Goal: Task Accomplishment & Management: Use online tool/utility

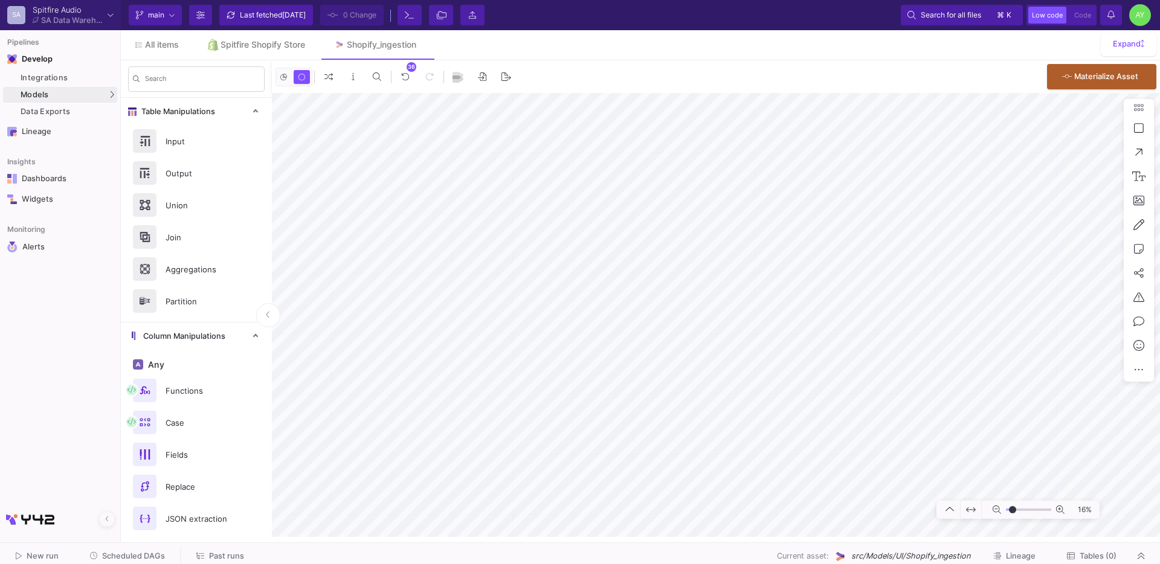
type input "-23"
click at [251, 42] on div "Spitfire Shopify Store" at bounding box center [262, 45] width 85 height 10
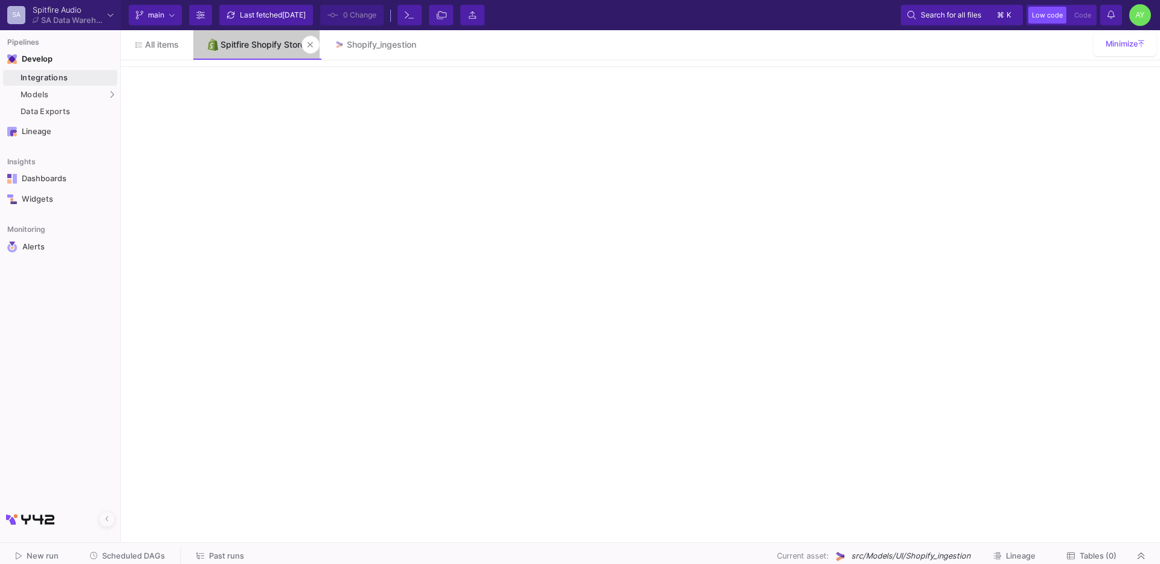
click at [243, 42] on div "Spitfire Shopify Store" at bounding box center [262, 45] width 85 height 10
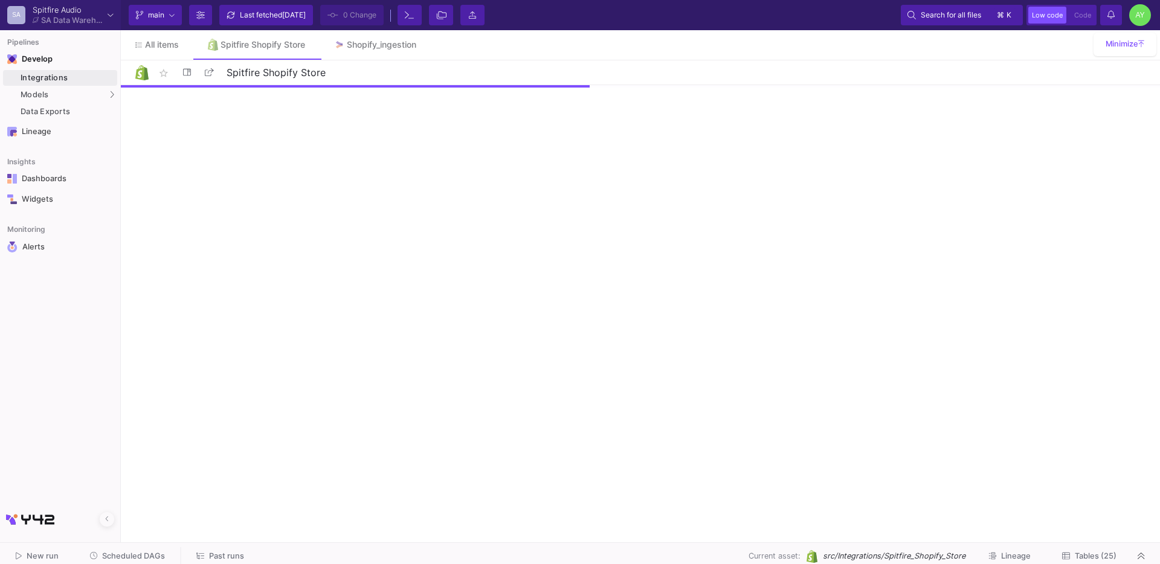
click at [1081, 558] on span "Tables (25)" at bounding box center [1096, 556] width 42 height 9
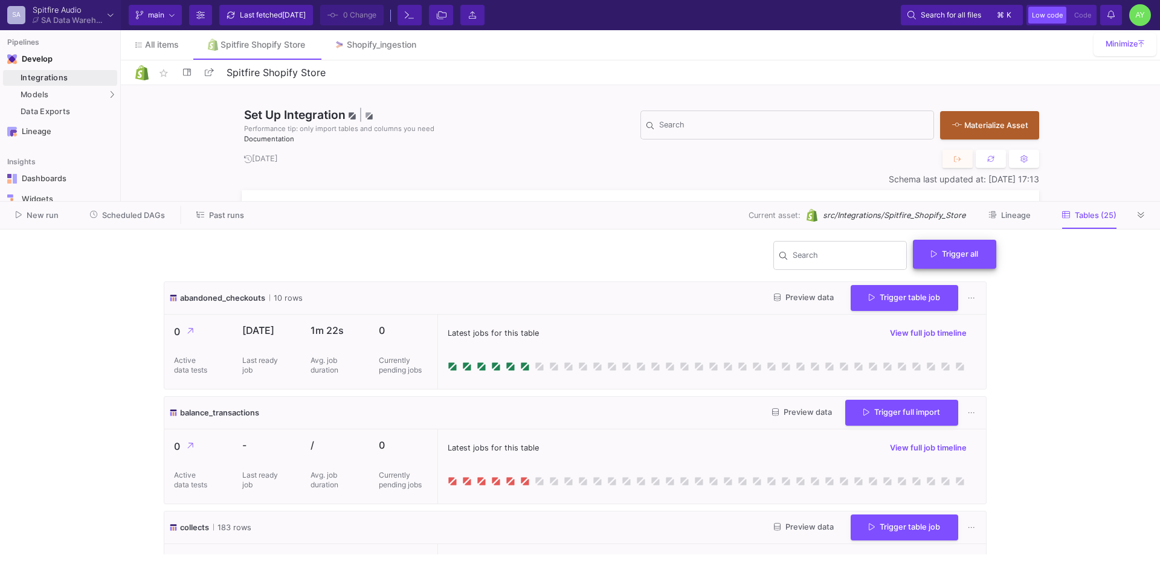
click at [950, 256] on span "Trigger all" at bounding box center [954, 253] width 47 height 9
click at [982, 281] on button "Full import" at bounding box center [959, 283] width 98 height 29
click at [1144, 220] on button at bounding box center [1141, 215] width 18 height 18
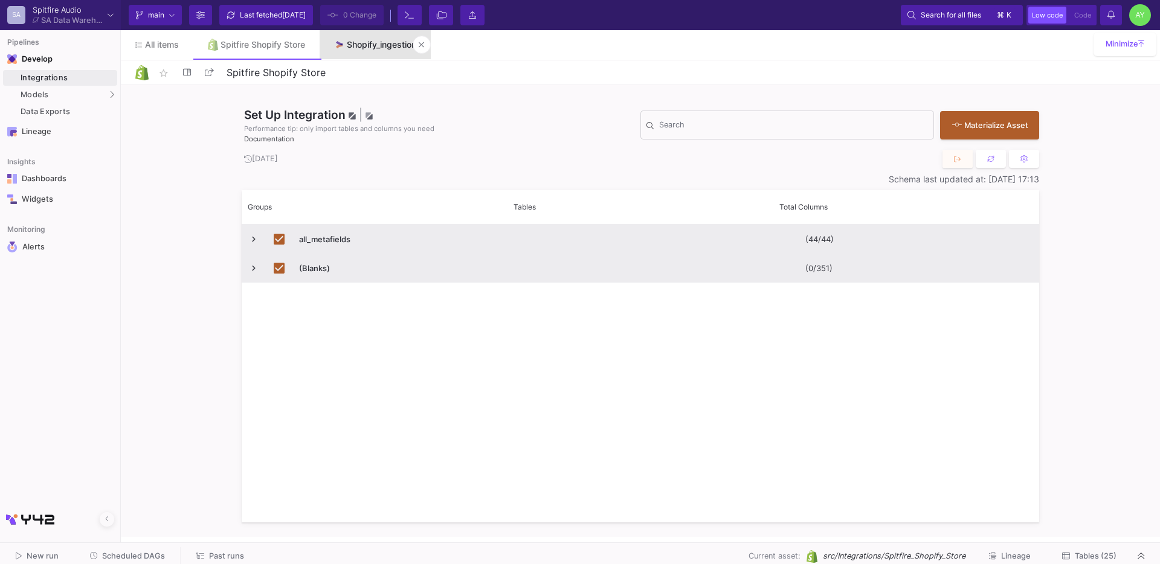
click at [369, 47] on div "Shopify_ingestion" at bounding box center [381, 45] width 69 height 10
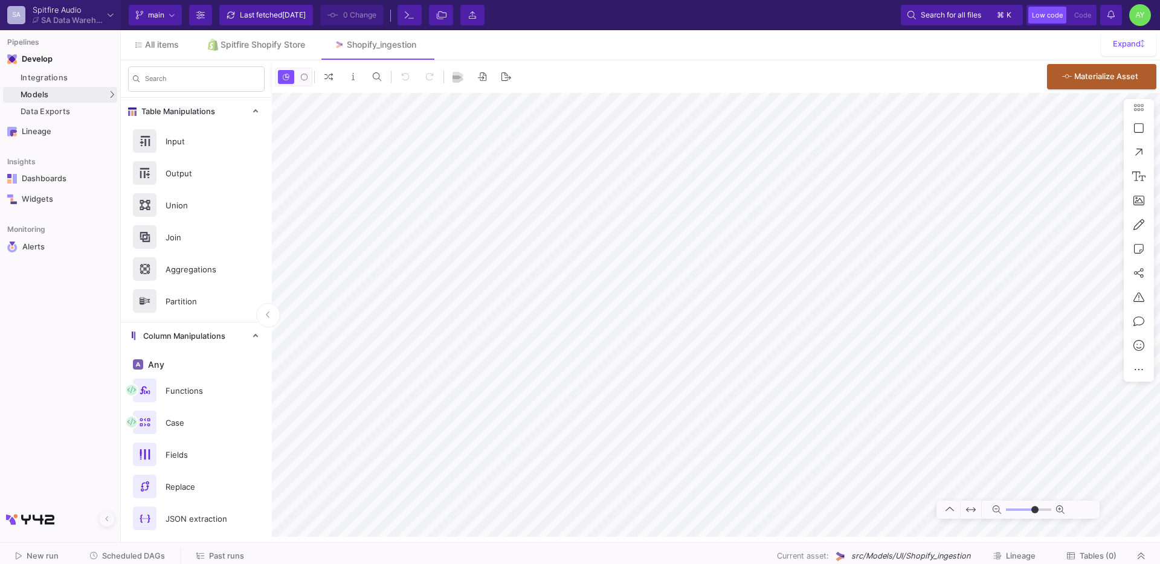
type input "-23"
click at [152, 45] on span "All items" at bounding box center [162, 45] width 34 height 10
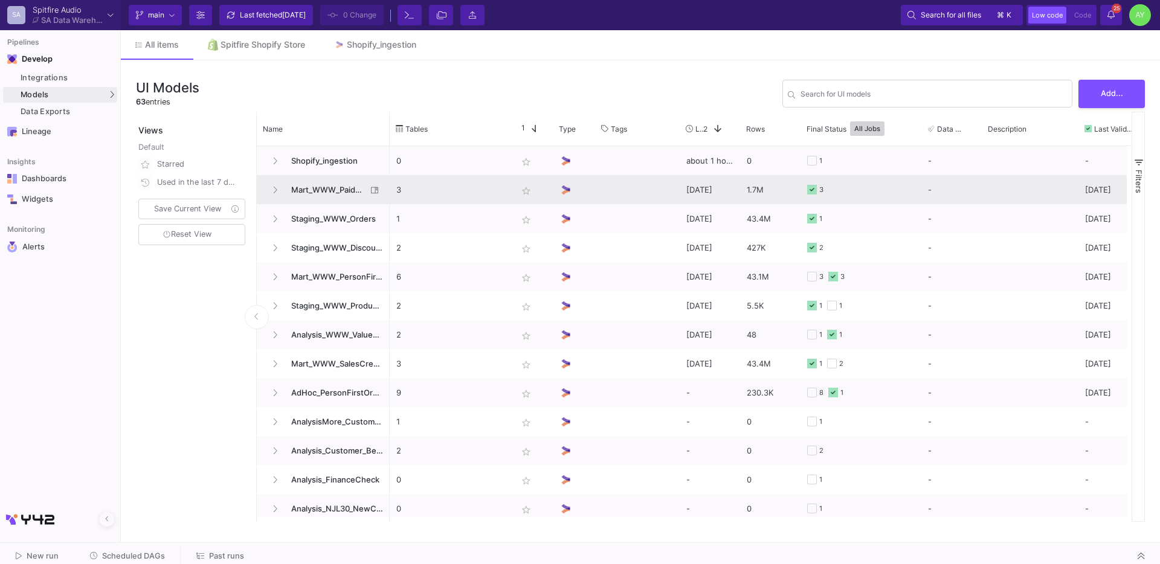
click at [315, 190] on span "Mart_WWW_PaidOrdersEnriched" at bounding box center [325, 190] width 83 height 28
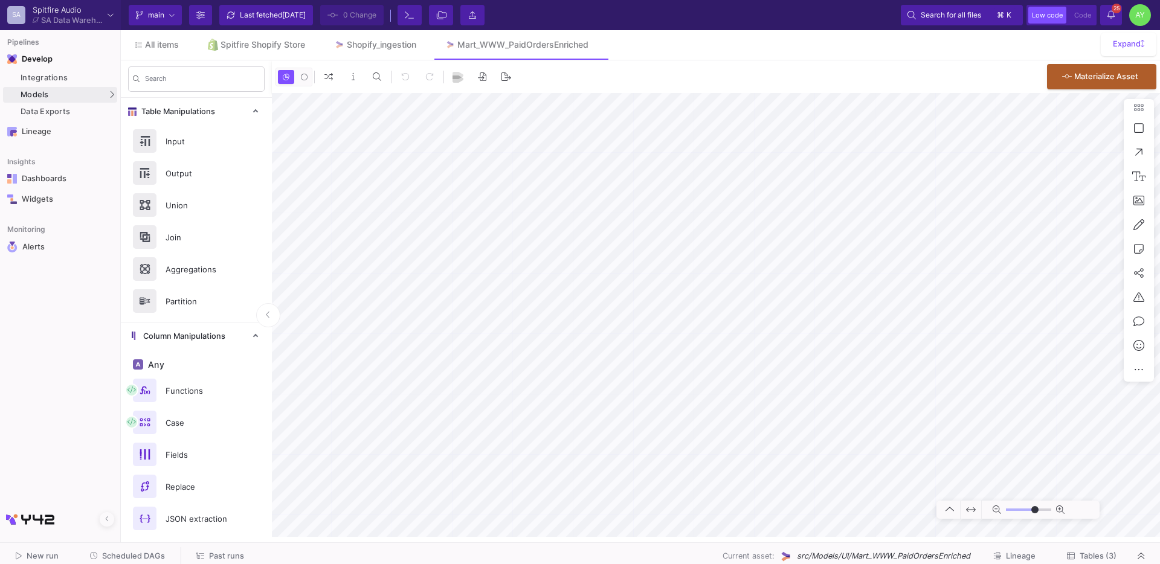
type input "-41"
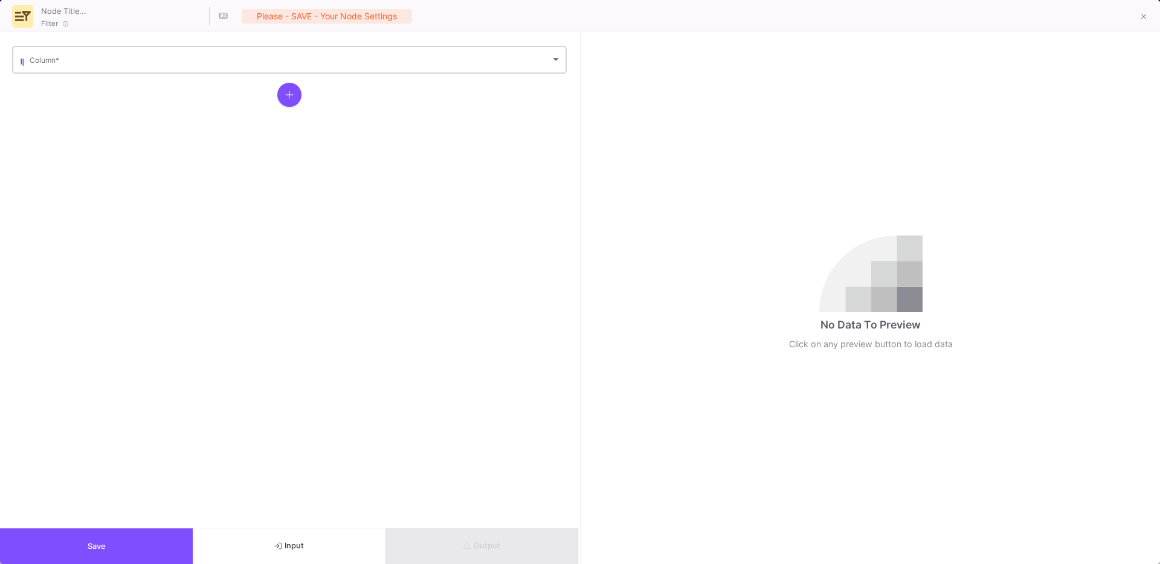
click at [64, 56] on div "Column *" at bounding box center [296, 59] width 532 height 30
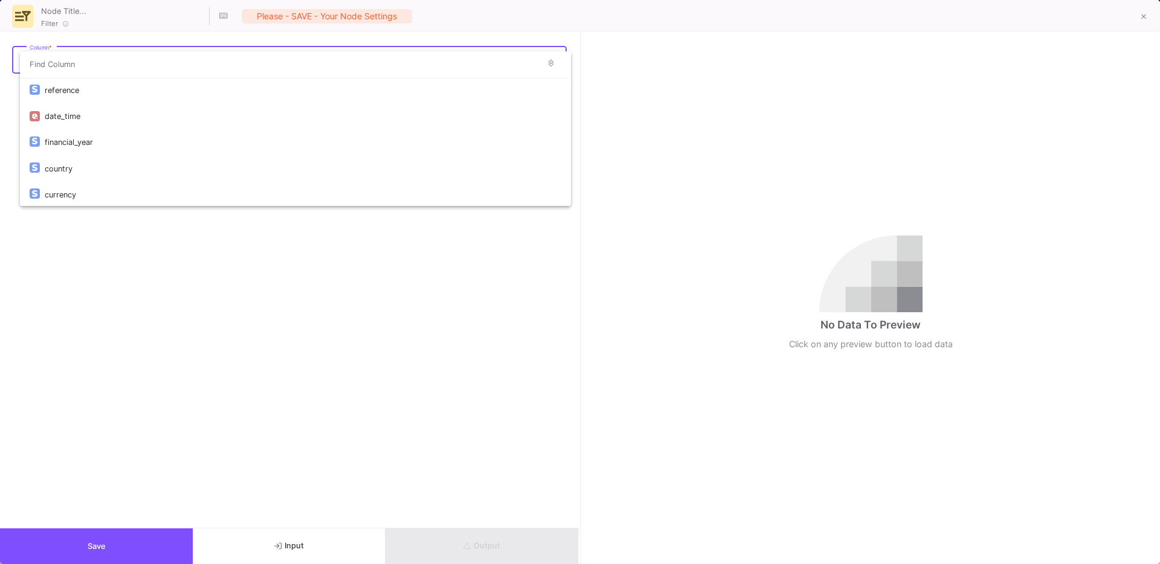
scroll to position [156, 0]
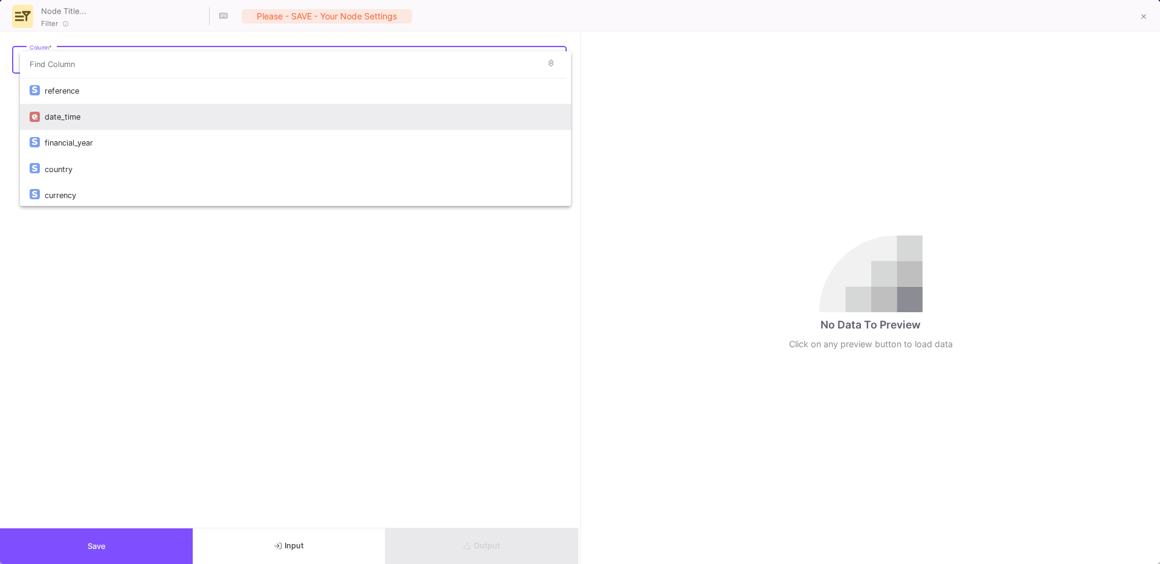
click at [80, 113] on div "date_time" at bounding box center [303, 117] width 516 height 26
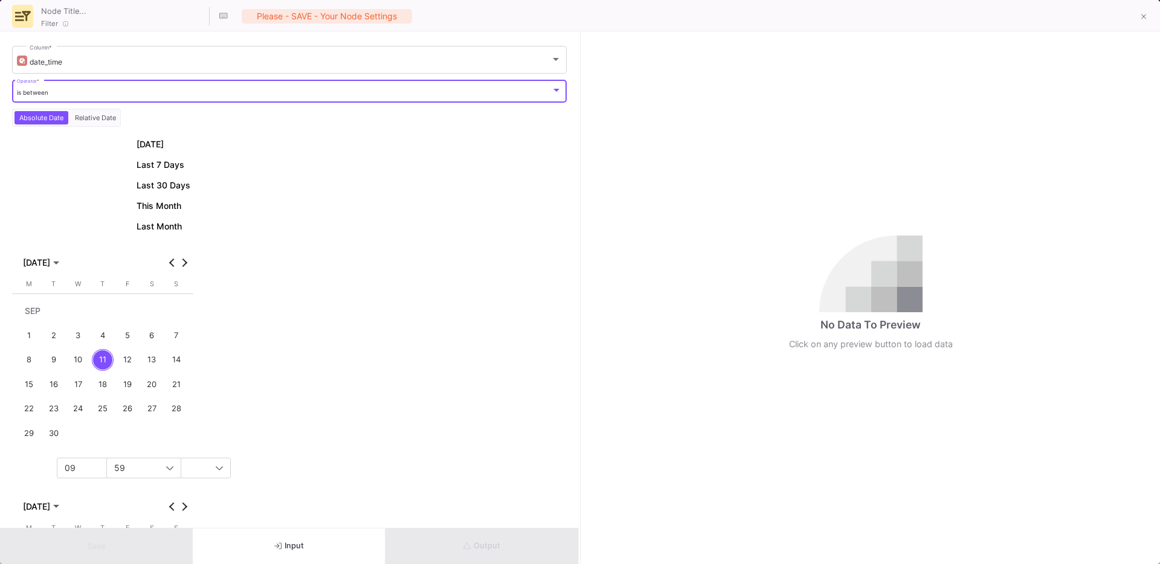
click at [69, 92] on div "is between" at bounding box center [284, 93] width 535 height 8
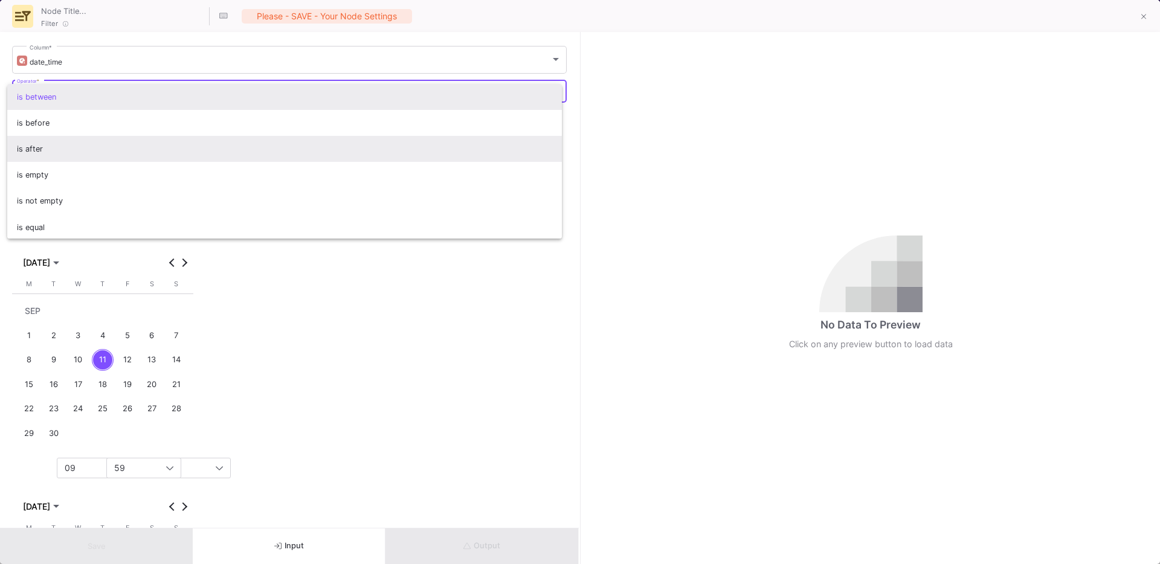
click at [38, 148] on span "is after" at bounding box center [285, 149] width 536 height 26
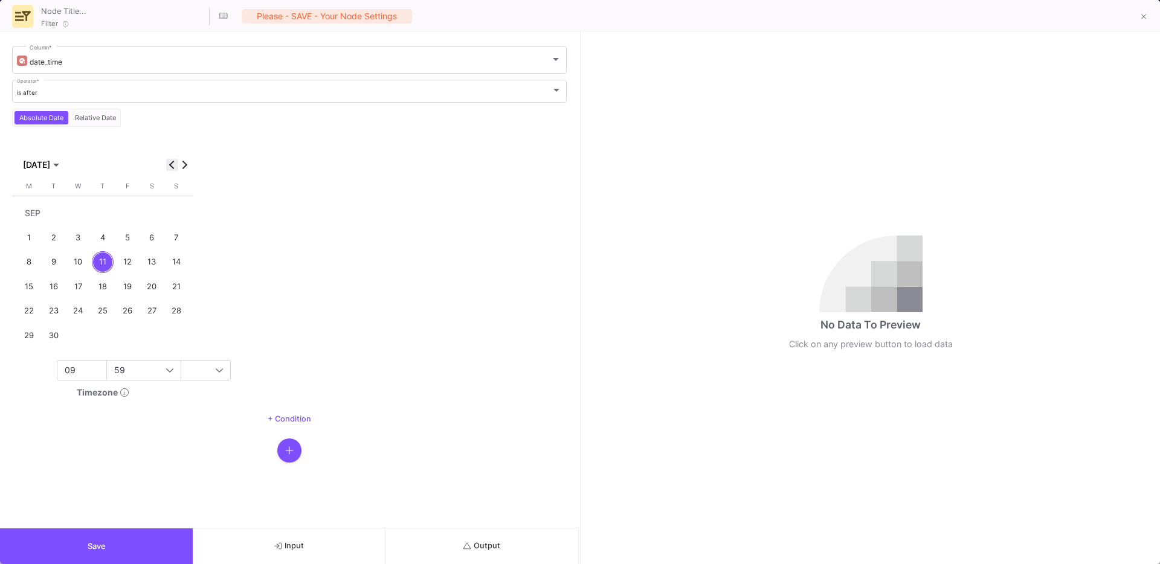
click at [170, 162] on button "Previous month" at bounding box center [172, 165] width 12 height 12
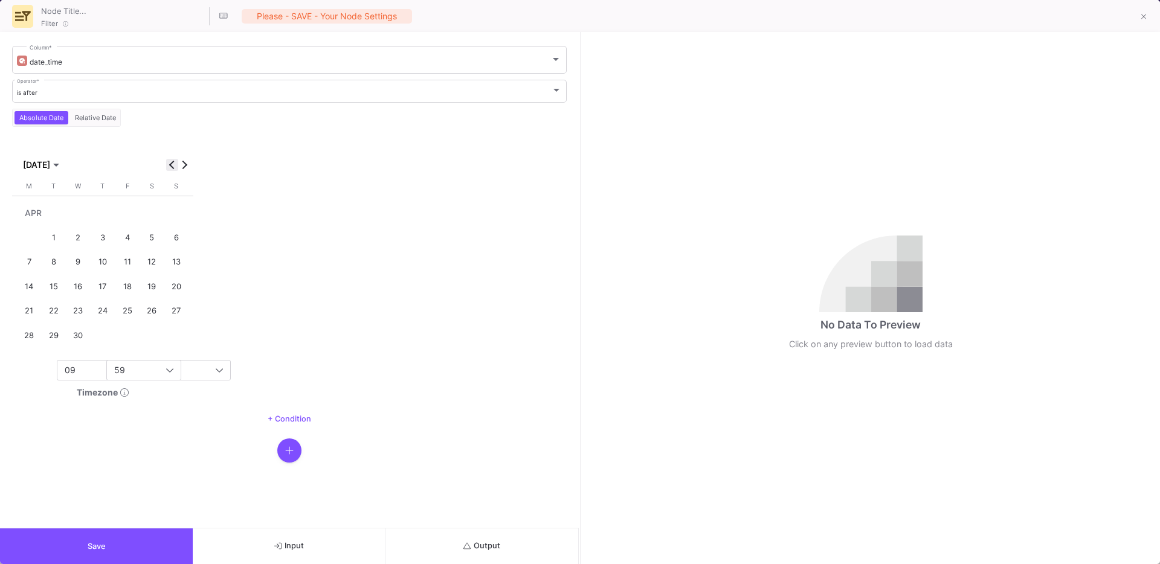
click at [170, 162] on button "Previous month" at bounding box center [172, 165] width 12 height 12
click at [79, 237] on div "1" at bounding box center [78, 238] width 22 height 22
click at [92, 365] on div "09" at bounding box center [115, 370] width 101 height 10
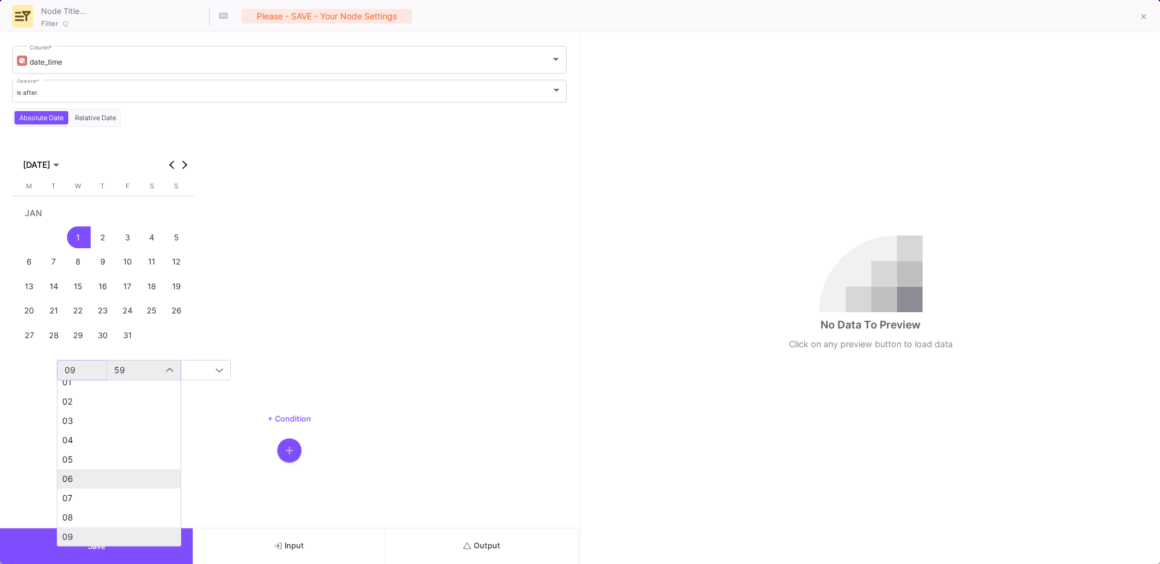
scroll to position [0, 0]
click at [85, 393] on span "00" at bounding box center [119, 393] width 114 height 10
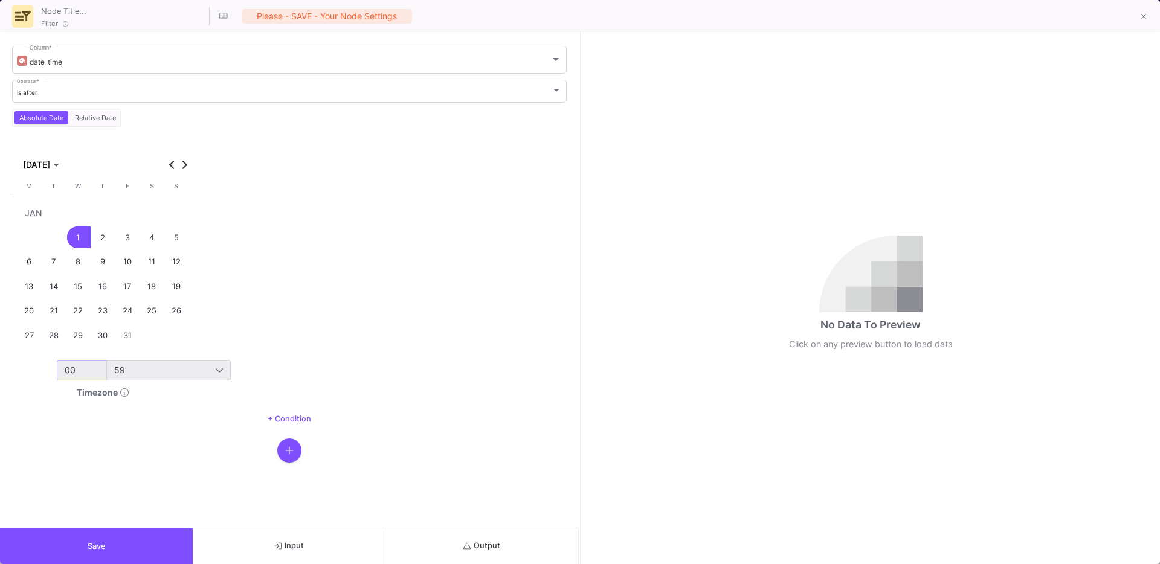
click at [130, 378] on div "59" at bounding box center [168, 370] width 109 height 19
click at [152, 401] on mat-option "00" at bounding box center [168, 392] width 123 height 19
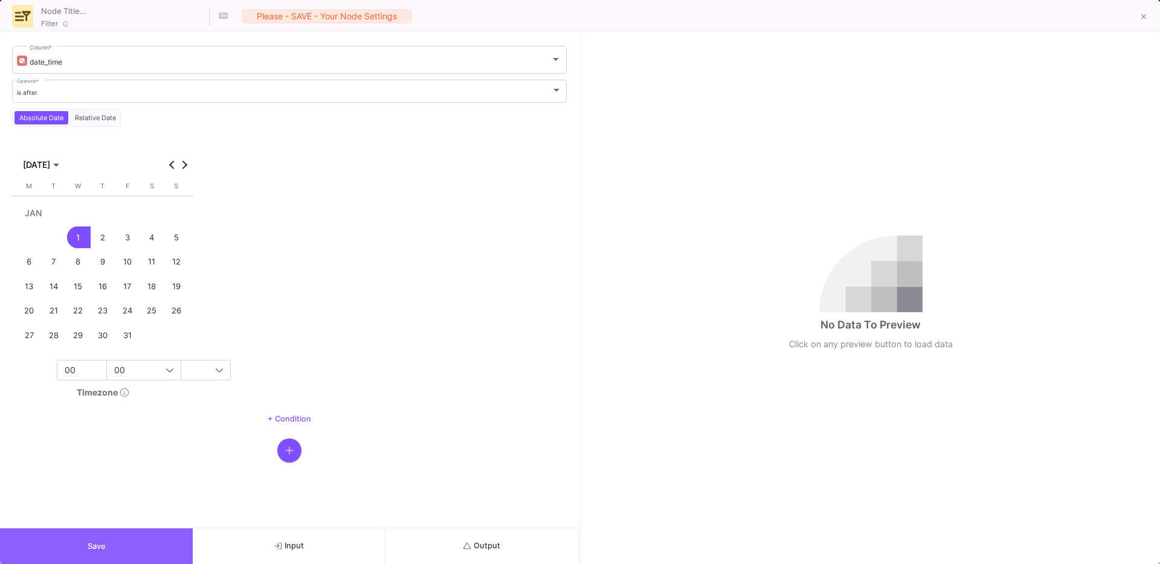
click at [91, 541] on button "Save" at bounding box center [96, 547] width 193 height 36
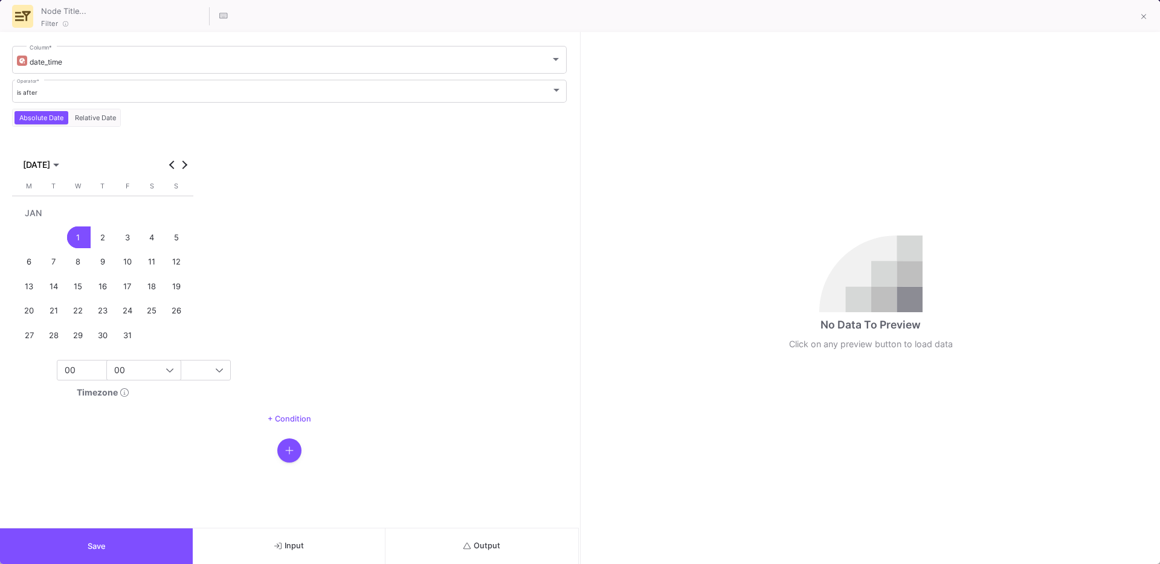
click at [488, 545] on span "Output" at bounding box center [481, 545] width 37 height 9
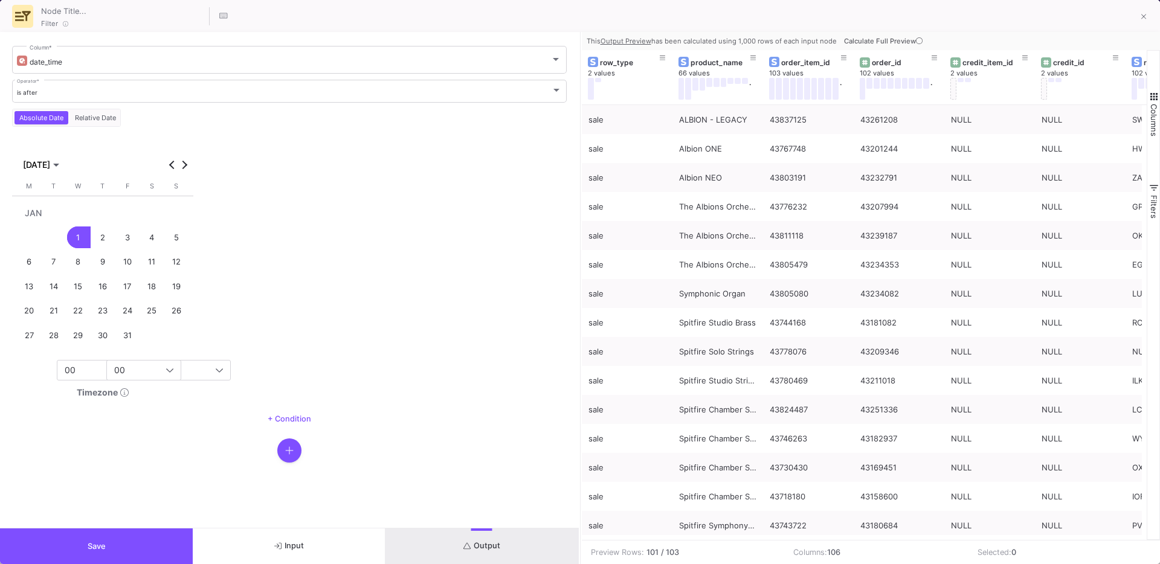
click at [281, 456] on button "button" at bounding box center [289, 451] width 24 height 24
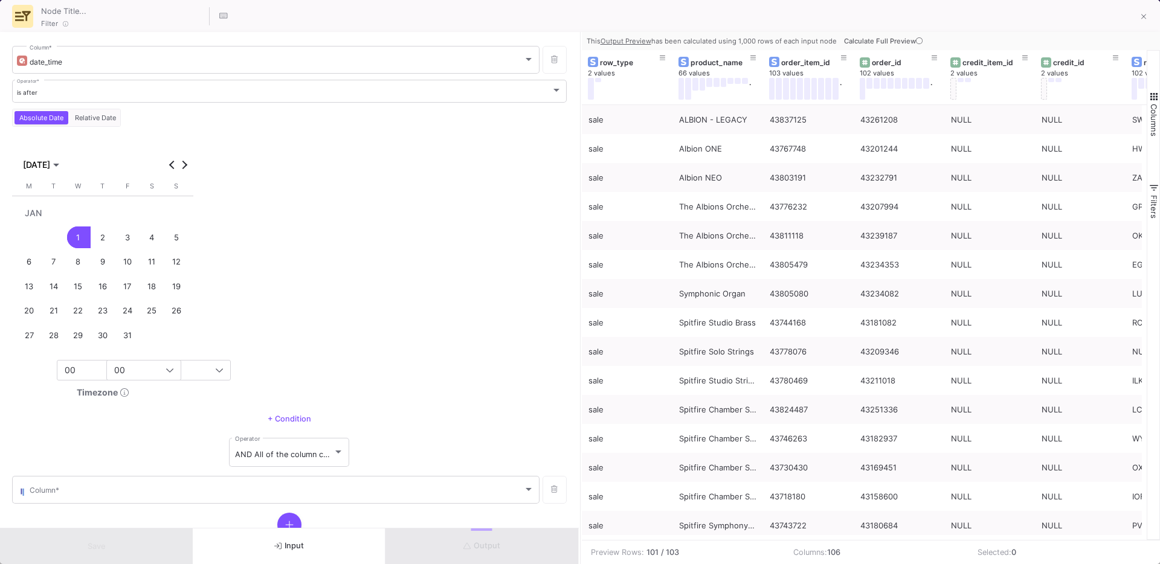
scroll to position [42, 0]
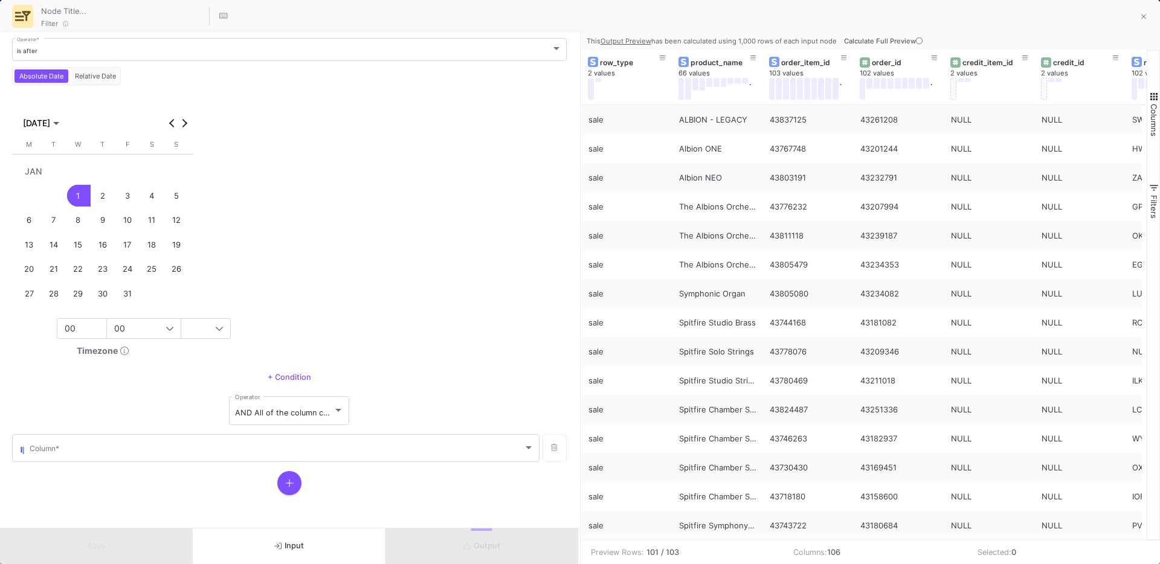
click at [221, 463] on mat-form-field "Column *" at bounding box center [275, 448] width 527 height 31
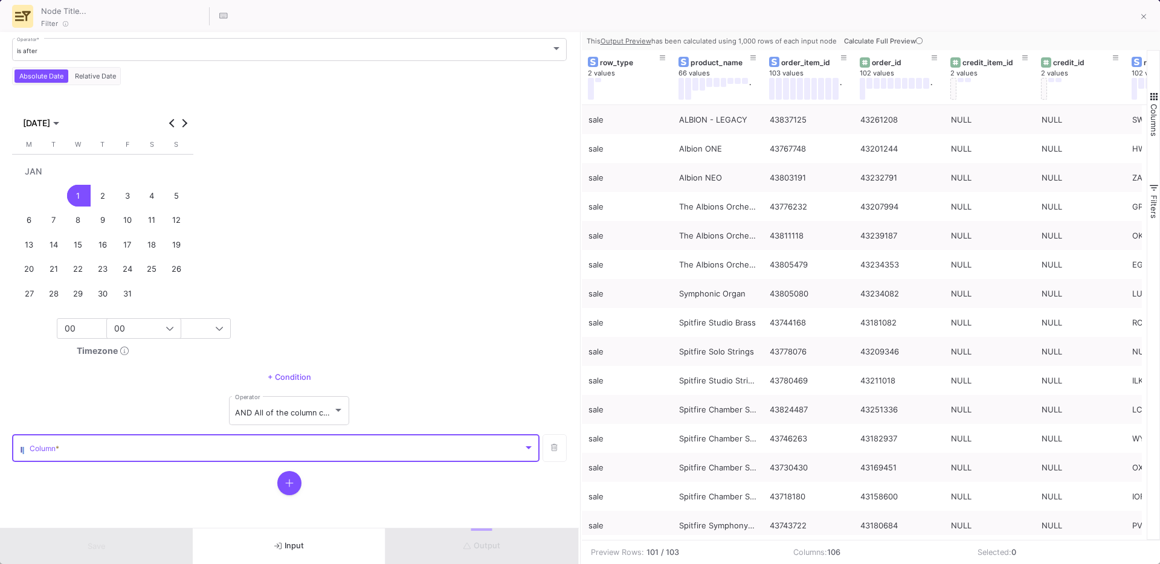
click at [243, 446] on span at bounding box center [277, 450] width 494 height 9
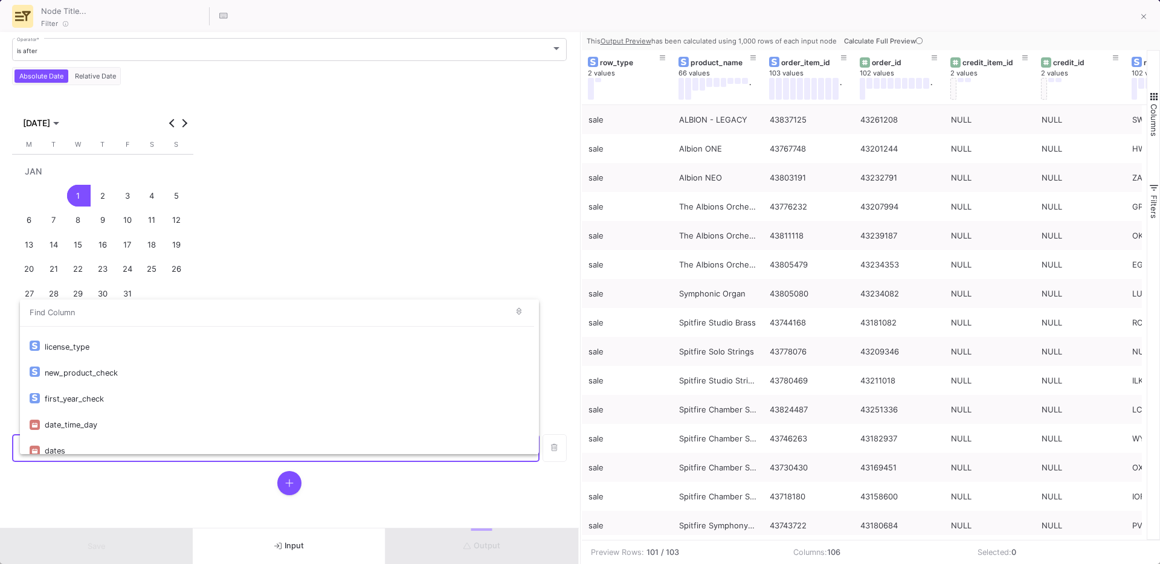
scroll to position [2594, 0]
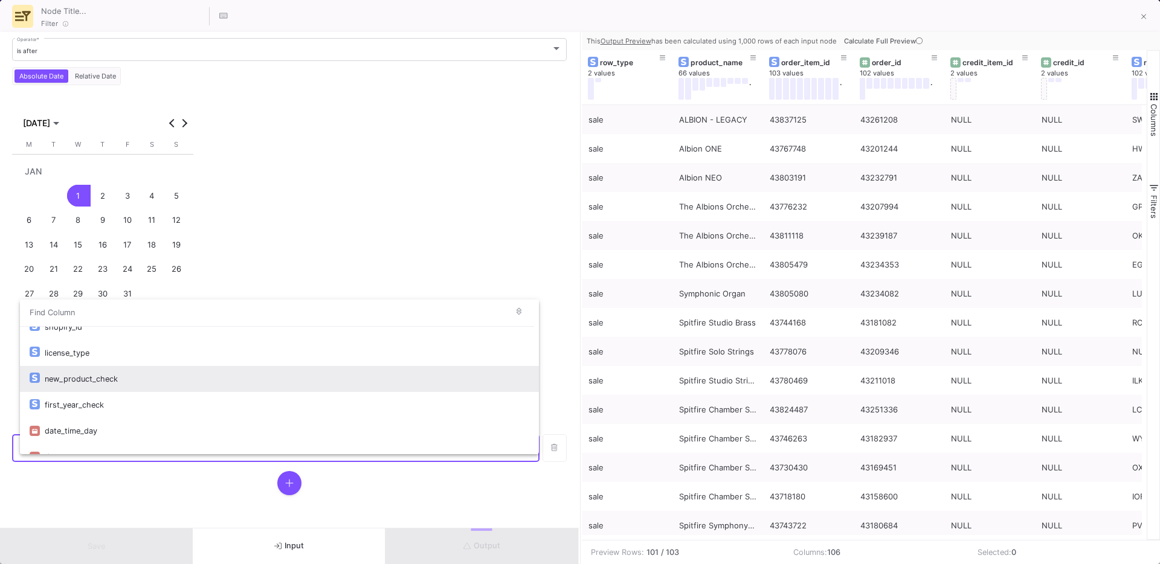
click at [92, 384] on div "new_product_check" at bounding box center [287, 379] width 484 height 26
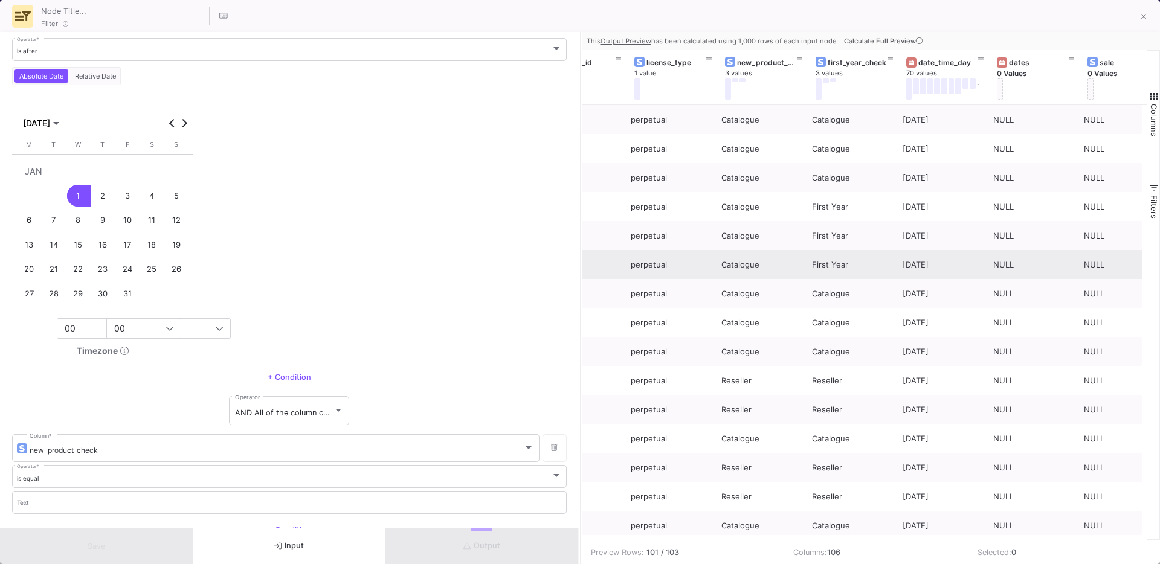
scroll to position [0, 9014]
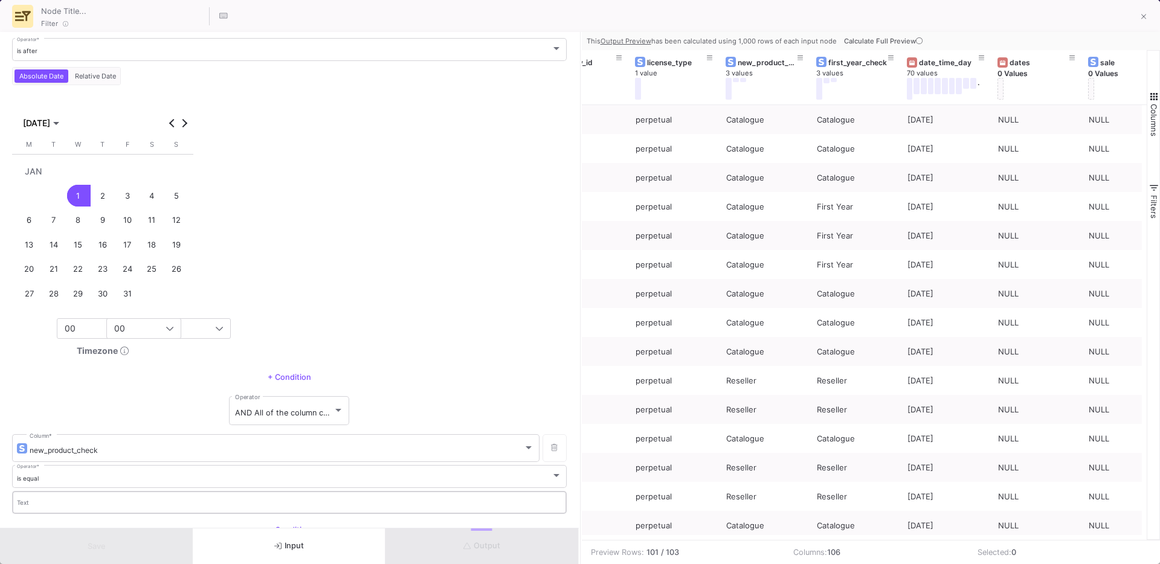
click at [45, 501] on input "Text" at bounding box center [289, 505] width 545 height 8
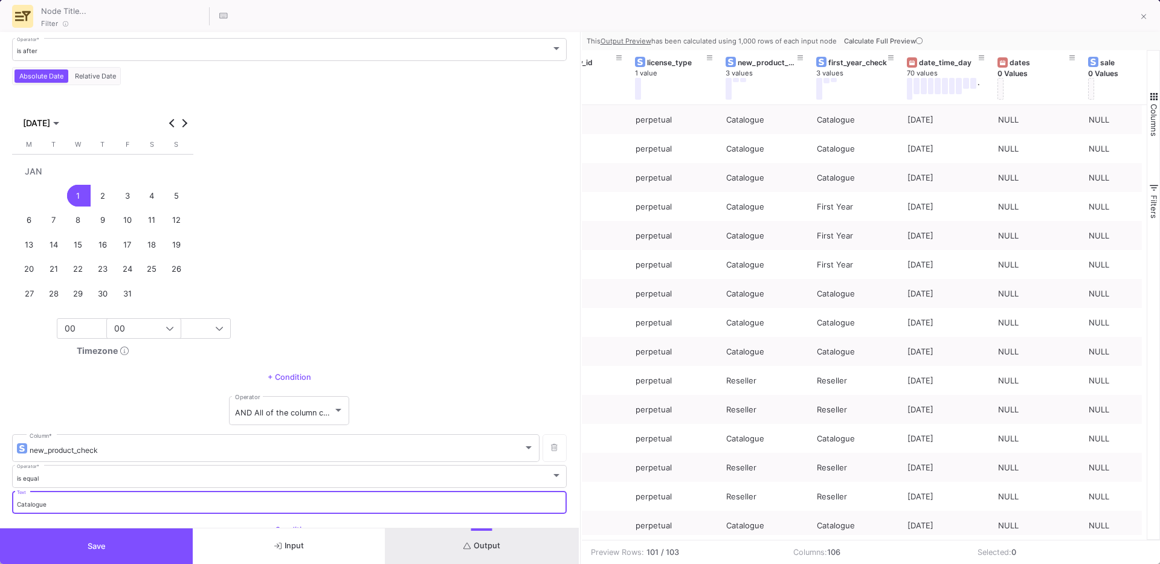
type input "Catalogue"
click at [480, 546] on span "Output" at bounding box center [481, 545] width 37 height 9
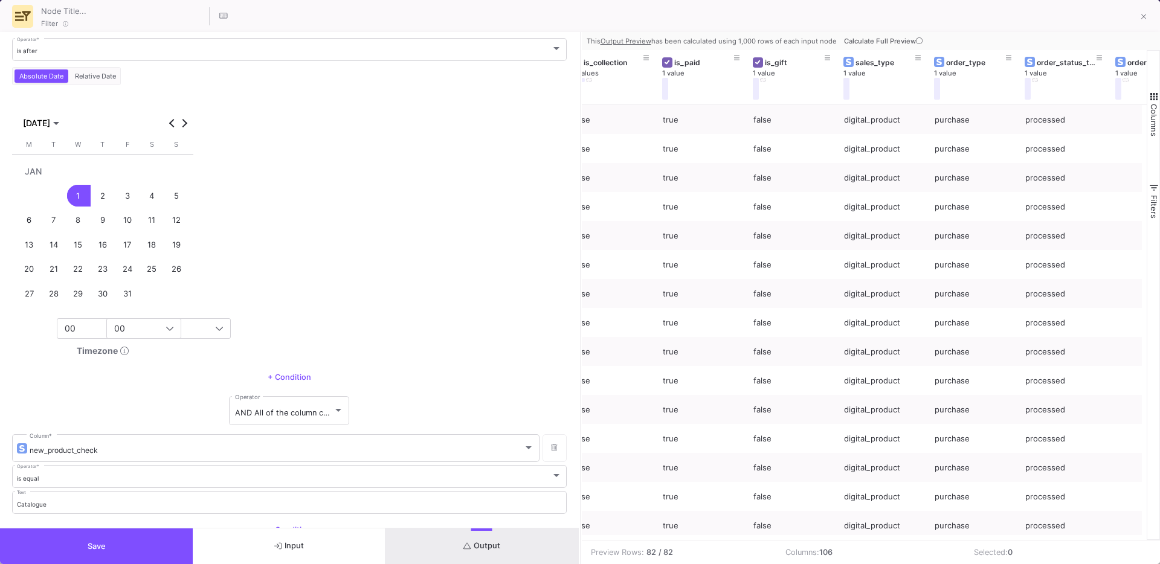
scroll to position [0, 2010]
click at [885, 43] on span "Calculate Full Preview" at bounding box center [884, 41] width 81 height 8
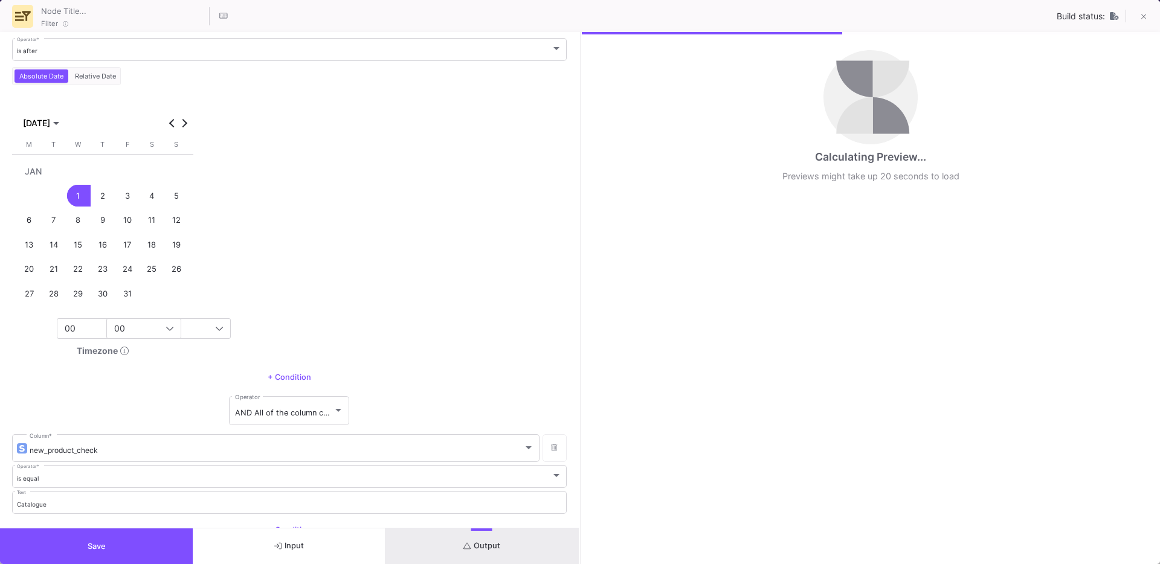
click at [863, 169] on div "Calculating Preview... Previews might take up 20 seconds to load" at bounding box center [871, 121] width 579 height 179
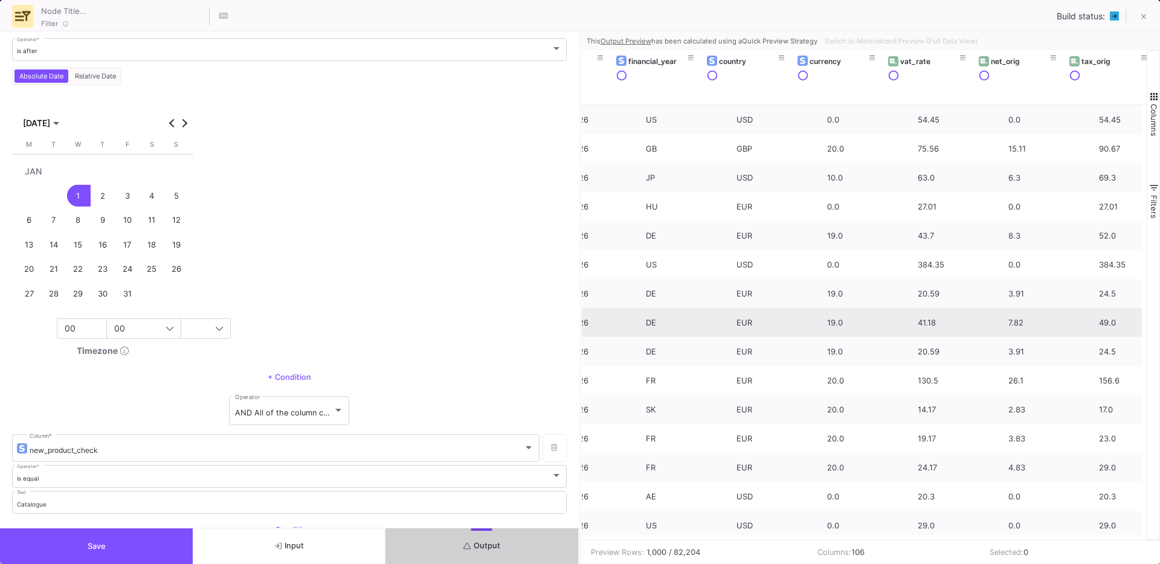
scroll to position [0, 0]
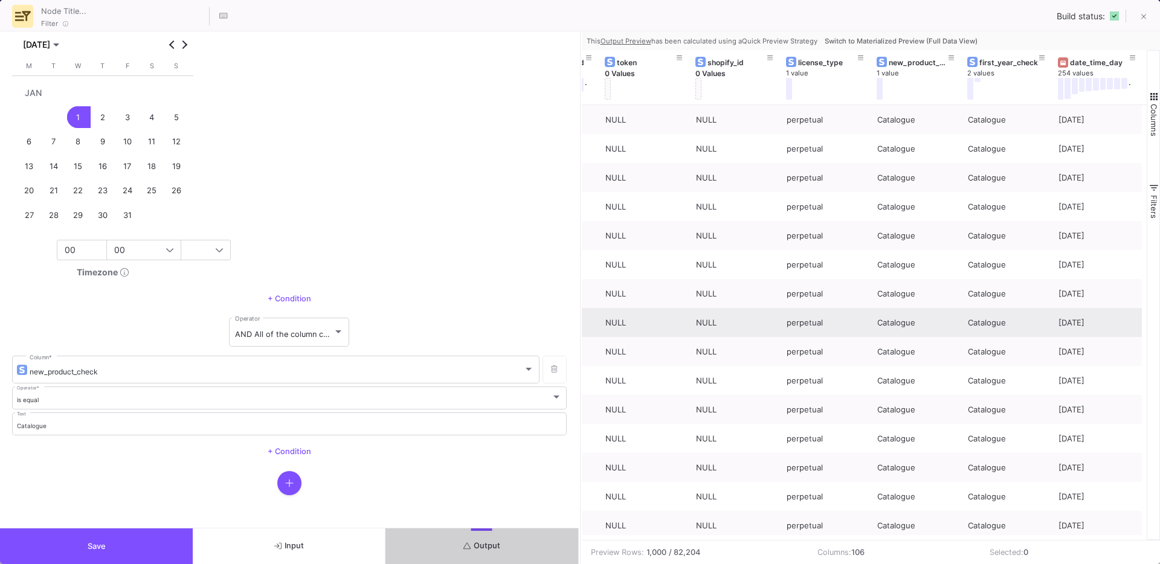
click at [149, 121] on div "4" at bounding box center [152, 117] width 22 height 22
click at [292, 483] on button "button" at bounding box center [289, 483] width 24 height 24
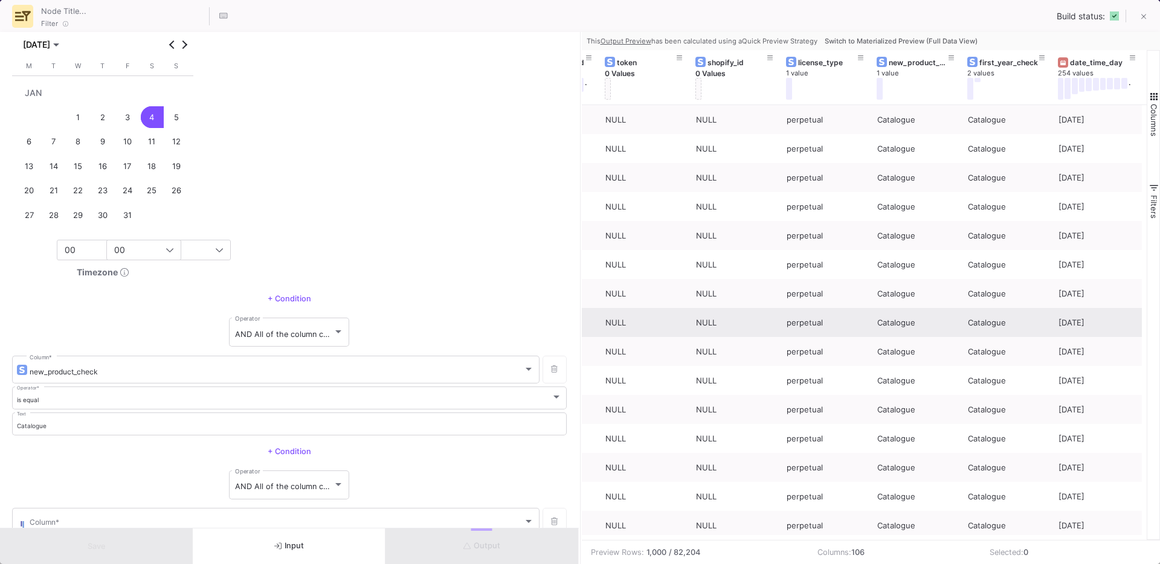
scroll to position [194, 0]
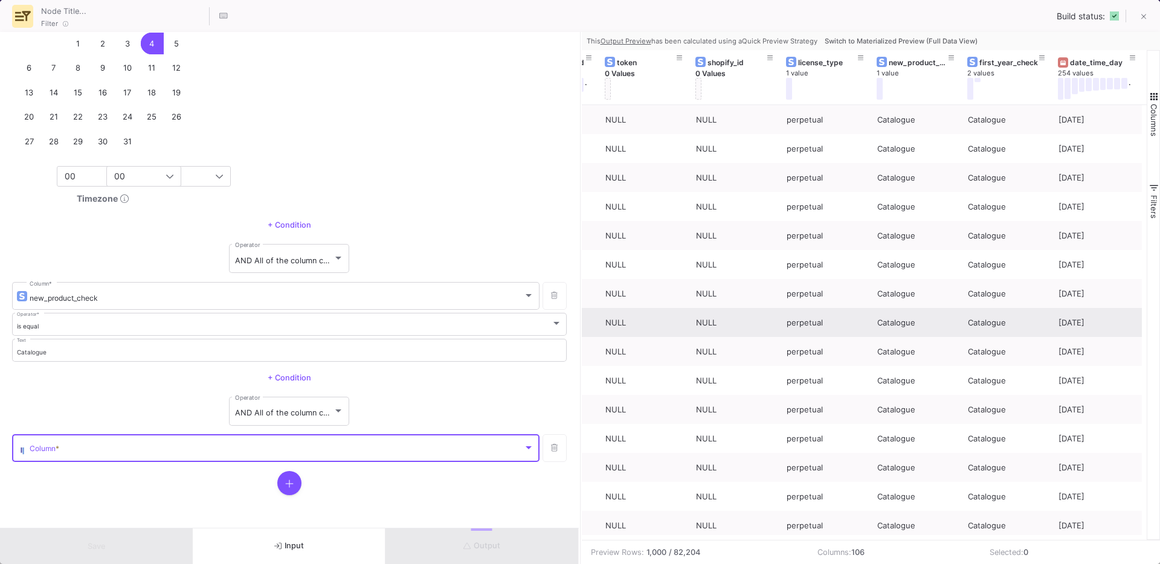
click at [263, 446] on span at bounding box center [277, 450] width 494 height 9
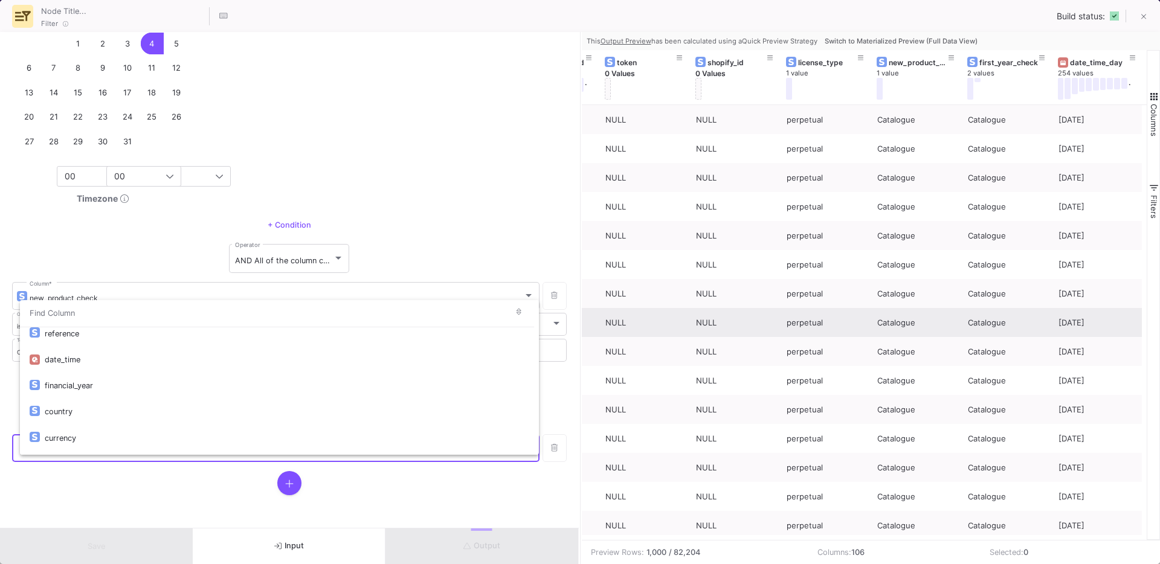
scroll to position [174, 0]
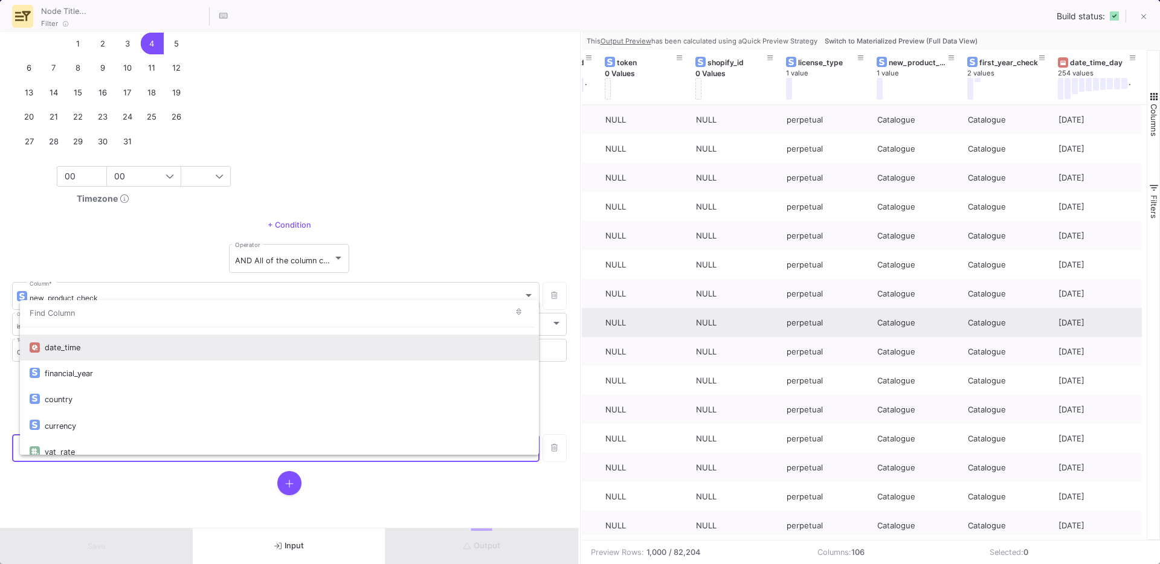
click at [65, 347] on div "date_time" at bounding box center [287, 348] width 484 height 26
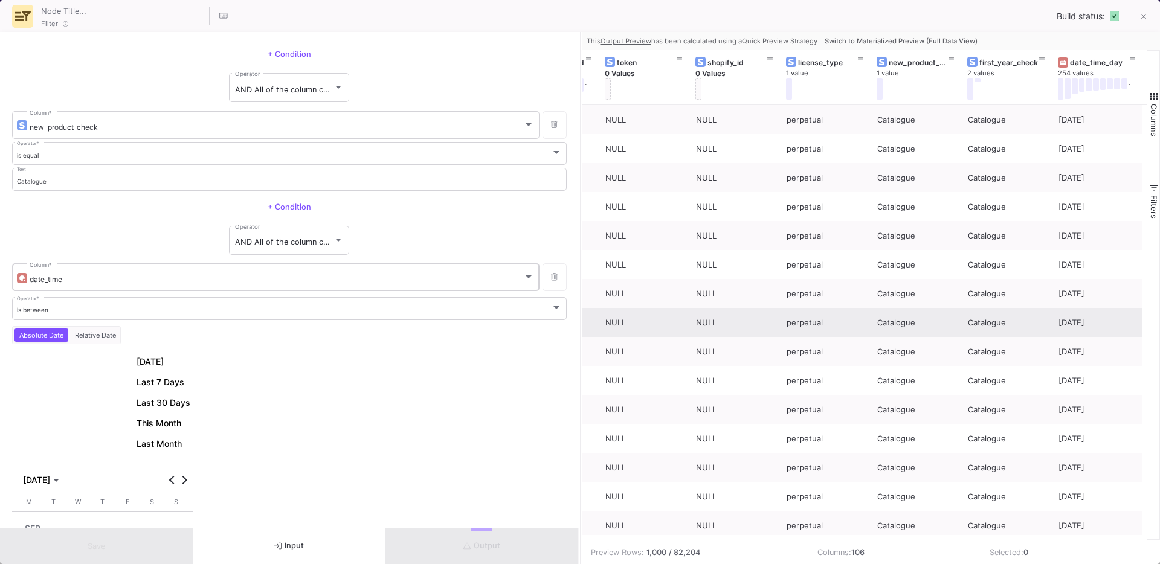
scroll to position [454, 0]
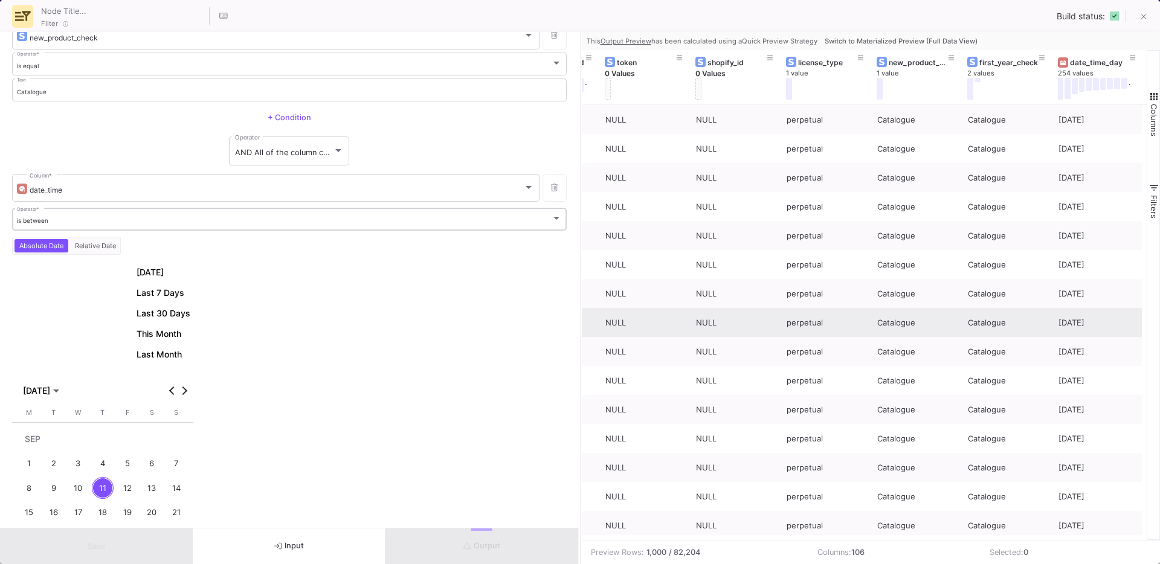
click at [82, 215] on div "is between Operator *" at bounding box center [289, 218] width 545 height 25
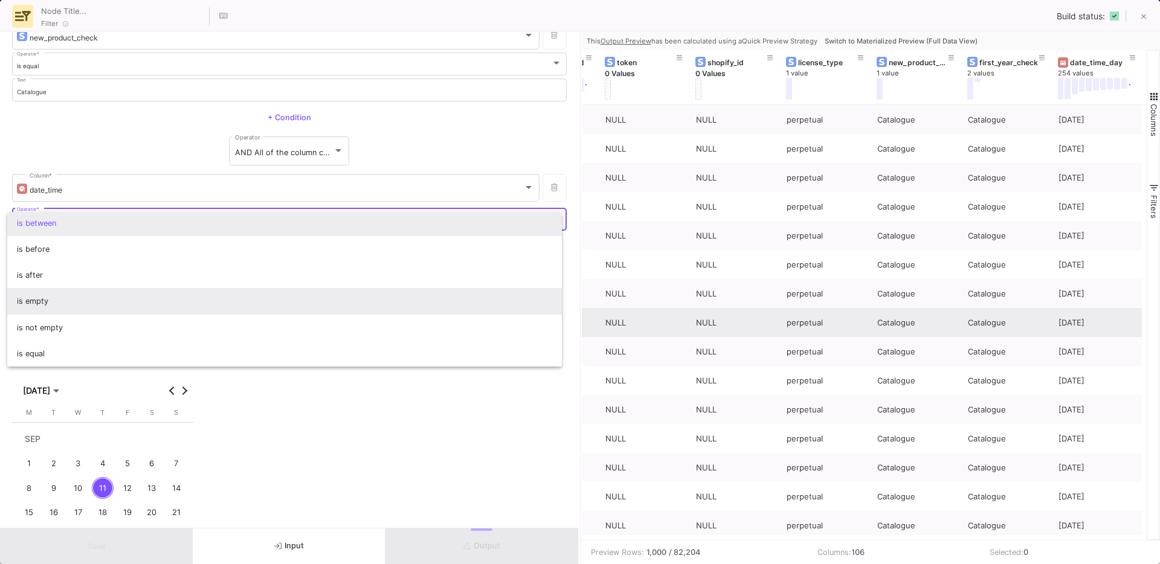
scroll to position [0, 0]
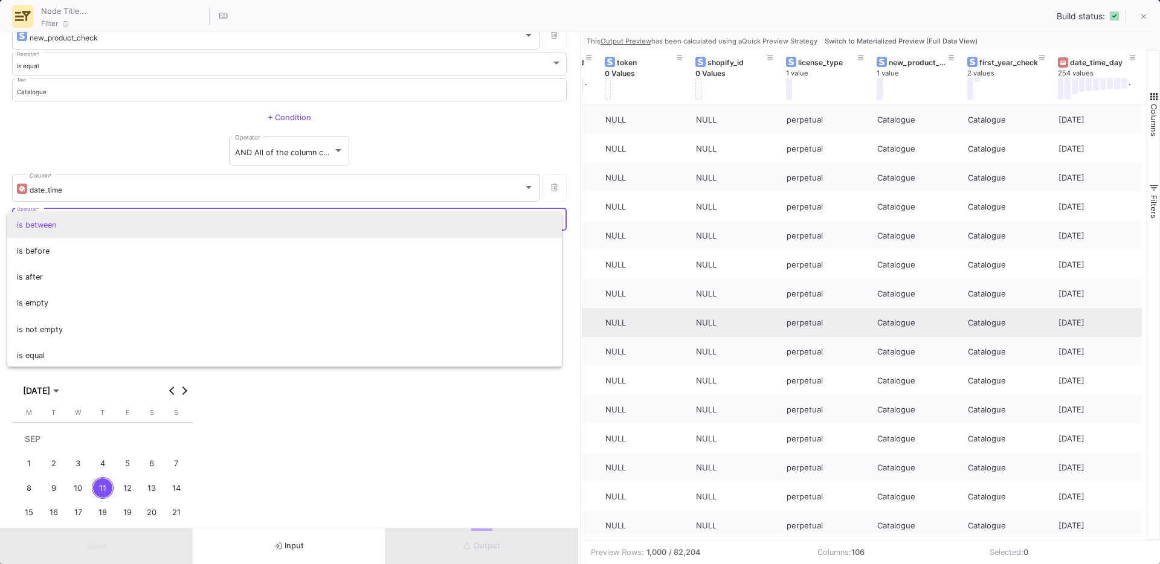
click at [89, 155] on div at bounding box center [580, 282] width 1160 height 564
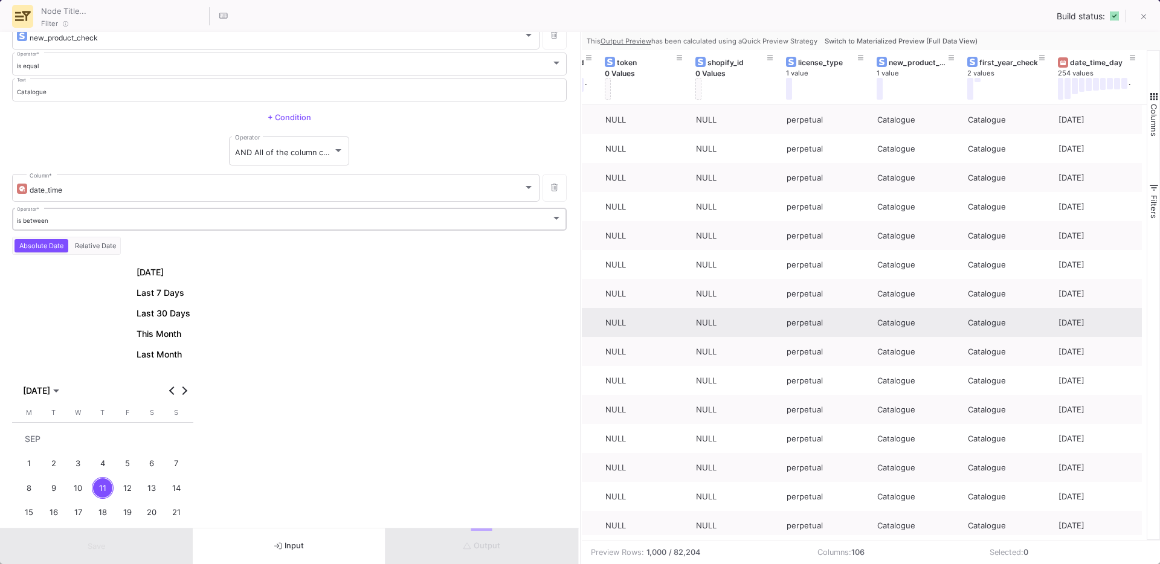
click at [85, 223] on div "is between" at bounding box center [284, 221] width 535 height 8
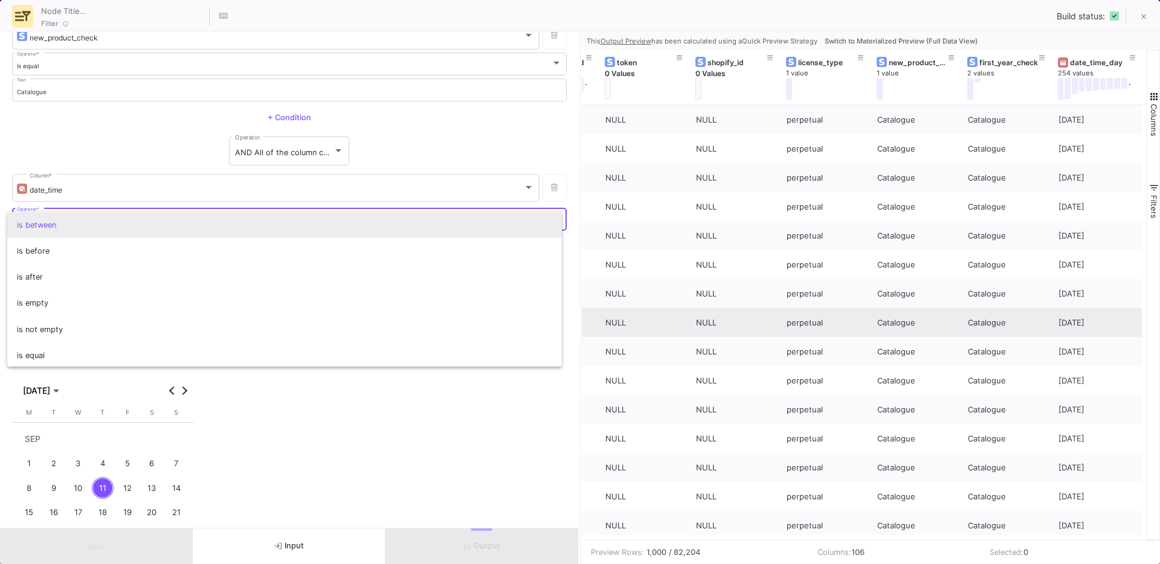
click at [125, 157] on div at bounding box center [580, 282] width 1160 height 564
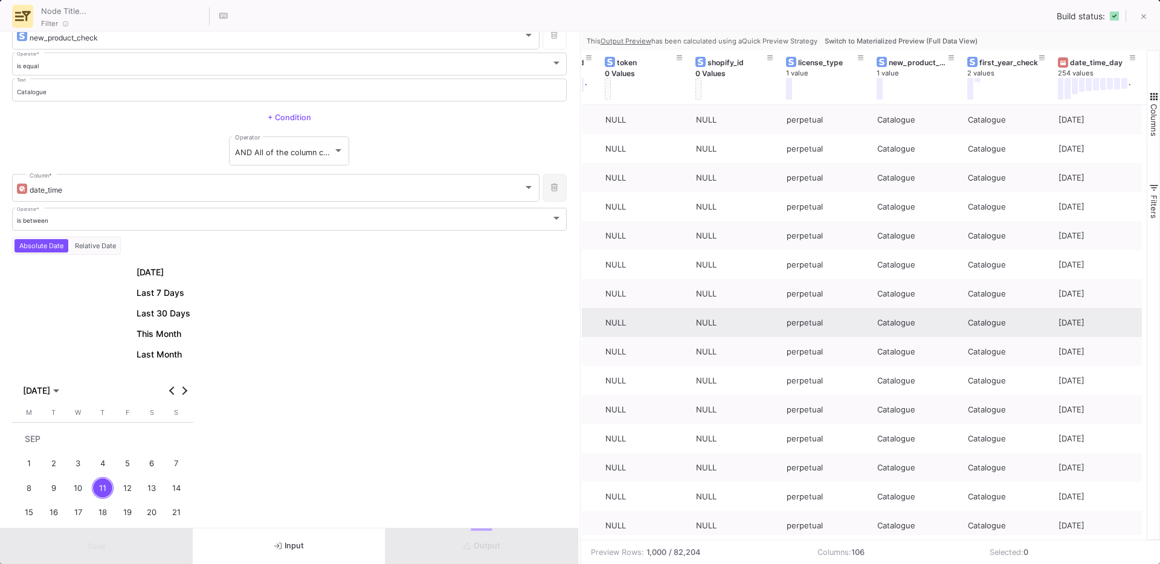
click at [550, 190] on button at bounding box center [554, 188] width 24 height 28
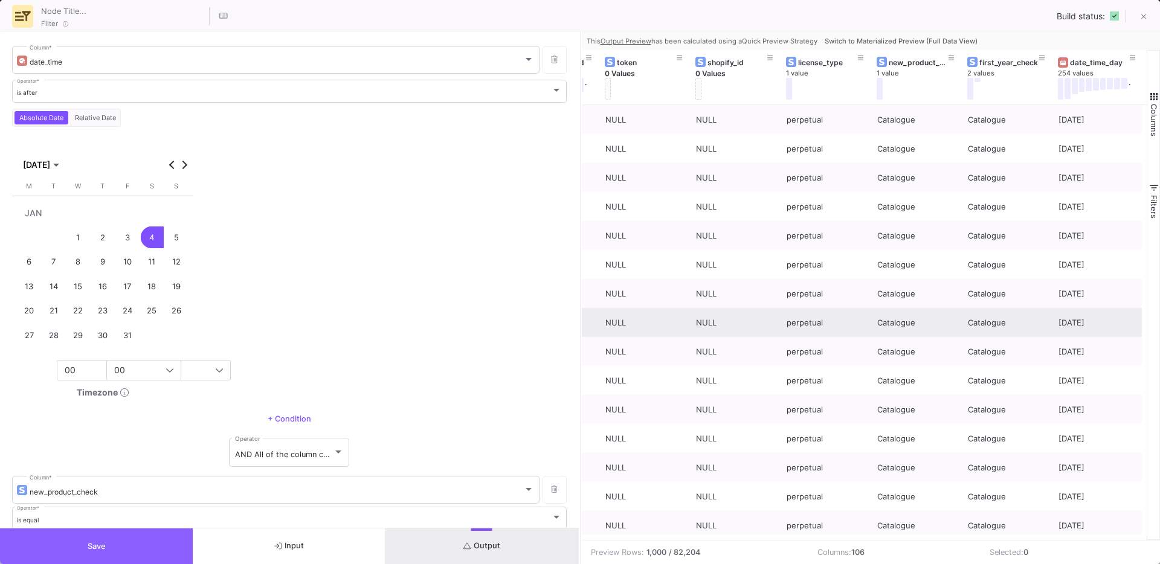
click at [126, 543] on button "Save" at bounding box center [96, 547] width 193 height 36
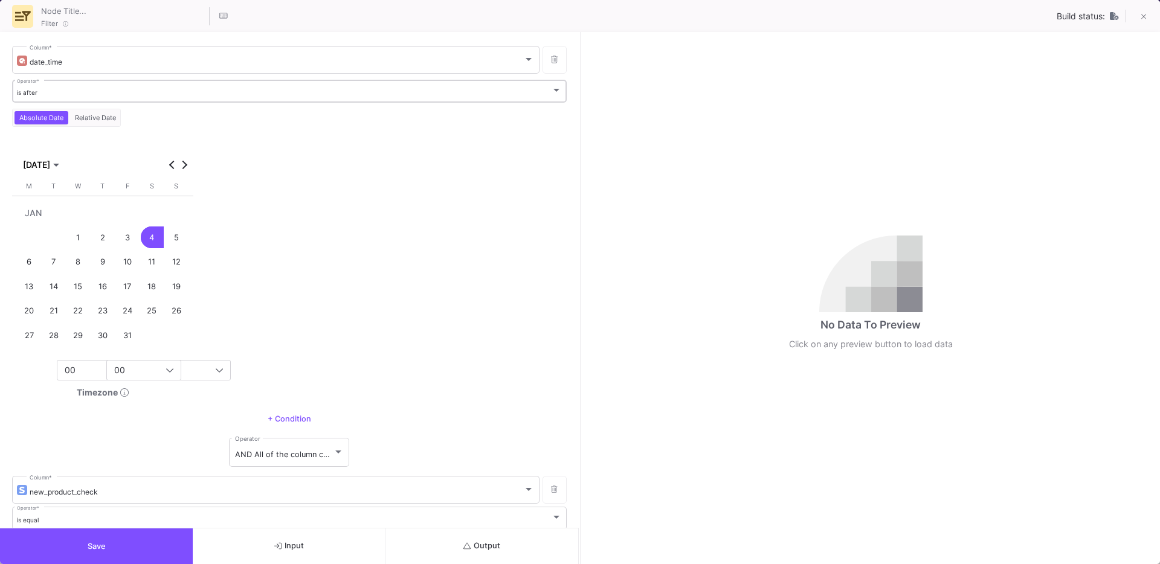
click at [118, 94] on div "is after" at bounding box center [284, 93] width 535 height 8
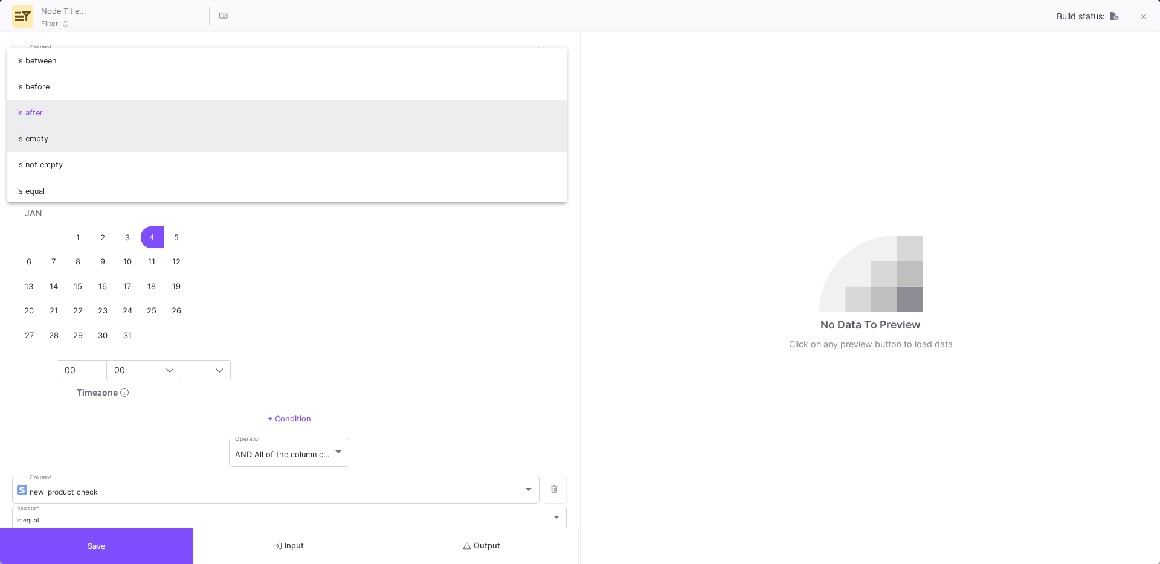
scroll to position [2, 0]
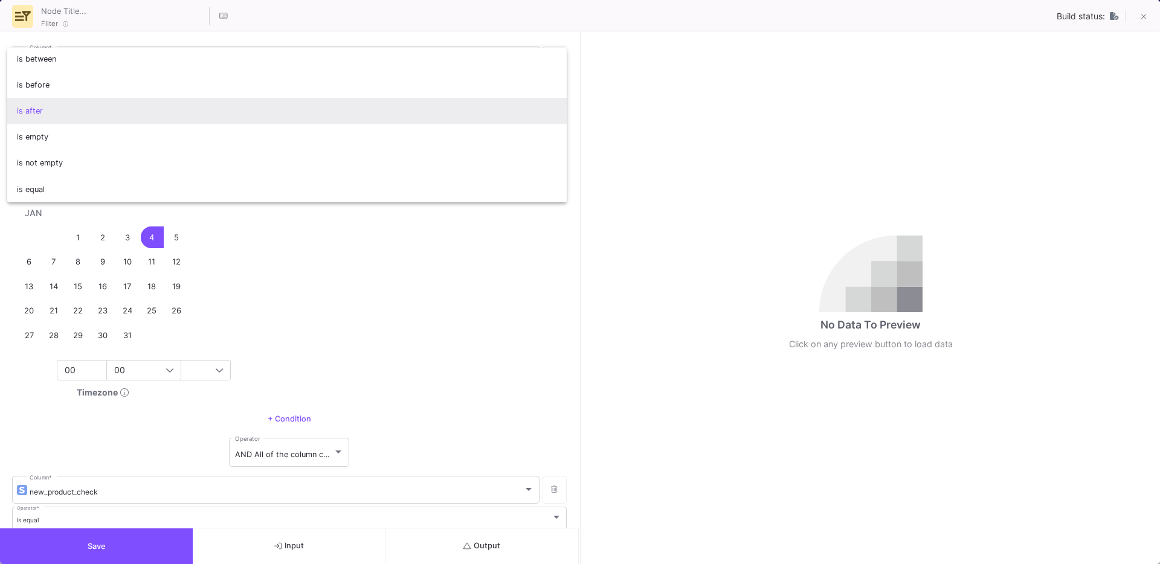
click at [387, 265] on div at bounding box center [580, 282] width 1160 height 564
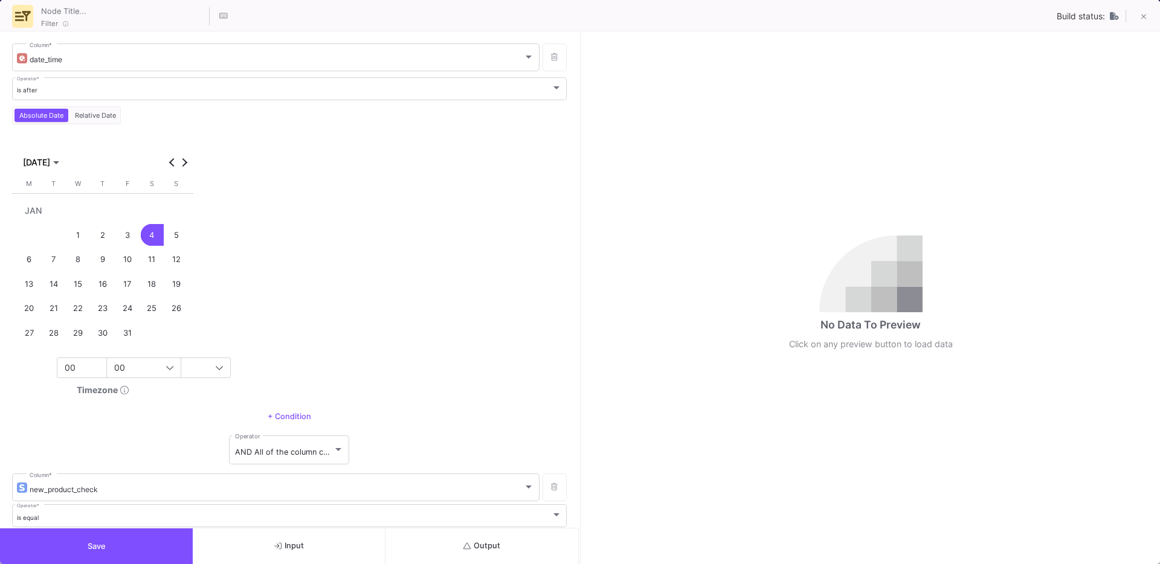
scroll to position [0, 0]
click at [91, 115] on span "Relative Date" at bounding box center [95, 118] width 46 height 8
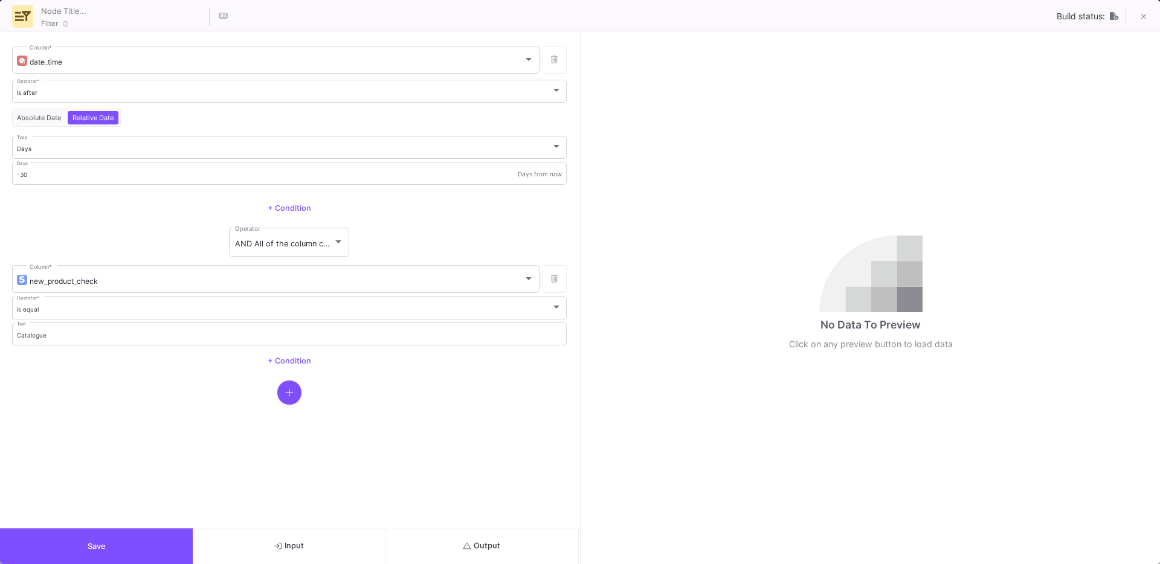
click at [39, 117] on span "Absolute Date" at bounding box center [38, 118] width 49 height 8
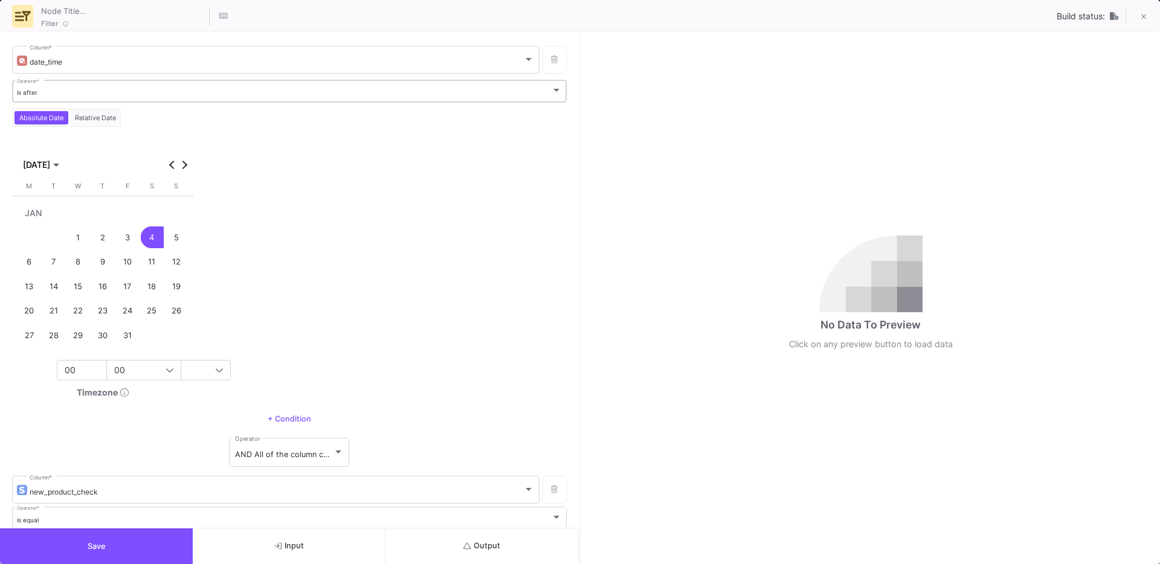
click at [102, 85] on div "is after Operator *" at bounding box center [289, 90] width 545 height 25
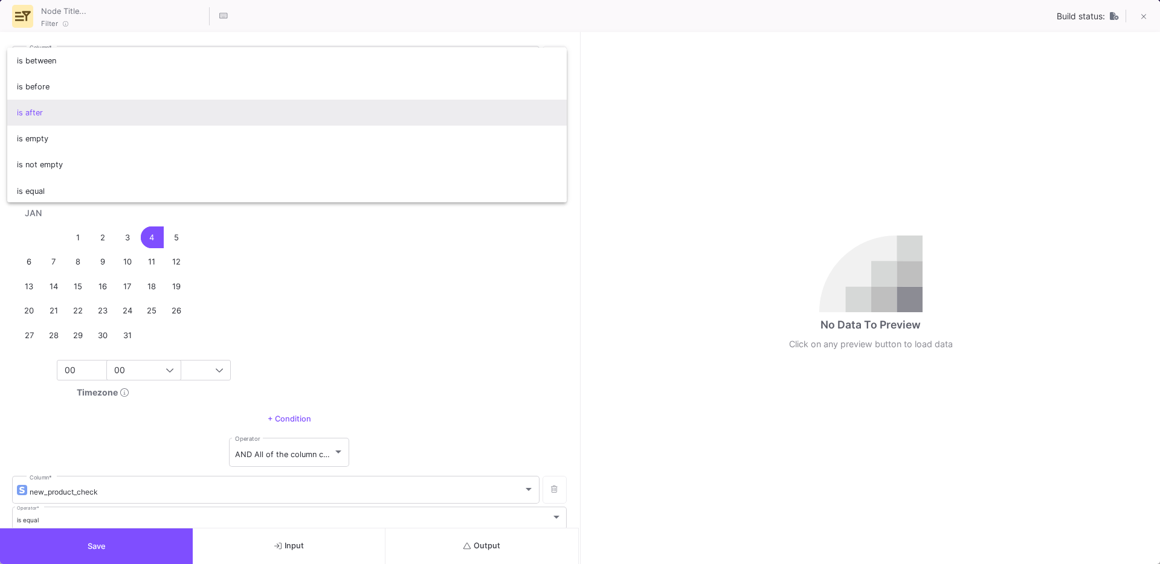
click at [407, 315] on div at bounding box center [580, 282] width 1160 height 564
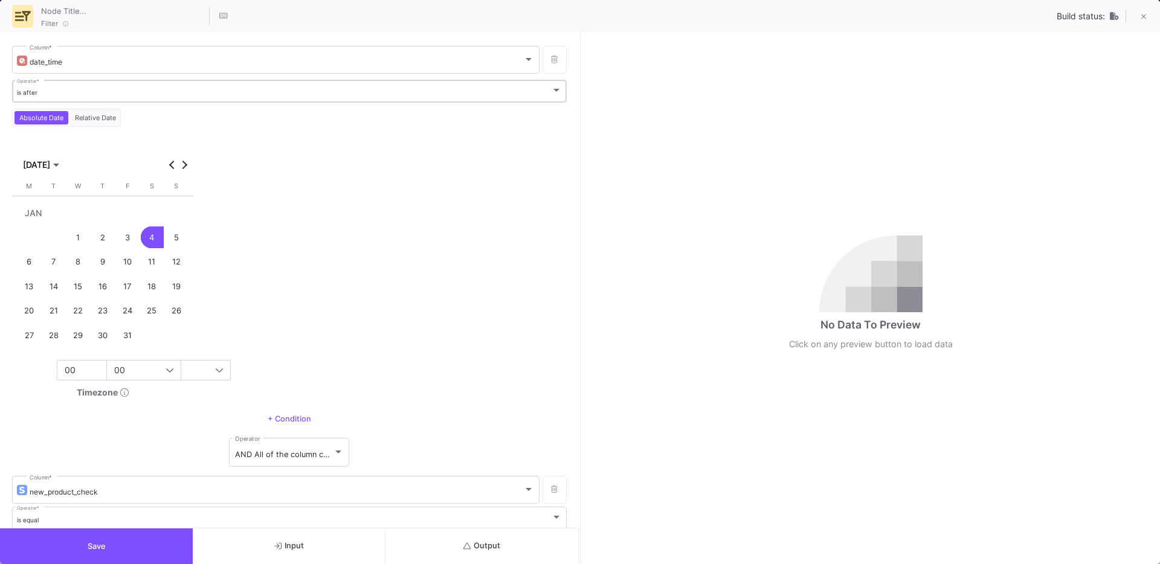
click at [57, 82] on div "is after Operator *" at bounding box center [289, 90] width 545 height 25
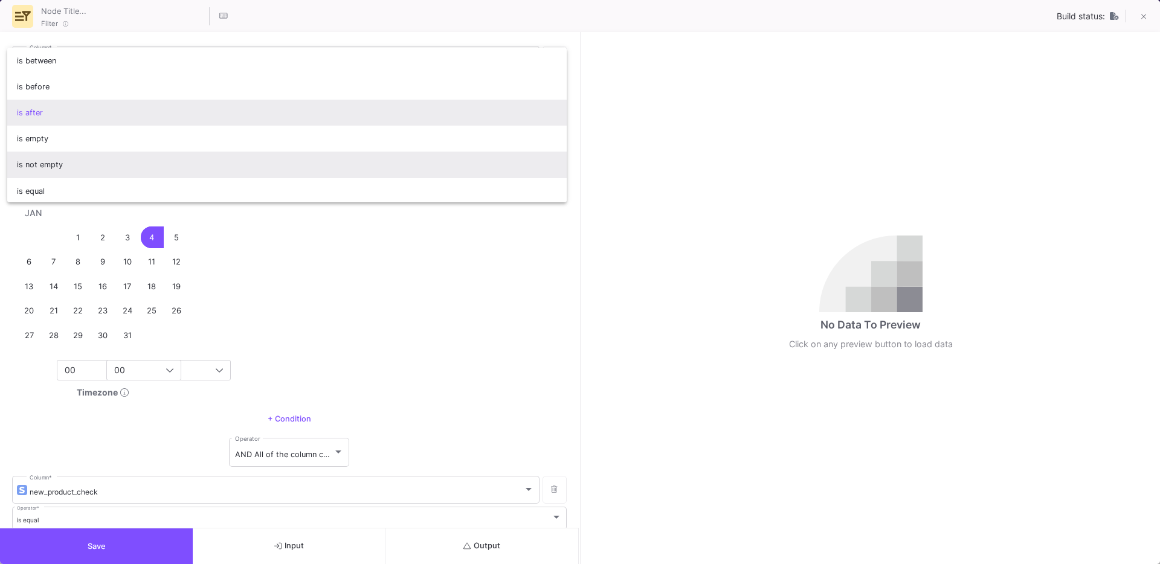
scroll to position [2, 0]
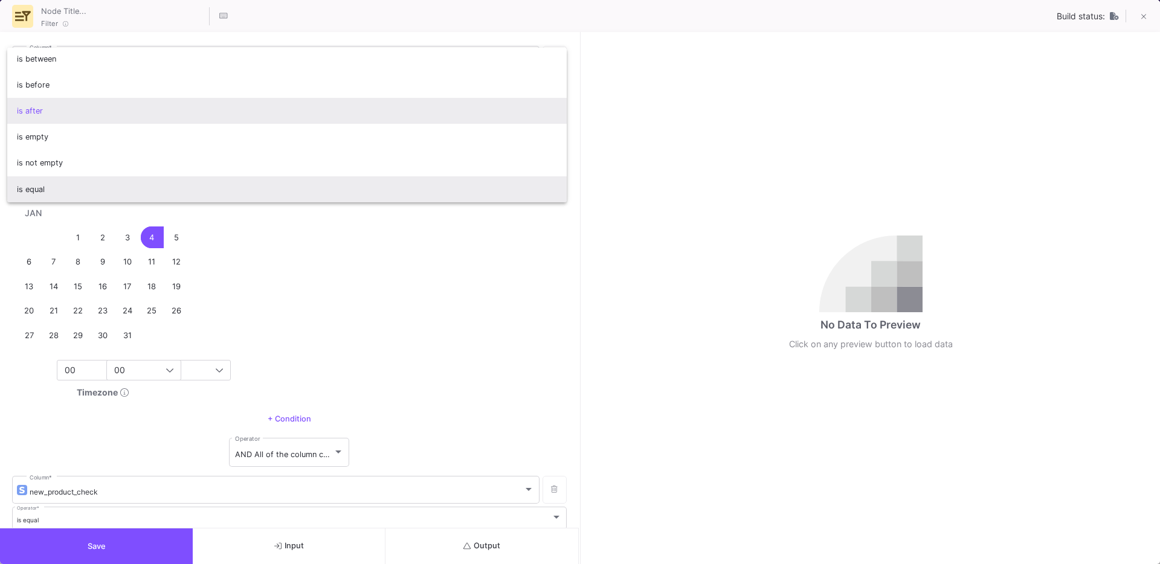
click at [182, 184] on span "is equal" at bounding box center [287, 189] width 541 height 26
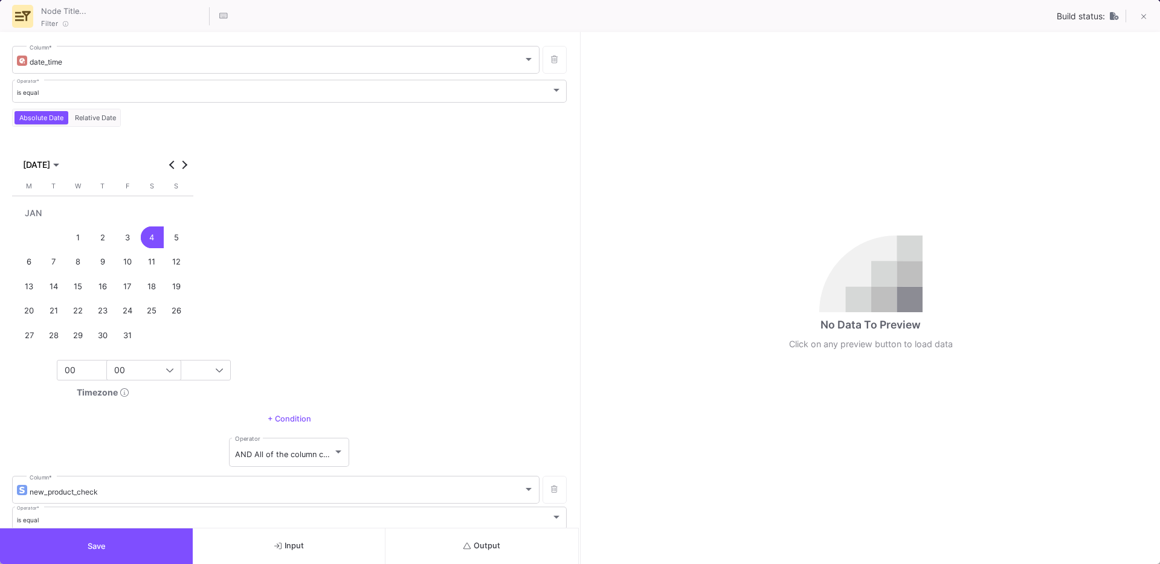
click at [127, 336] on div "31" at bounding box center [127, 335] width 22 height 22
click at [153, 243] on div "4" at bounding box center [152, 238] width 22 height 22
click at [44, 94] on div "is equal" at bounding box center [284, 93] width 535 height 8
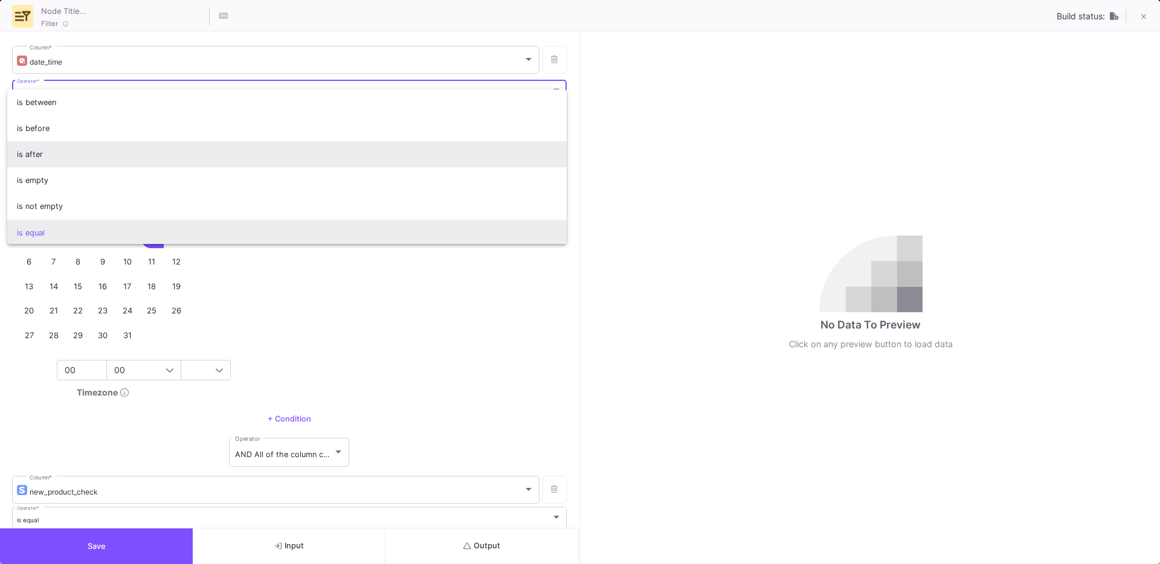
click at [37, 147] on span "is after" at bounding box center [287, 154] width 541 height 26
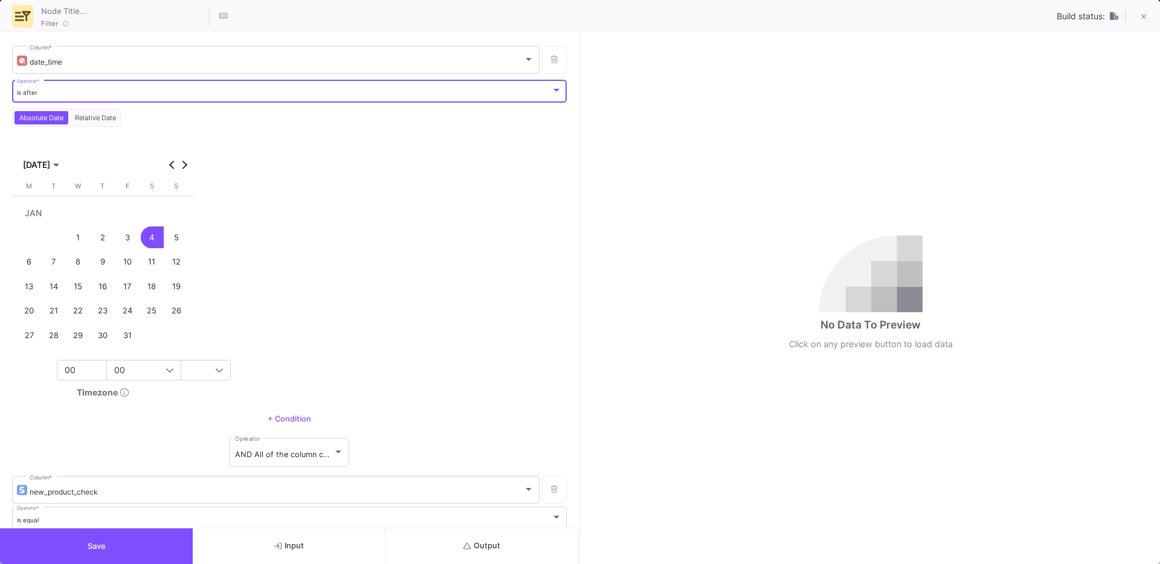
click at [346, 292] on div "[DATE] [DATE] [DATE] M [DATE] T [DATE] W [DATE] T [DATE] F [DATE] S [DATE] S [D…" at bounding box center [289, 271] width 555 height 268
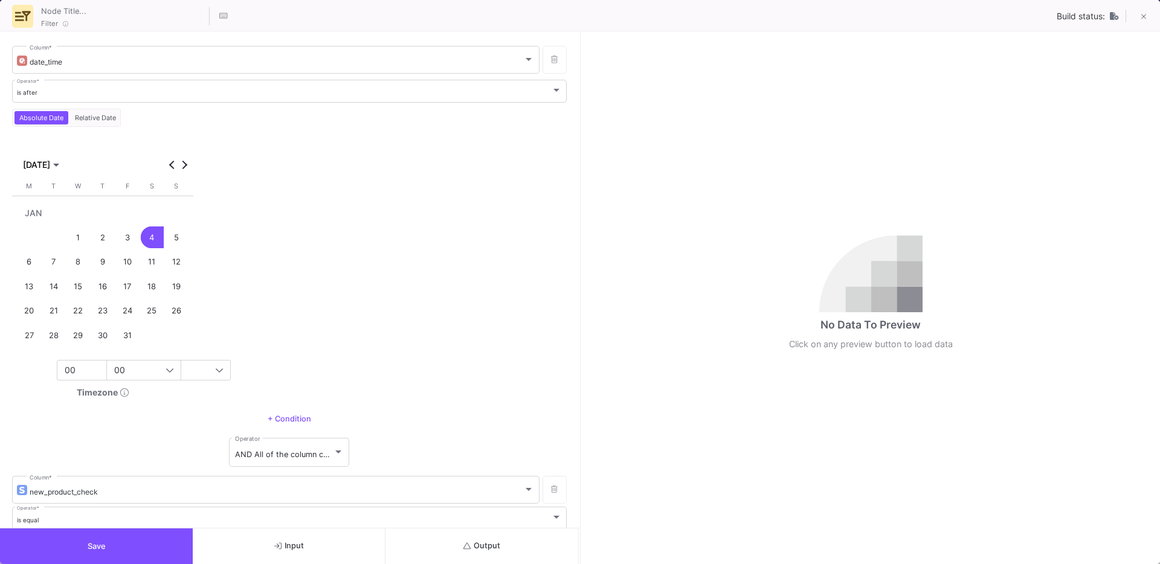
scroll to position [120, 0]
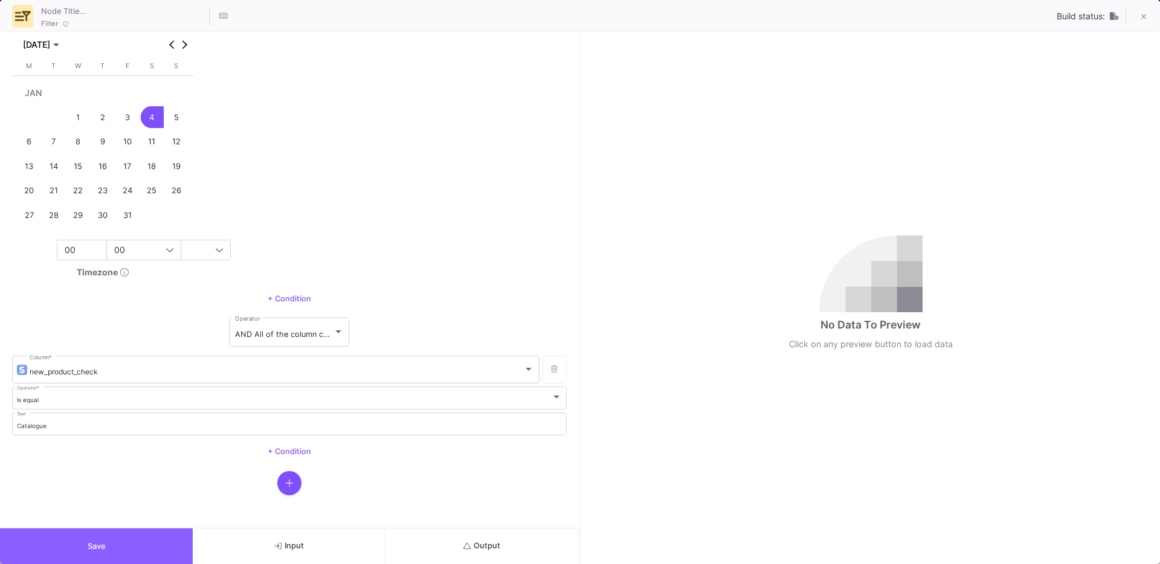
click at [115, 544] on button "Save" at bounding box center [96, 547] width 193 height 36
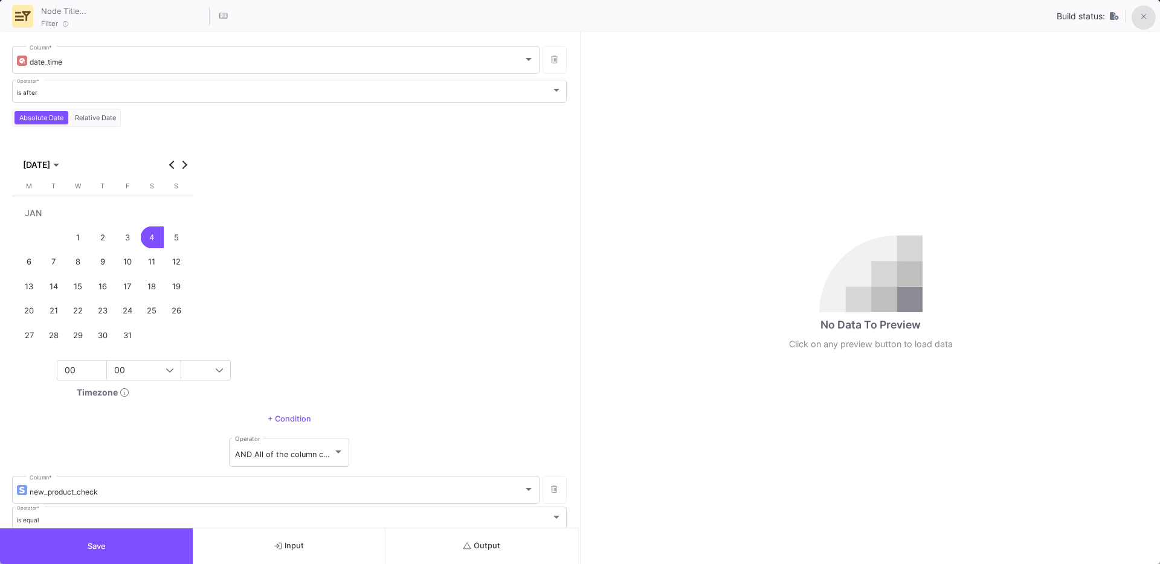
click at [1151, 20] on button at bounding box center [1143, 17] width 24 height 24
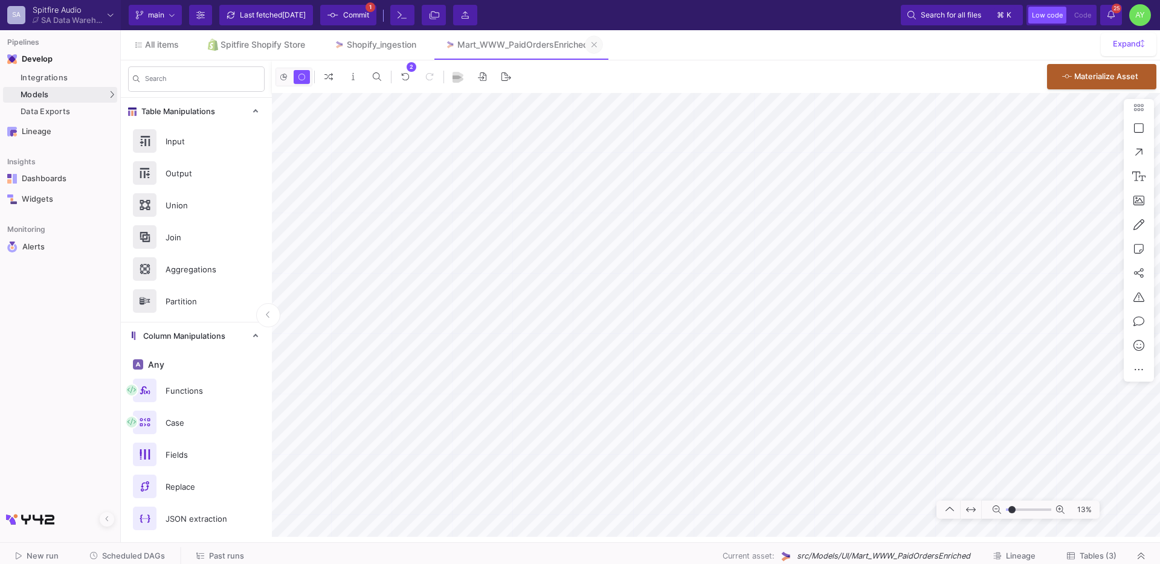
click at [597, 45] on icon at bounding box center [593, 44] width 5 height 5
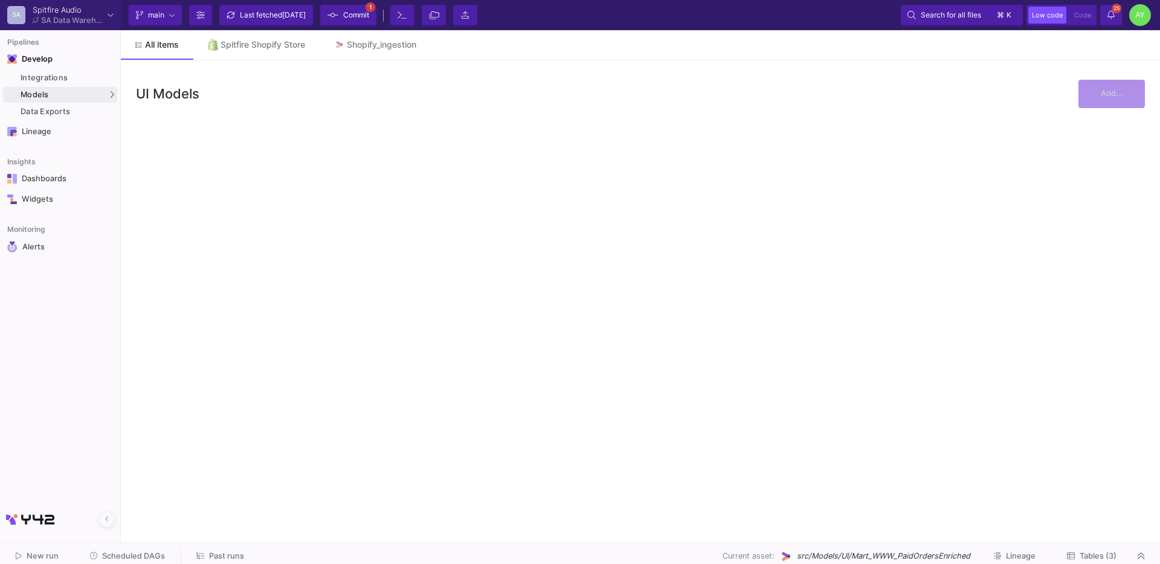
click at [152, 56] on link "All items" at bounding box center [157, 44] width 72 height 29
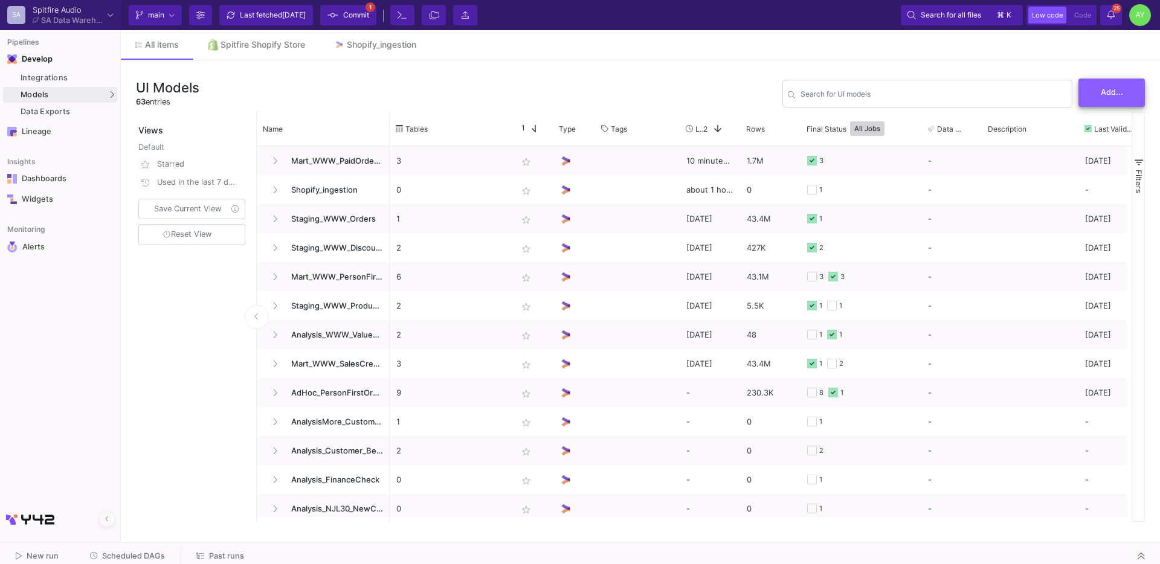
click at [1112, 92] on span "Add..." at bounding box center [1112, 92] width 22 height 9
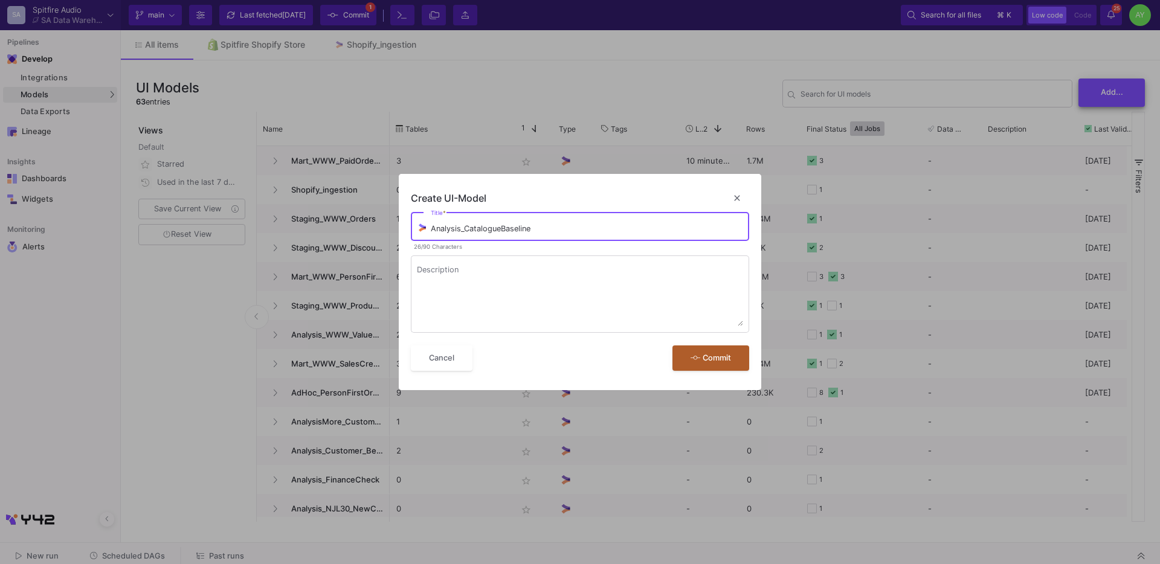
type input "Analysis_CatalogueBaseline"
click at [672, 346] on button "Commit" at bounding box center [710, 359] width 77 height 26
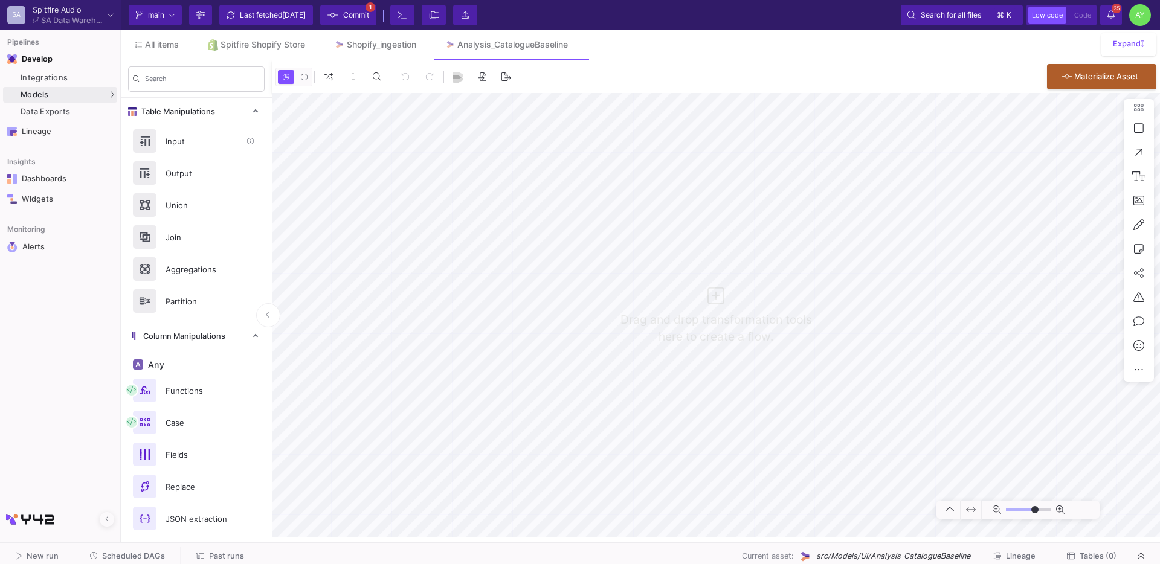
type input "0"
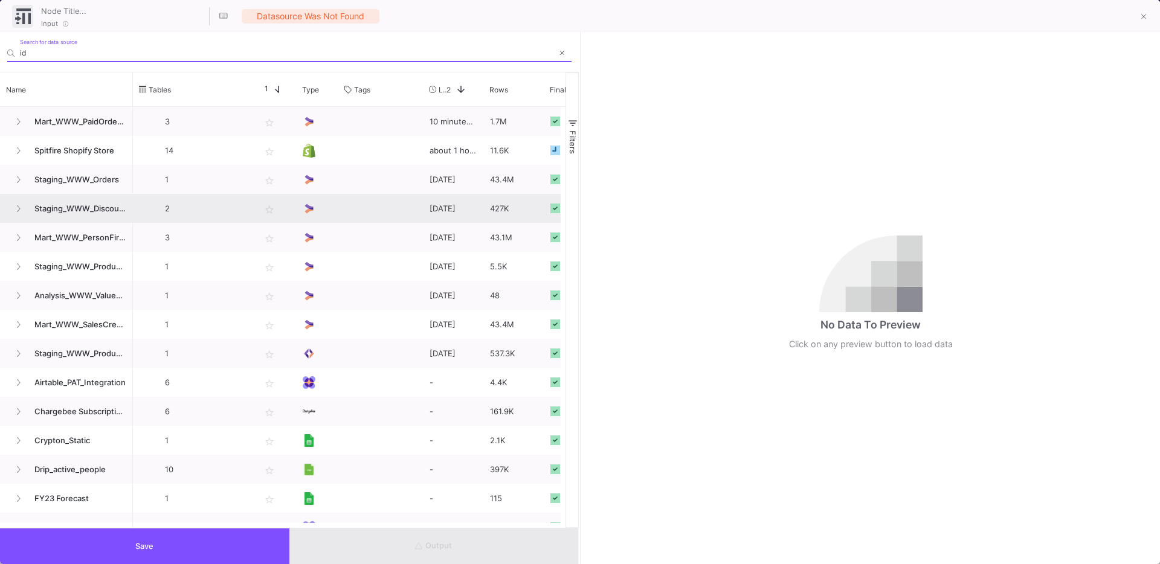
type input "i"
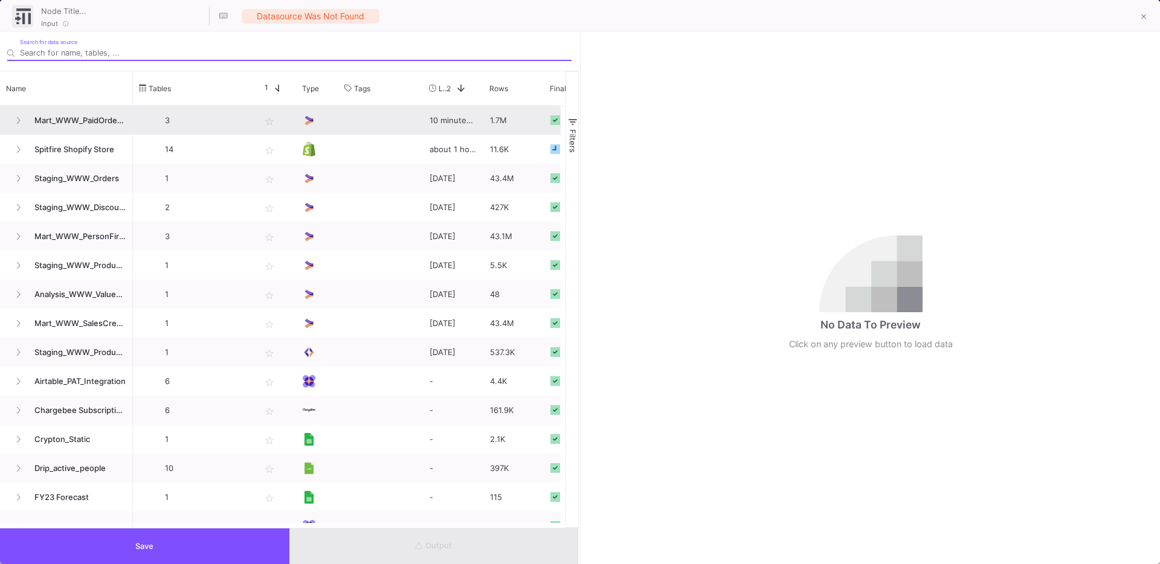
click at [65, 111] on span "Mart_WWW_PaidOrdersEnriched" at bounding box center [76, 120] width 99 height 28
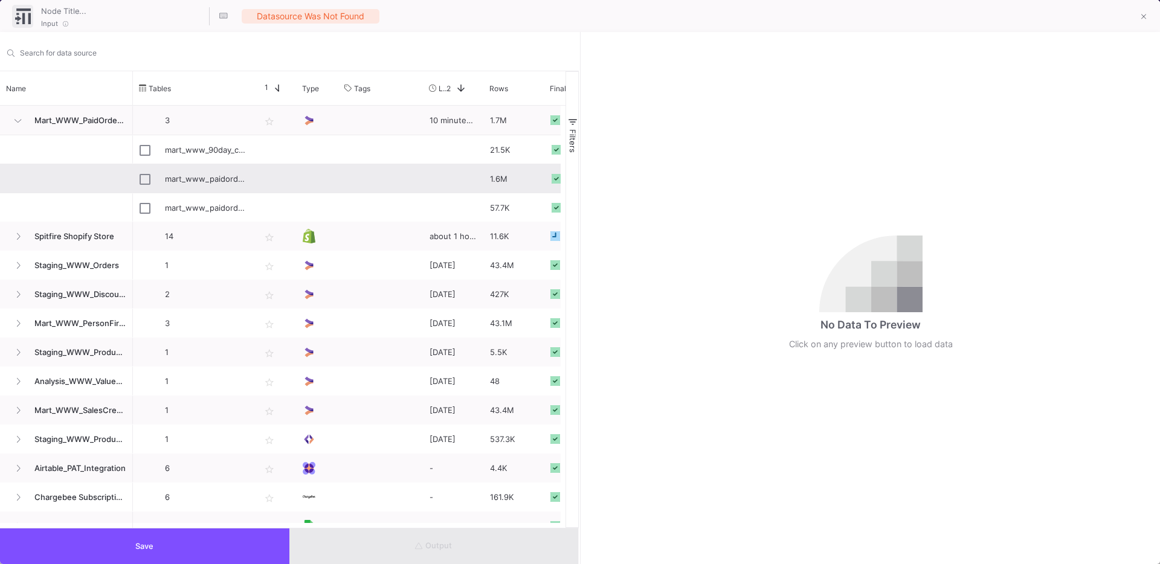
click at [204, 184] on div "mart_www_paidordersenriched" at bounding box center [206, 179] width 82 height 28
type input "mart_www_paidordersenriched"
checkbox input "true"
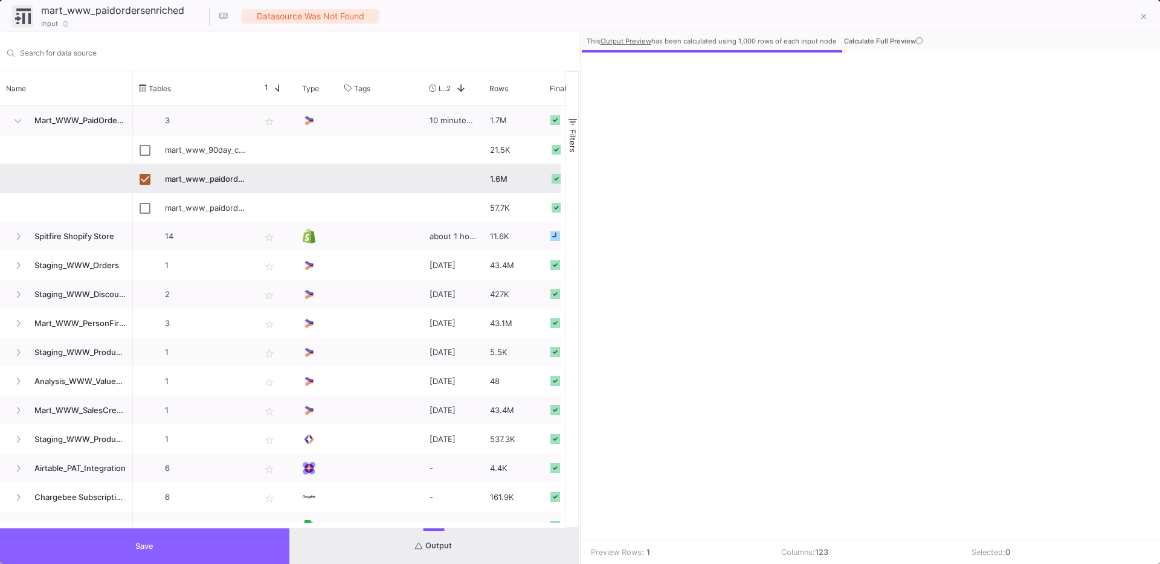
click at [160, 555] on button "Save" at bounding box center [144, 547] width 289 height 36
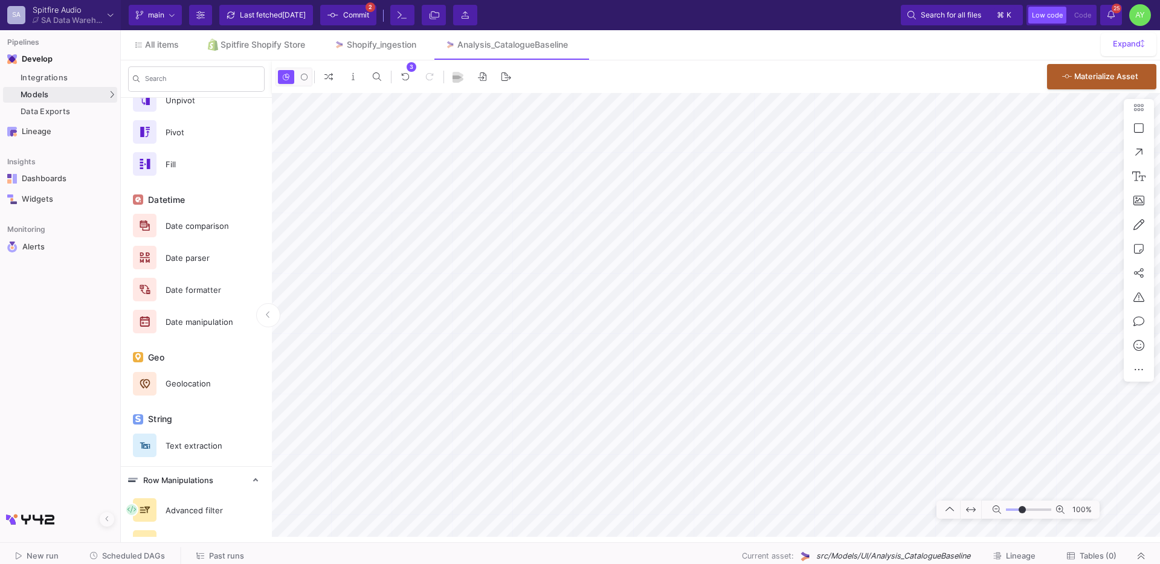
scroll to position [573, 0]
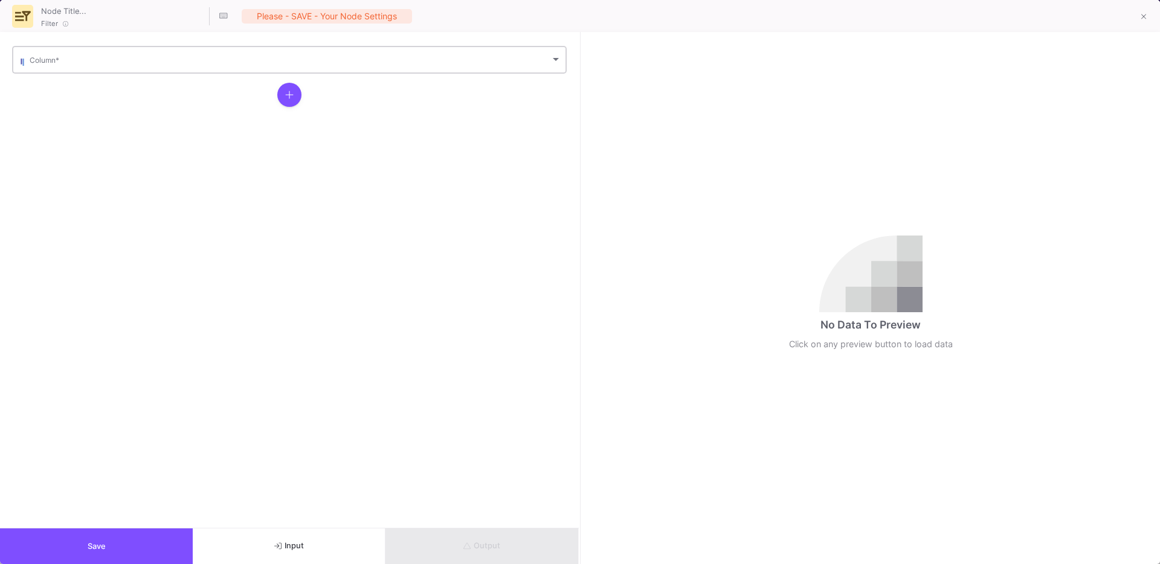
click at [111, 63] on span at bounding box center [290, 61] width 521 height 9
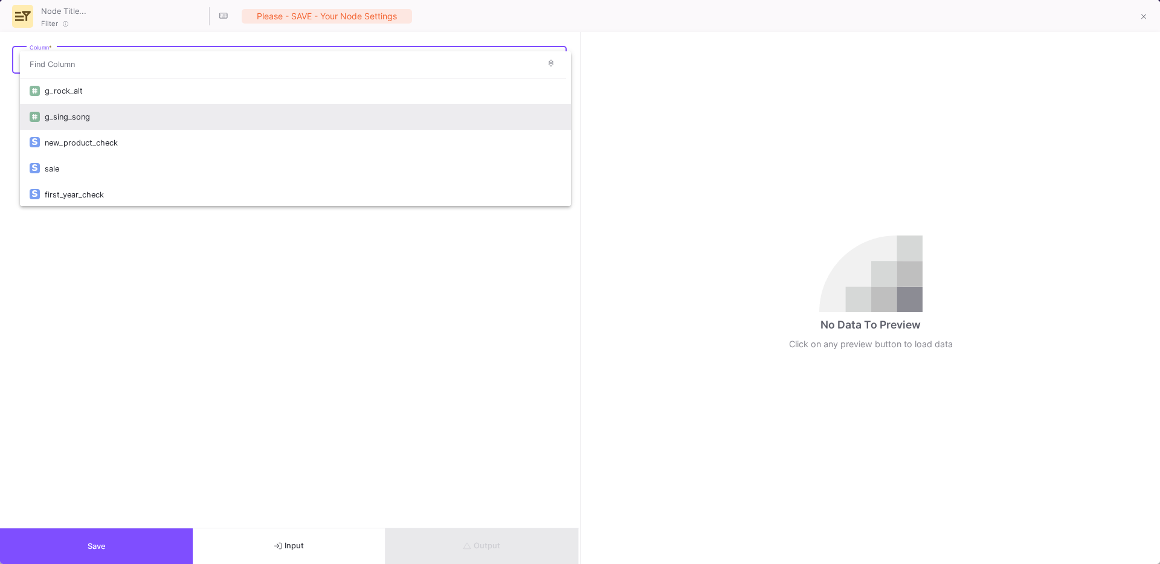
scroll to position [3024, 0]
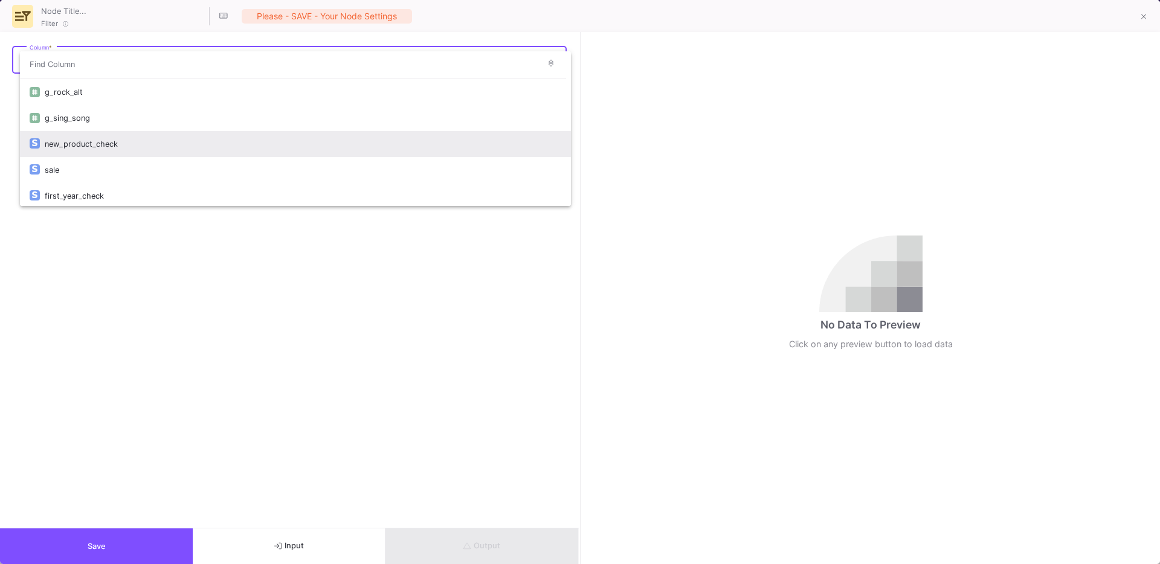
click at [76, 148] on div "new_product_check" at bounding box center [303, 144] width 516 height 26
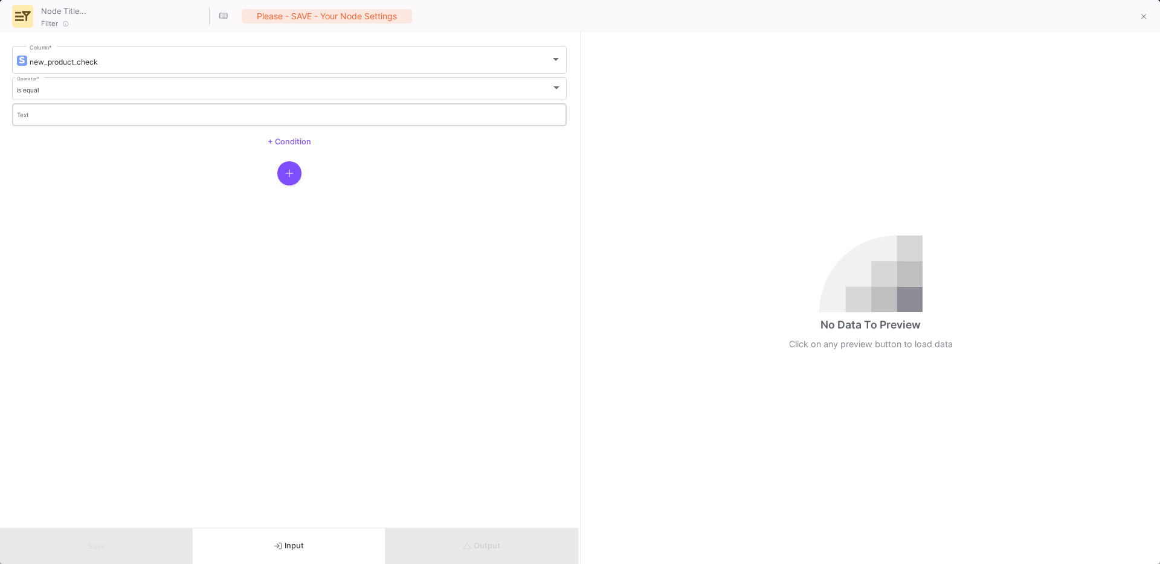
click at [41, 124] on div "Text" at bounding box center [289, 113] width 545 height 25
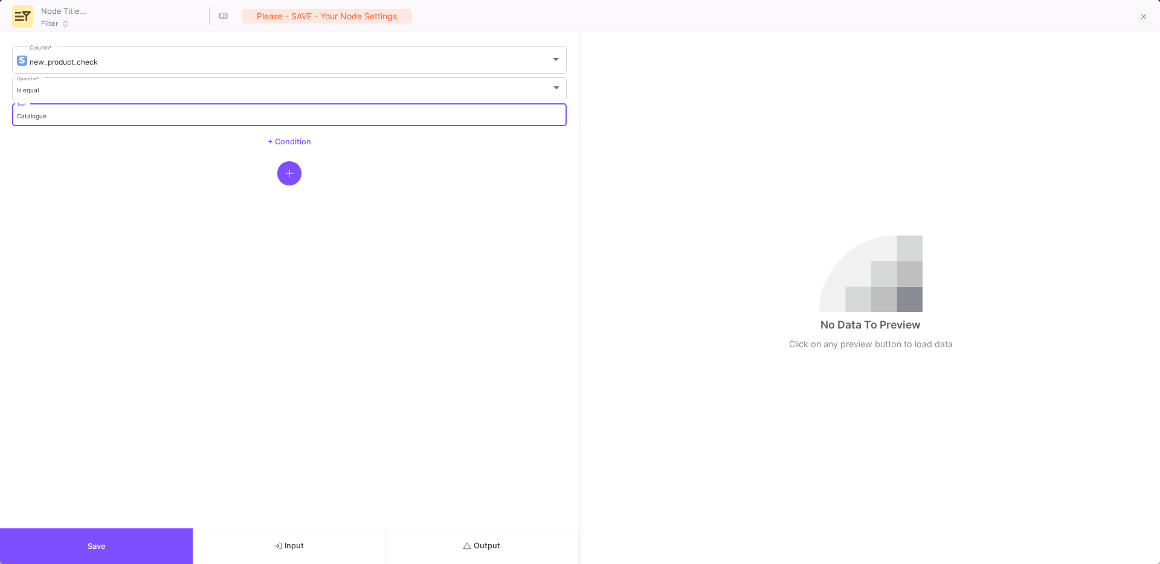
type input "Catalogue"
click at [92, 551] on button "Save" at bounding box center [96, 547] width 193 height 36
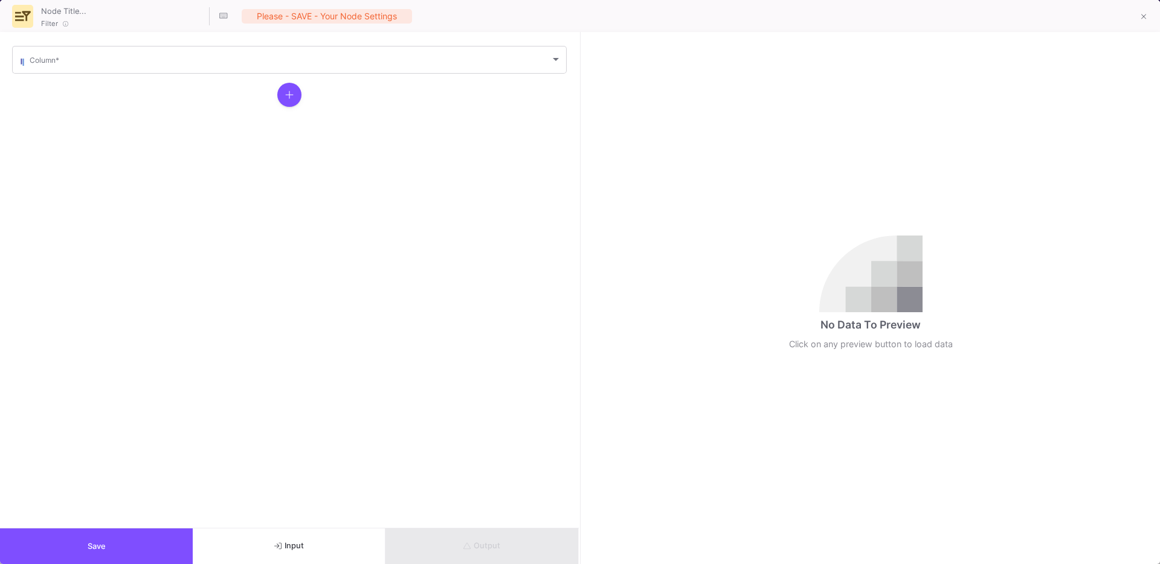
click at [86, 75] on mat-form-field "Column *" at bounding box center [289, 59] width 555 height 31
click at [86, 70] on div "Column *" at bounding box center [296, 59] width 532 height 30
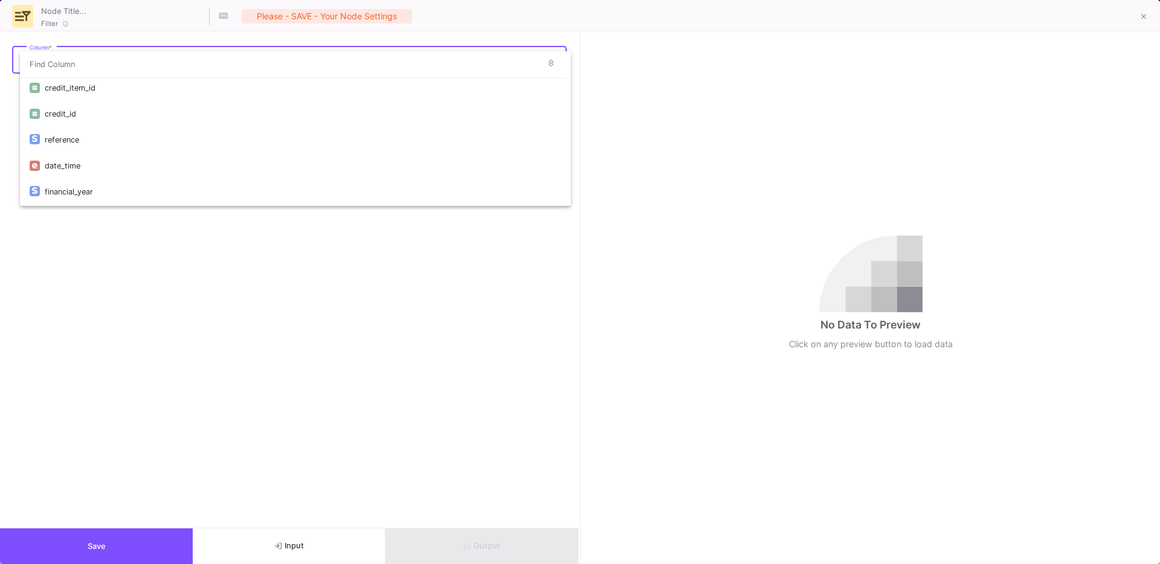
scroll to position [121, 0]
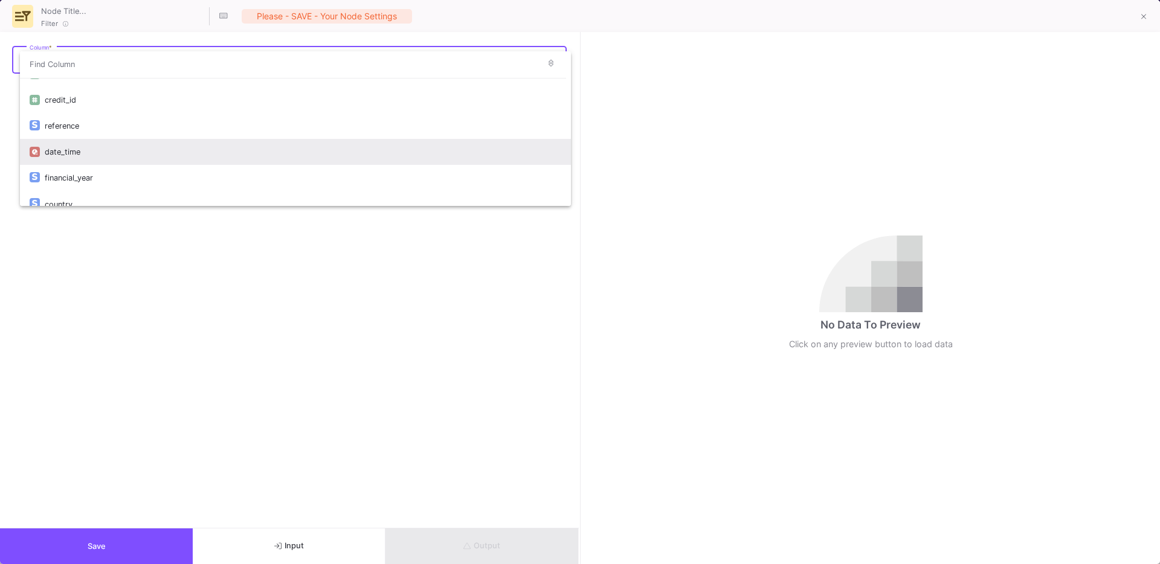
click at [83, 141] on div "date_time" at bounding box center [303, 152] width 516 height 26
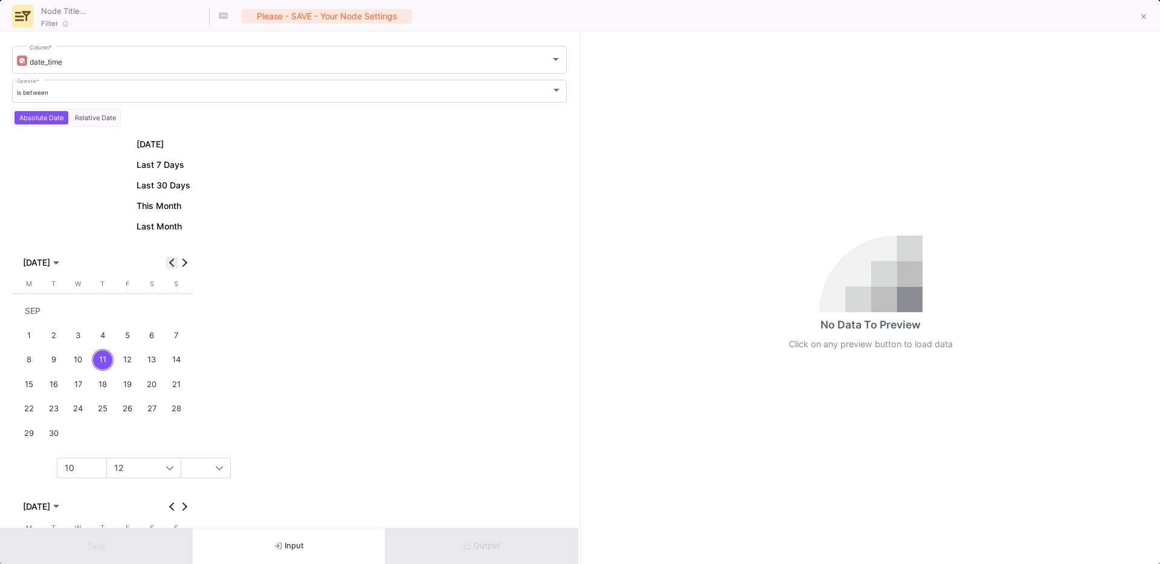
click at [168, 263] on span "Previous month" at bounding box center [172, 263] width 12 height 12
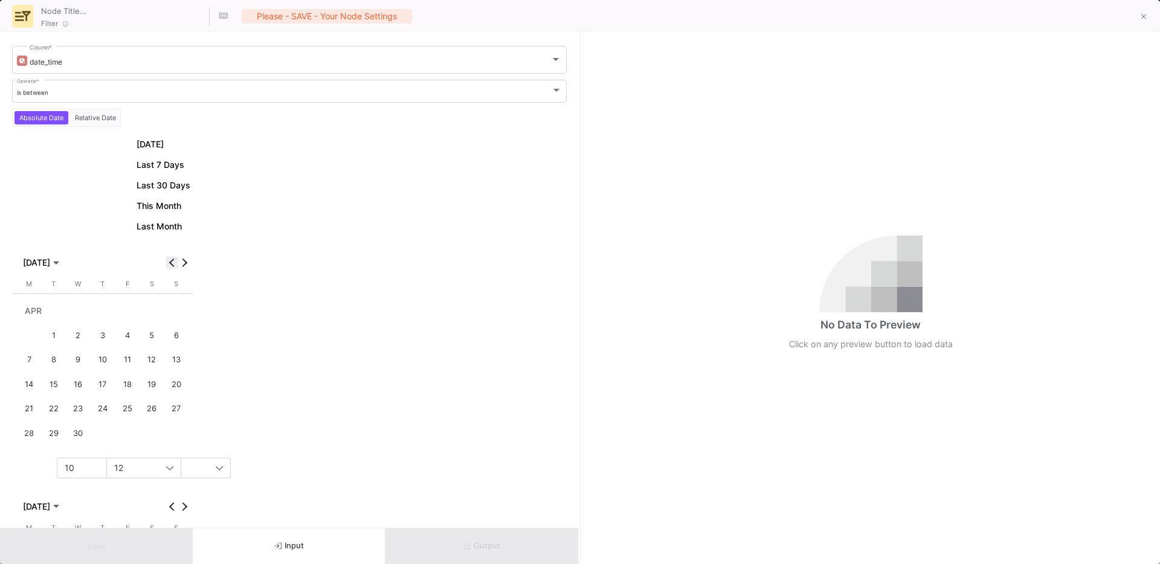
click at [168, 263] on span "Previous month" at bounding box center [172, 263] width 12 height 12
click at [156, 330] on div "4" at bounding box center [152, 335] width 22 height 22
click at [77, 468] on div "10" at bounding box center [115, 468] width 101 height 10
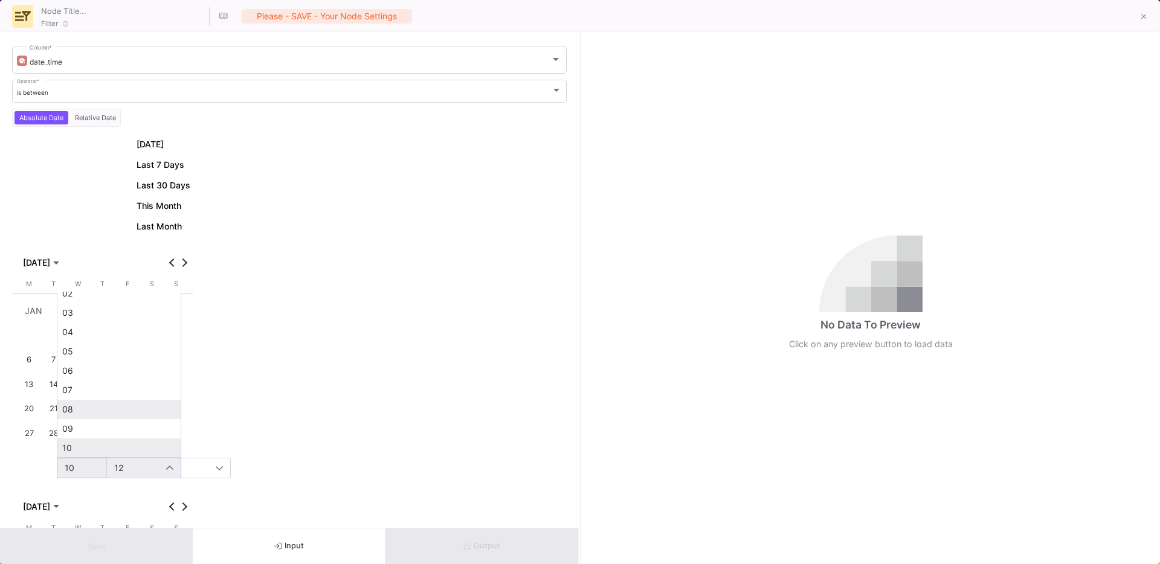
scroll to position [0, 0]
click at [71, 303] on span "00" at bounding box center [119, 304] width 114 height 10
click at [145, 479] on div "[DATE] Last 7 Days Last 30 Days This Month Last Month [DATE] [DATE] [DATE] M [D…" at bounding box center [102, 429] width 181 height 585
click at [158, 472] on div "12" at bounding box center [164, 468] width 101 height 10
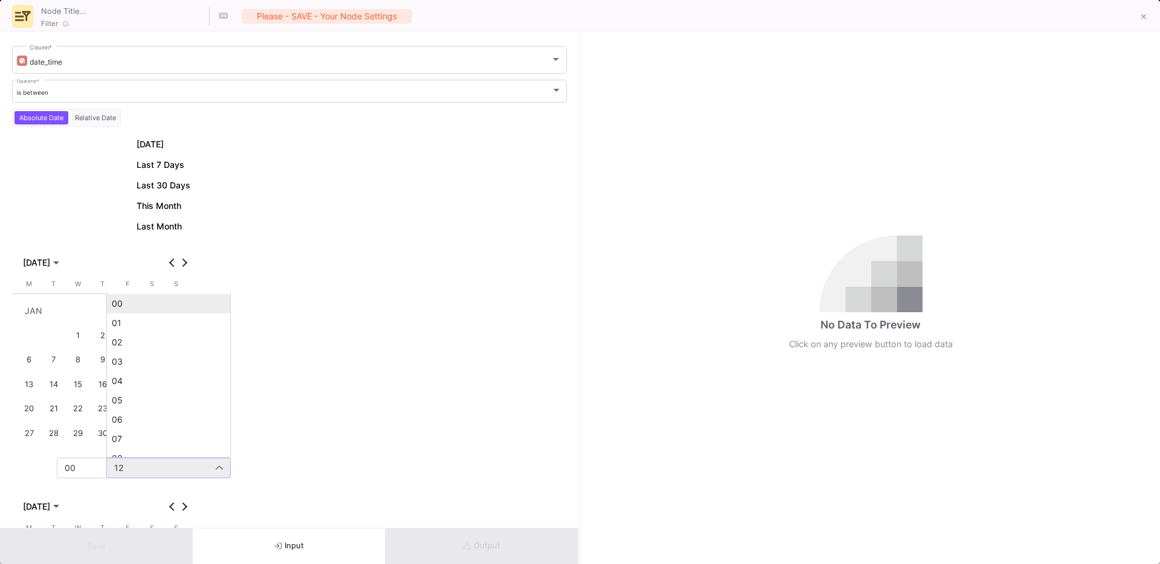
click at [117, 301] on span "00" at bounding box center [169, 304] width 114 height 10
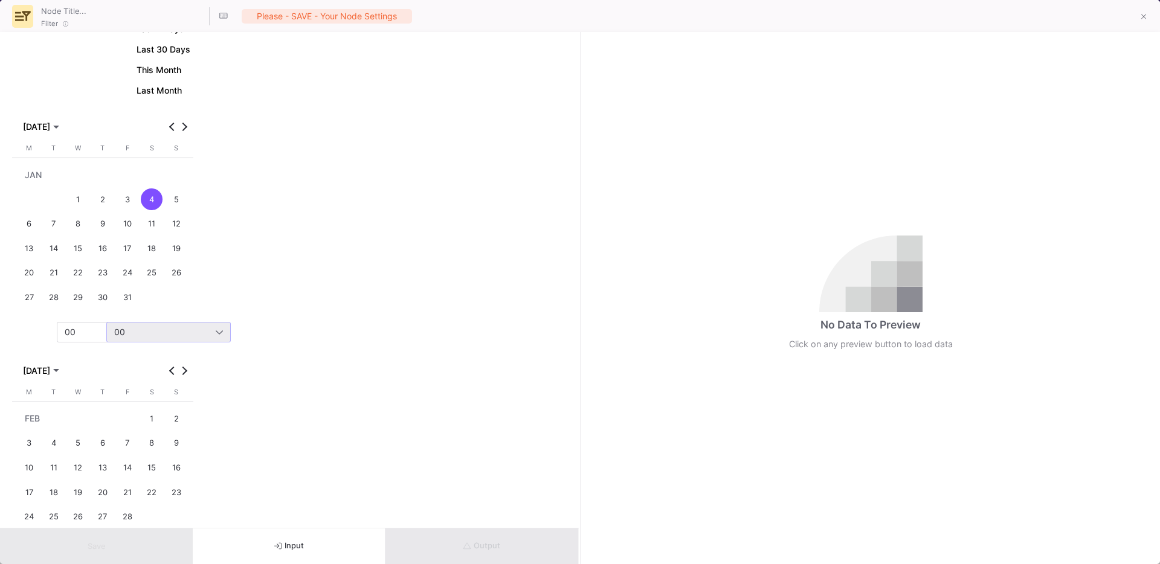
scroll to position [155, 0]
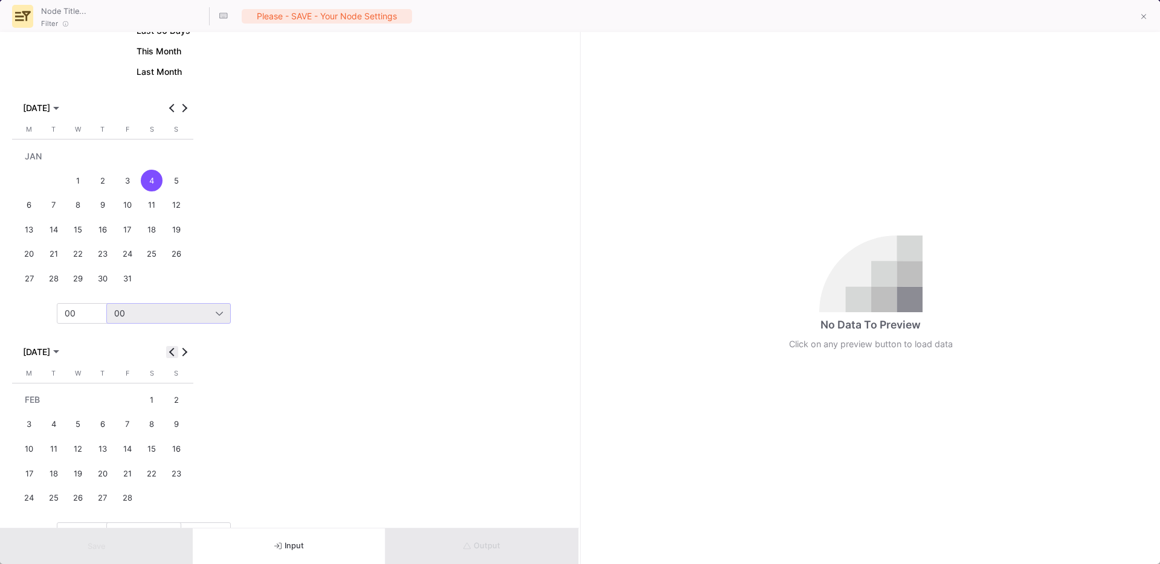
click at [171, 351] on button "Previous month" at bounding box center [172, 352] width 12 height 12
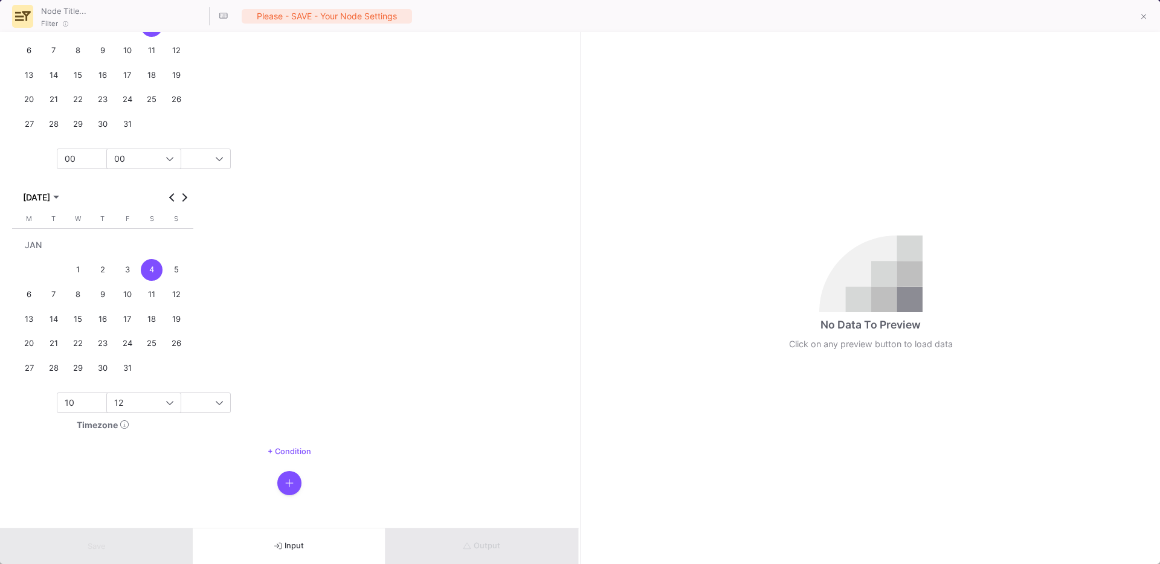
click at [80, 345] on div "22" at bounding box center [78, 343] width 22 height 22
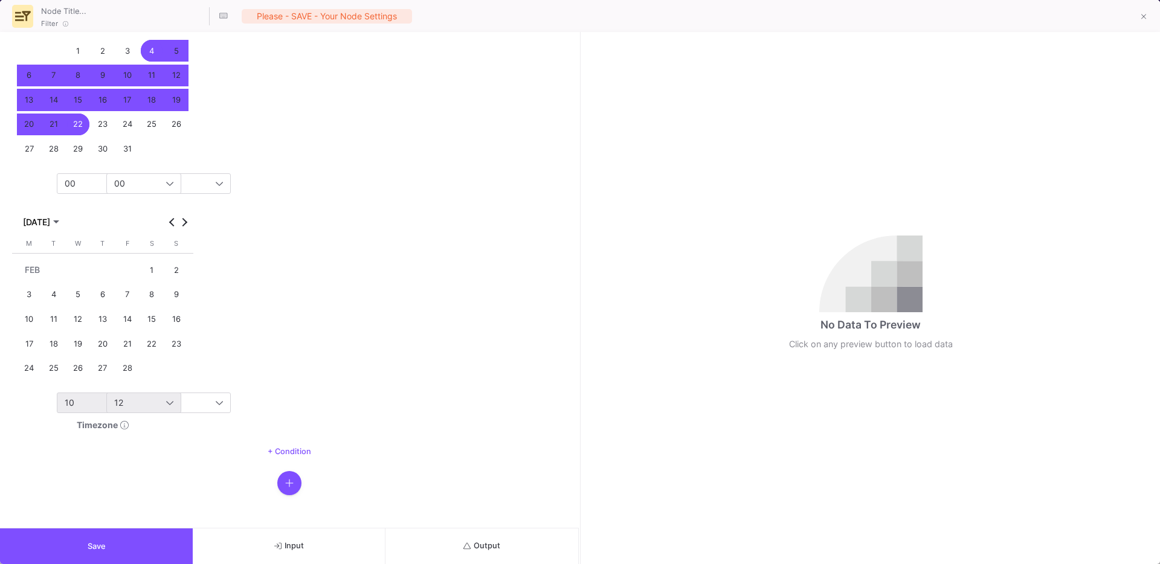
click at [82, 396] on div "10" at bounding box center [119, 402] width 109 height 19
click at [115, 380] on span "23" at bounding box center [119, 380] width 114 height 10
click at [137, 408] on div "12" at bounding box center [168, 402] width 109 height 19
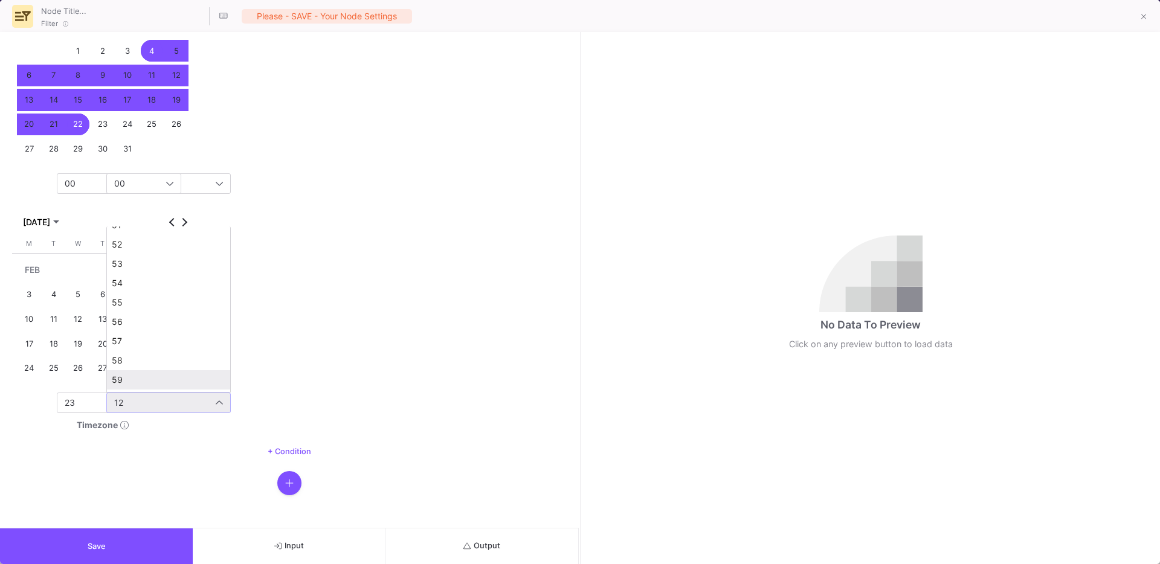
click at [139, 379] on span "59" at bounding box center [169, 380] width 114 height 10
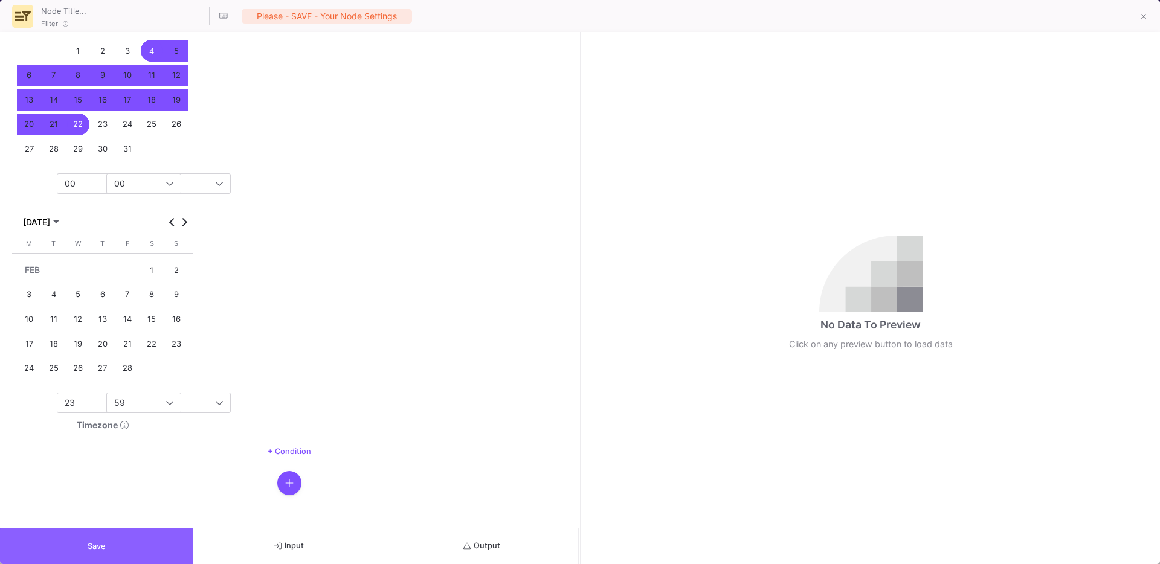
click at [102, 549] on span "Save" at bounding box center [97, 546] width 18 height 9
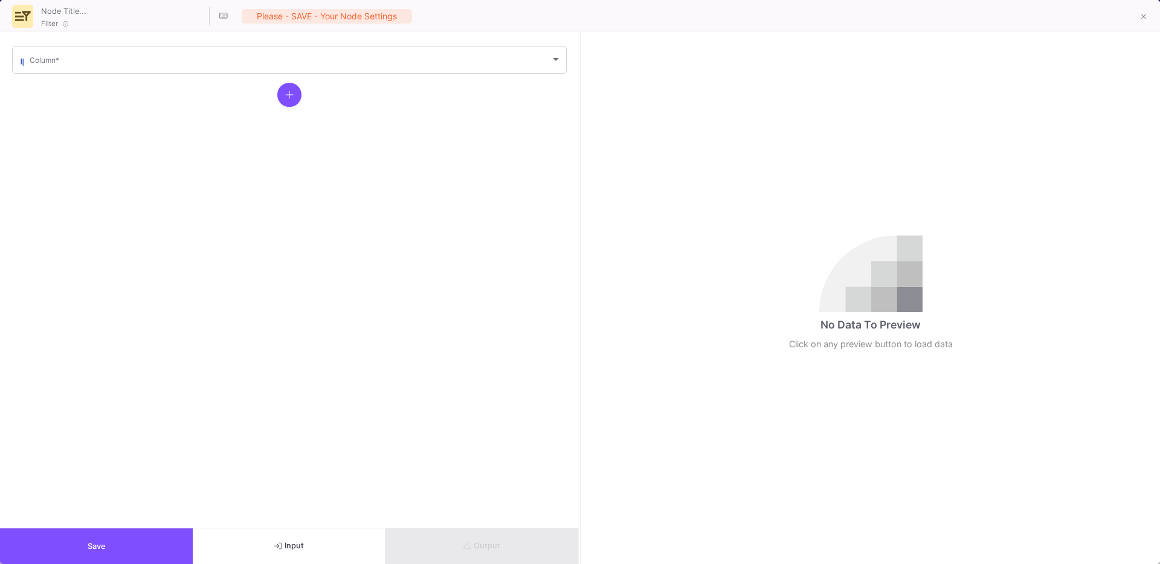
click at [91, 74] on mat-form-field "Column *" at bounding box center [289, 59] width 555 height 31
click at [77, 68] on div "Column *" at bounding box center [296, 59] width 532 height 30
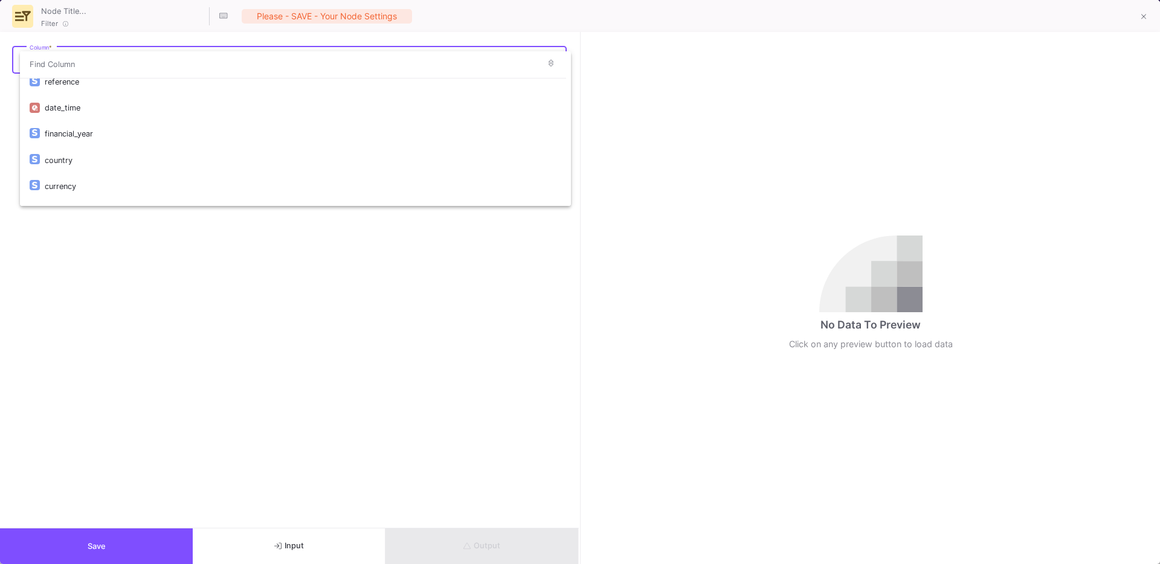
scroll to position [162, 0]
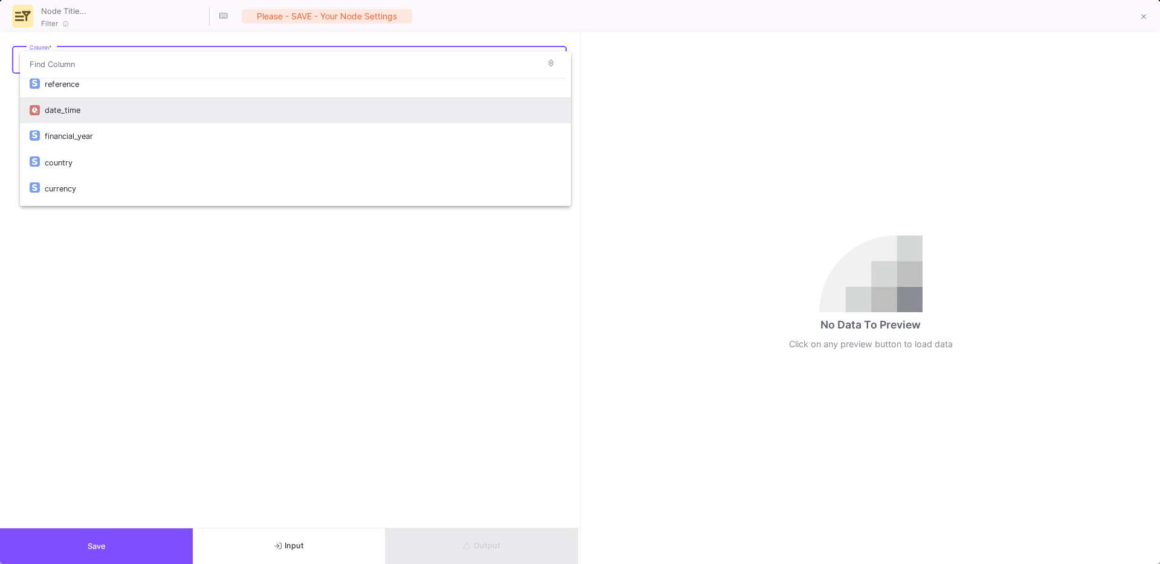
click at [71, 116] on div "date_time" at bounding box center [303, 110] width 516 height 26
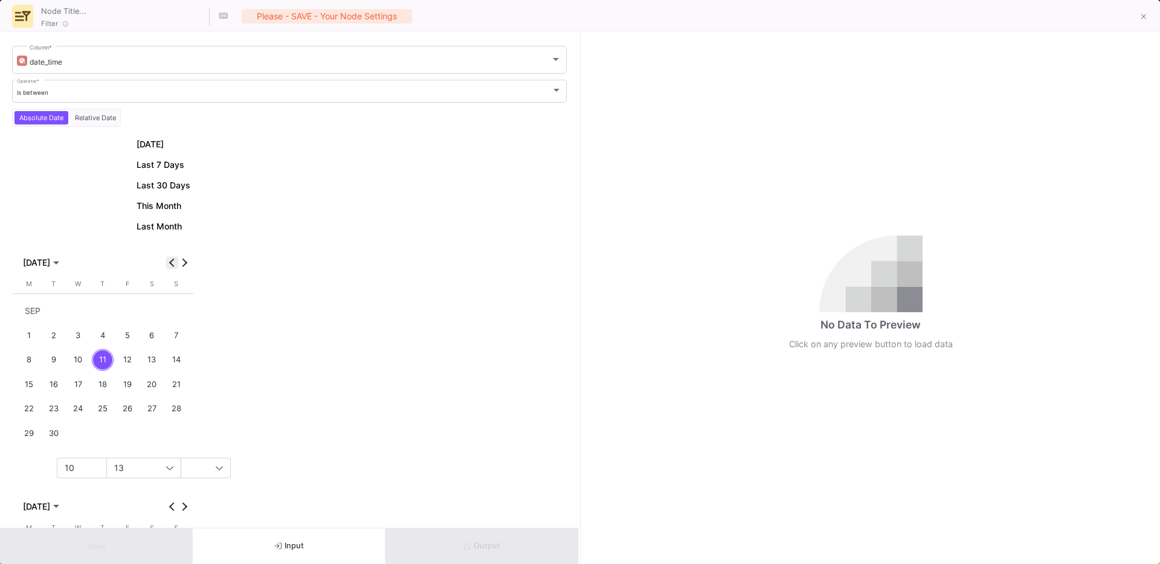
click at [170, 260] on span "Previous month" at bounding box center [172, 263] width 12 height 12
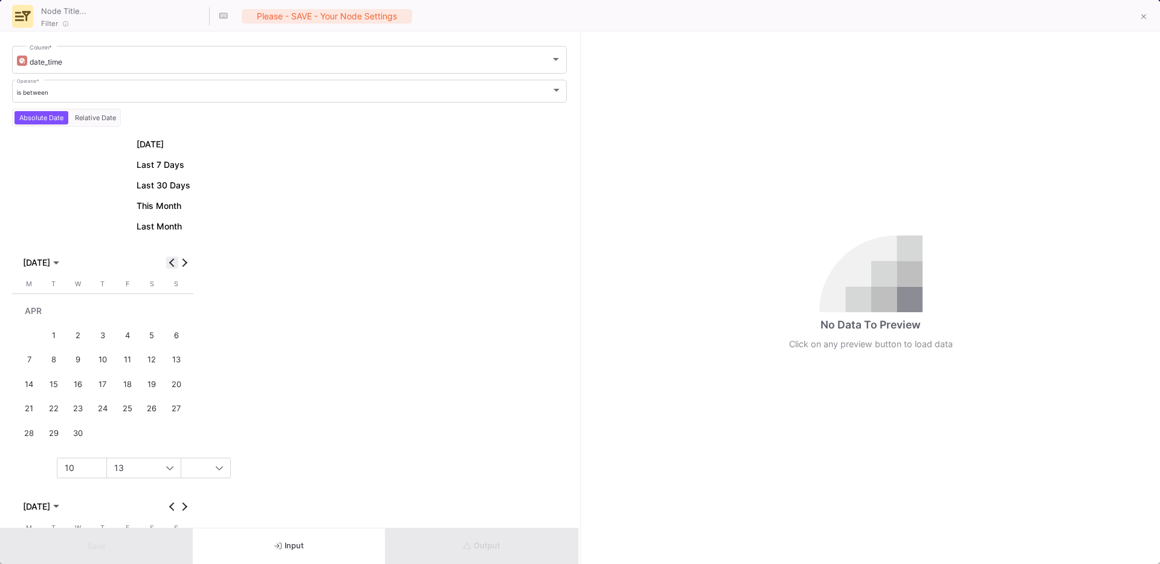
click at [170, 260] on span "Previous month" at bounding box center [172, 263] width 12 height 12
click at [80, 336] on div "5" at bounding box center [78, 335] width 22 height 22
click at [72, 444] on span "10" at bounding box center [70, 443] width 10 height 10
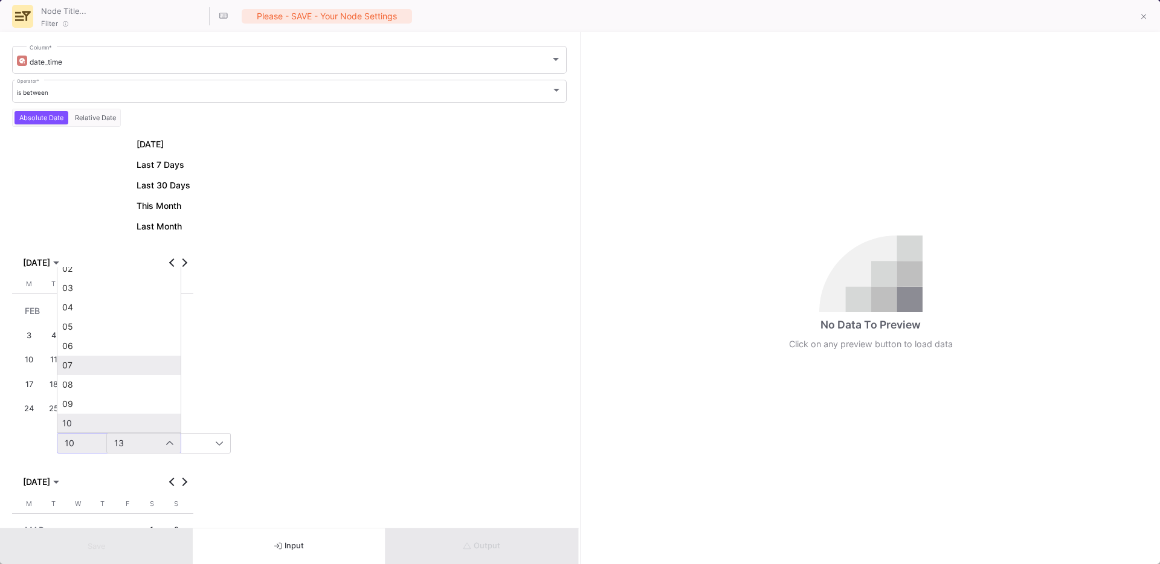
scroll to position [0, 0]
click at [77, 274] on span "00" at bounding box center [119, 279] width 114 height 10
click at [133, 441] on div "13" at bounding box center [164, 444] width 101 height 10
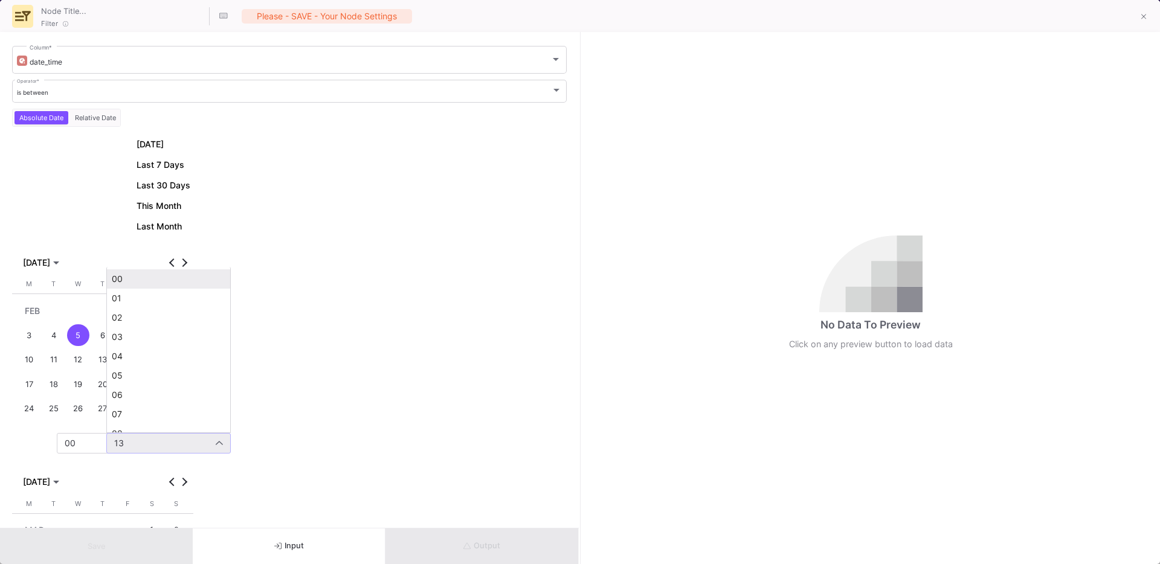
click at [126, 271] on mat-option "00" at bounding box center [168, 278] width 123 height 19
click at [379, 375] on div "[DATE] Last 7 Days Last 30 Days This Month Last Month [DATE] [DATE] [DATE] M [D…" at bounding box center [289, 429] width 555 height 585
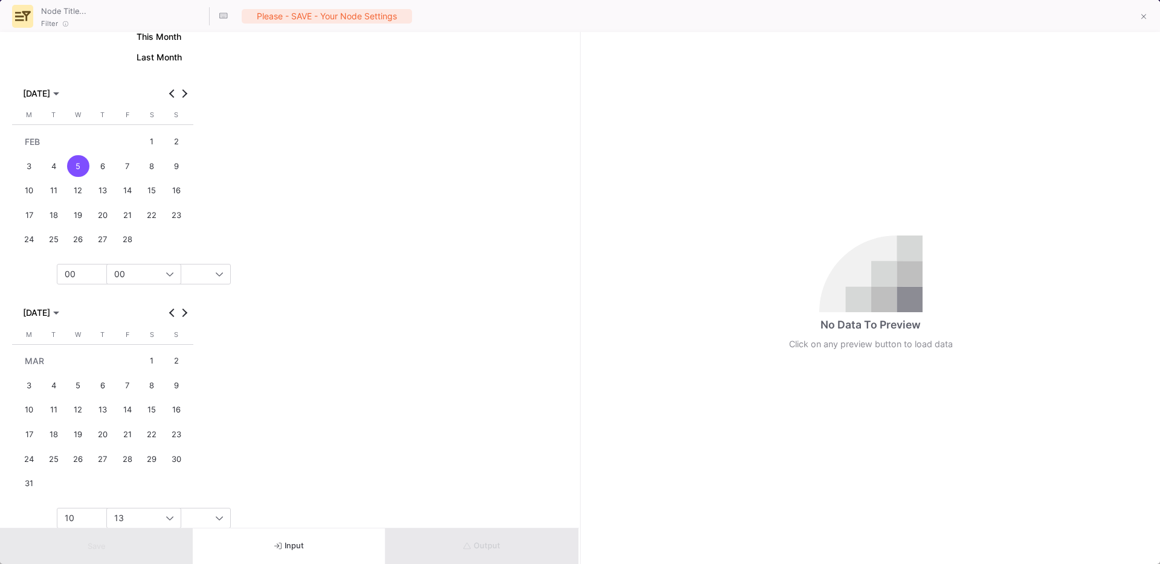
scroll to position [179, 0]
click at [172, 302] on button "Previous month" at bounding box center [172, 303] width 12 height 12
click at [182, 303] on button "Next month" at bounding box center [184, 303] width 12 height 12
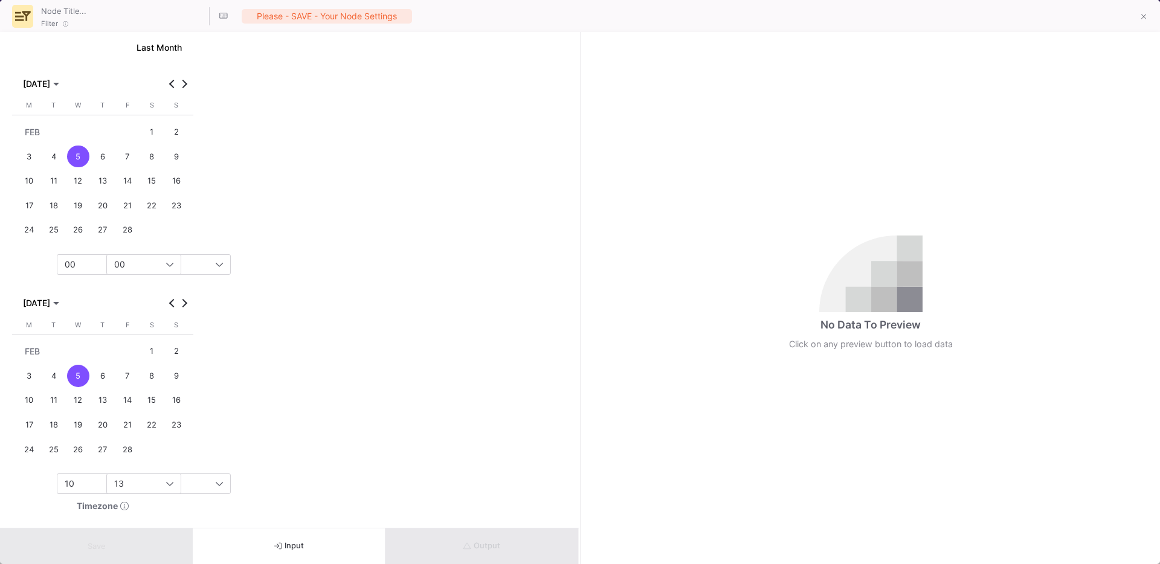
click at [88, 401] on div "12" at bounding box center [78, 401] width 22 height 22
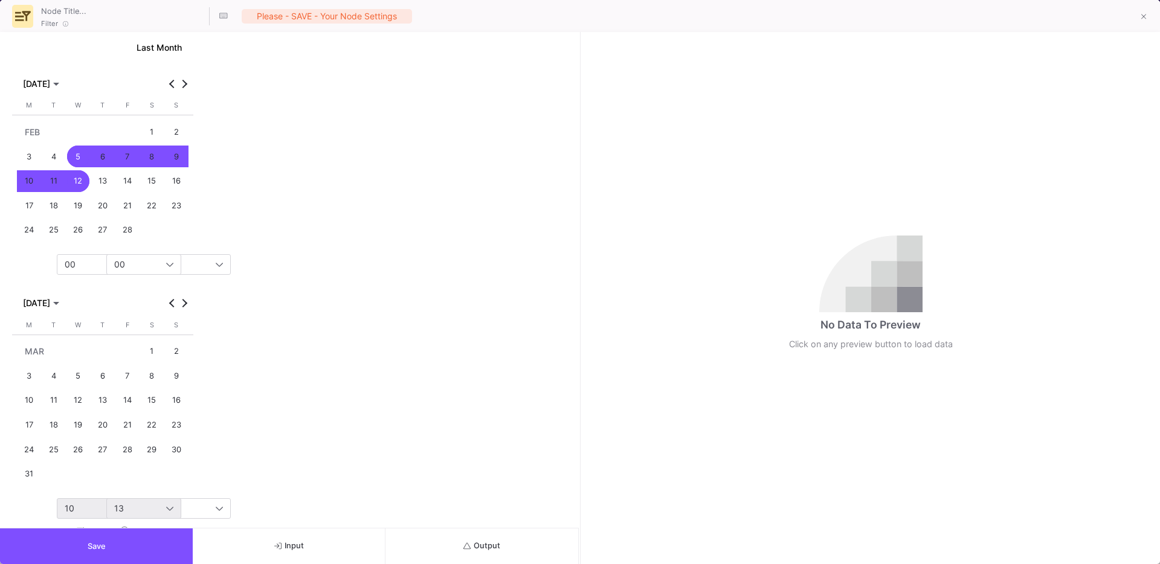
click at [89, 500] on div "10" at bounding box center [119, 508] width 109 height 19
click at [82, 488] on span "23" at bounding box center [119, 486] width 114 height 10
click at [138, 504] on div "13" at bounding box center [164, 509] width 101 height 10
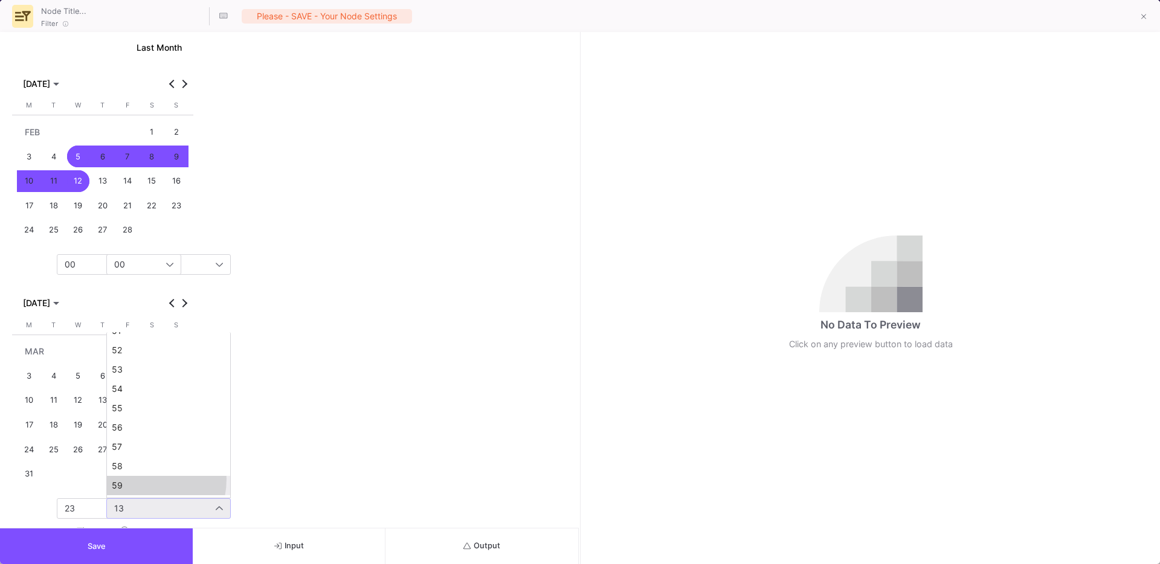
click at [131, 479] on mat-option "59" at bounding box center [168, 485] width 123 height 19
click at [98, 542] on span "Save" at bounding box center [97, 546] width 18 height 9
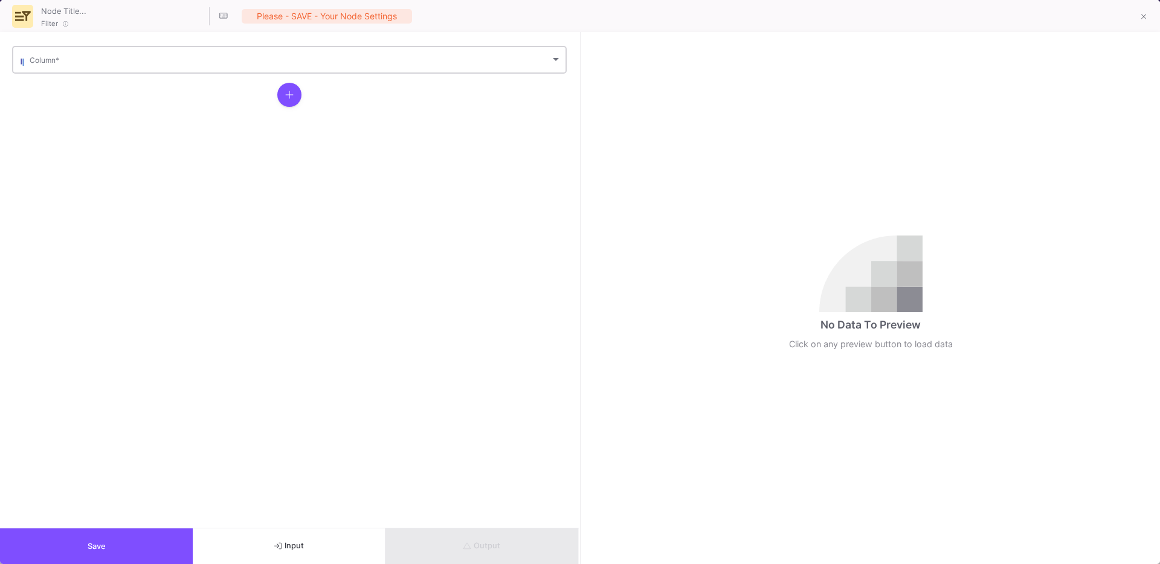
click at [47, 60] on span at bounding box center [290, 61] width 521 height 9
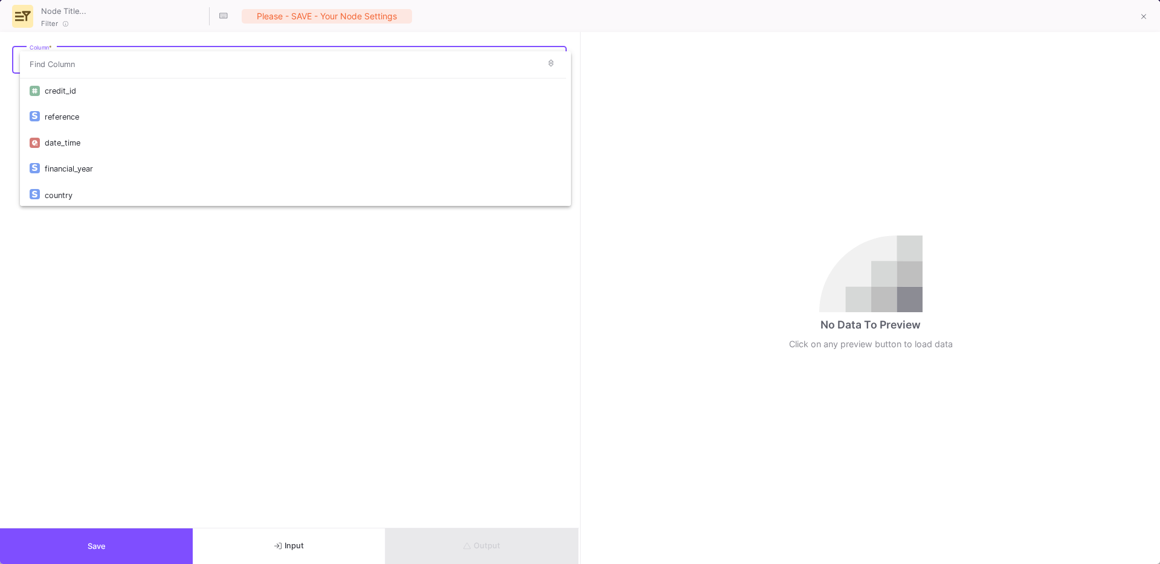
scroll to position [130, 0]
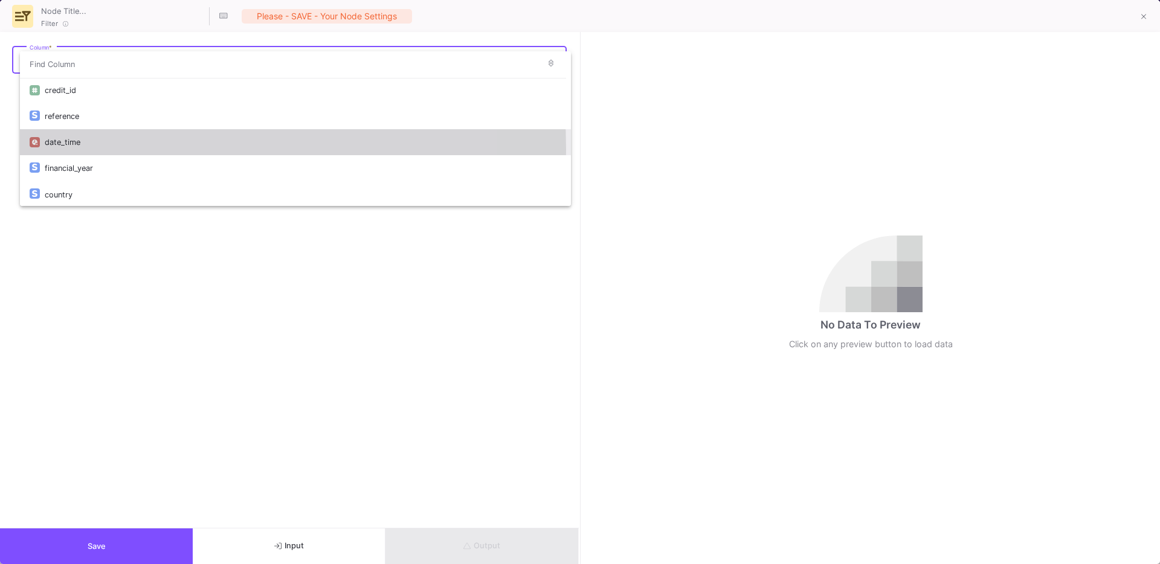
click at [71, 149] on div "date_time" at bounding box center [303, 142] width 516 height 26
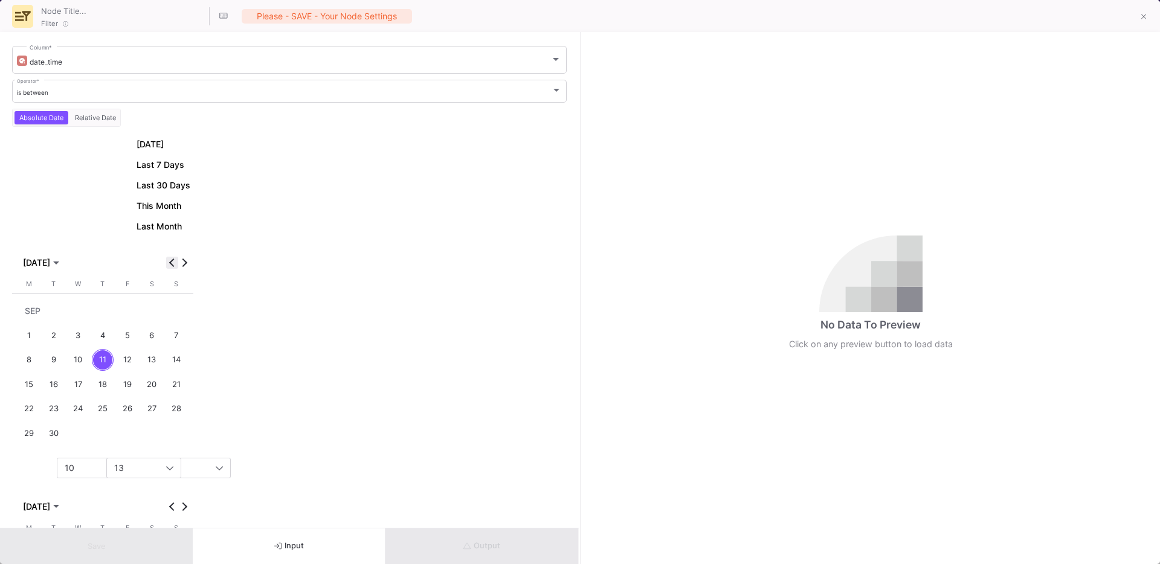
click at [172, 257] on span "Previous month" at bounding box center [172, 263] width 12 height 12
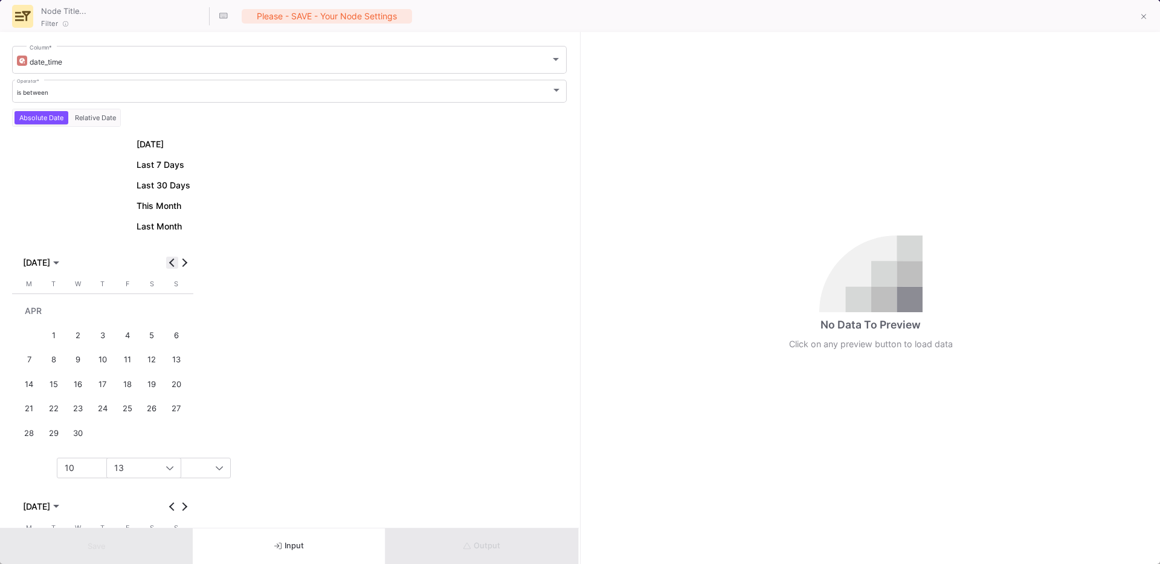
click at [172, 257] on span "Previous month" at bounding box center [172, 263] width 12 height 12
click at [181, 362] on div "16" at bounding box center [176, 360] width 22 height 22
click at [89, 434] on div "10" at bounding box center [119, 443] width 109 height 19
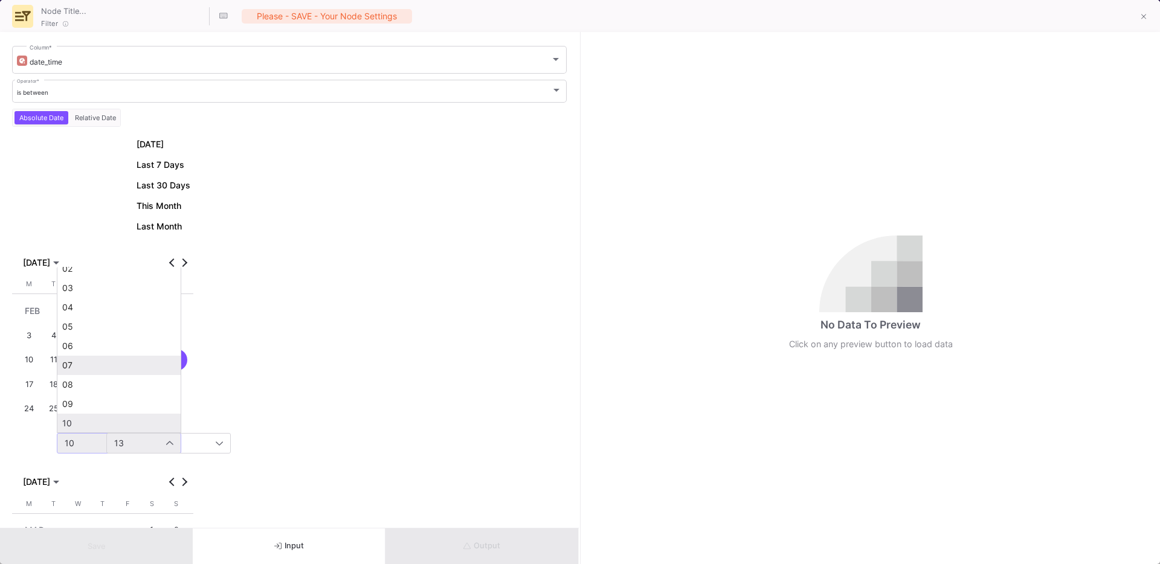
scroll to position [0, 0]
click at [72, 286] on mat-option "00" at bounding box center [118, 278] width 123 height 19
click at [128, 454] on div "[DATE] Last 7 Days Last 30 Days This Month Last Month [DATE] [DATE] [DATE] M [D…" at bounding box center [102, 429] width 181 height 585
click at [144, 446] on div "13" at bounding box center [164, 444] width 101 height 10
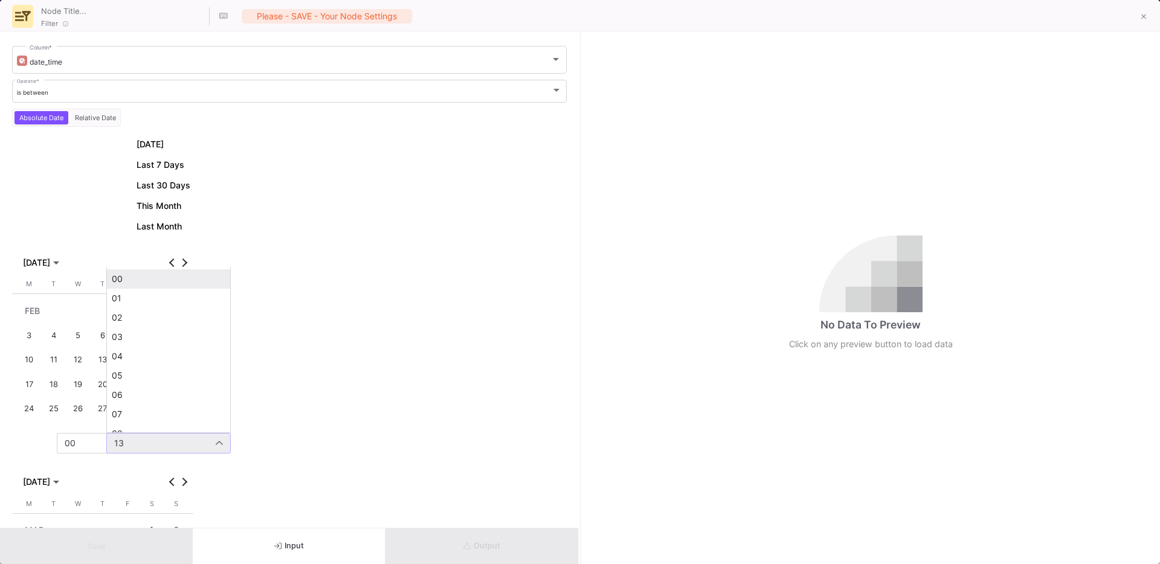
click at [118, 279] on span "00" at bounding box center [169, 279] width 114 height 10
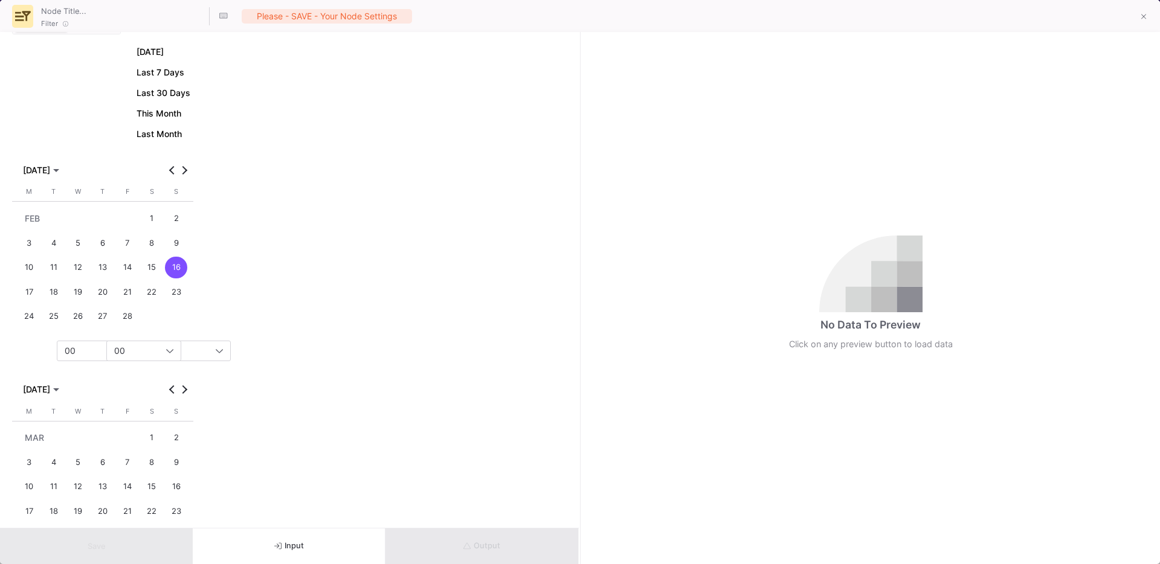
scroll to position [129, 0]
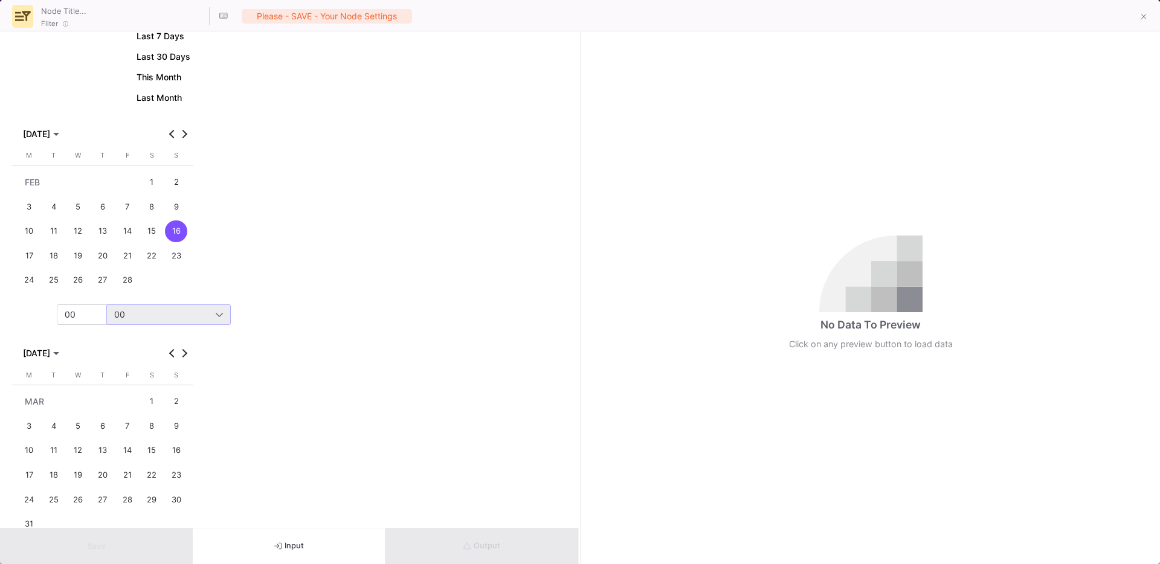
click at [181, 473] on div "23" at bounding box center [176, 475] width 22 height 22
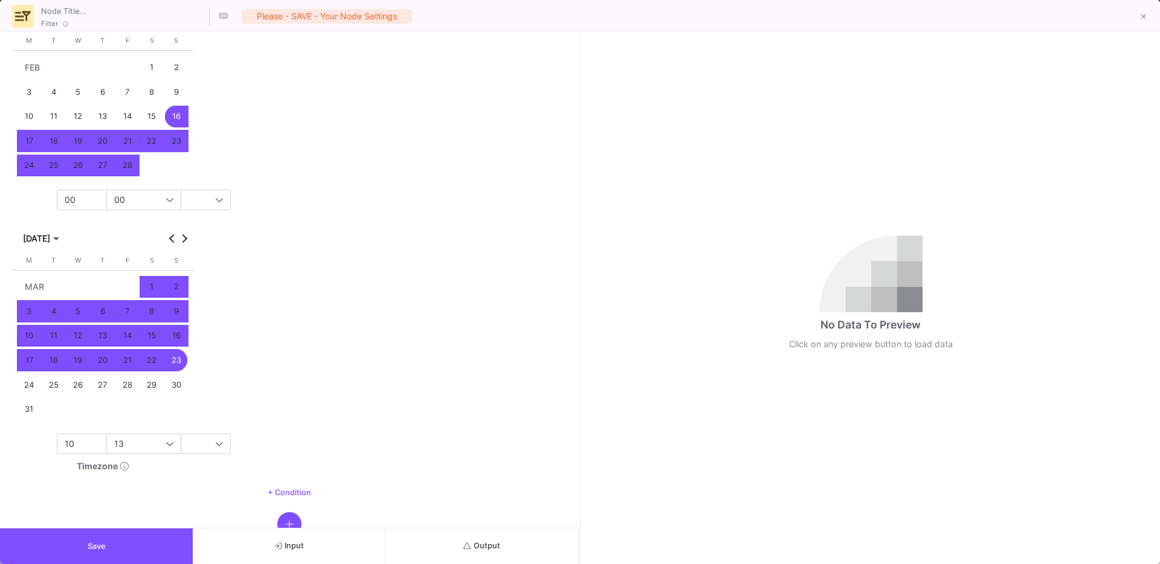
scroll to position [285, 0]
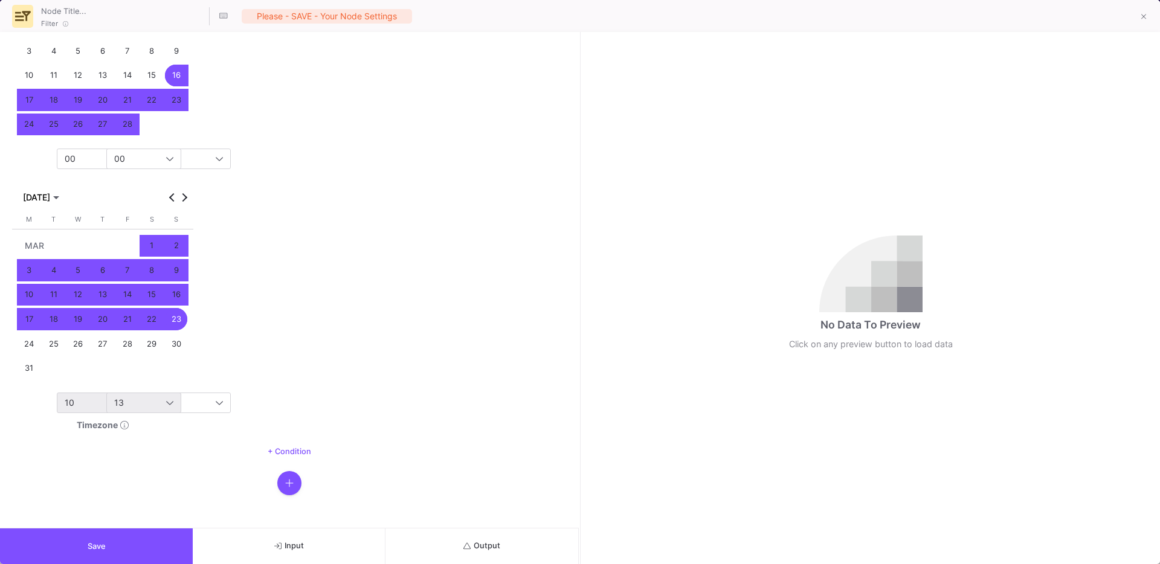
click at [69, 402] on span "10" at bounding box center [70, 402] width 10 height 10
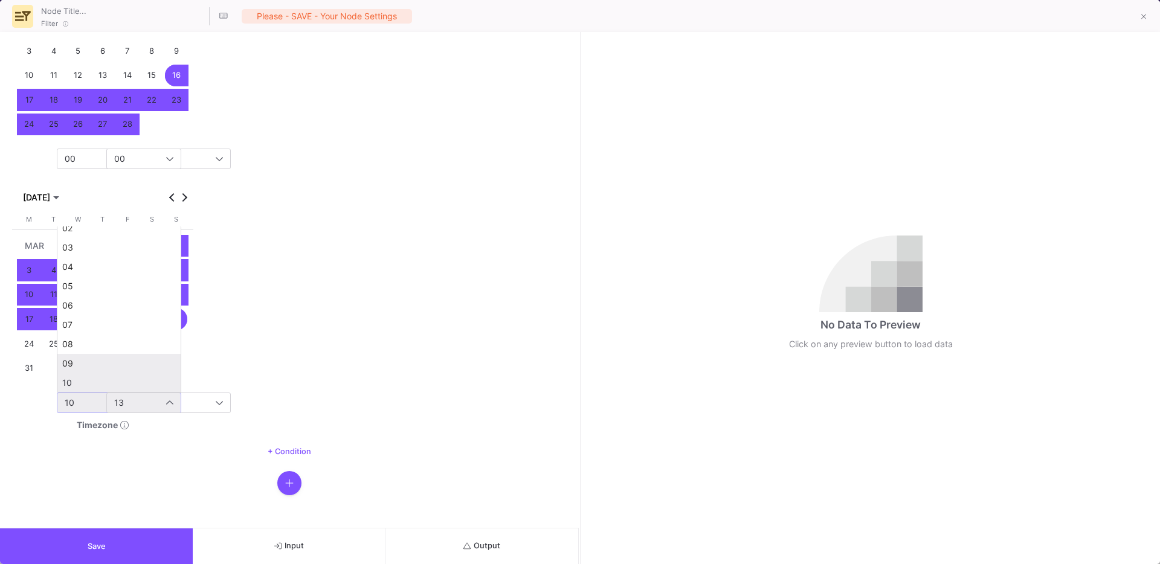
scroll to position [303, 0]
click at [91, 374] on mat-option "23" at bounding box center [118, 379] width 123 height 19
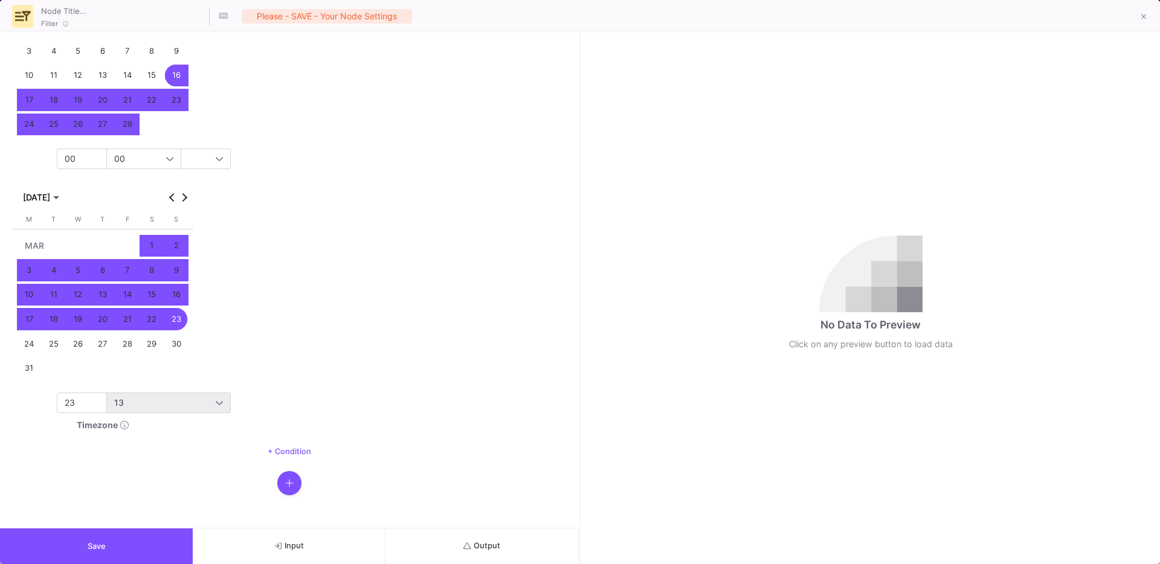
click at [124, 408] on div "13" at bounding box center [168, 402] width 109 height 19
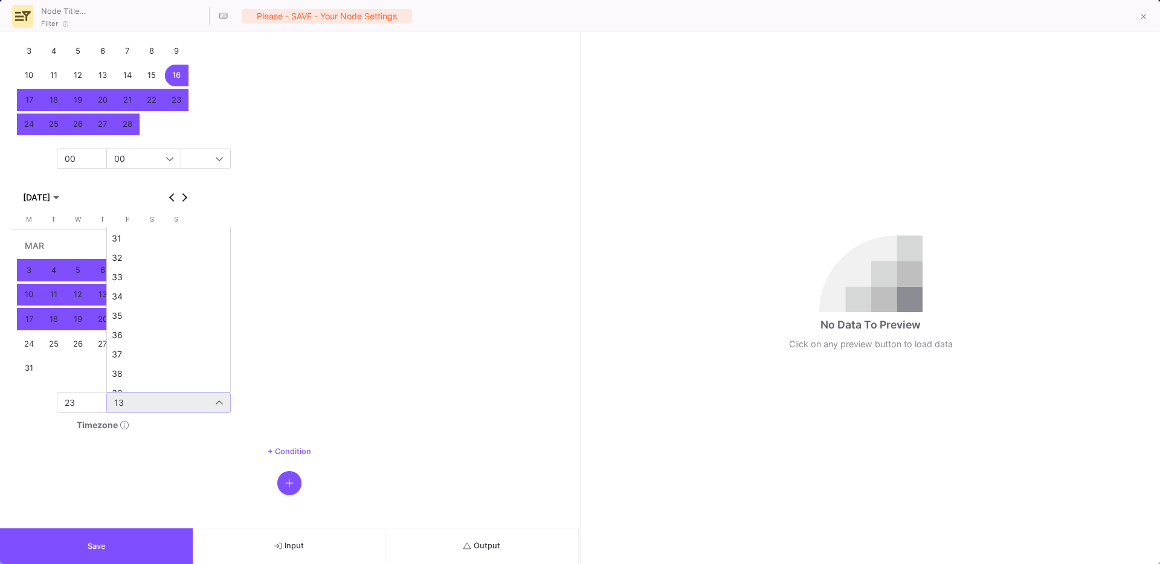
scroll to position [999, 0]
click at [141, 376] on span "59" at bounding box center [169, 380] width 114 height 10
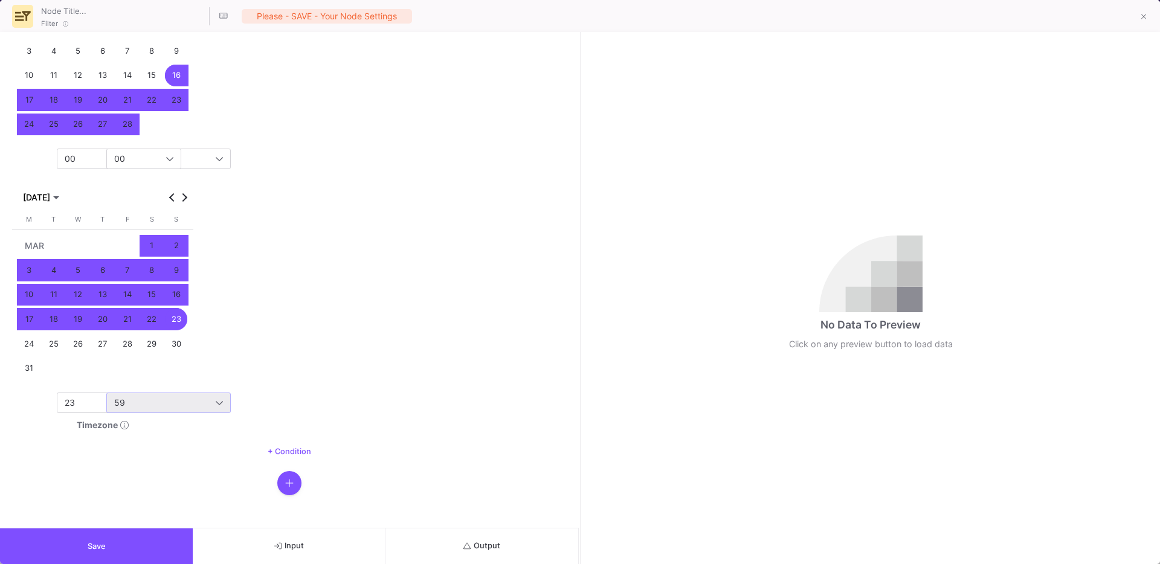
click at [103, 542] on span "Save" at bounding box center [97, 546] width 18 height 9
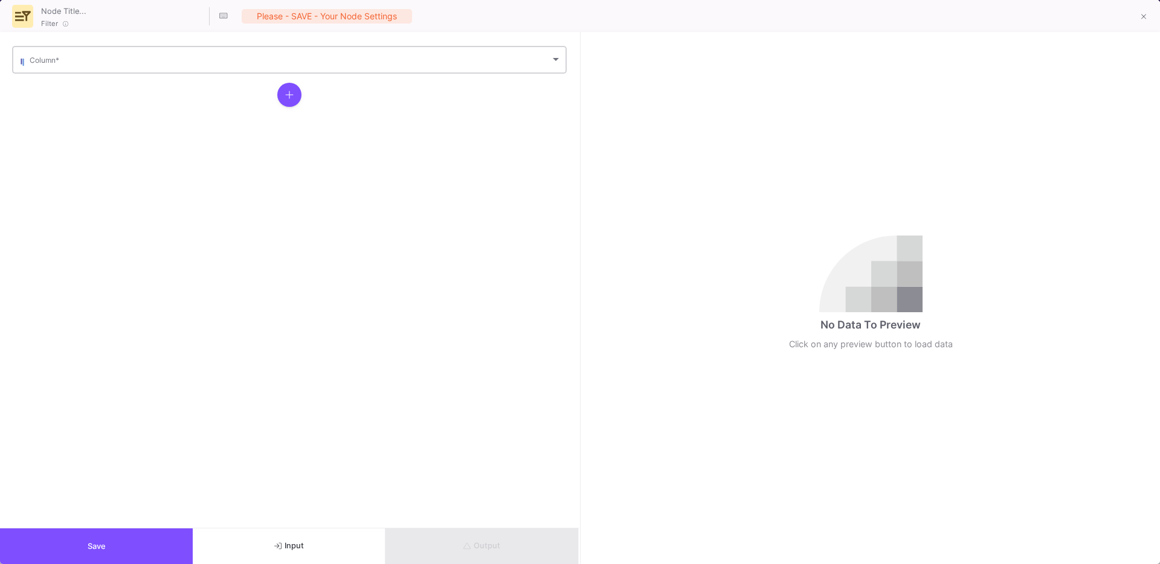
click at [77, 58] on span at bounding box center [290, 61] width 521 height 9
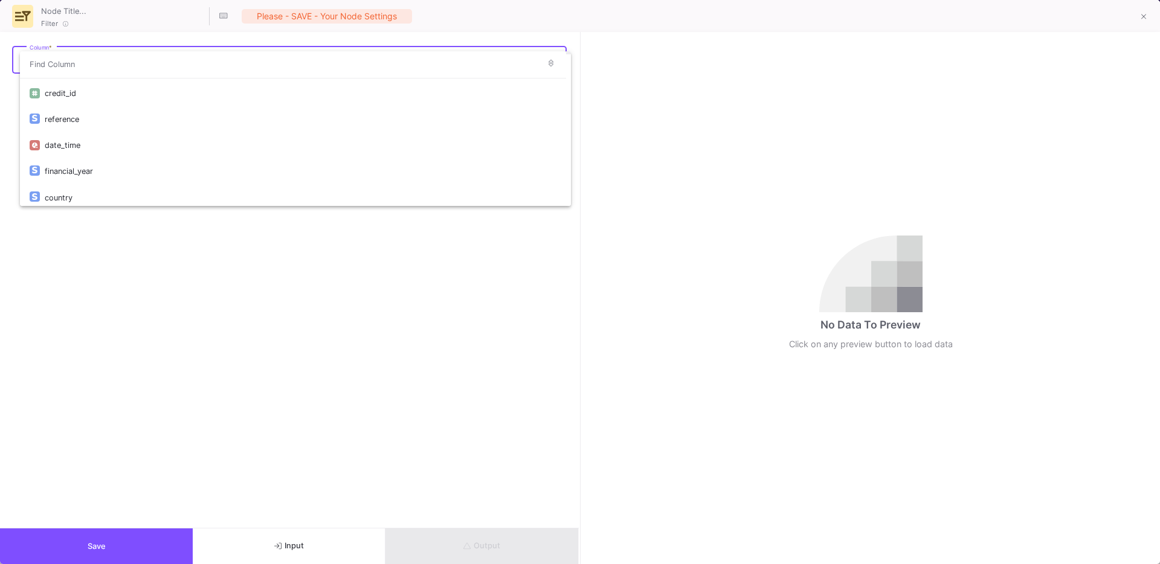
scroll to position [129, 0]
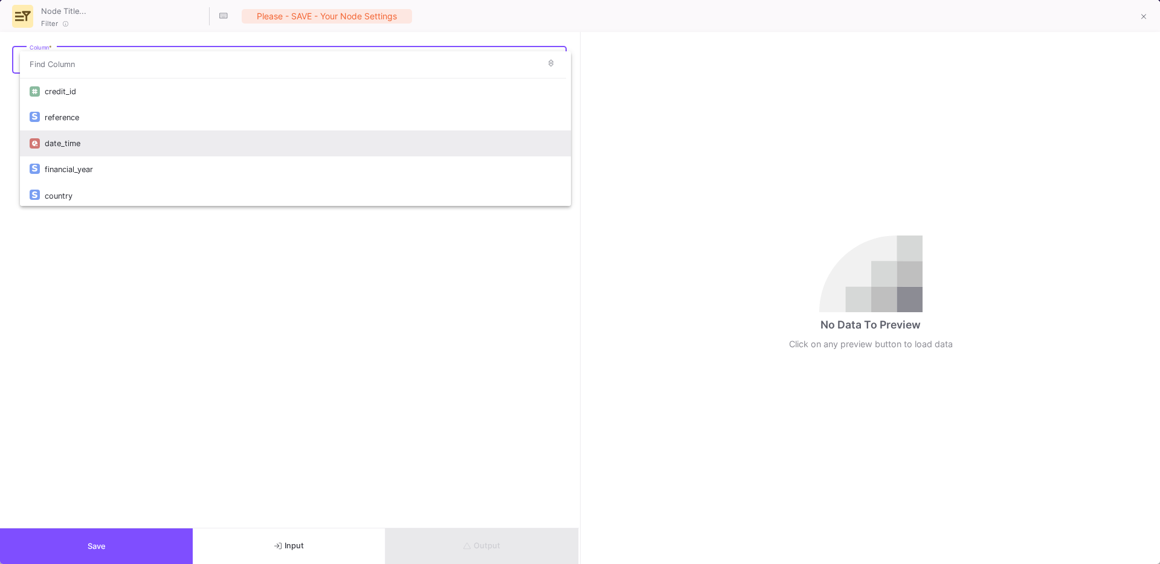
click at [109, 146] on div "date_time" at bounding box center [303, 143] width 516 height 26
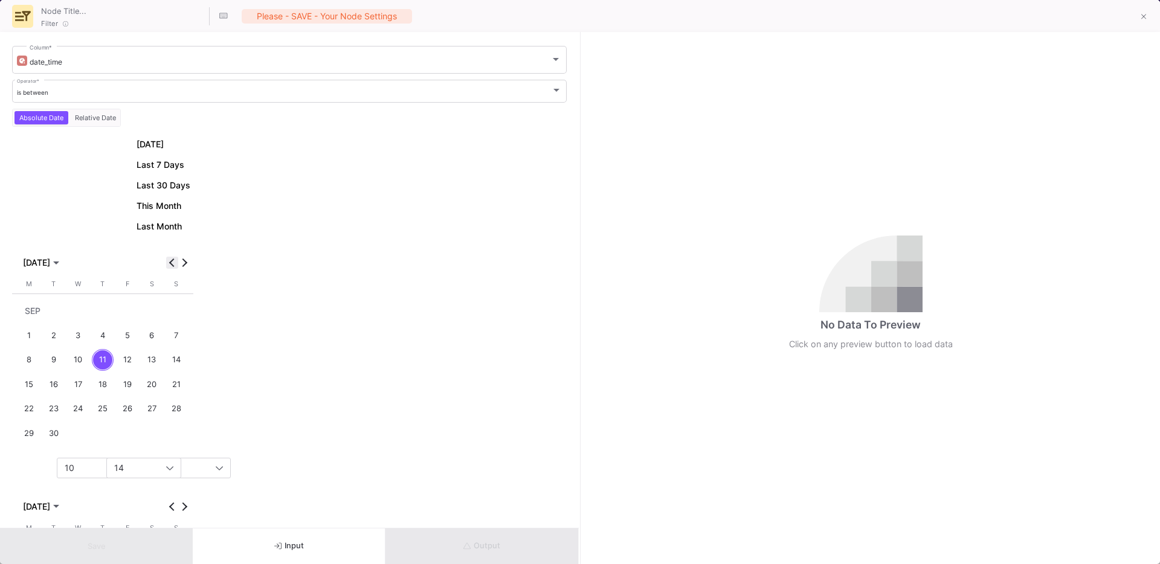
click at [173, 260] on button "Previous month" at bounding box center [172, 263] width 12 height 12
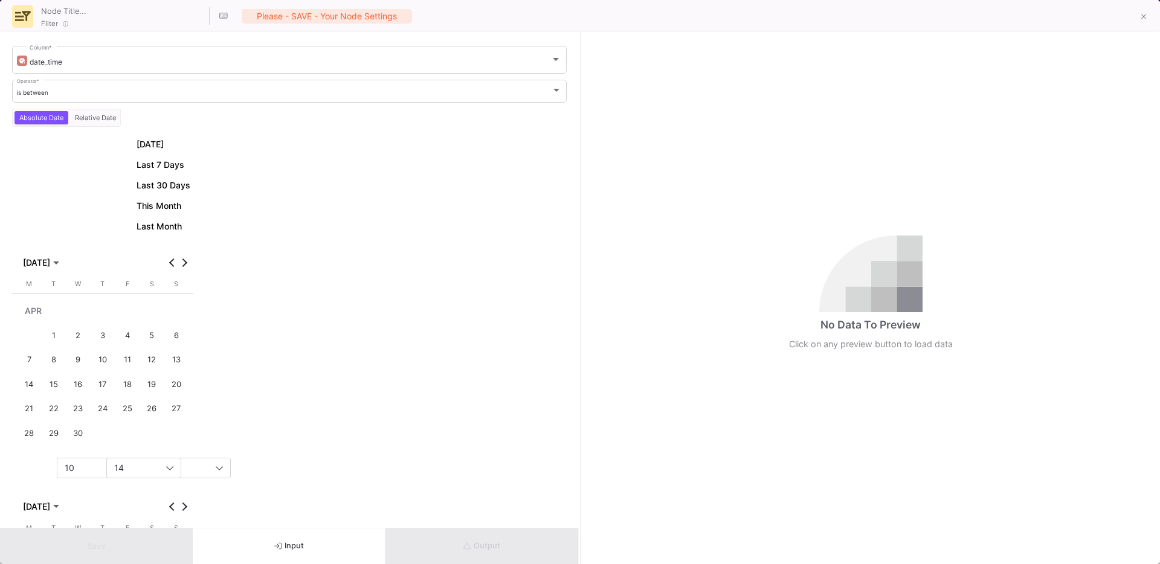
click at [83, 334] on div "2" at bounding box center [78, 335] width 22 height 22
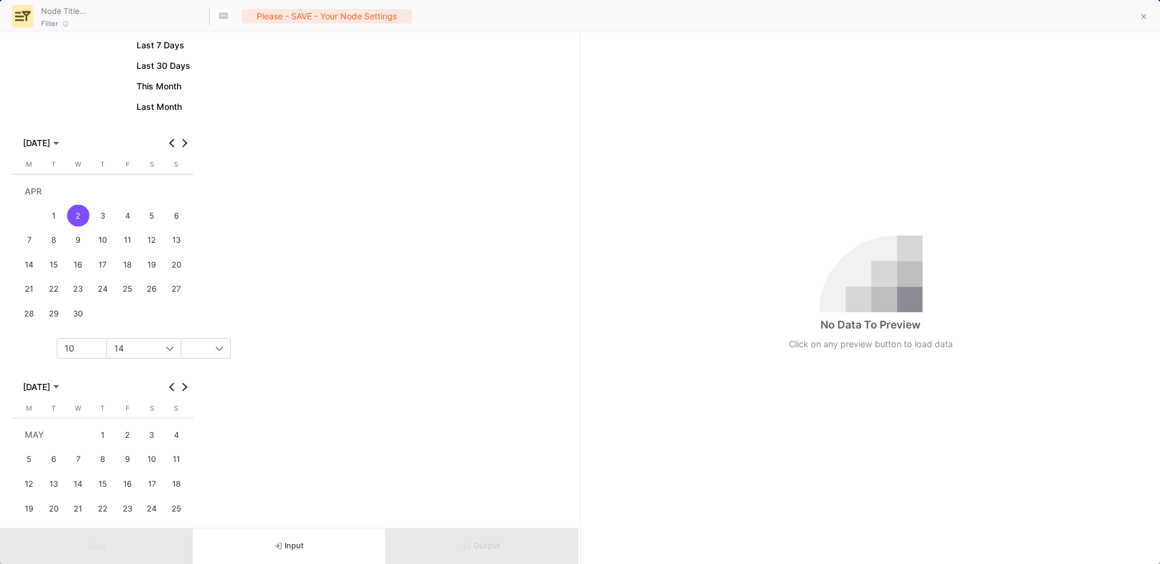
scroll to position [155, 0]
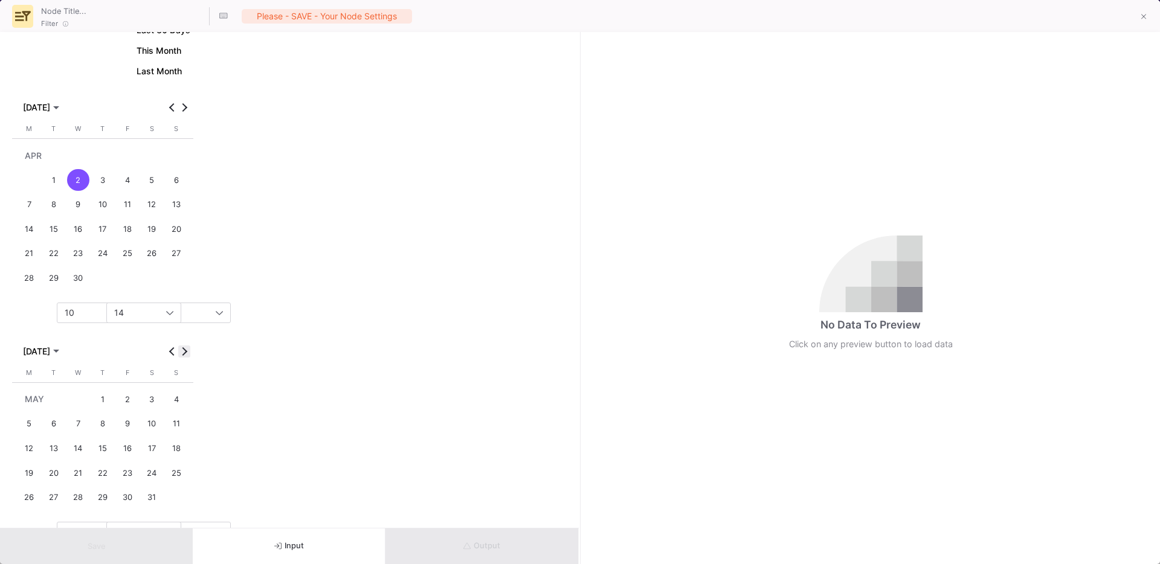
click at [188, 350] on span "Next month" at bounding box center [184, 352] width 12 height 12
click at [47, 499] on div "24" at bounding box center [54, 497] width 22 height 22
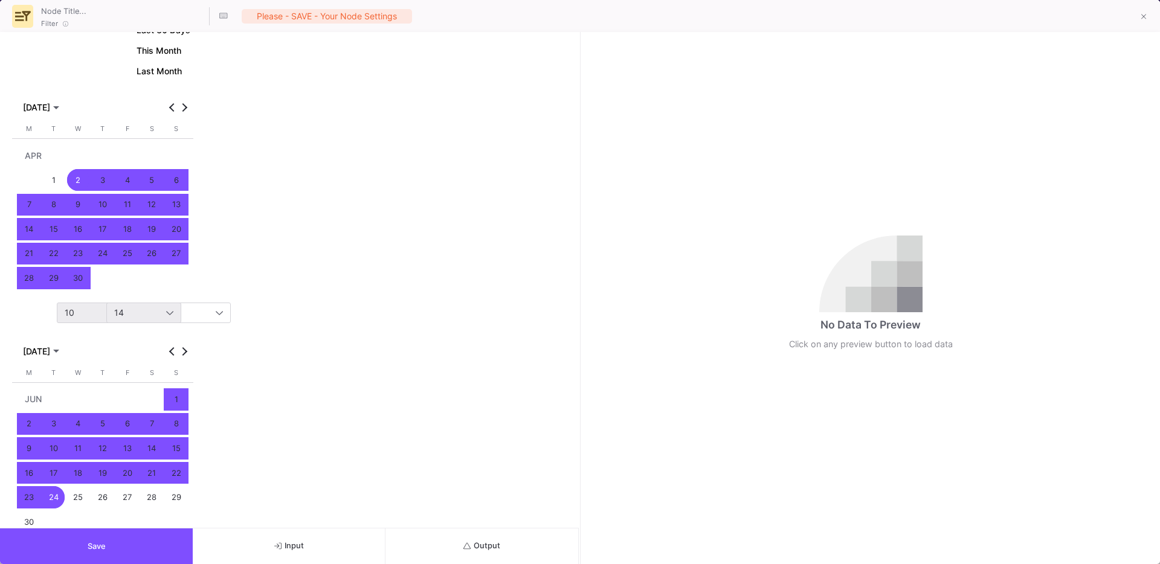
click at [88, 303] on div "10" at bounding box center [119, 312] width 109 height 19
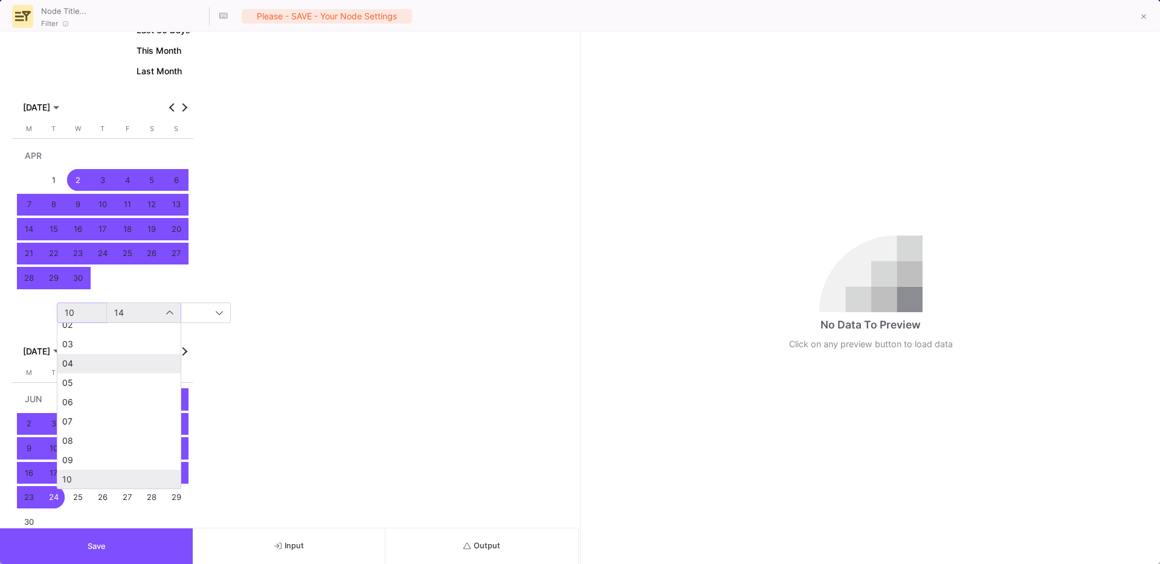
scroll to position [0, 0]
click at [99, 335] on span "00" at bounding box center [119, 335] width 114 height 10
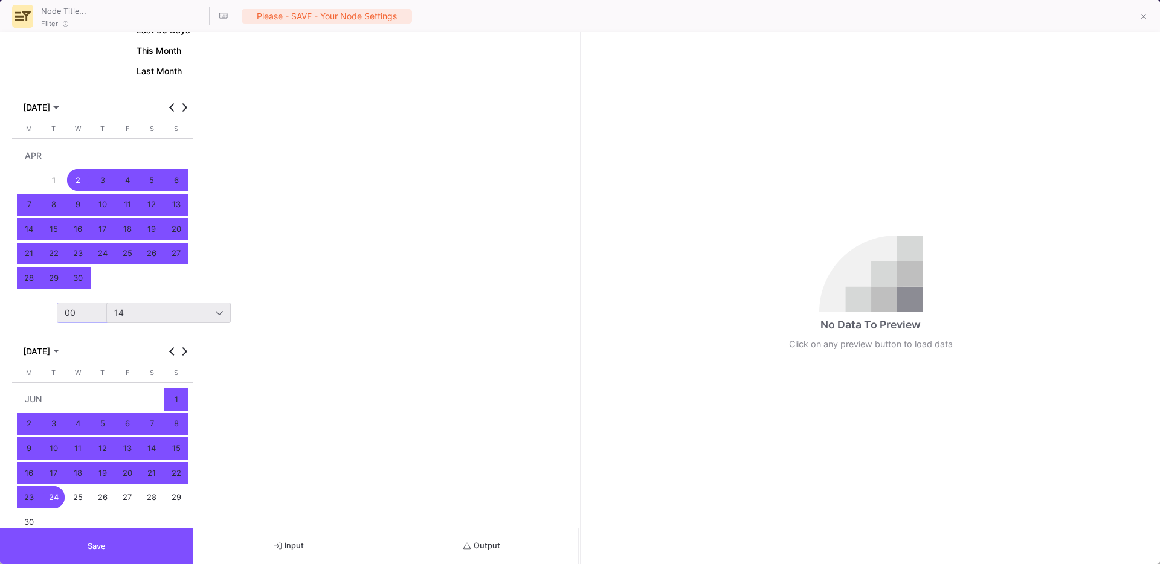
click at [141, 311] on div "14" at bounding box center [164, 313] width 101 height 10
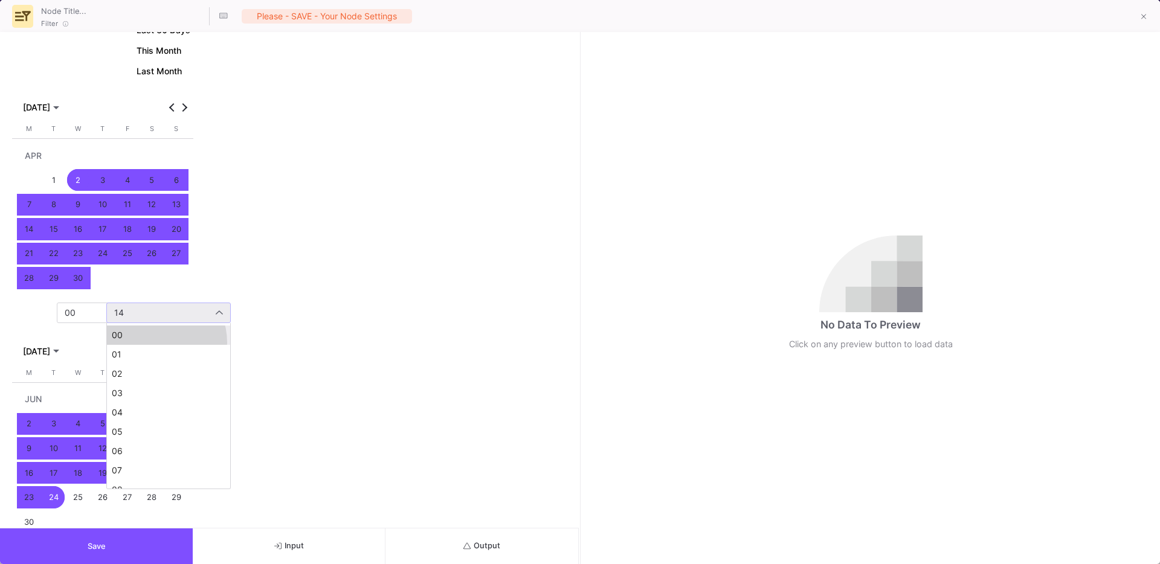
click at [154, 342] on mat-option "00" at bounding box center [168, 335] width 123 height 19
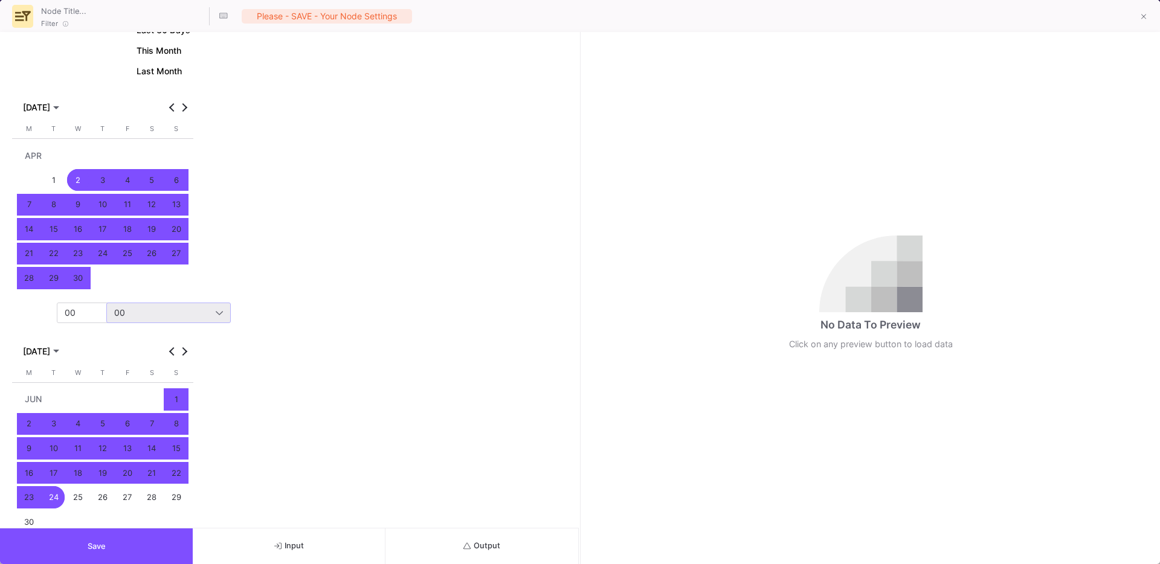
scroll to position [309, 0]
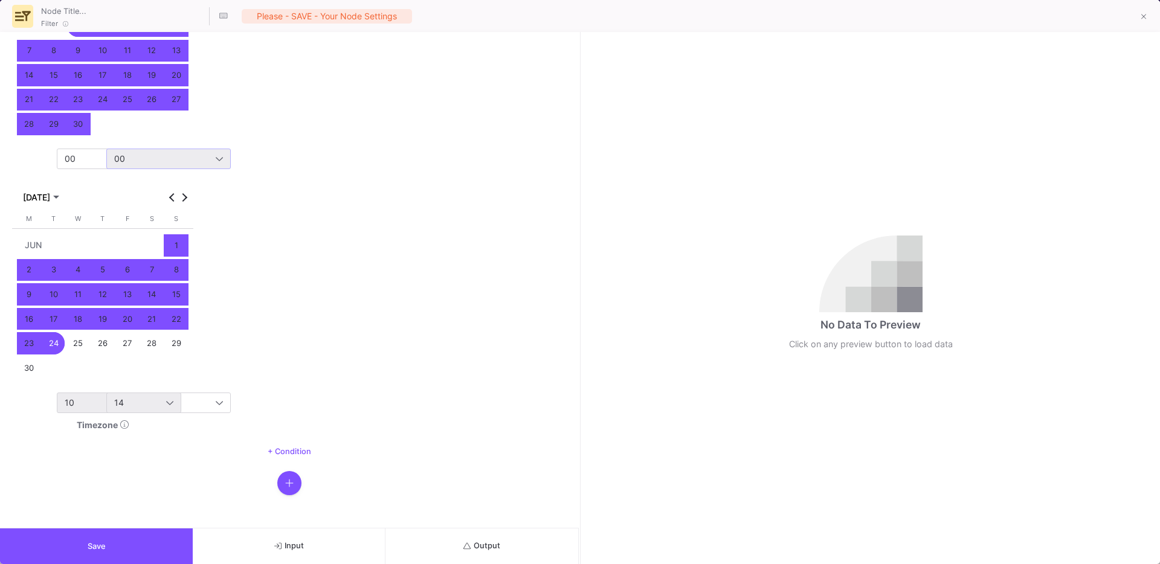
click at [74, 400] on span "10" at bounding box center [70, 402] width 10 height 10
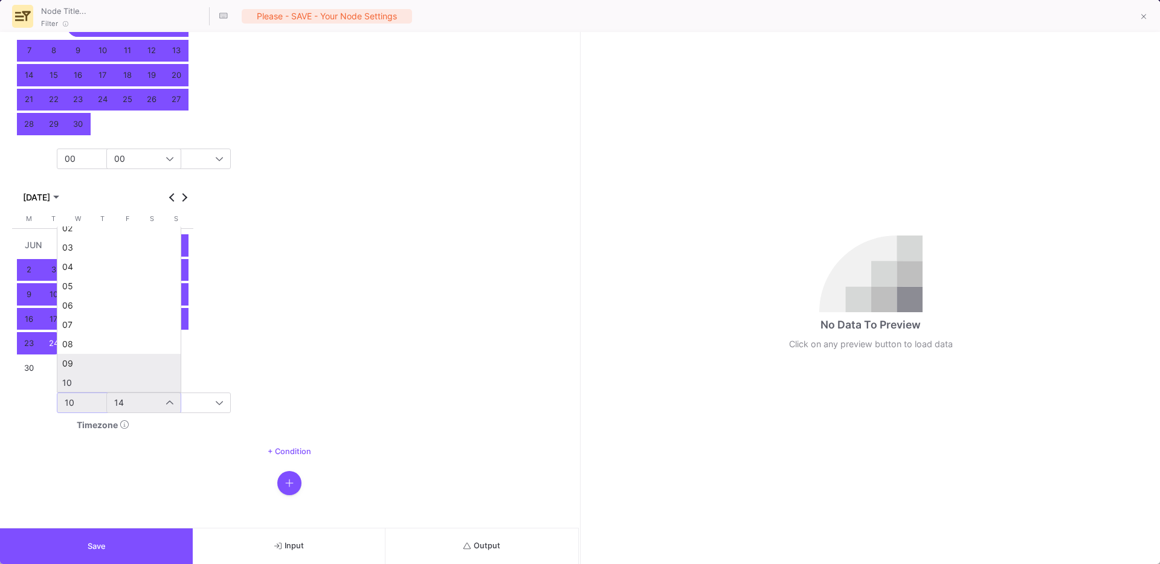
scroll to position [303, 0]
click at [127, 375] on span "23" at bounding box center [119, 380] width 114 height 10
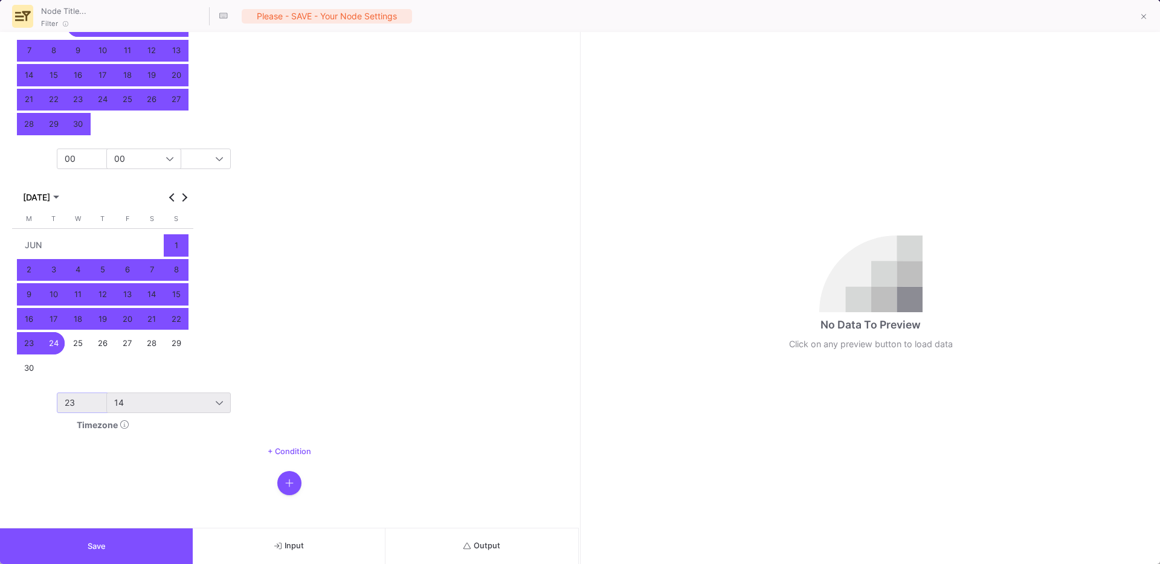
click at [133, 402] on div "14" at bounding box center [164, 403] width 101 height 10
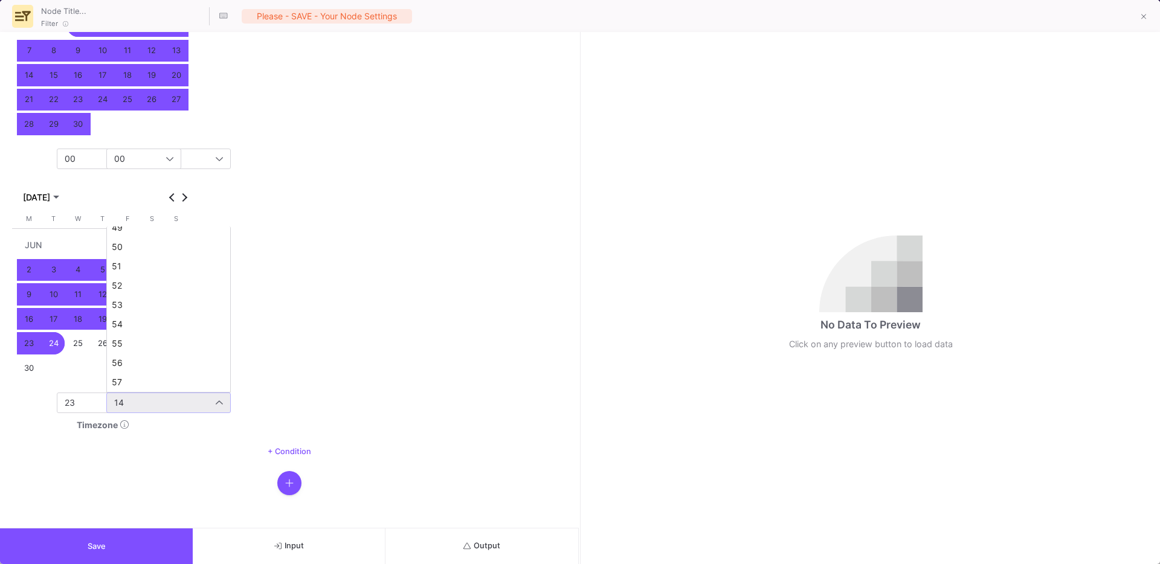
scroll to position [999, 0]
click at [157, 375] on span "59" at bounding box center [169, 380] width 114 height 10
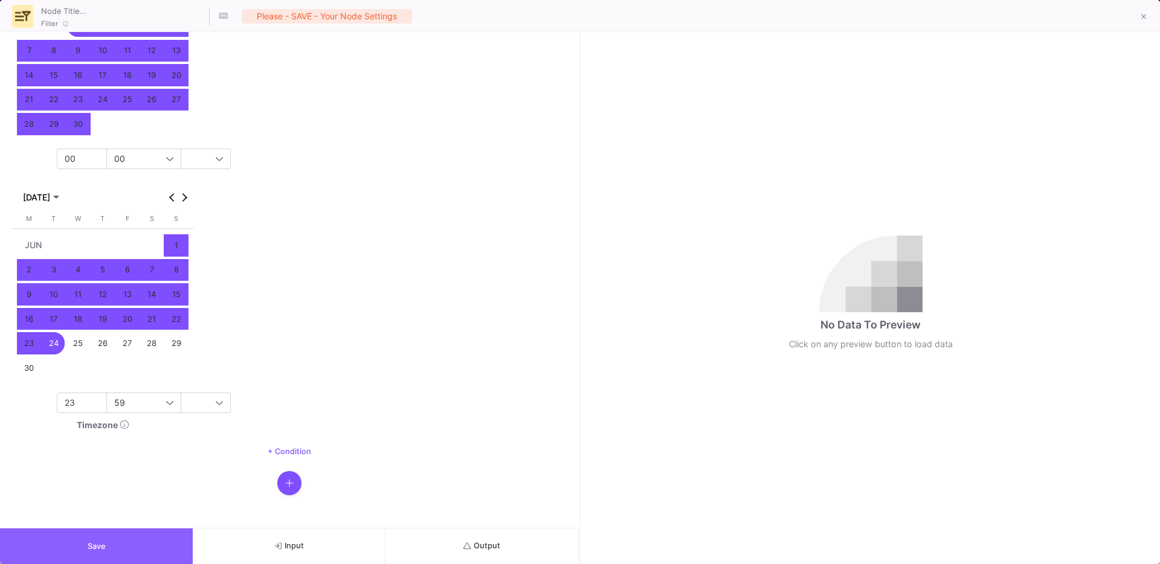
click at [109, 533] on button "Save" at bounding box center [96, 547] width 193 height 36
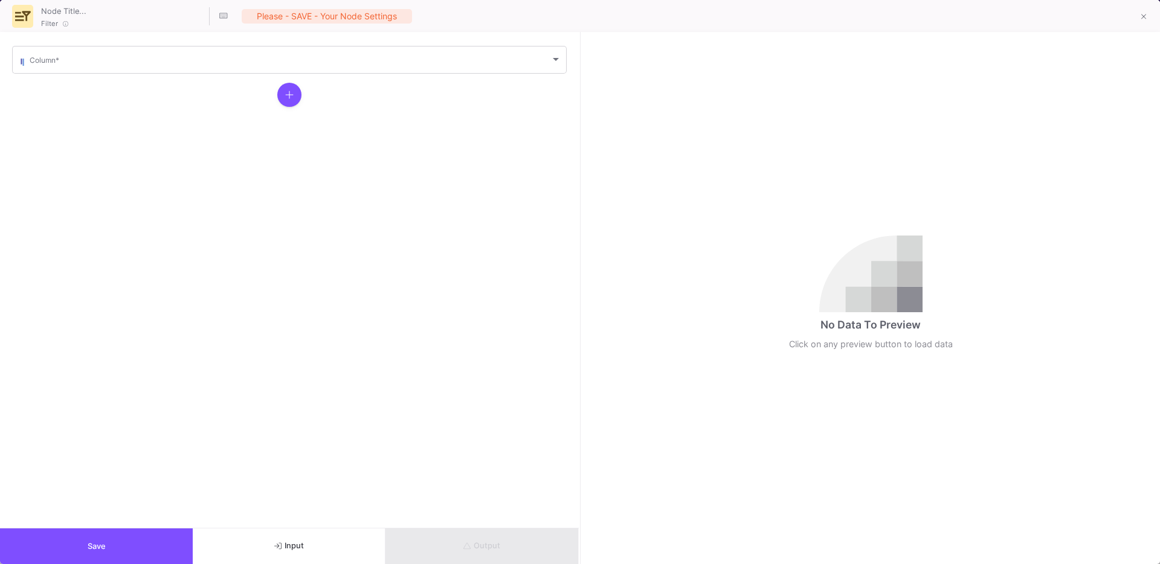
click at [131, 72] on div "Column *" at bounding box center [296, 59] width 532 height 30
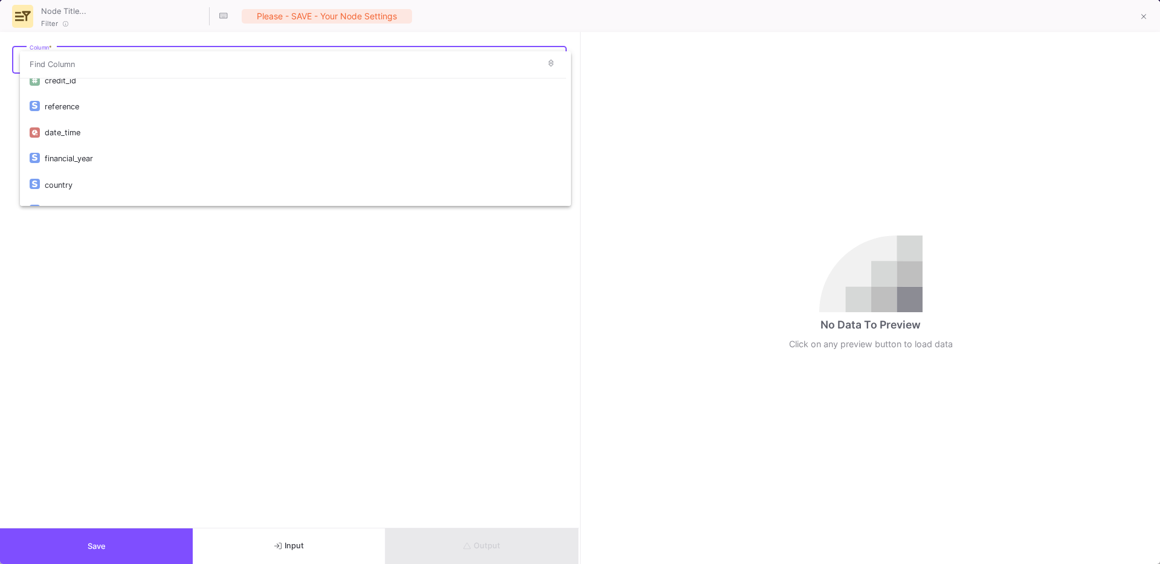
scroll to position [145, 0]
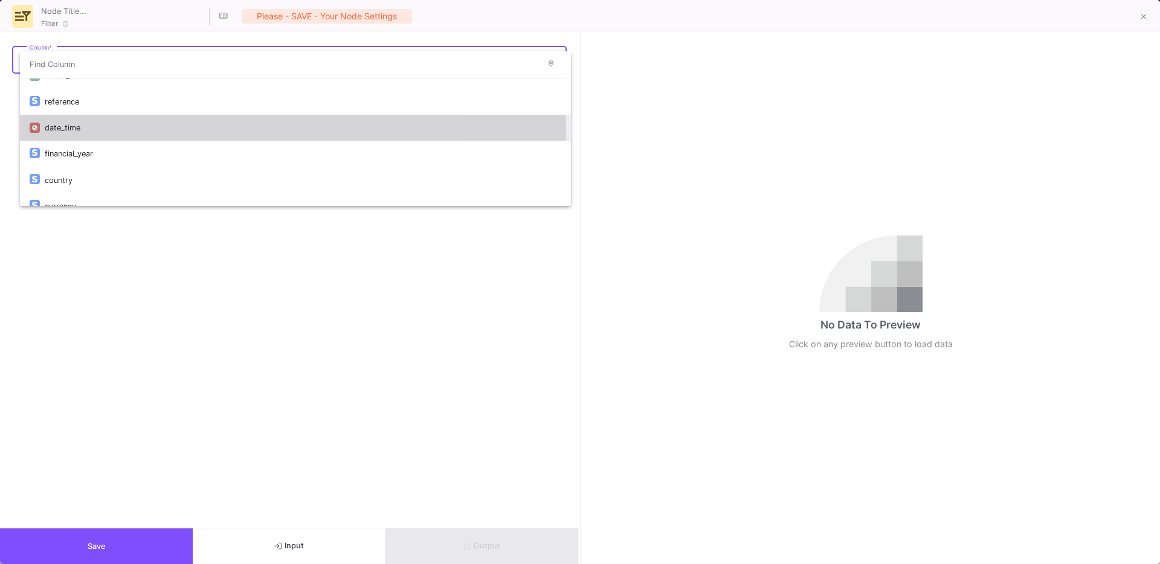
click at [130, 130] on div "date_time" at bounding box center [303, 128] width 516 height 26
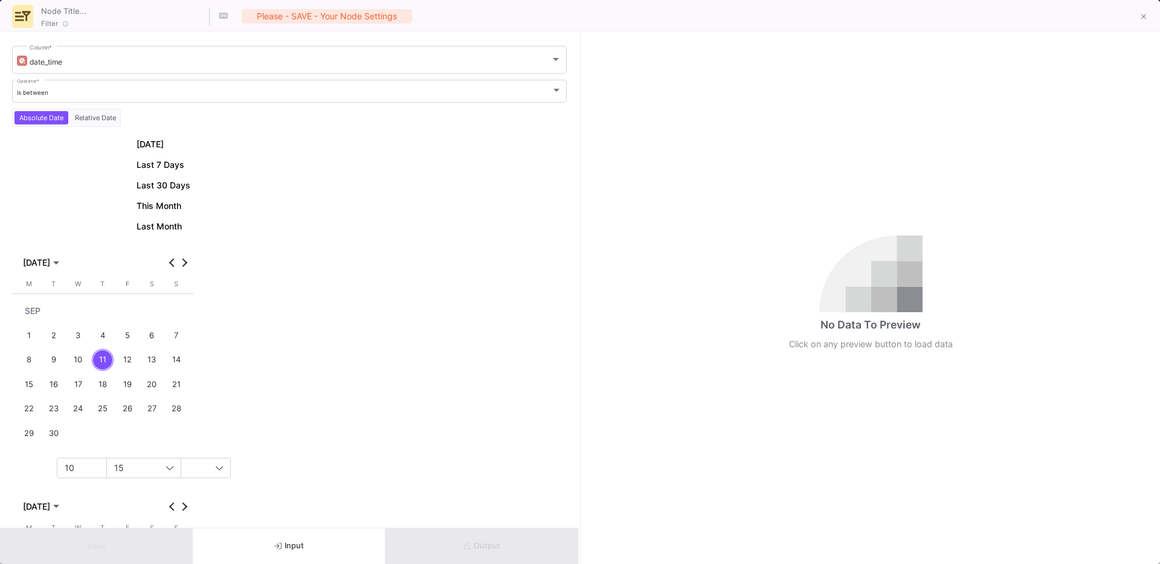
click at [170, 271] on div "[DATE]" at bounding box center [102, 263] width 175 height 16
click at [170, 265] on button "Previous month" at bounding box center [172, 263] width 12 height 12
click at [190, 268] on div "[DATE]" at bounding box center [102, 256] width 181 height 29
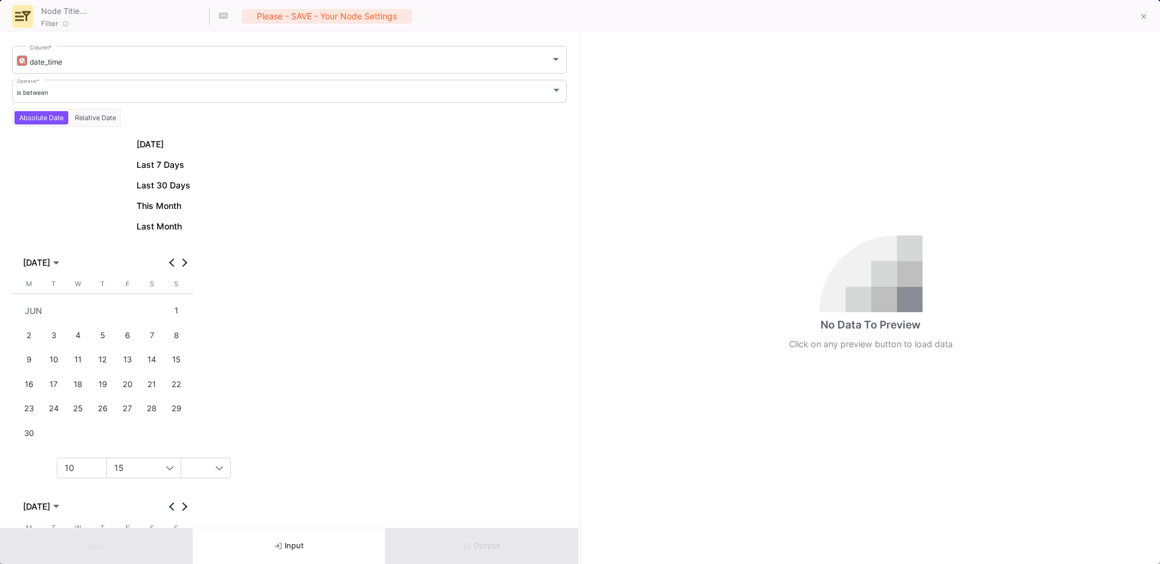
click at [178, 387] on div "22" at bounding box center [176, 384] width 22 height 22
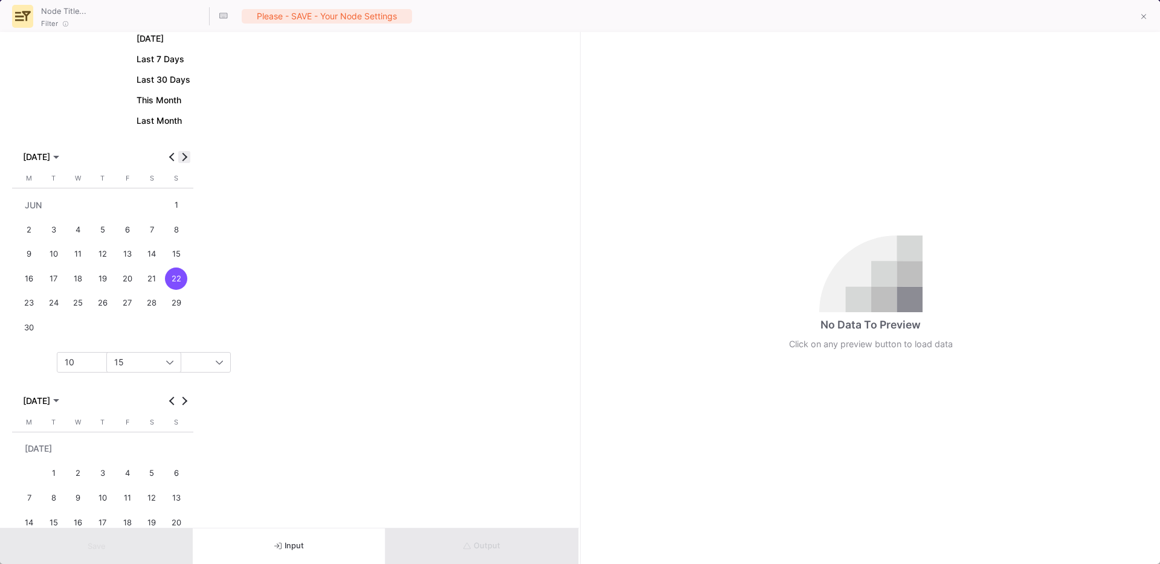
click at [182, 161] on button "Next month" at bounding box center [184, 157] width 12 height 12
click at [63, 307] on div "22" at bounding box center [54, 303] width 22 height 22
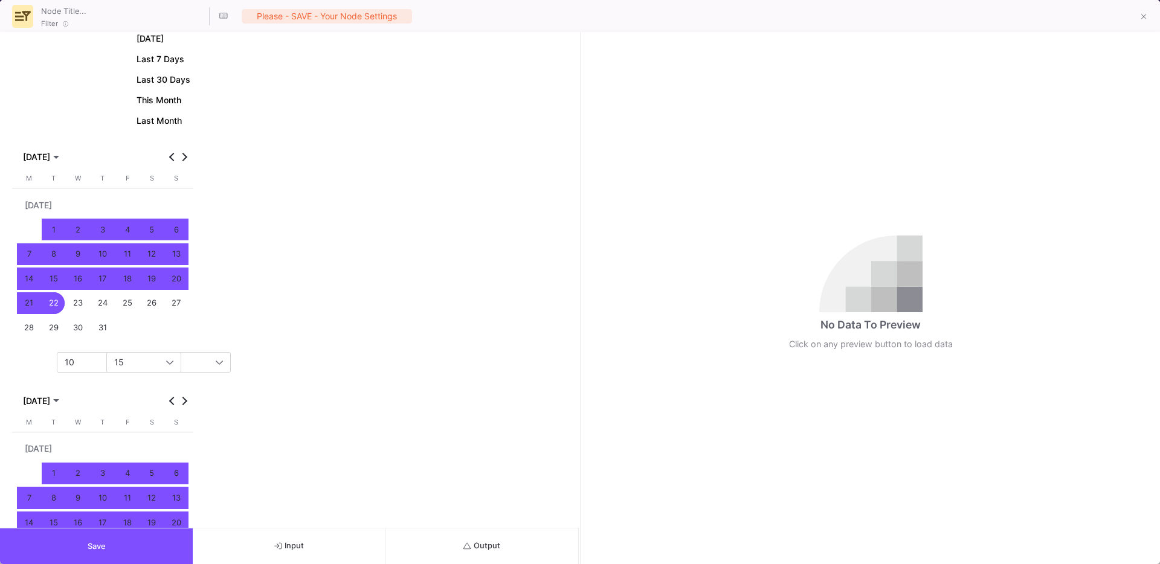
click at [49, 312] on div "22" at bounding box center [54, 303] width 22 height 22
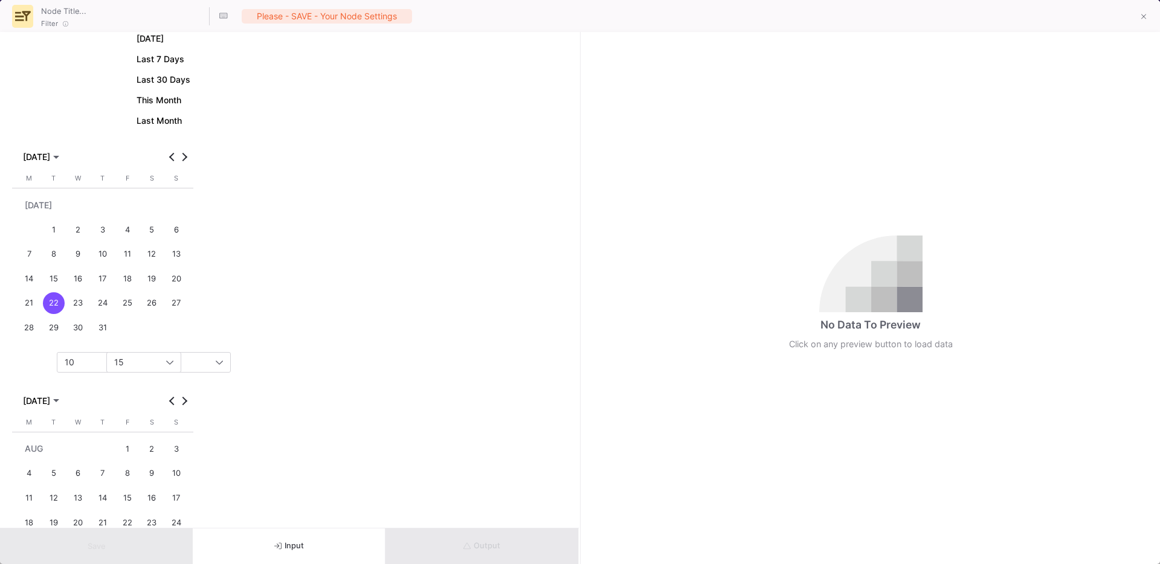
click at [114, 468] on button "7" at bounding box center [103, 473] width 25 height 25
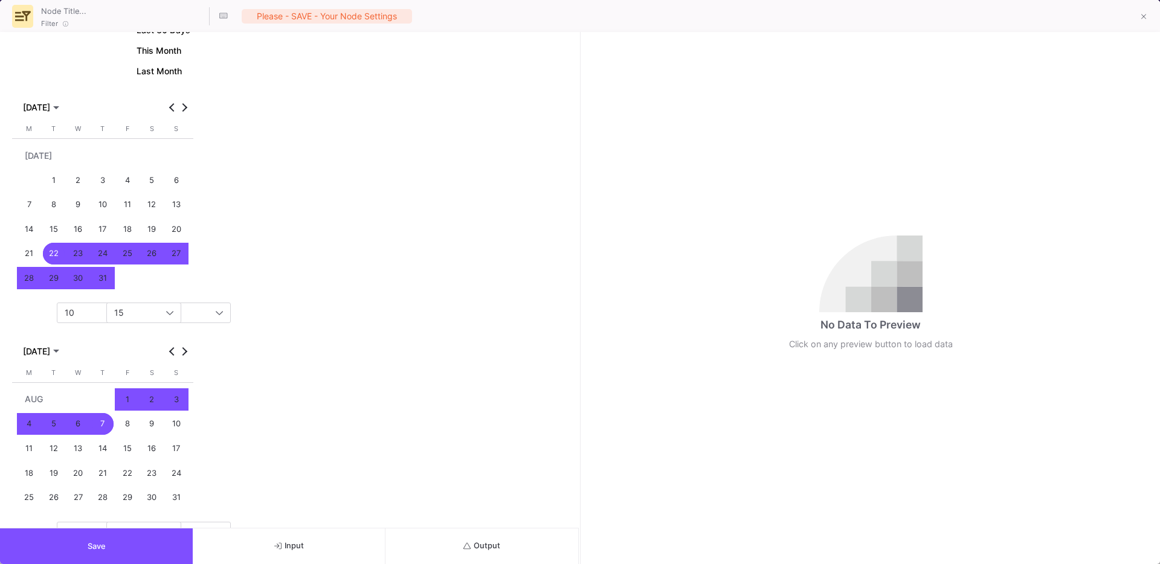
scroll to position [168, 0]
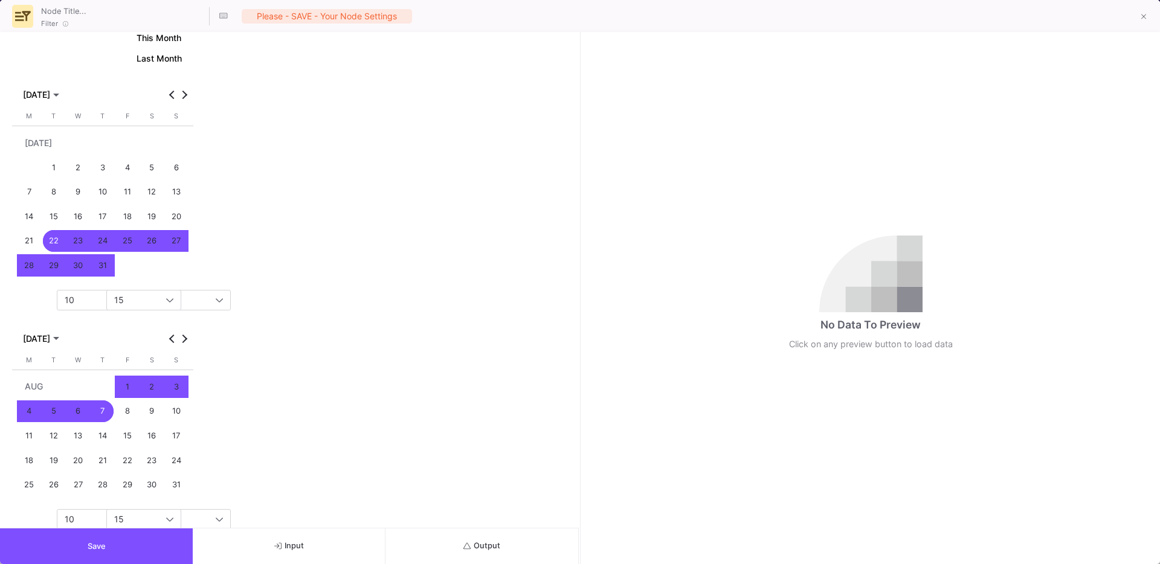
click at [180, 435] on div "17" at bounding box center [176, 436] width 22 height 22
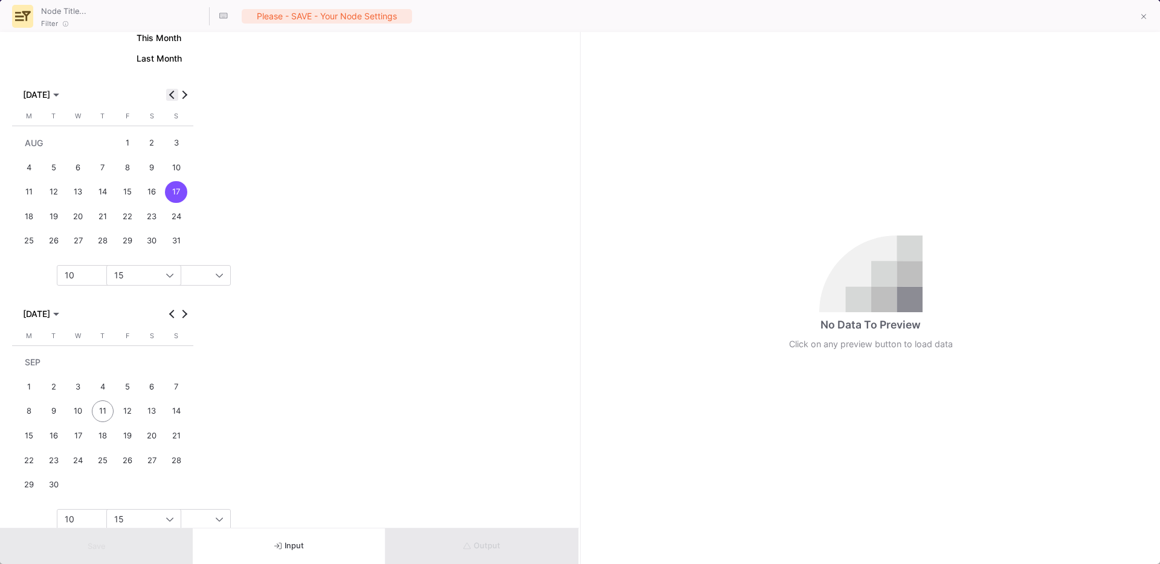
click at [167, 96] on span "Previous month" at bounding box center [172, 95] width 12 height 12
click at [52, 242] on div "22" at bounding box center [54, 241] width 22 height 22
click at [179, 432] on div "17" at bounding box center [176, 436] width 22 height 22
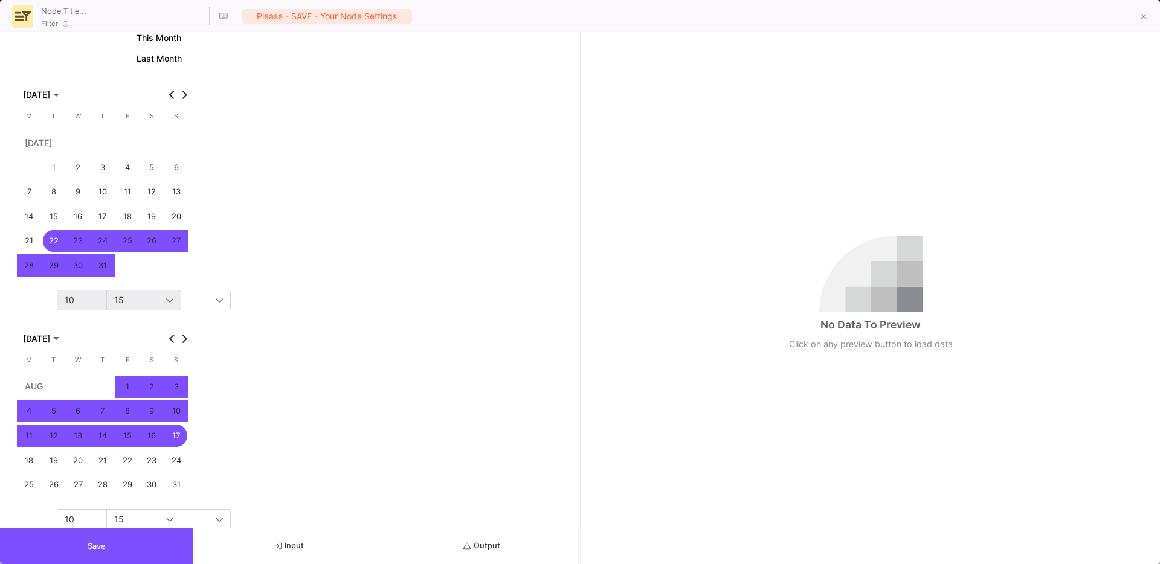
click at [80, 306] on div "10" at bounding box center [119, 300] width 109 height 19
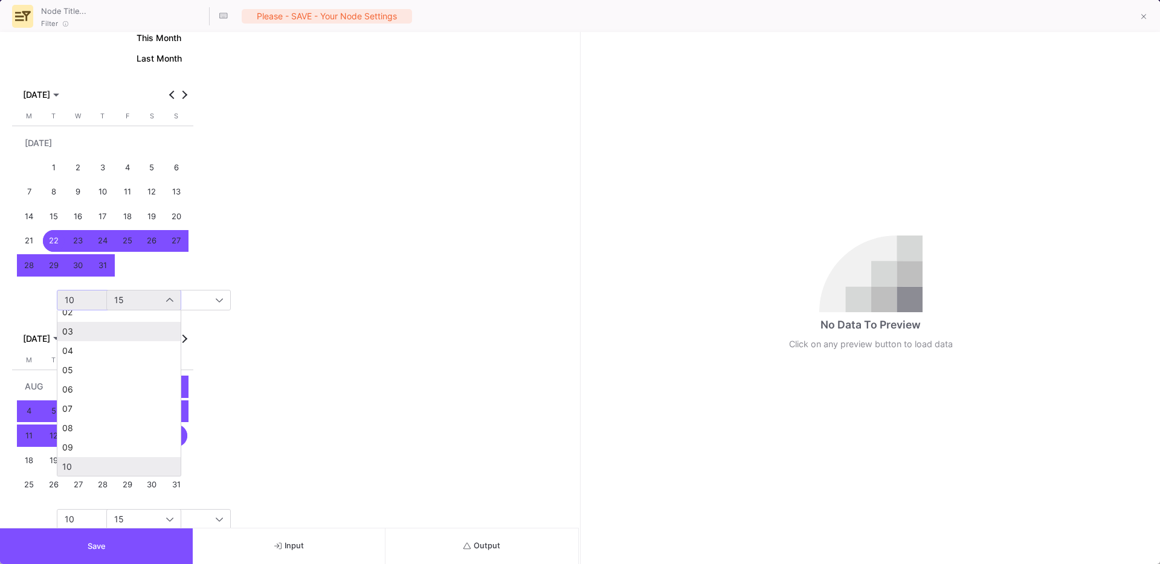
scroll to position [0, 0]
click at [86, 321] on span "00" at bounding box center [119, 323] width 114 height 10
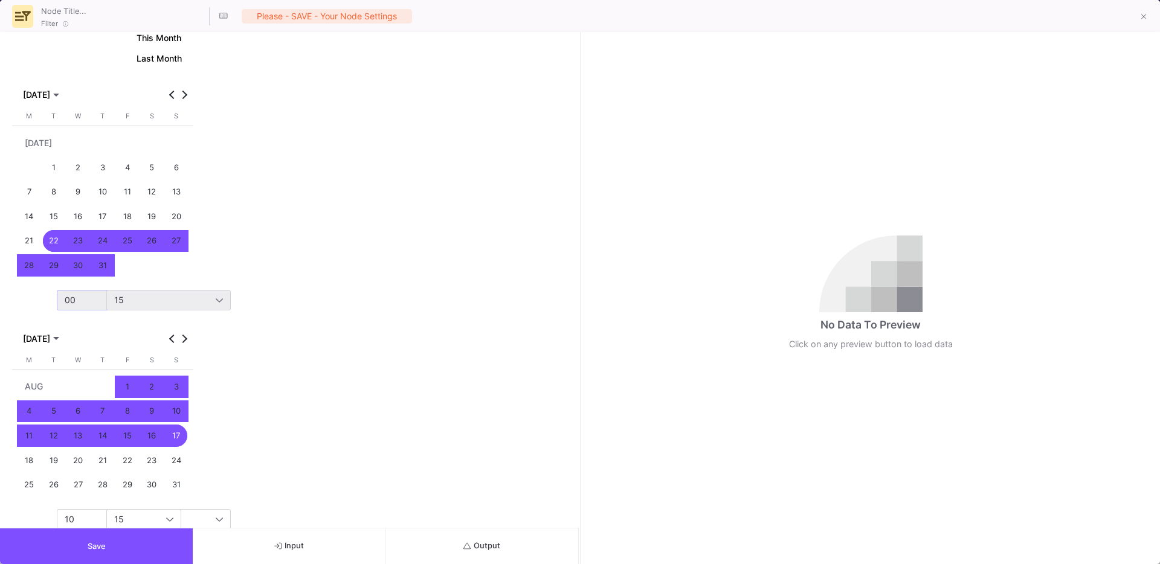
click at [139, 300] on div "15" at bounding box center [164, 300] width 101 height 10
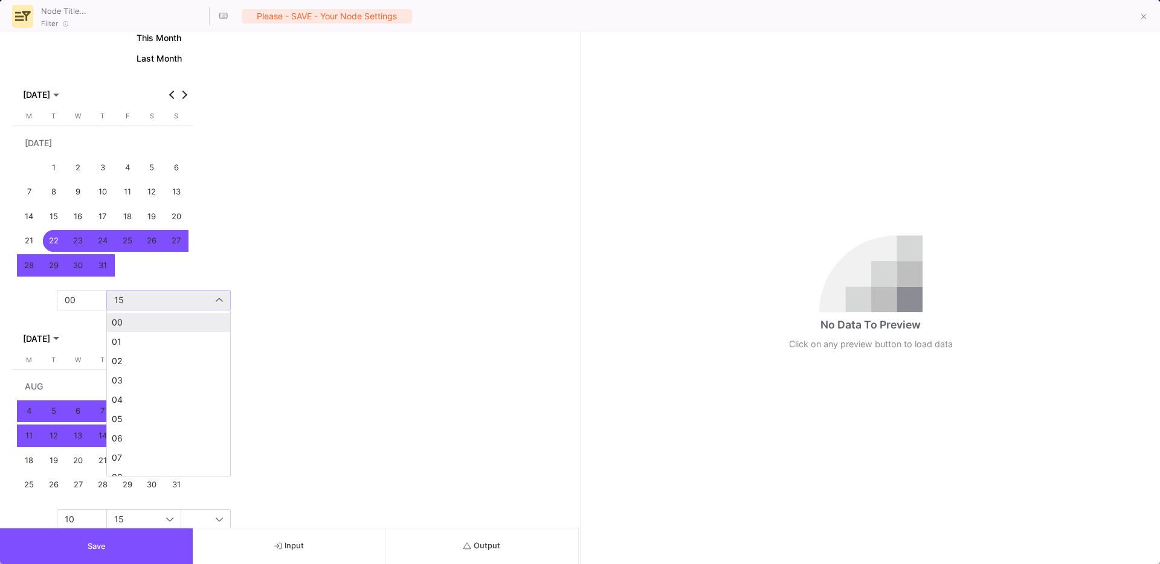
click at [130, 327] on span "00" at bounding box center [169, 323] width 114 height 10
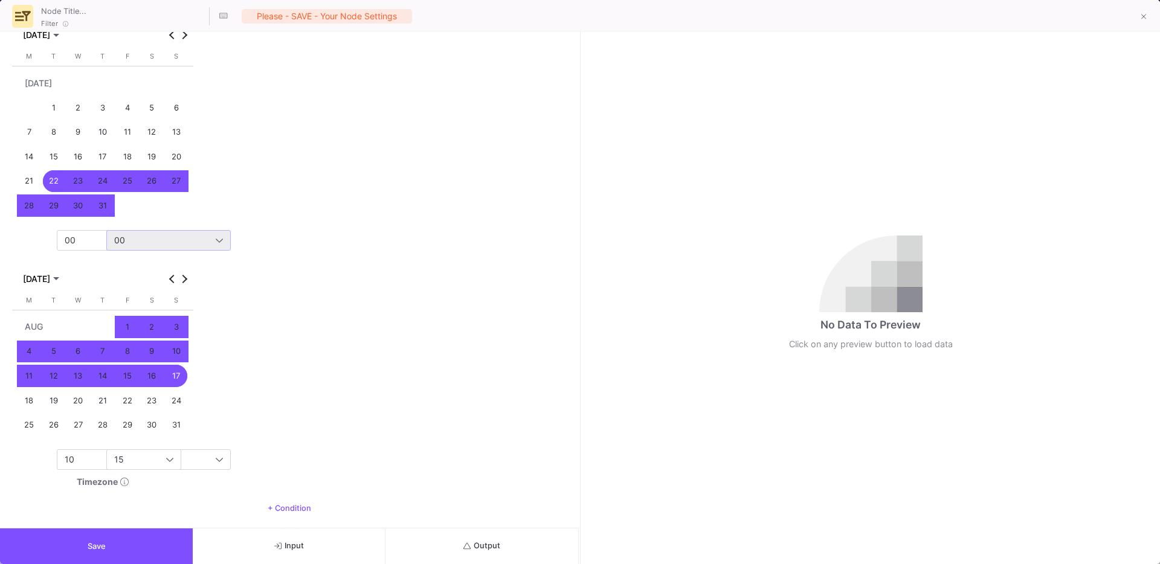
scroll to position [243, 0]
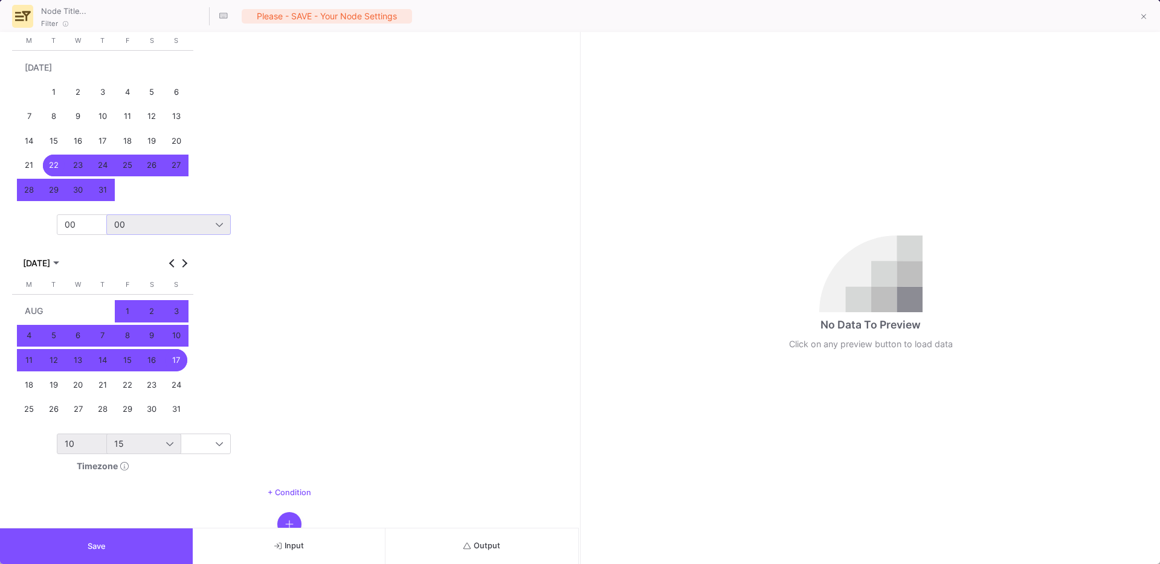
click at [86, 446] on div "10" at bounding box center [115, 444] width 101 height 10
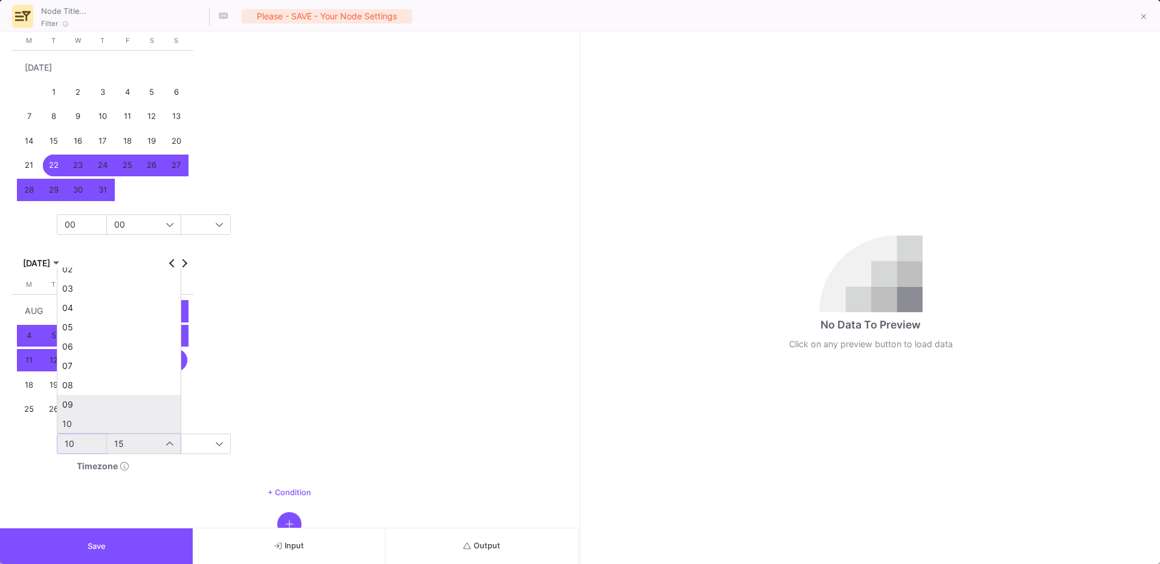
scroll to position [303, 0]
click at [106, 418] on span "23" at bounding box center [119, 421] width 114 height 10
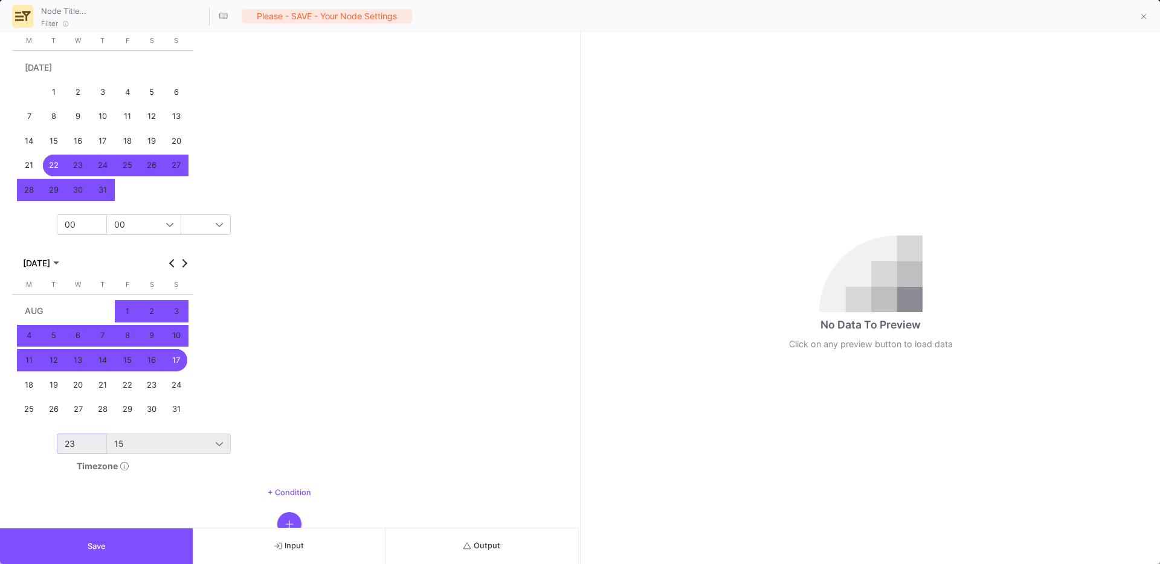
click at [160, 450] on div "15" at bounding box center [168, 443] width 109 height 19
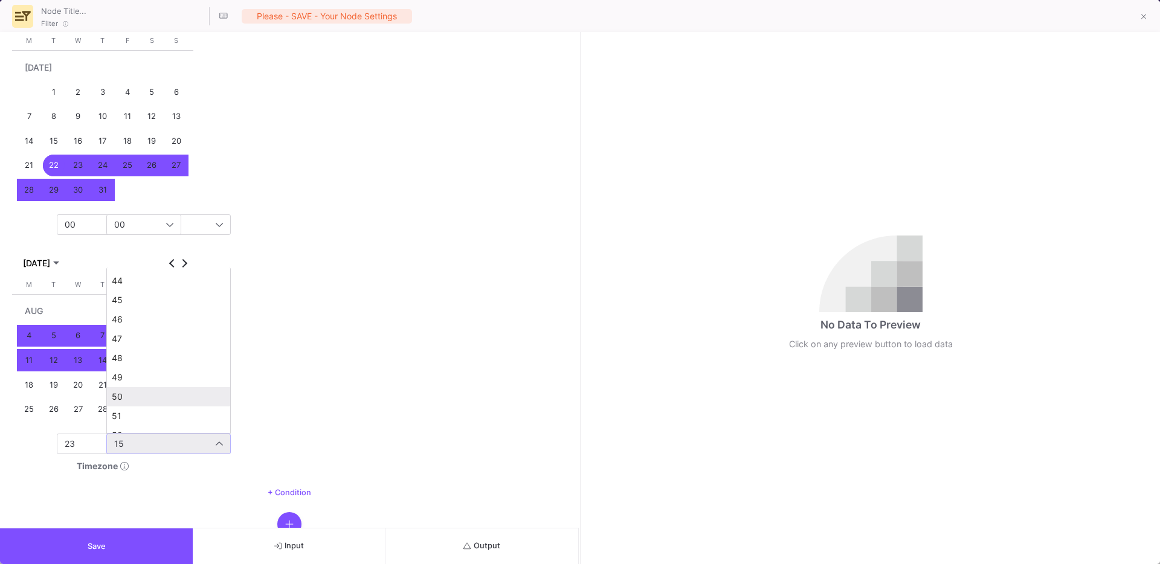
scroll to position [999, 0]
click at [127, 428] on mat-option "59" at bounding box center [168, 420] width 123 height 19
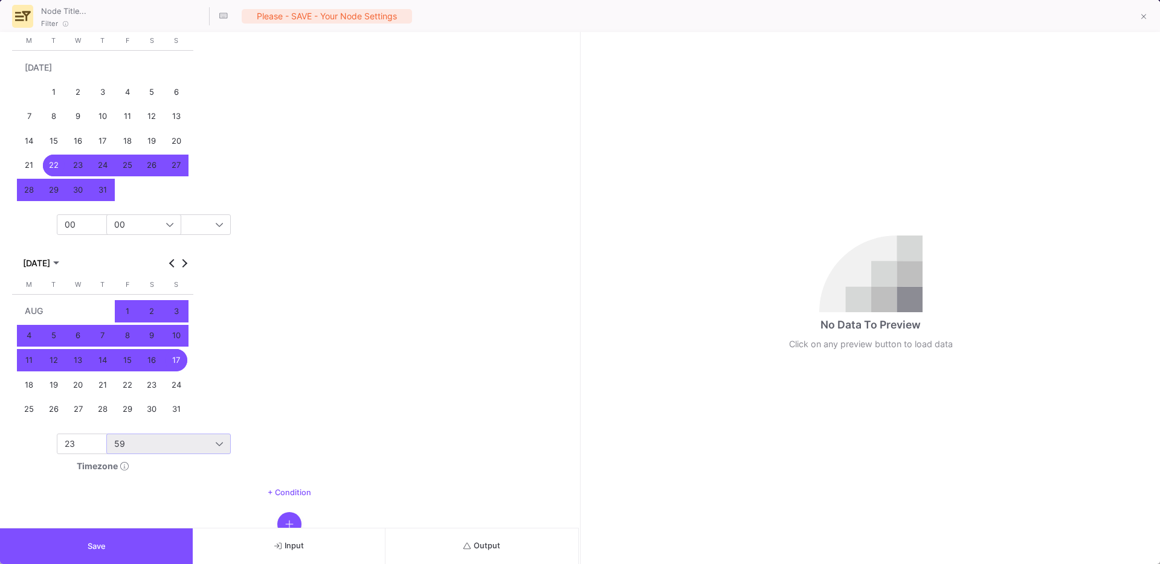
click at [103, 534] on button "Save" at bounding box center [96, 547] width 193 height 36
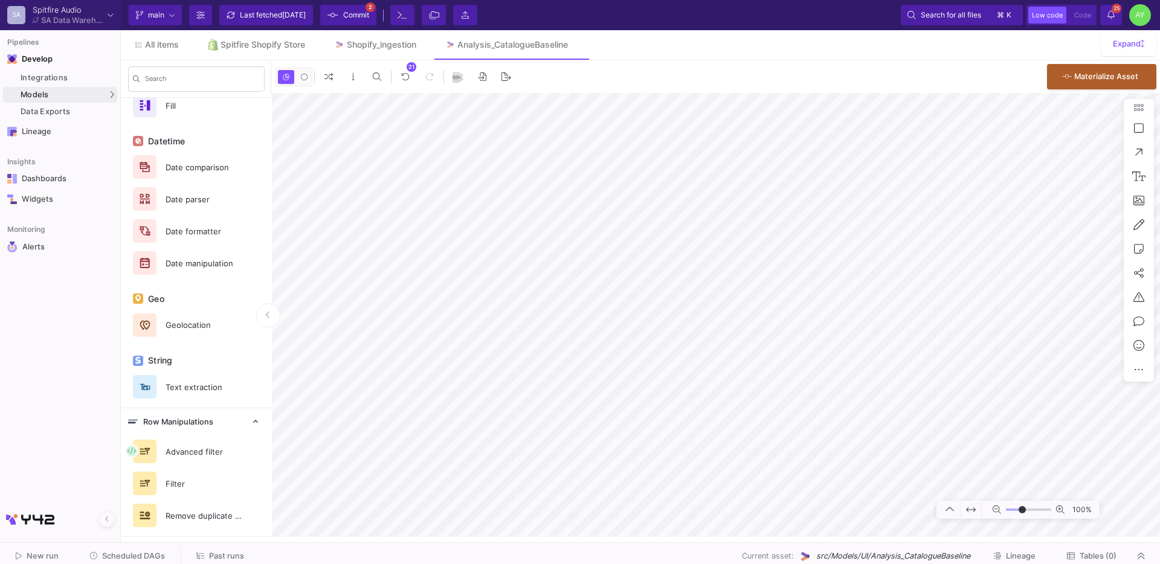
type input "-11"
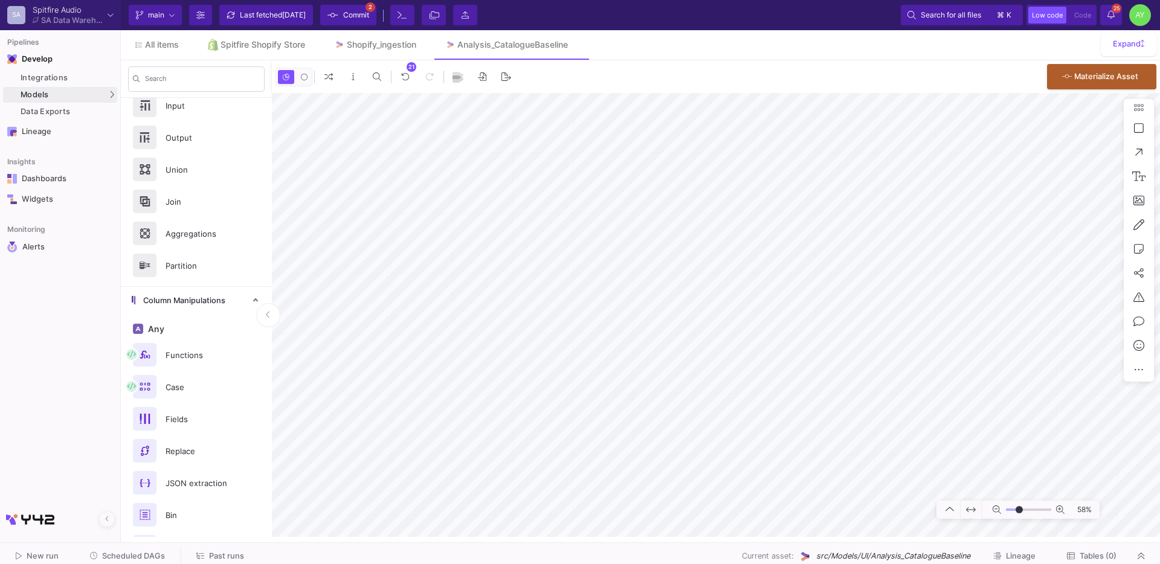
scroll to position [0, 0]
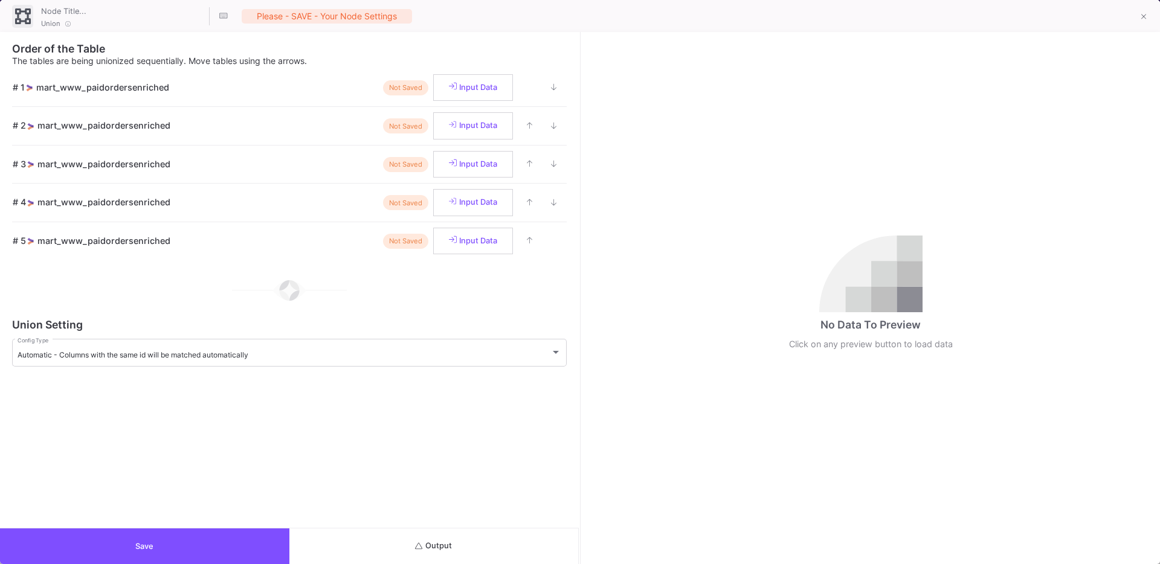
click at [114, 545] on button "Save" at bounding box center [144, 547] width 289 height 36
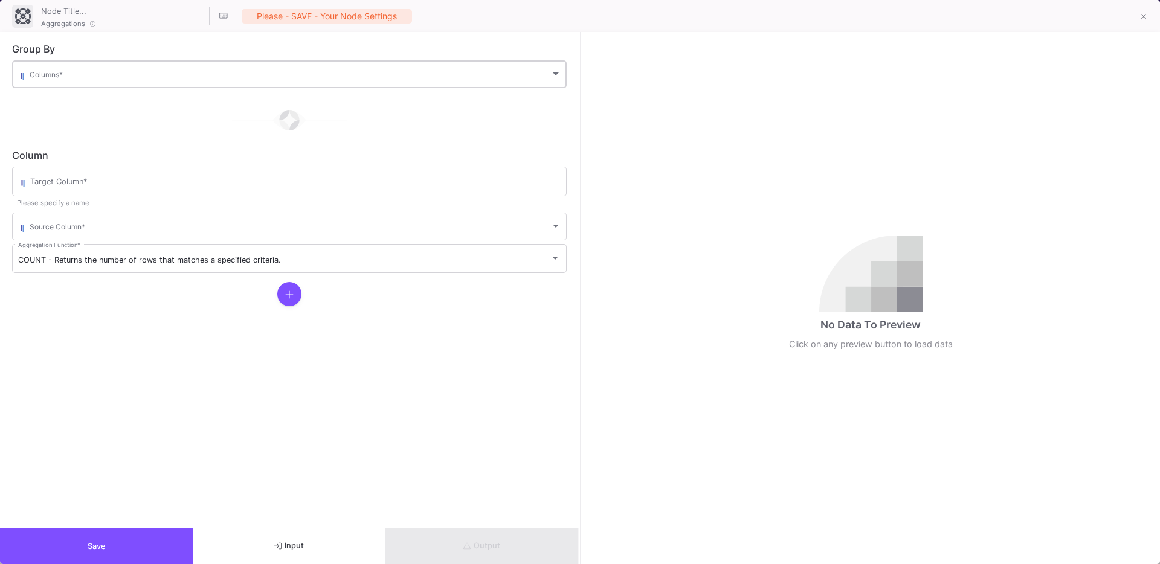
click at [78, 74] on span at bounding box center [290, 76] width 521 height 9
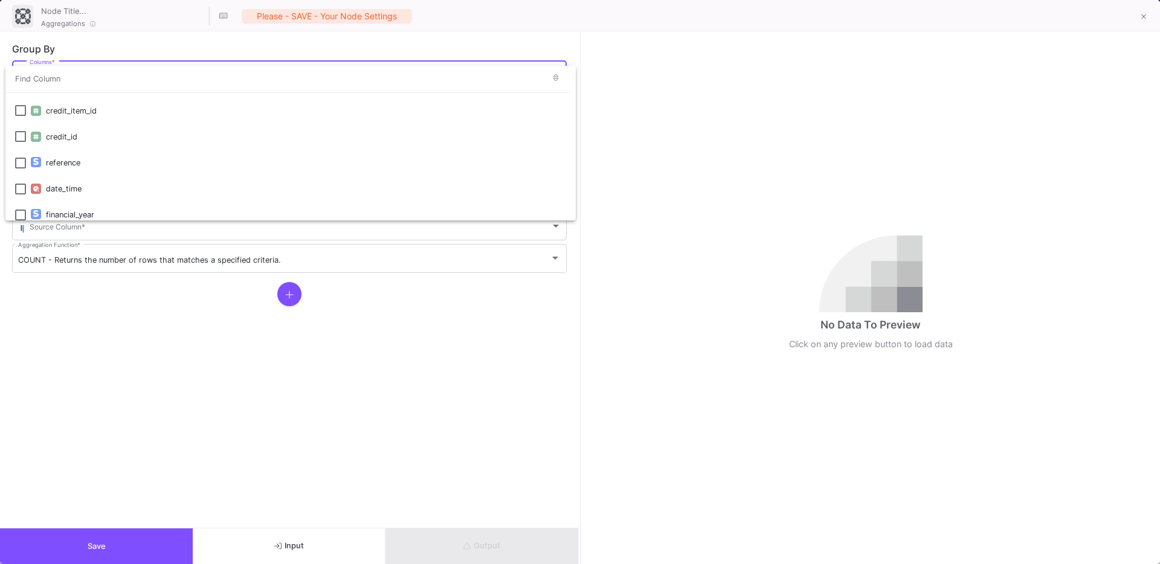
scroll to position [120, 0]
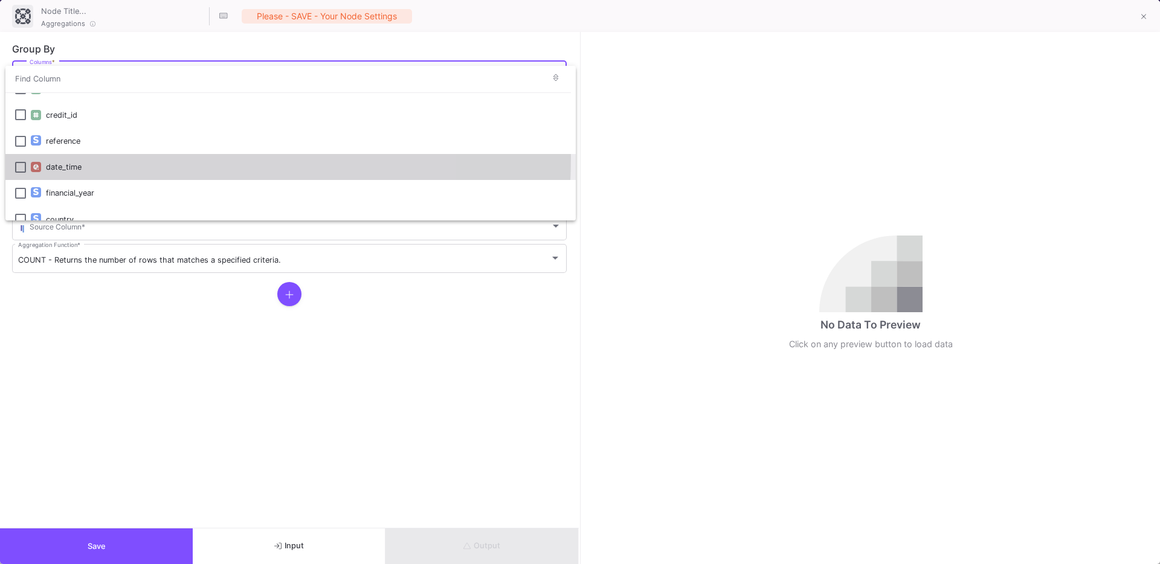
click at [53, 157] on div "date_time" at bounding box center [306, 167] width 520 height 26
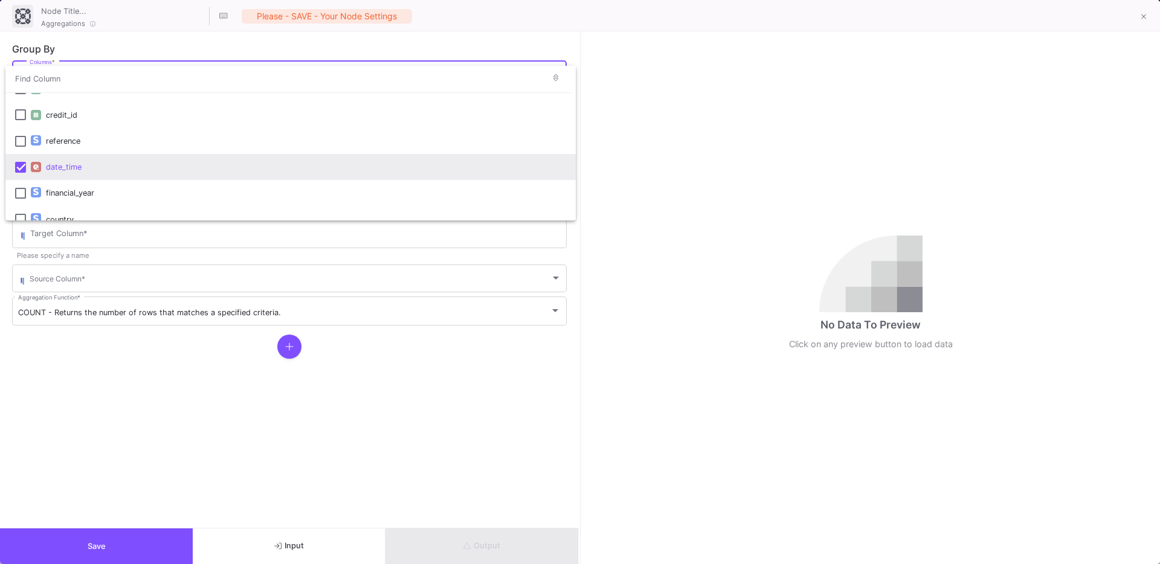
click at [58, 441] on div at bounding box center [580, 282] width 1160 height 564
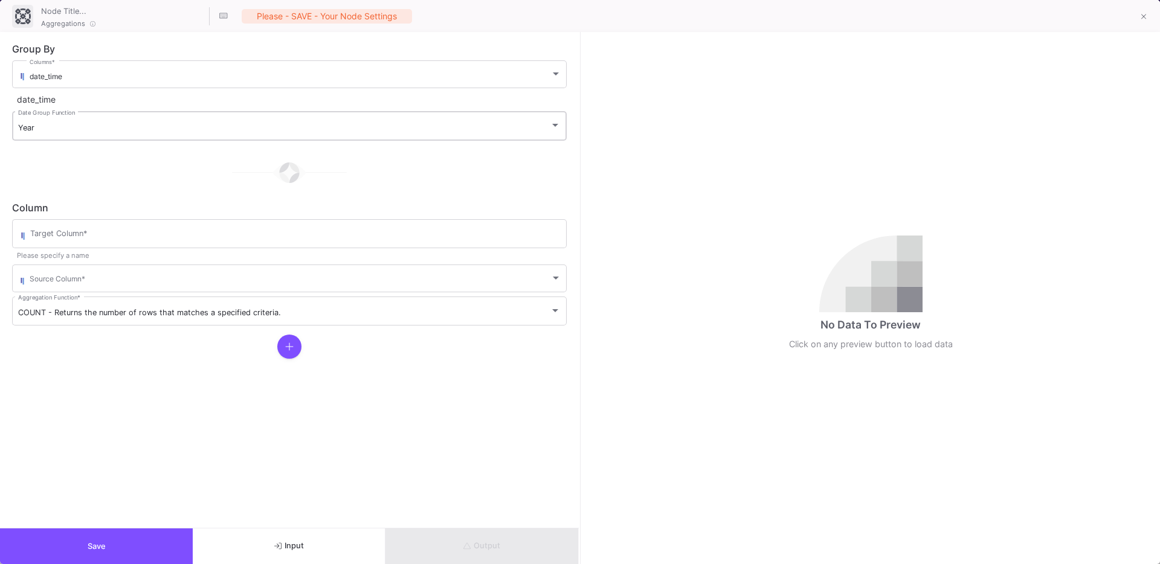
click at [92, 133] on div "Year Date Group Function" at bounding box center [289, 124] width 542 height 31
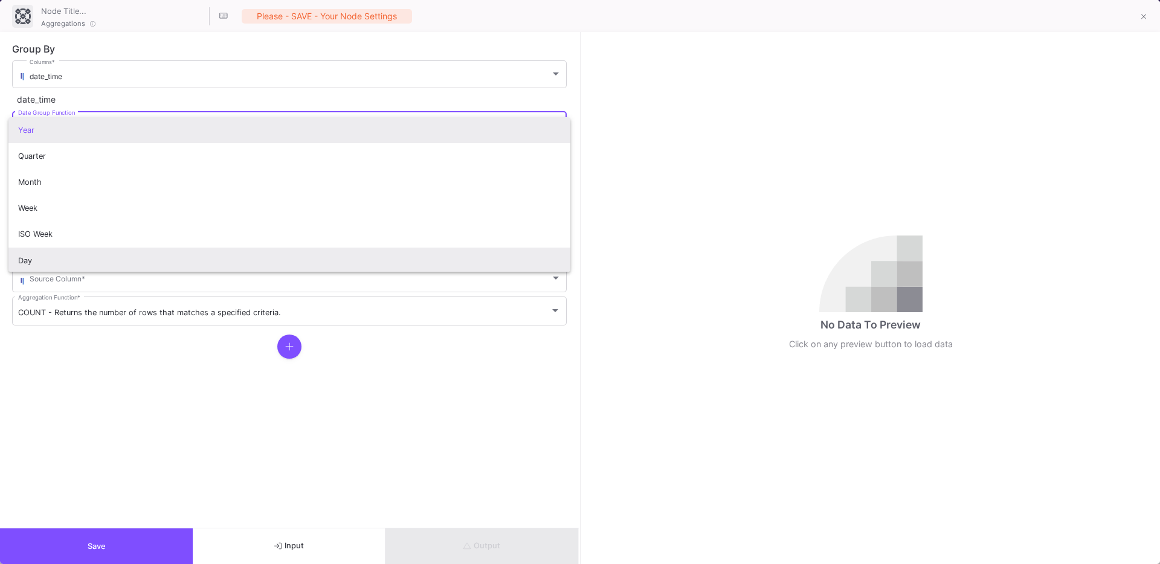
click at [37, 251] on span "Day" at bounding box center [289, 261] width 542 height 26
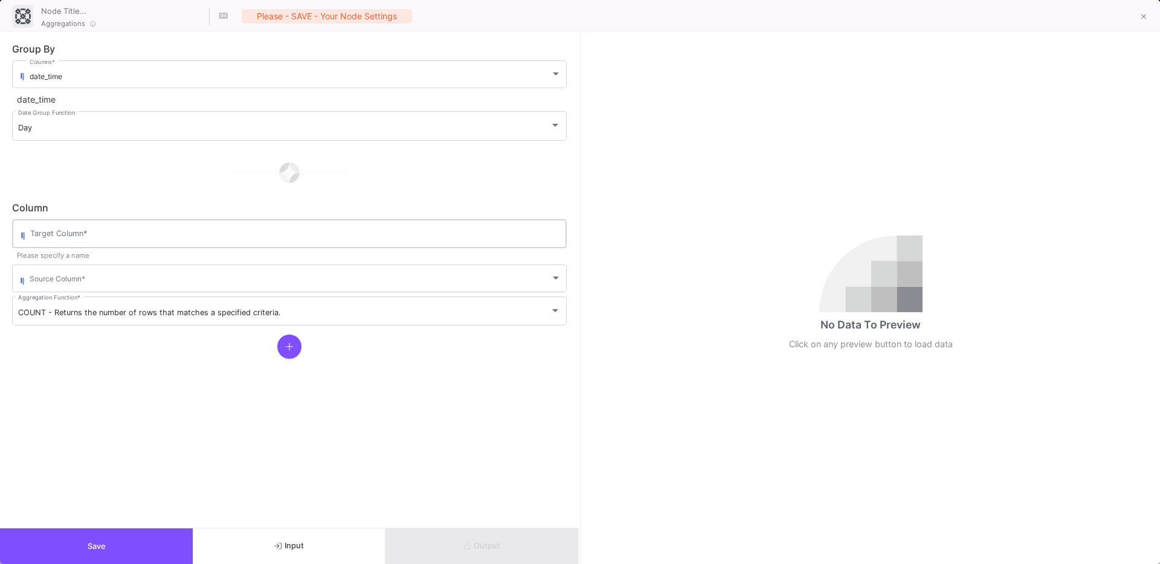
click at [67, 227] on div "Target Column *" at bounding box center [295, 232] width 530 height 31
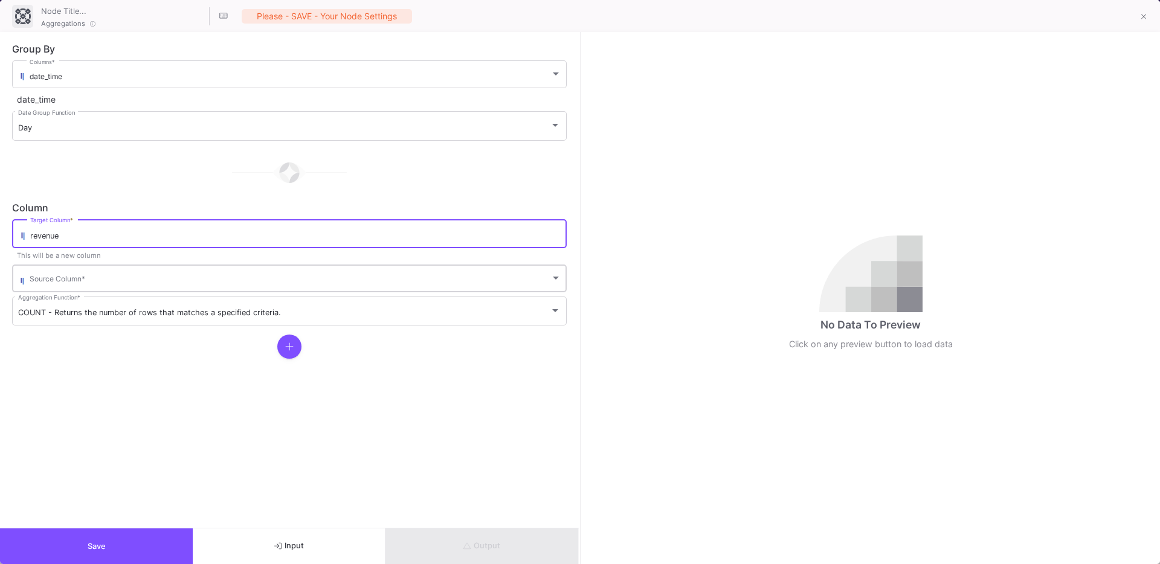
type input "revenue"
click at [56, 277] on span at bounding box center [290, 280] width 521 height 9
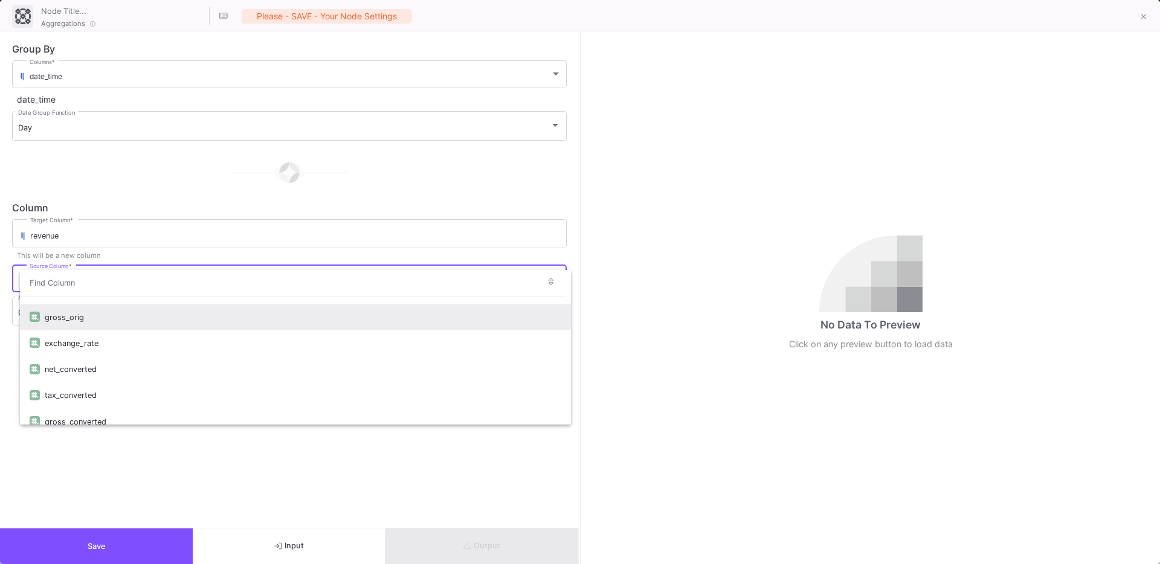
scroll to position [365, 0]
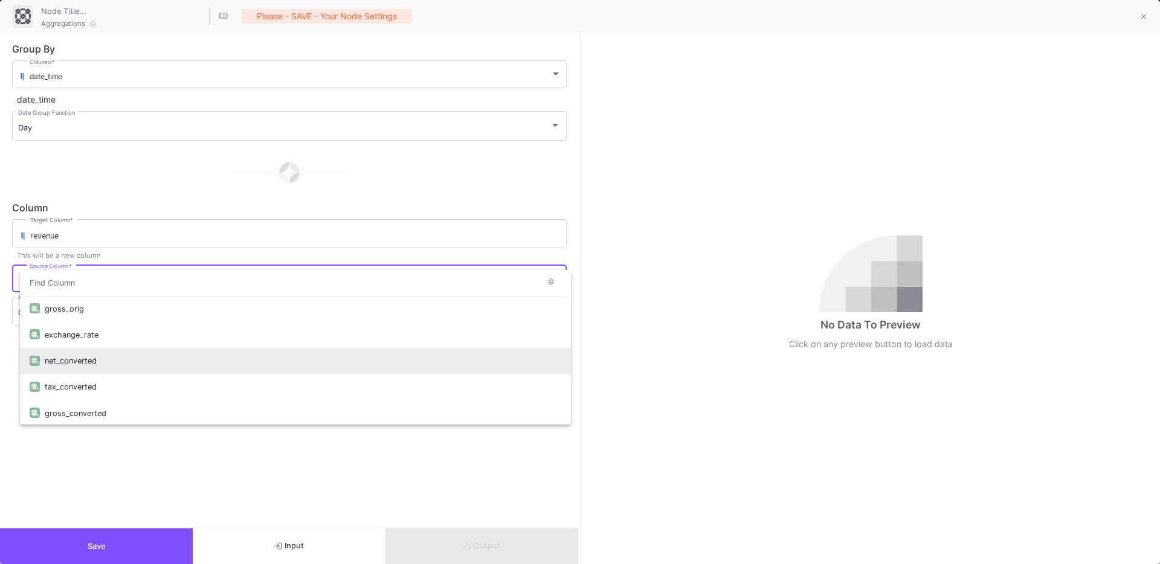
click at [88, 365] on div "net_converted" at bounding box center [303, 361] width 516 height 26
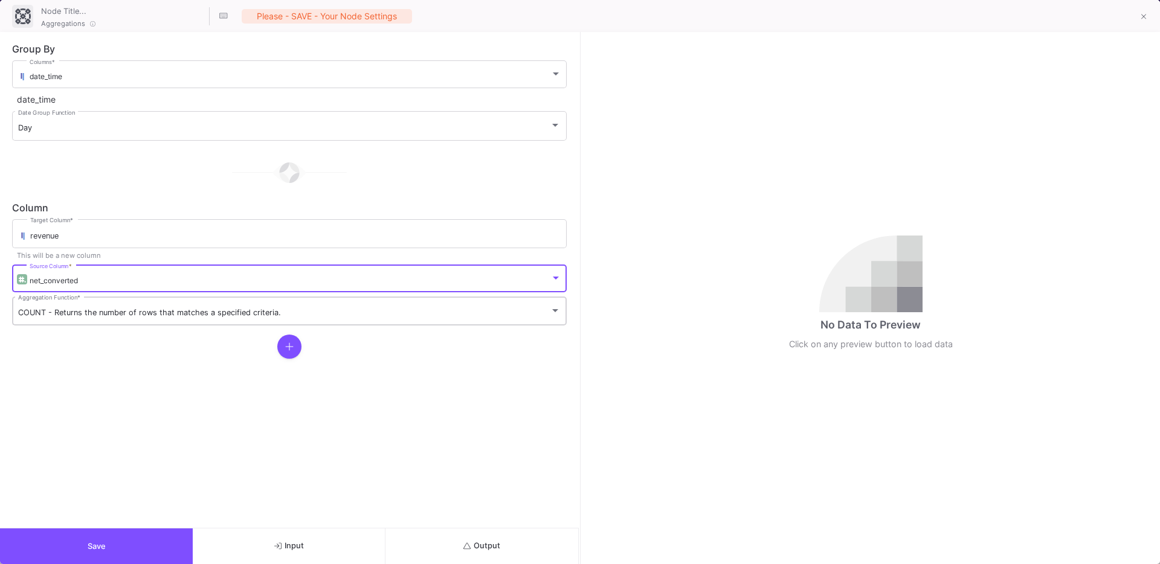
click at [34, 321] on div "COUNT - Returns the number of rows that matches a specified criteria. Aggregati…" at bounding box center [289, 309] width 542 height 31
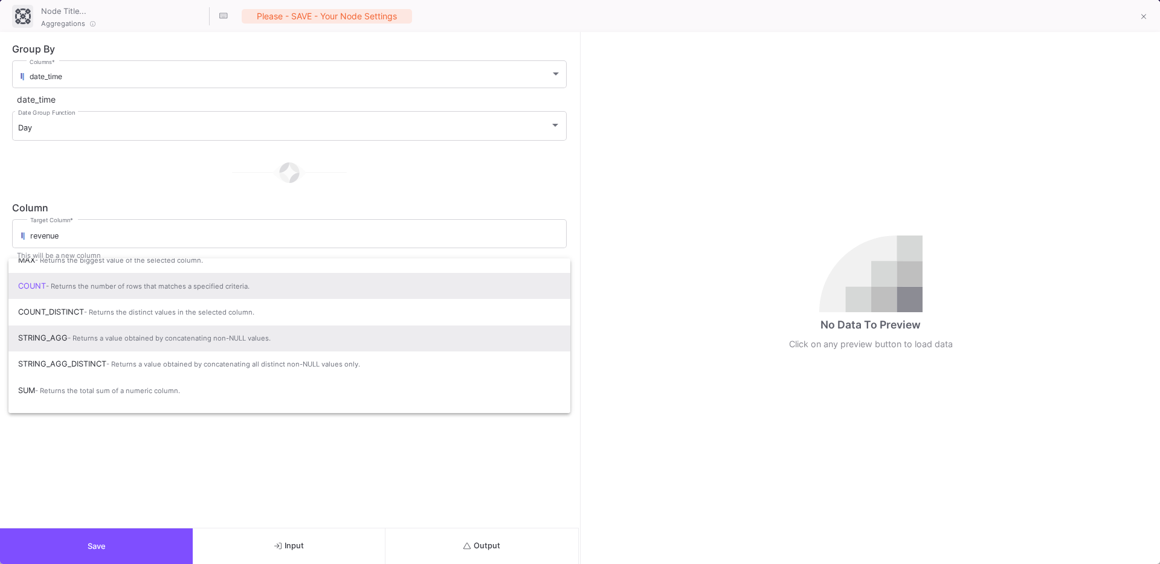
scroll to position [80, 0]
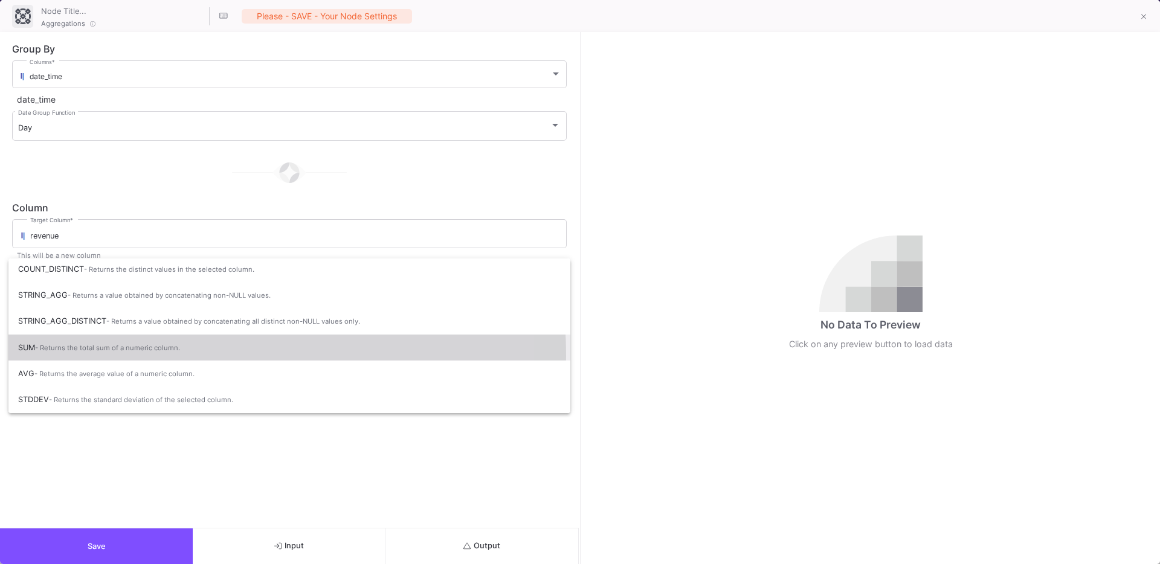
click at [89, 356] on span "SUM - Returns the total sum of a numeric column." at bounding box center [289, 348] width 542 height 27
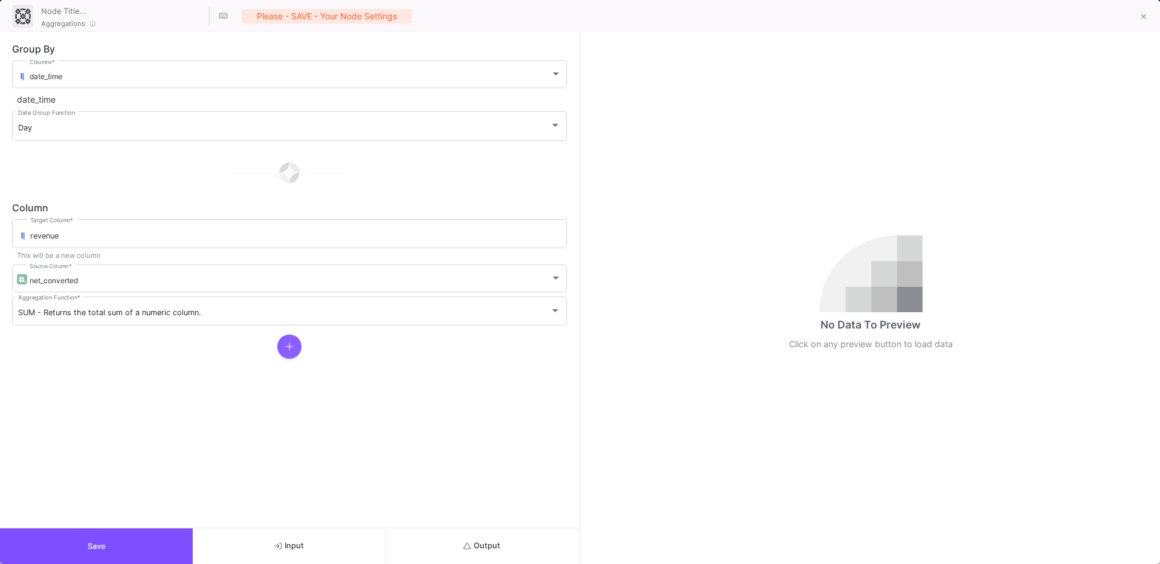
click at [284, 342] on button at bounding box center [289, 347] width 24 height 24
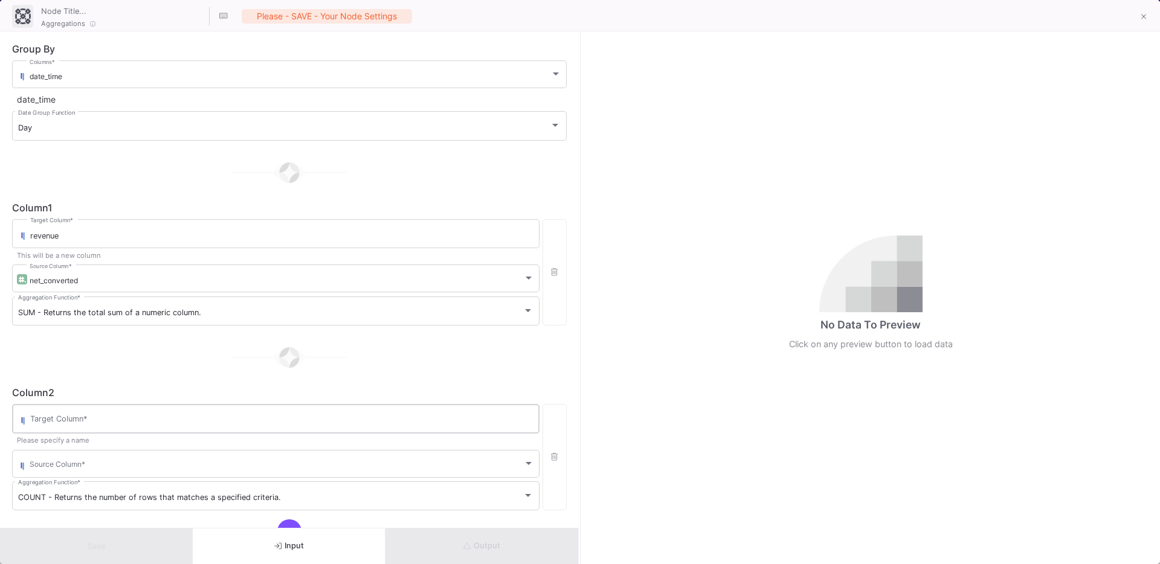
click at [104, 421] on input "Target Column *" at bounding box center [281, 421] width 503 height 10
type input "units"
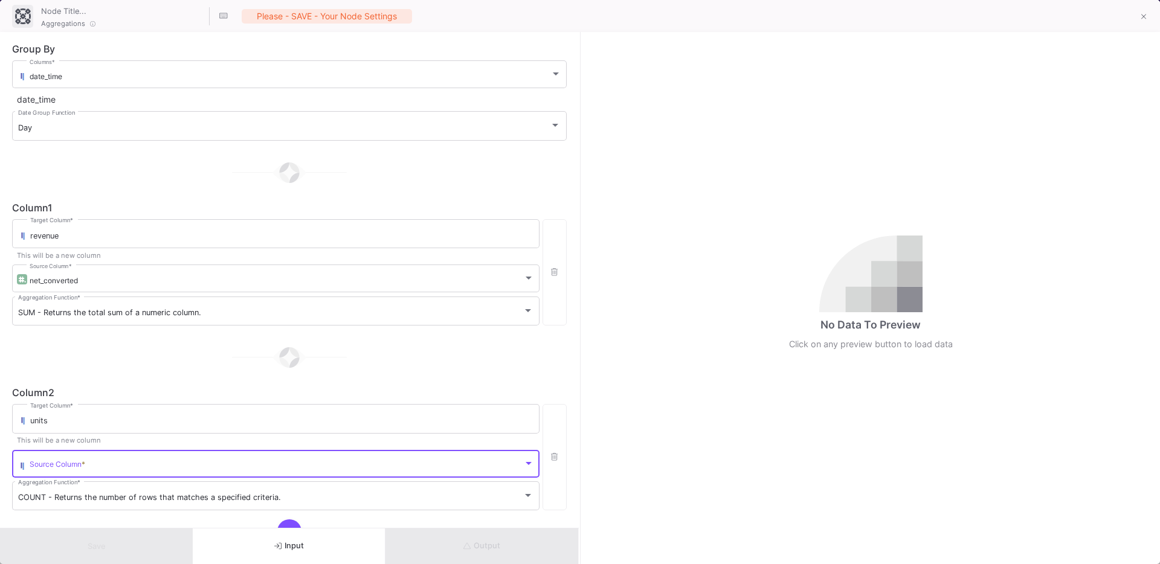
click at [60, 468] on span at bounding box center [277, 465] width 494 height 9
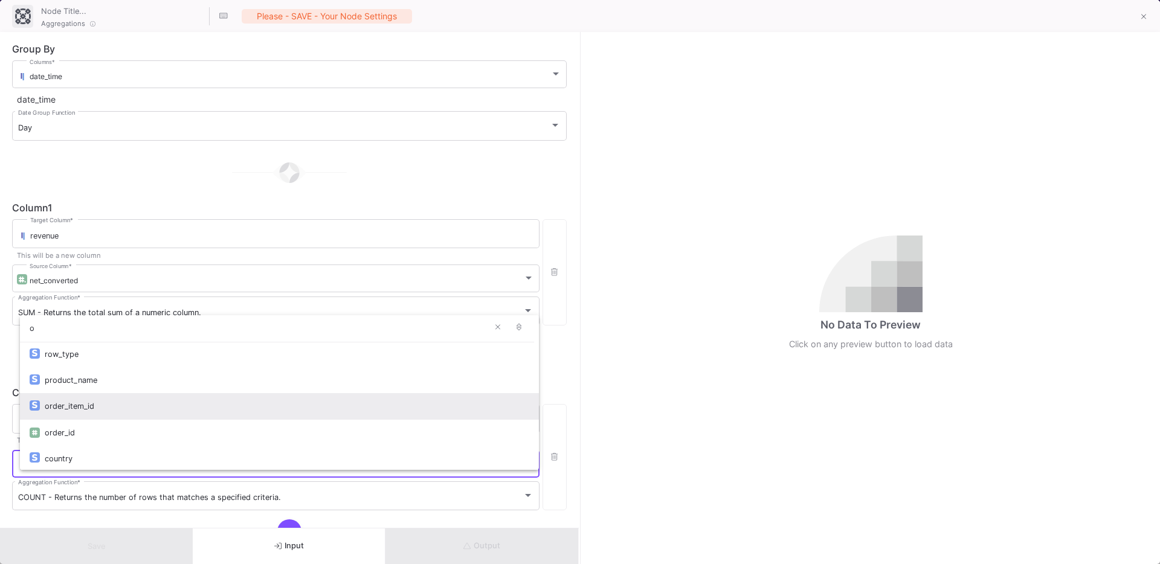
type input "o"
click at [97, 410] on div "order_item_id" at bounding box center [287, 406] width 484 height 26
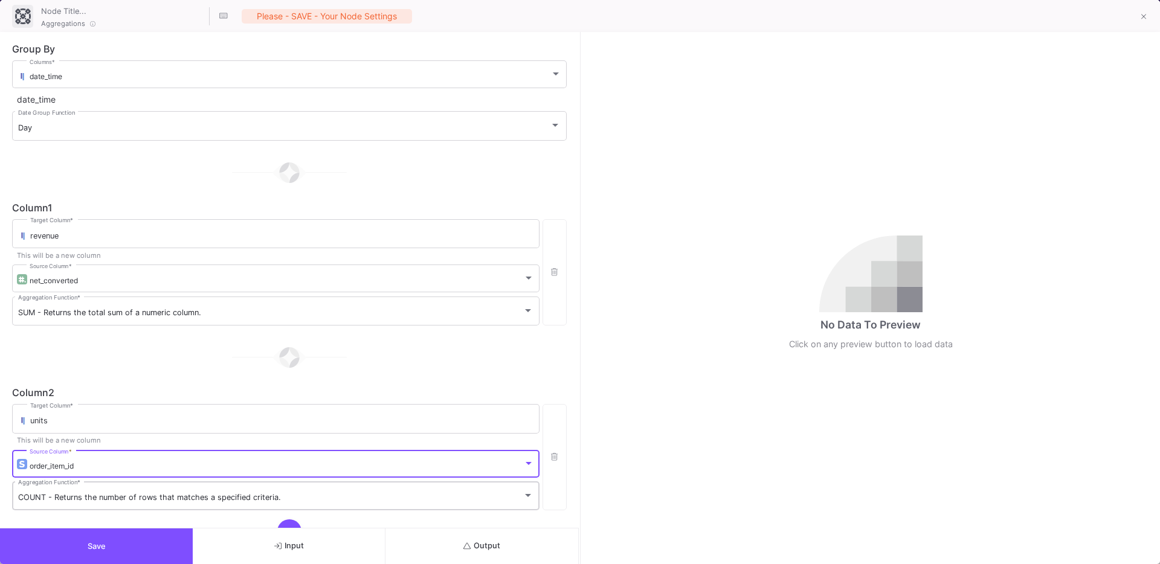
scroll to position [46, 0]
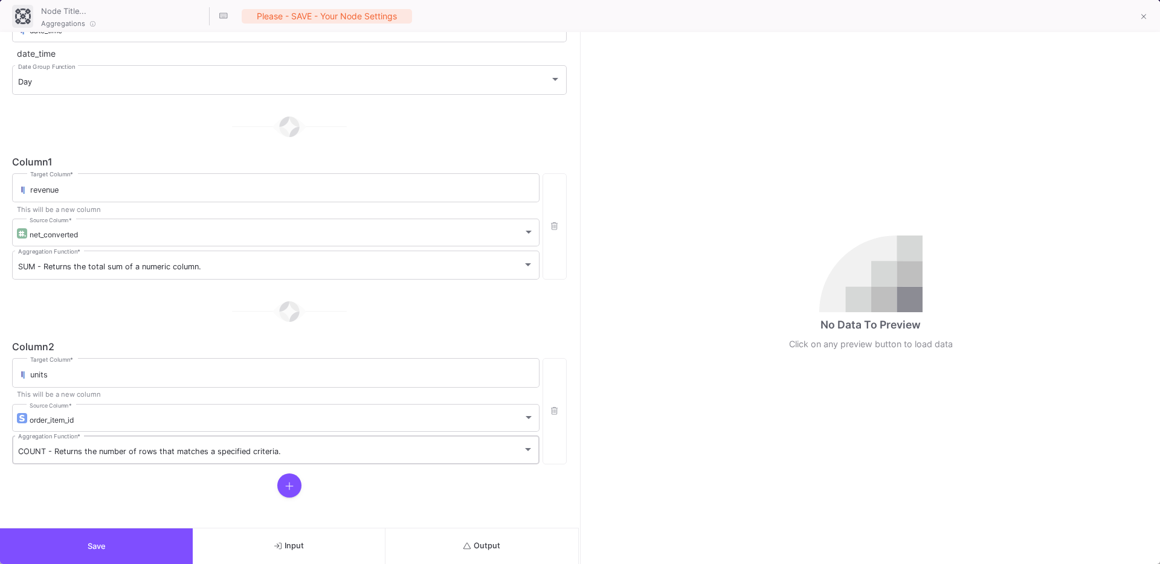
click at [63, 445] on div "COUNT - Returns the number of rows that matches a specified criteria. Aggregati…" at bounding box center [275, 449] width 515 height 31
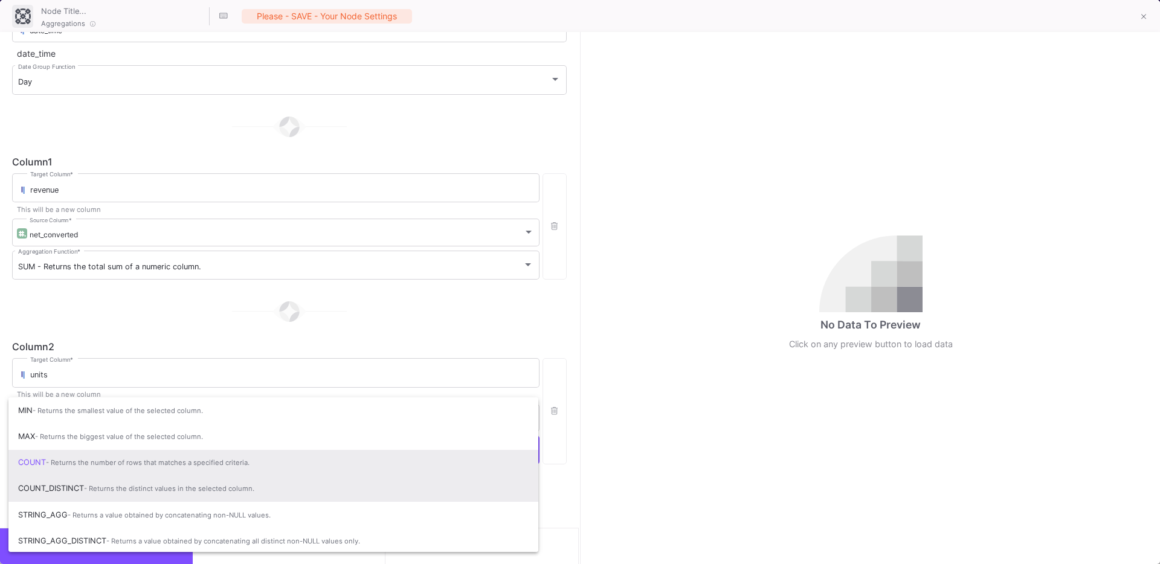
click at [79, 488] on span "COUNT_DISTINCT - Returns the distinct values in the selected column." at bounding box center [273, 488] width 510 height 27
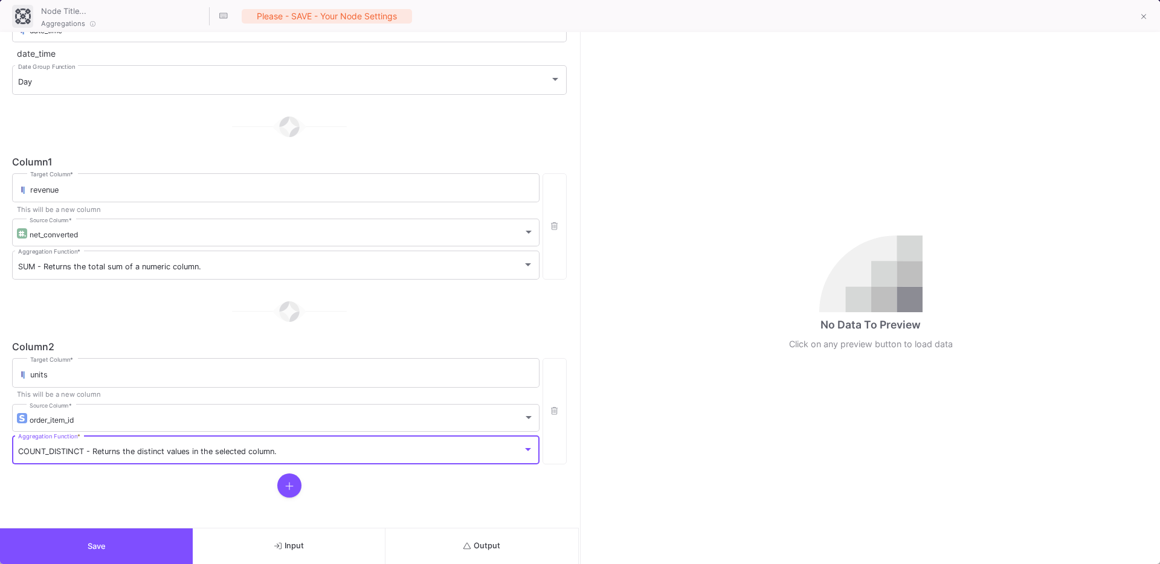
click at [54, 537] on button "Save" at bounding box center [96, 547] width 193 height 36
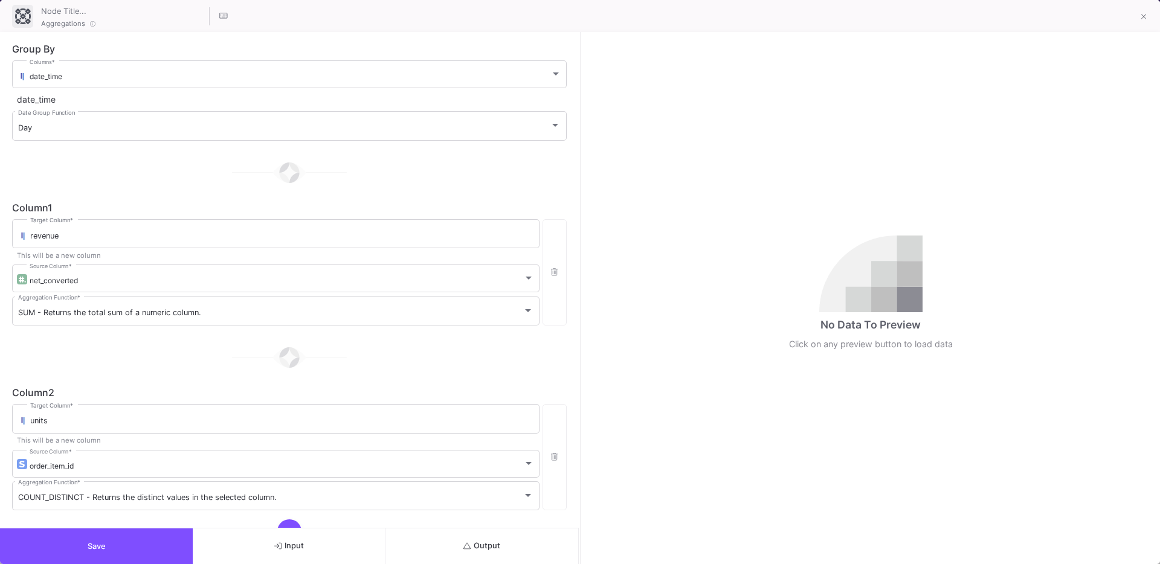
click at [485, 551] on button "Output" at bounding box center [481, 547] width 193 height 36
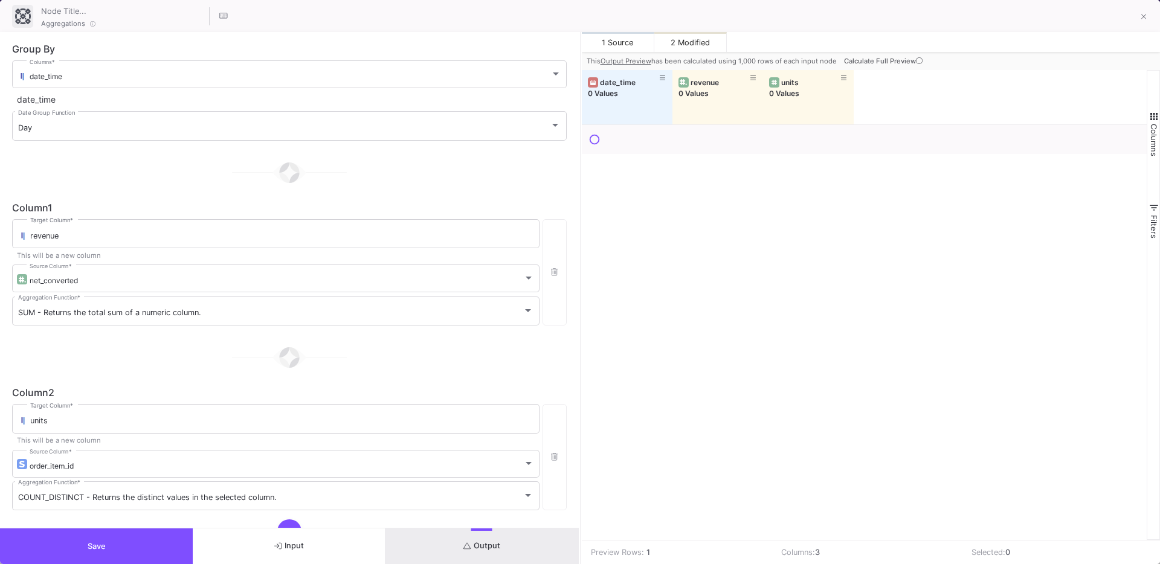
click at [892, 62] on span "Calculate Full Preview" at bounding box center [884, 61] width 81 height 8
click at [892, 70] on div "date_time 0 Values revenue 0 Values units 0 Values" at bounding box center [864, 97] width 565 height 54
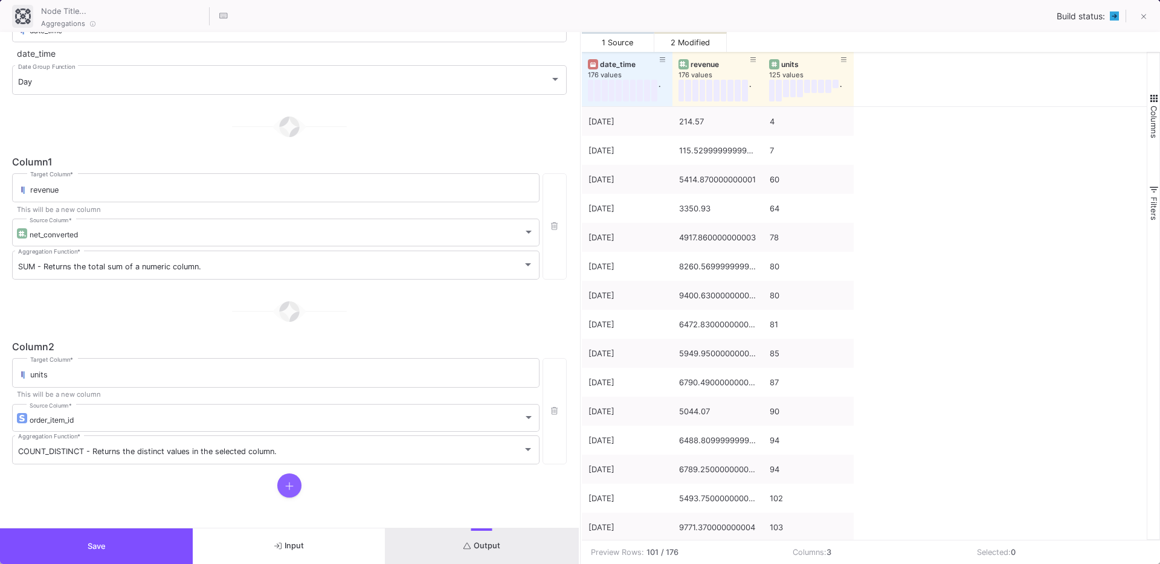
click at [283, 495] on button at bounding box center [289, 486] width 24 height 24
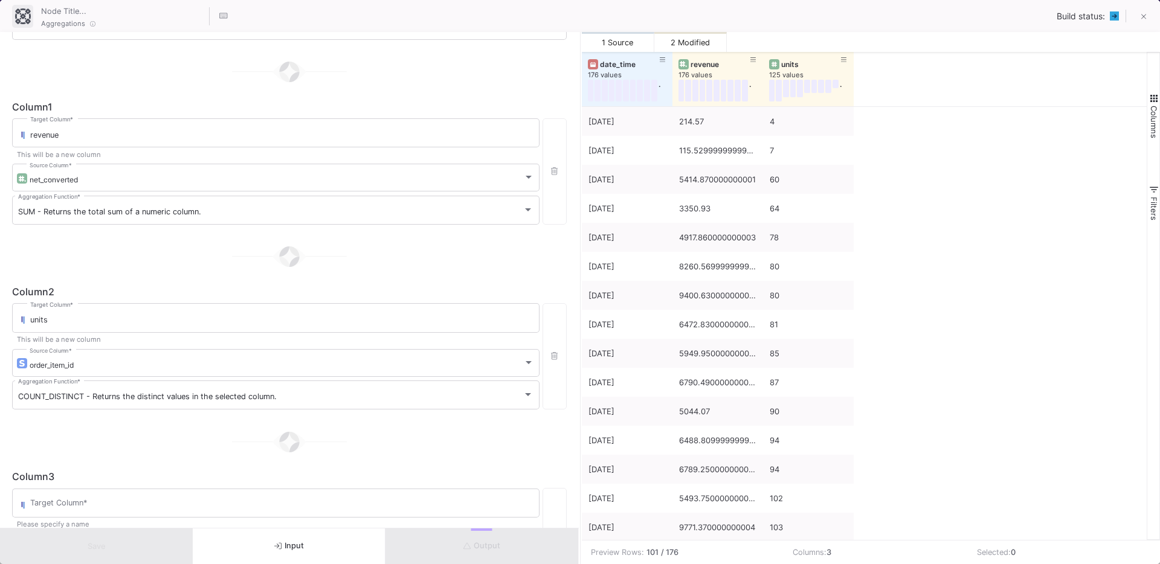
scroll to position [231, 0]
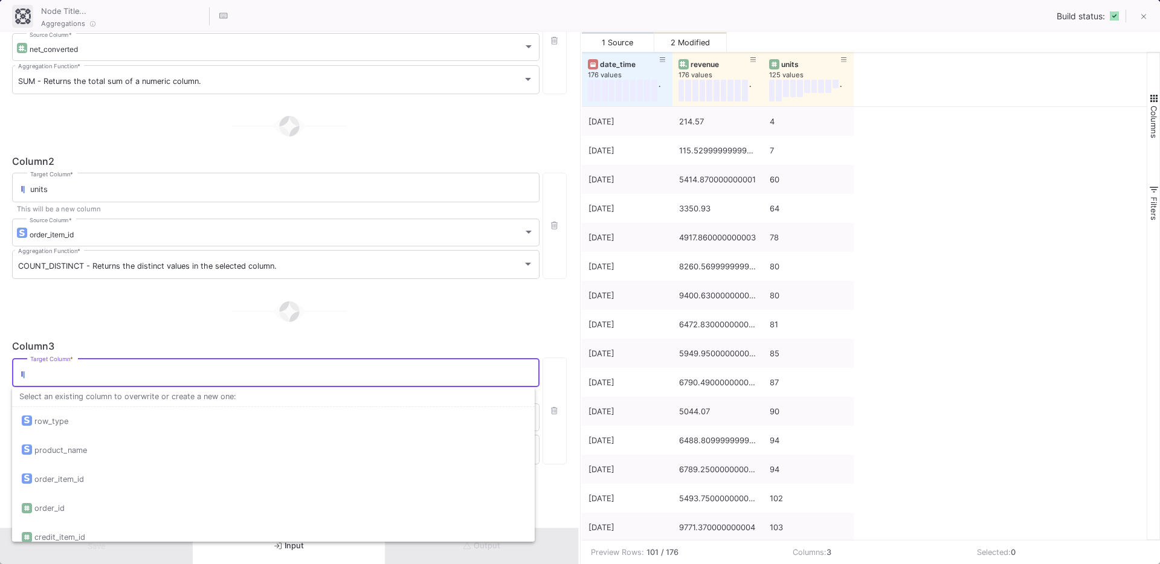
click at [56, 371] on input "Target Column *" at bounding box center [281, 375] width 503 height 10
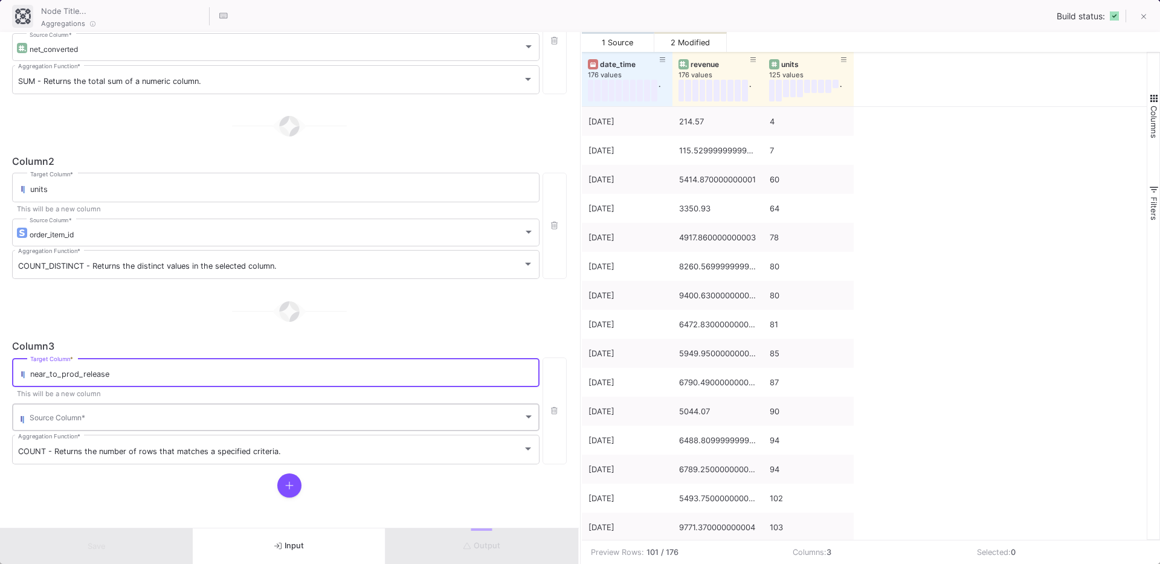
type input "near_to_prod_release"
click at [51, 420] on span at bounding box center [277, 419] width 494 height 9
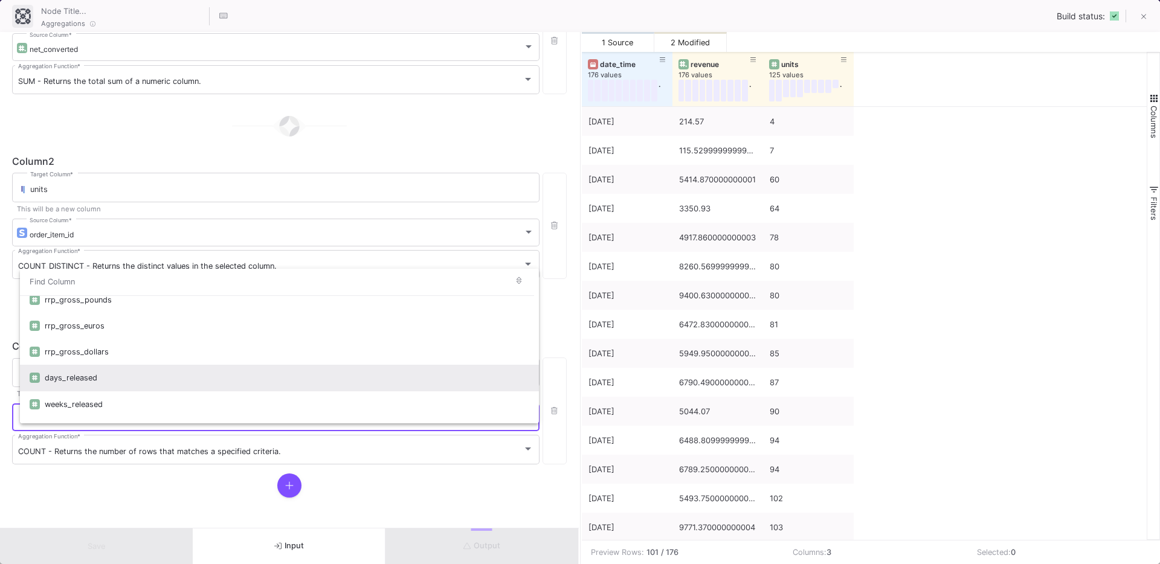
click at [104, 375] on div "days_released" at bounding box center [287, 378] width 484 height 26
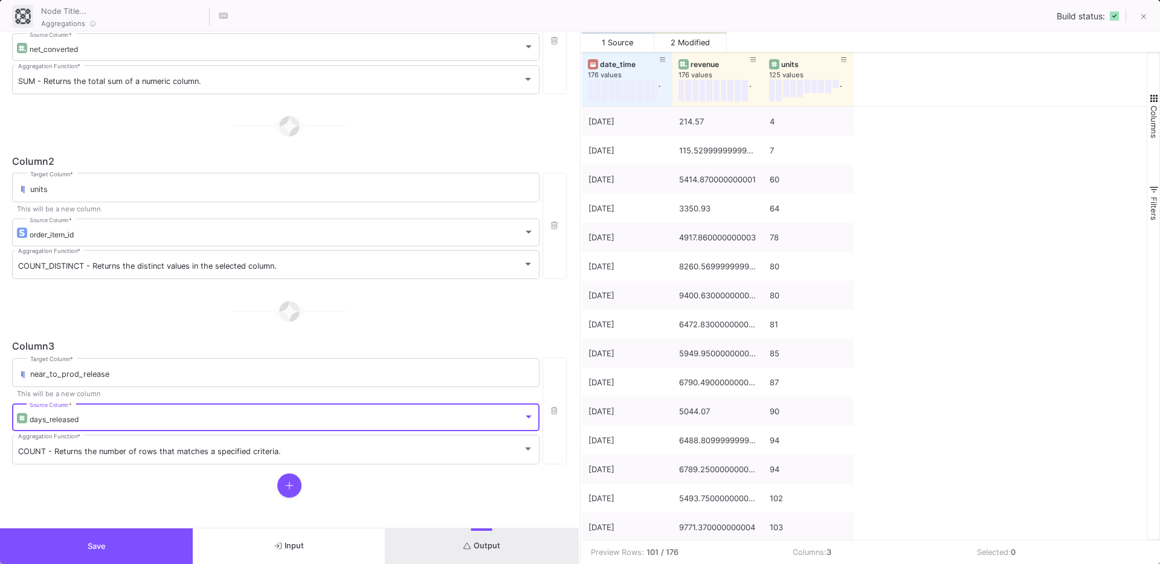
scroll to position [2403, 0]
click at [56, 459] on div "COUNT - Returns the number of rows that matches a specified criteria. Aggregati…" at bounding box center [275, 448] width 515 height 31
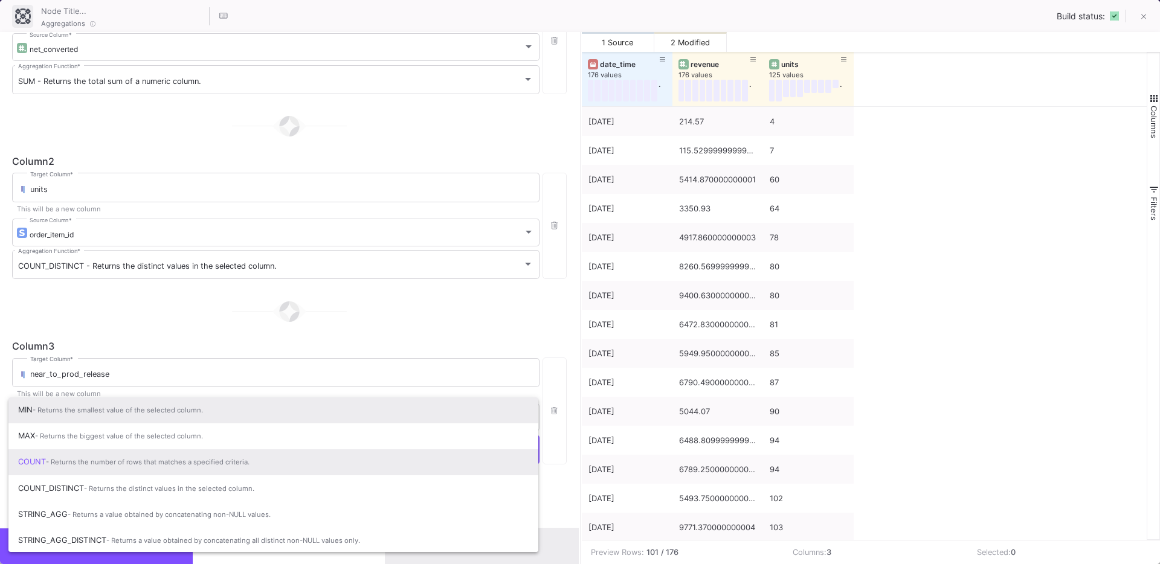
click at [102, 422] on span "MIN - Returns the smallest value of the selected column." at bounding box center [273, 410] width 510 height 27
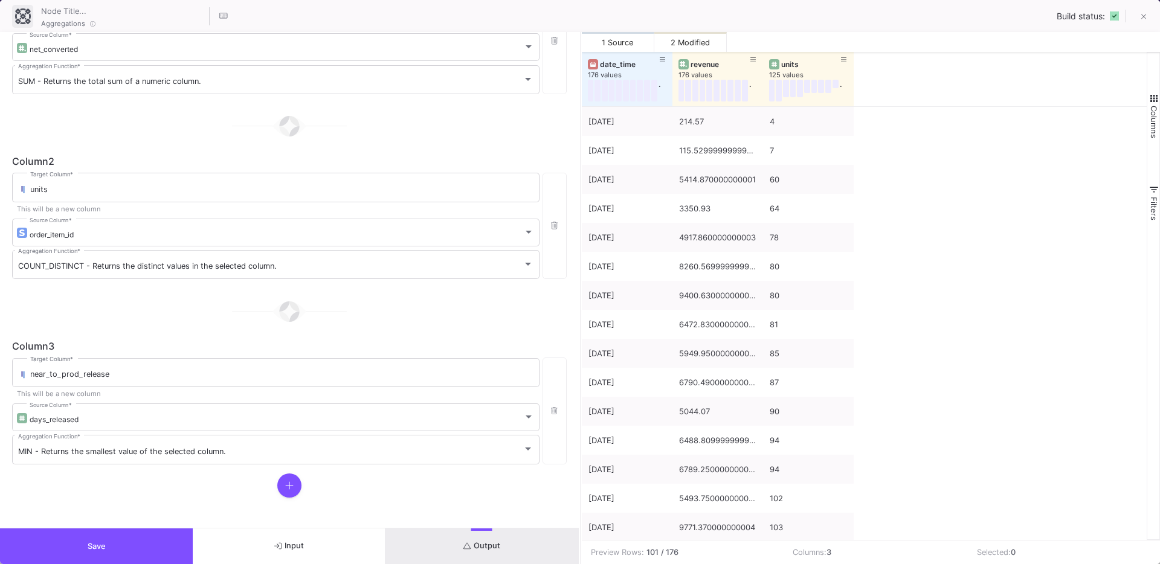
click at [167, 495] on div at bounding box center [289, 486] width 555 height 24
click at [469, 543] on icon "submit" at bounding box center [467, 546] width 8 height 8
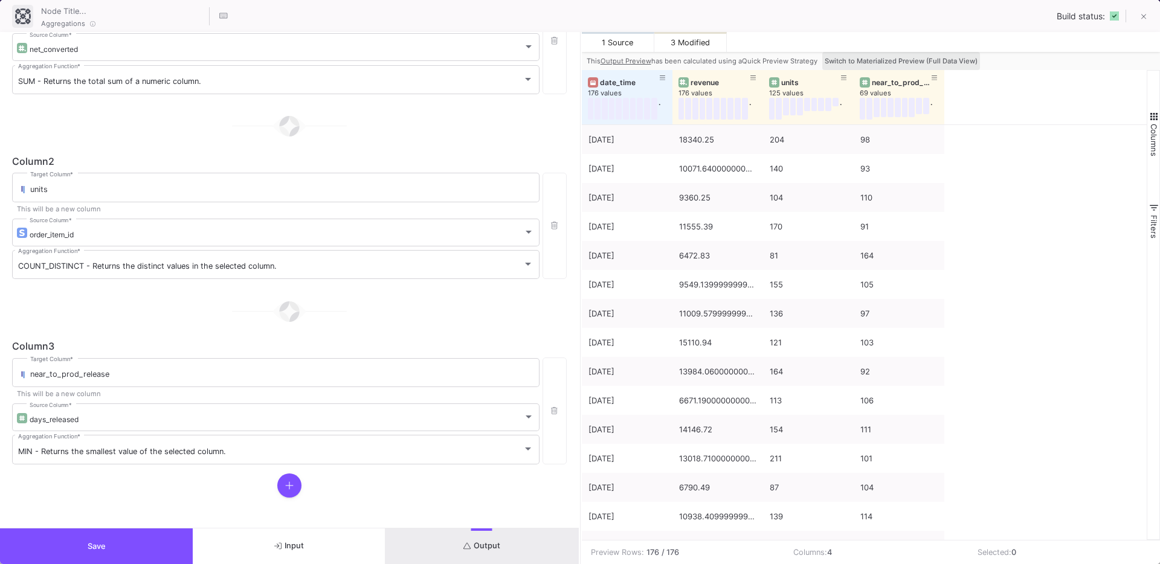
click at [921, 54] on button "Switch to Materialized Preview (Full Data View)" at bounding box center [901, 61] width 158 height 18
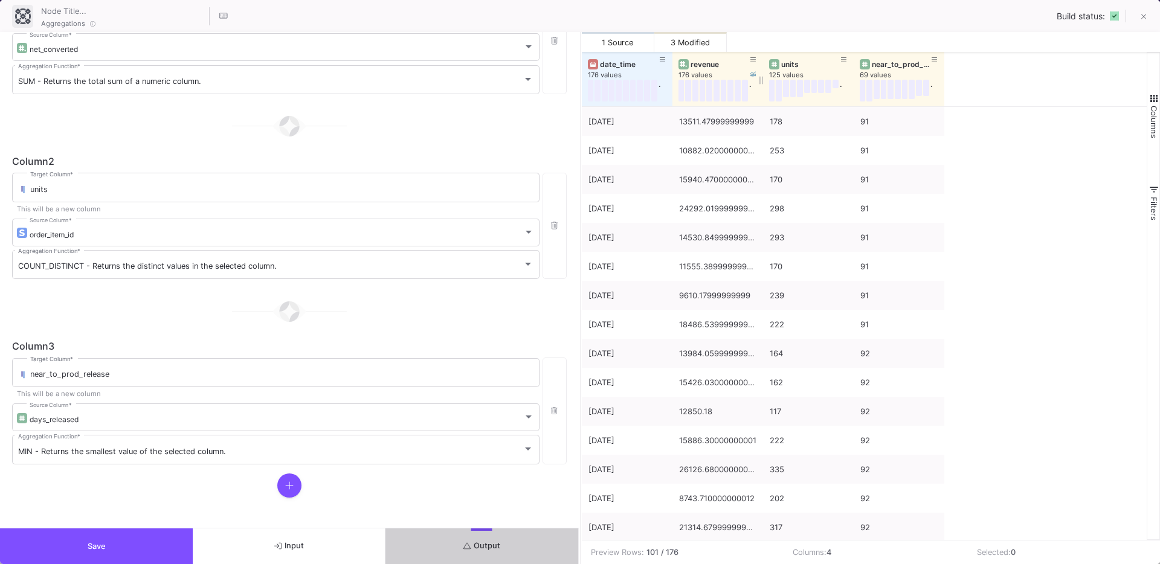
click at [696, 67] on div "revenue" at bounding box center [720, 64] width 60 height 9
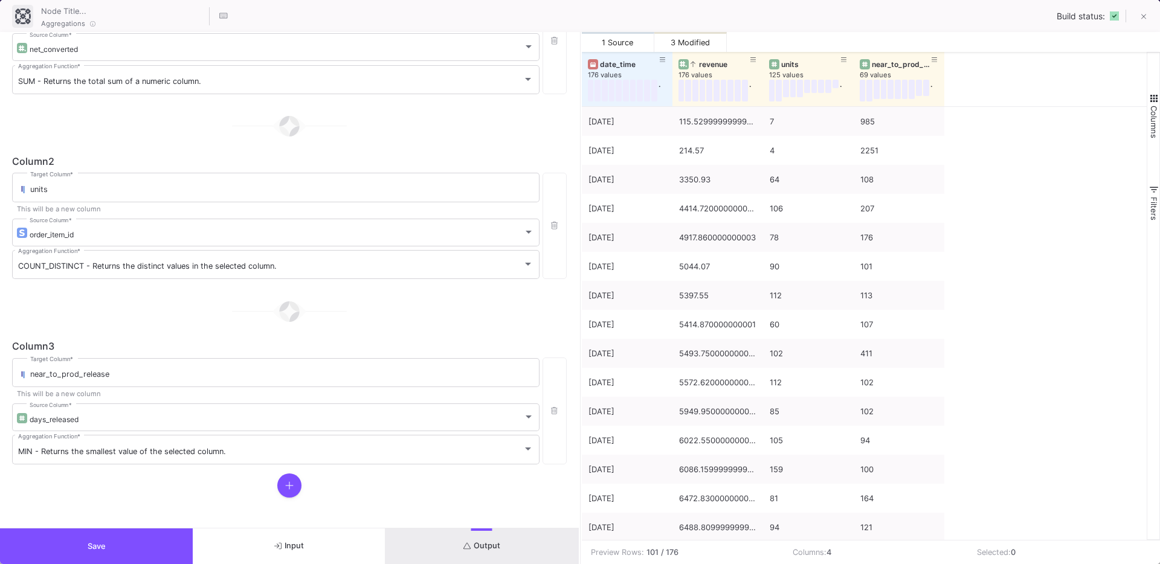
click at [97, 548] on span "Save" at bounding box center [97, 546] width 18 height 9
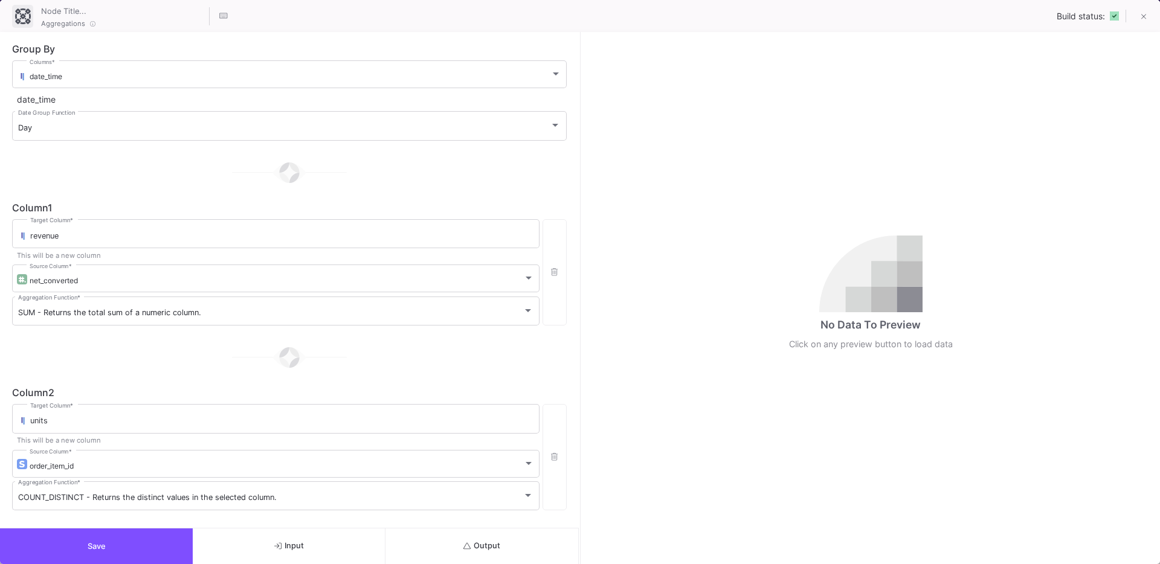
click at [477, 541] on span "Output" at bounding box center [481, 545] width 37 height 9
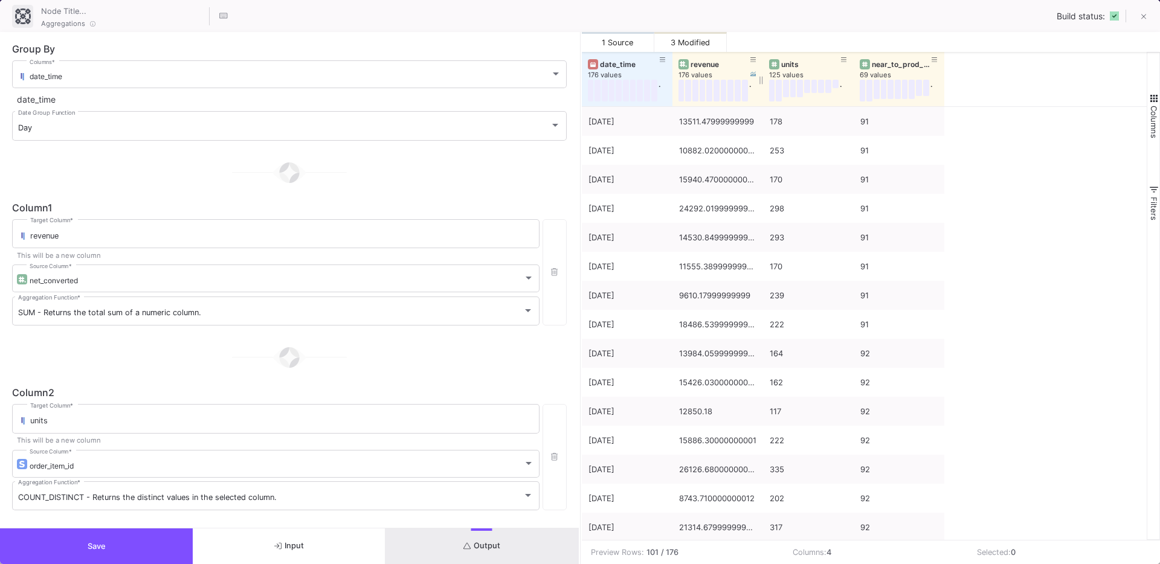
click at [707, 64] on div "revenue" at bounding box center [720, 64] width 60 height 9
click at [699, 65] on div "revenue" at bounding box center [720, 64] width 60 height 9
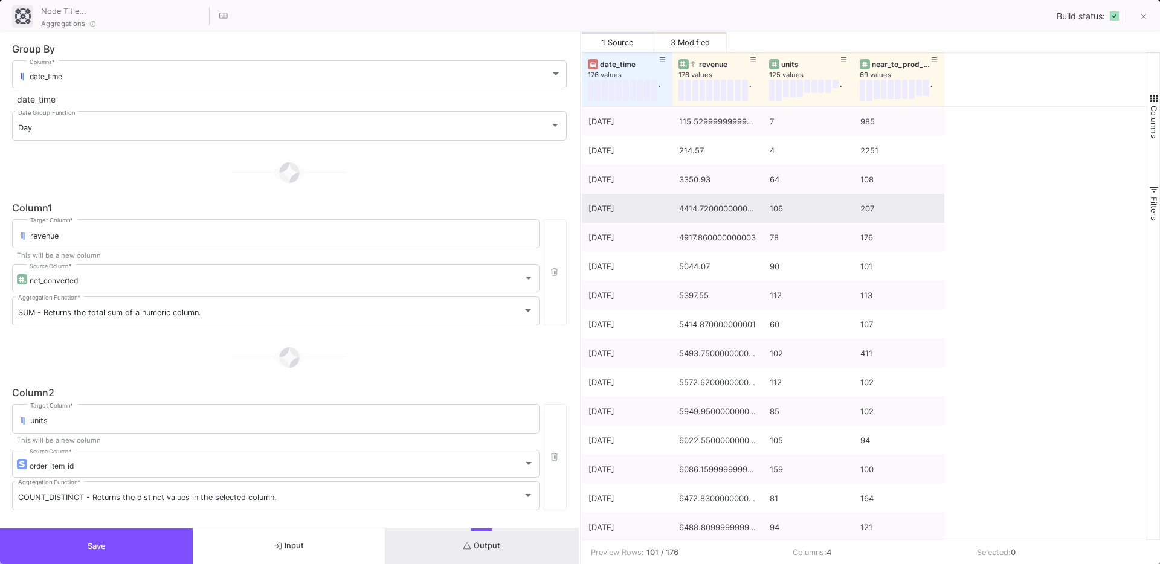
scroll to position [0, 0]
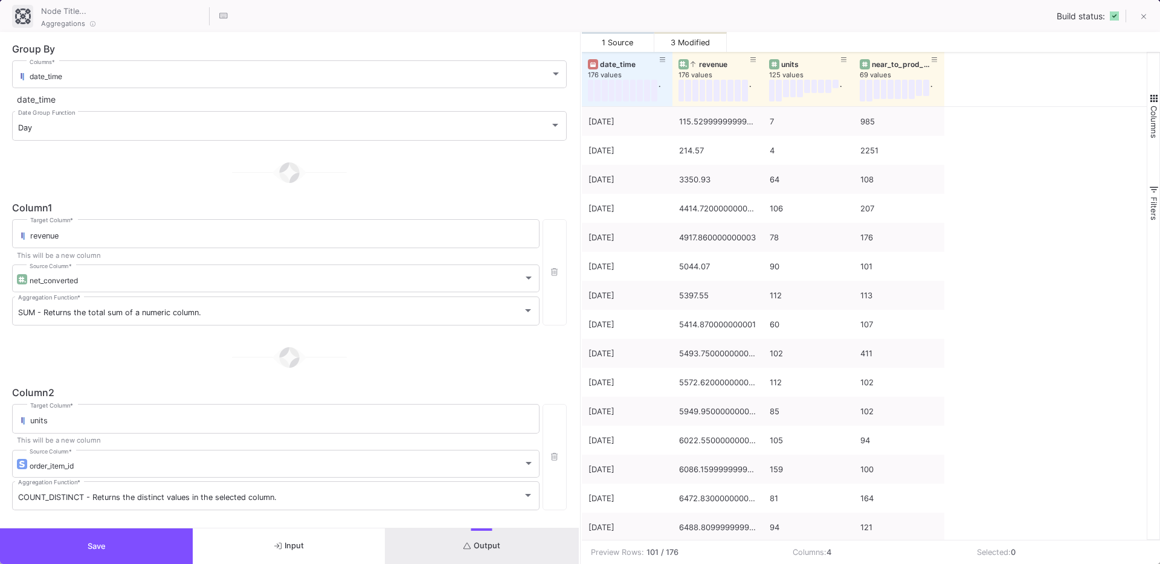
click at [126, 544] on button "Save" at bounding box center [96, 547] width 193 height 36
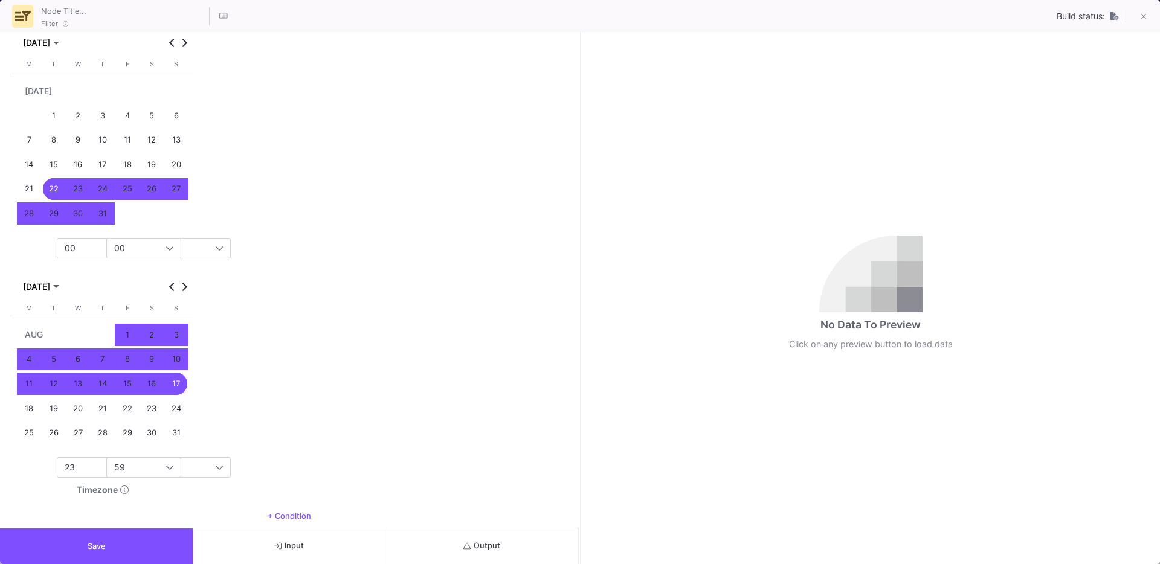
scroll to position [227, 0]
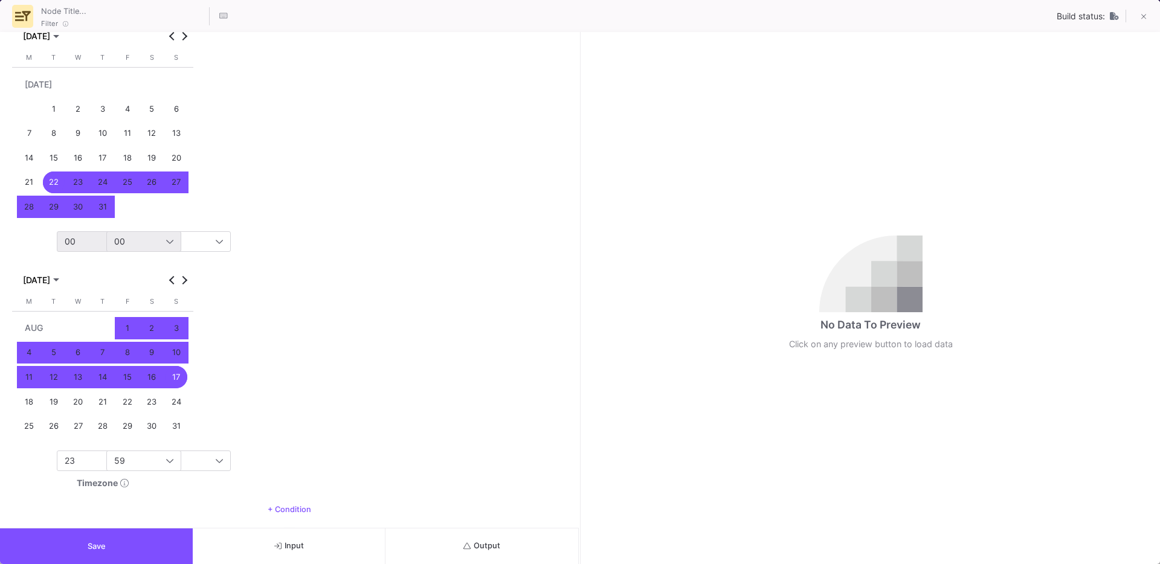
click at [79, 239] on div "00" at bounding box center [115, 242] width 101 height 10
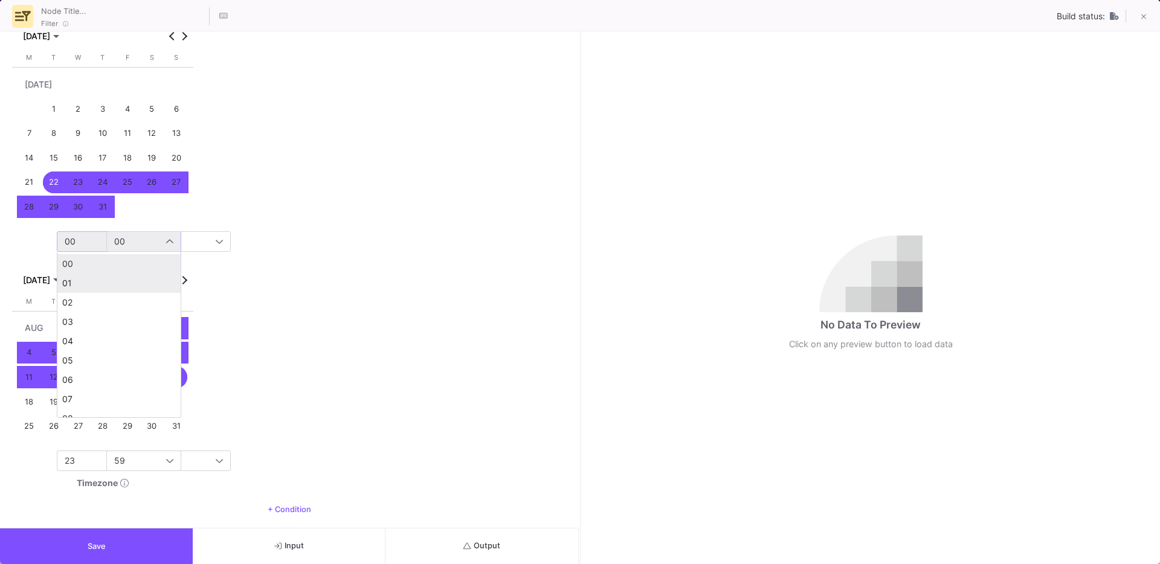
click at [72, 280] on span "01" at bounding box center [119, 283] width 114 height 10
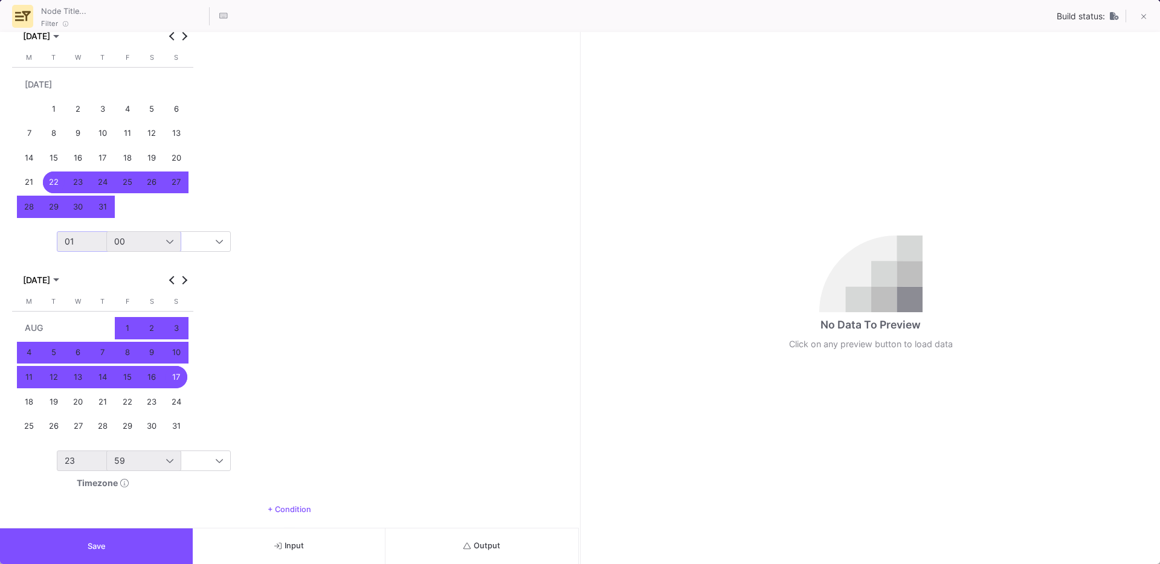
click at [95, 461] on div "23" at bounding box center [115, 461] width 101 height 10
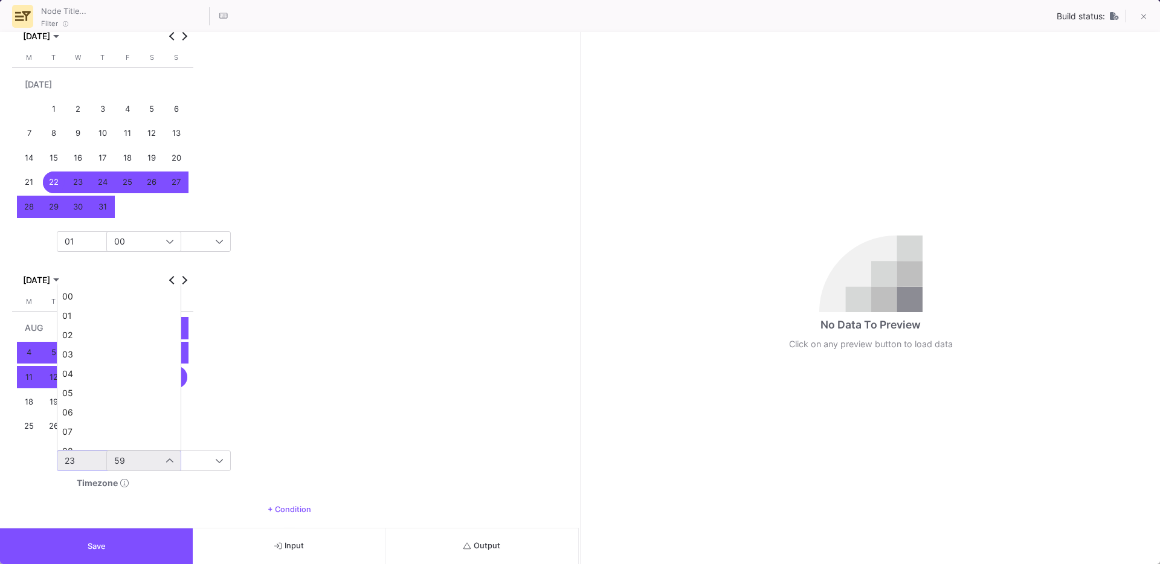
scroll to position [300, 0]
click at [107, 425] on span "22" at bounding box center [119, 422] width 114 height 10
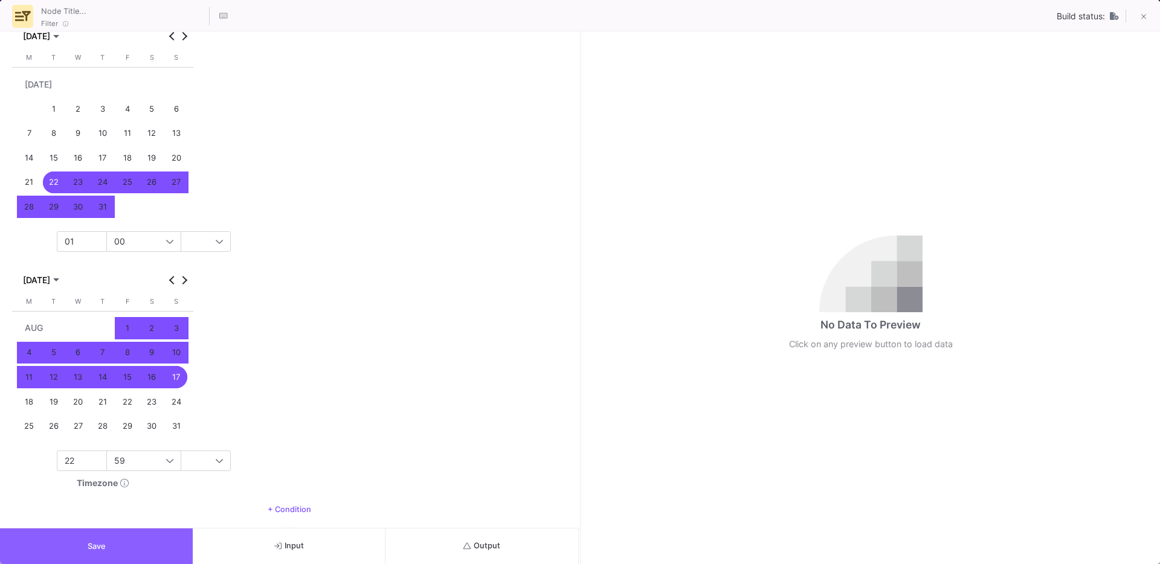
click at [122, 539] on button "Save" at bounding box center [96, 547] width 193 height 36
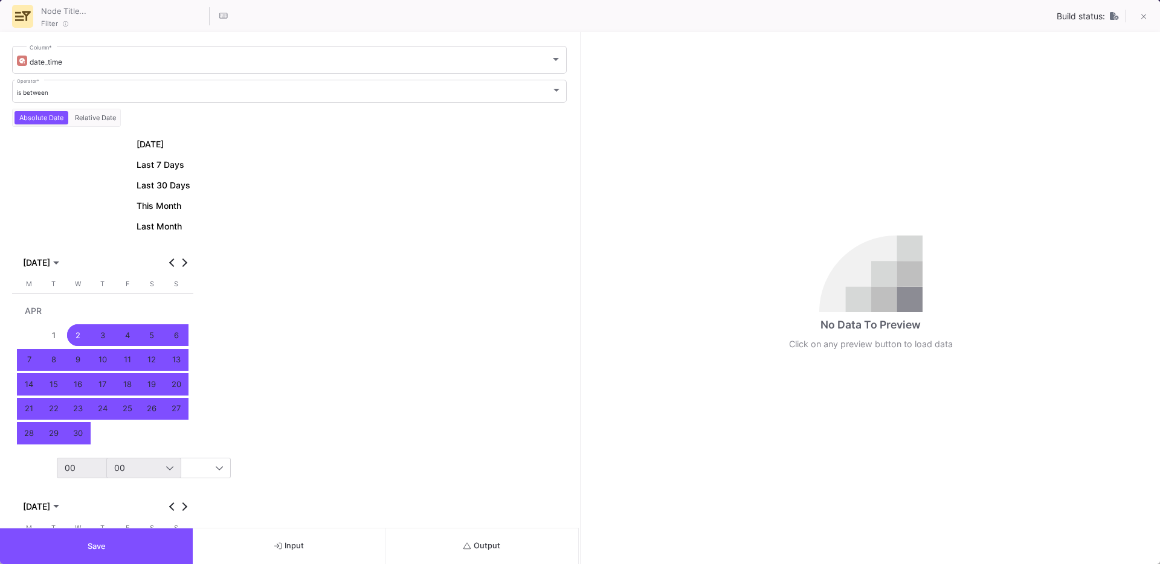
click at [84, 460] on div "00" at bounding box center [119, 467] width 109 height 19
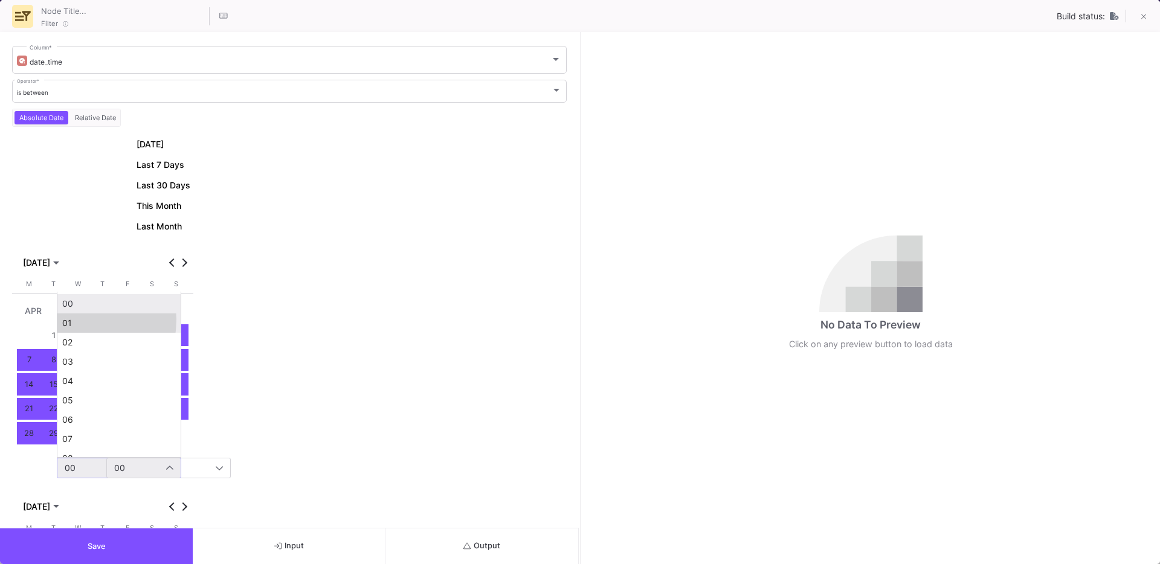
click at [68, 319] on span "01" at bounding box center [119, 323] width 114 height 10
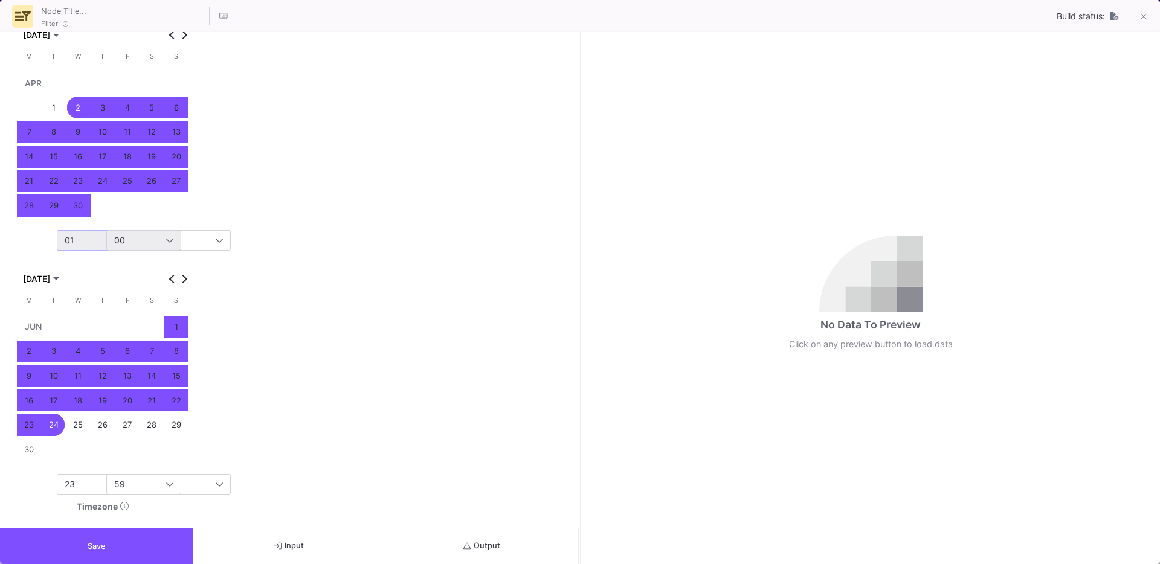
scroll to position [309, 0]
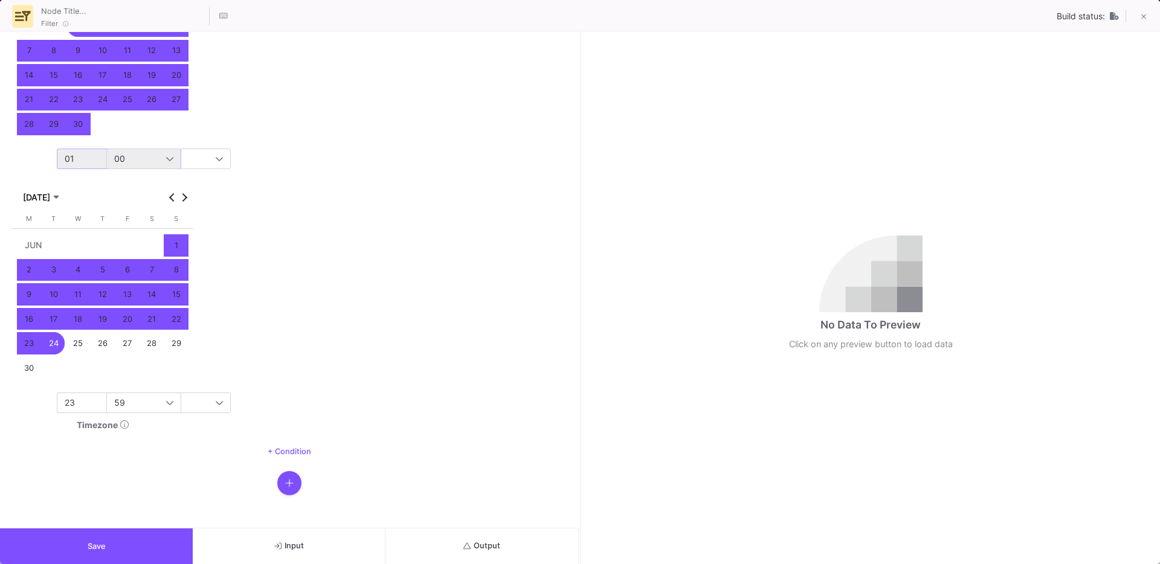
click at [82, 414] on div "Today Last 7 Days Last 30 Days This Month Last Month APR 2025 APR 2025 Monday M…" at bounding box center [102, 132] width 181 height 610
click at [82, 407] on div "23" at bounding box center [115, 403] width 101 height 10
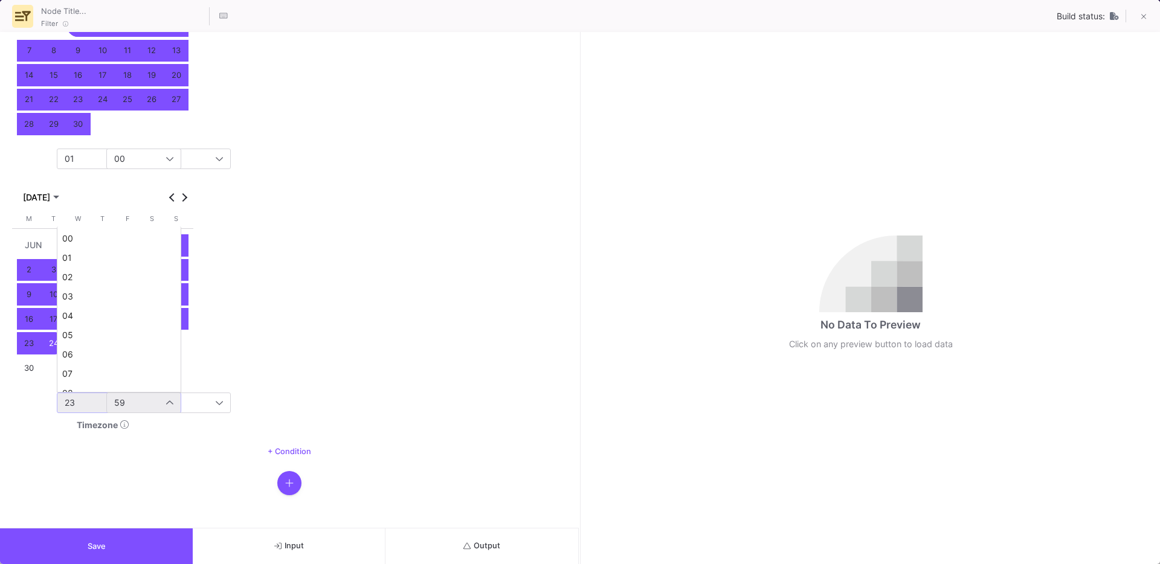
scroll to position [300, 0]
click at [85, 368] on span "22" at bounding box center [119, 364] width 114 height 10
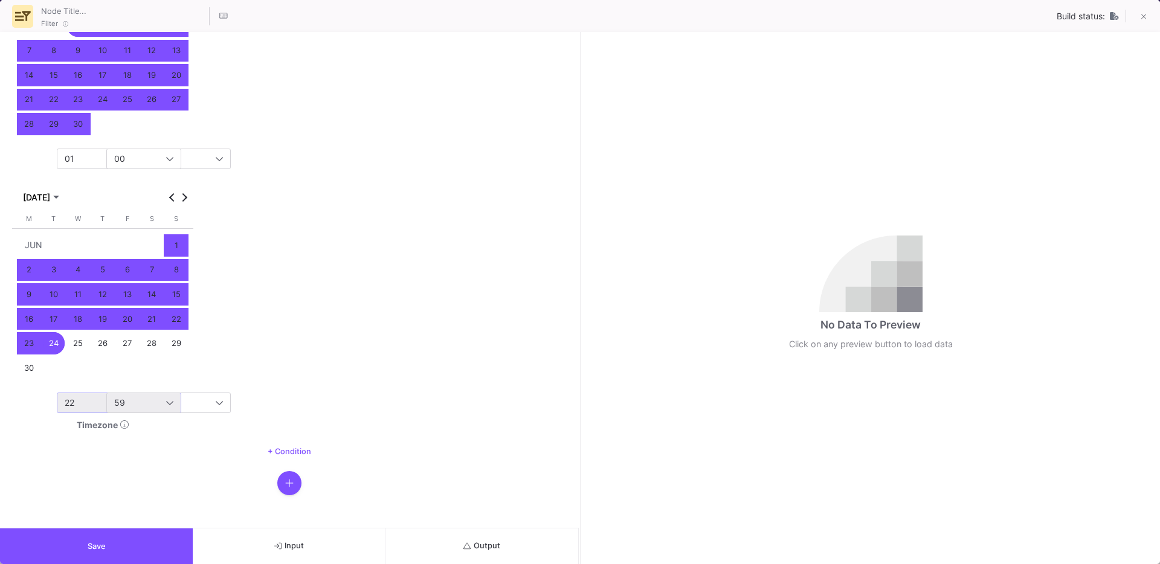
click at [106, 542] on button "Save" at bounding box center [96, 547] width 193 height 36
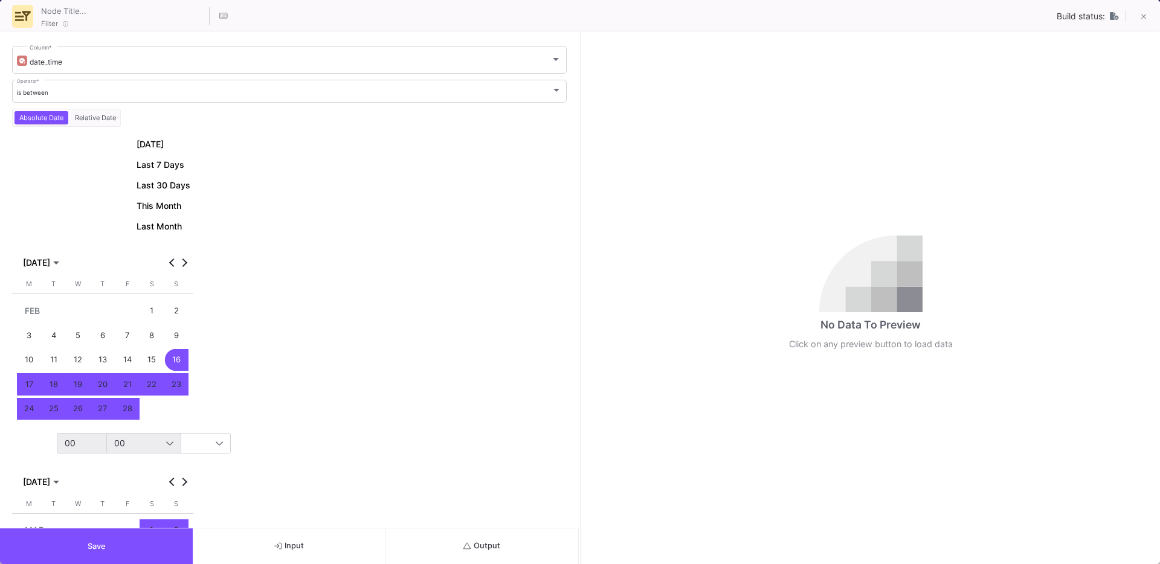
click at [97, 444] on div "00" at bounding box center [115, 444] width 101 height 10
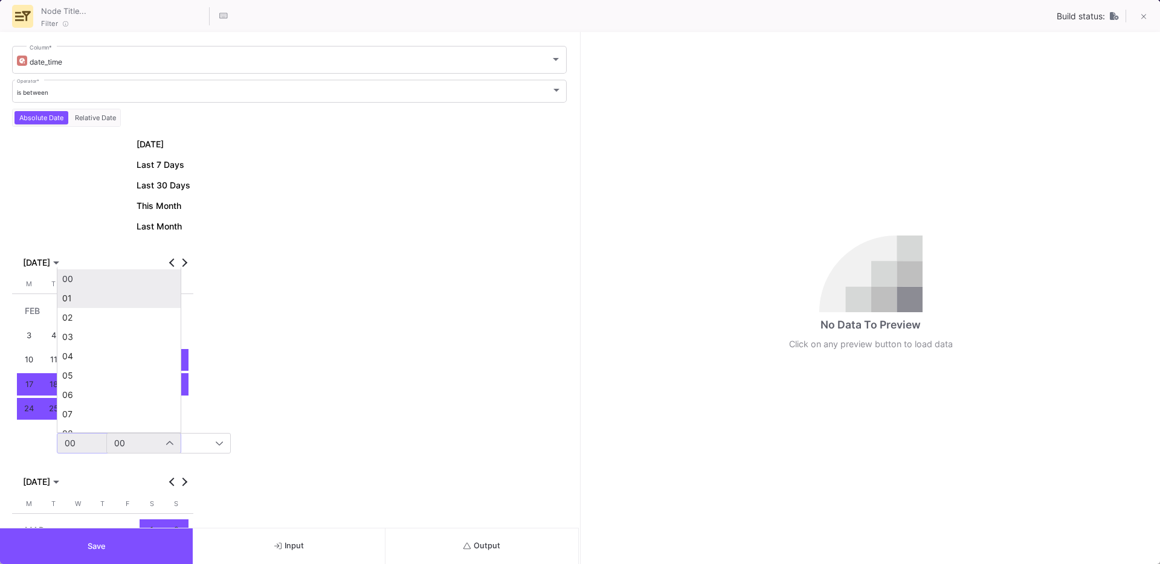
click at [81, 297] on span "01" at bounding box center [119, 299] width 114 height 10
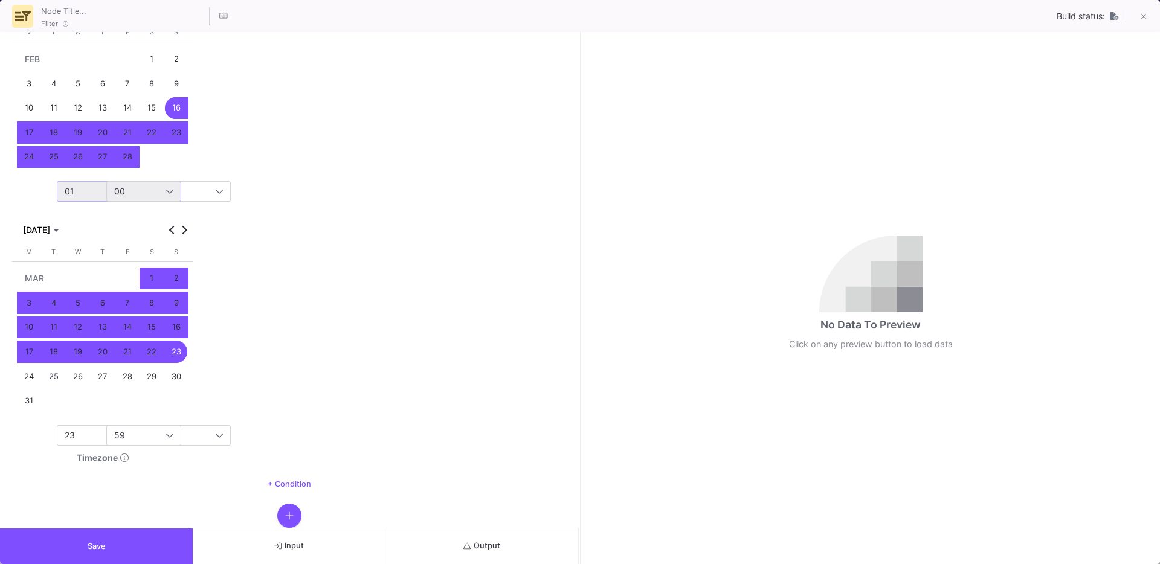
scroll to position [285, 0]
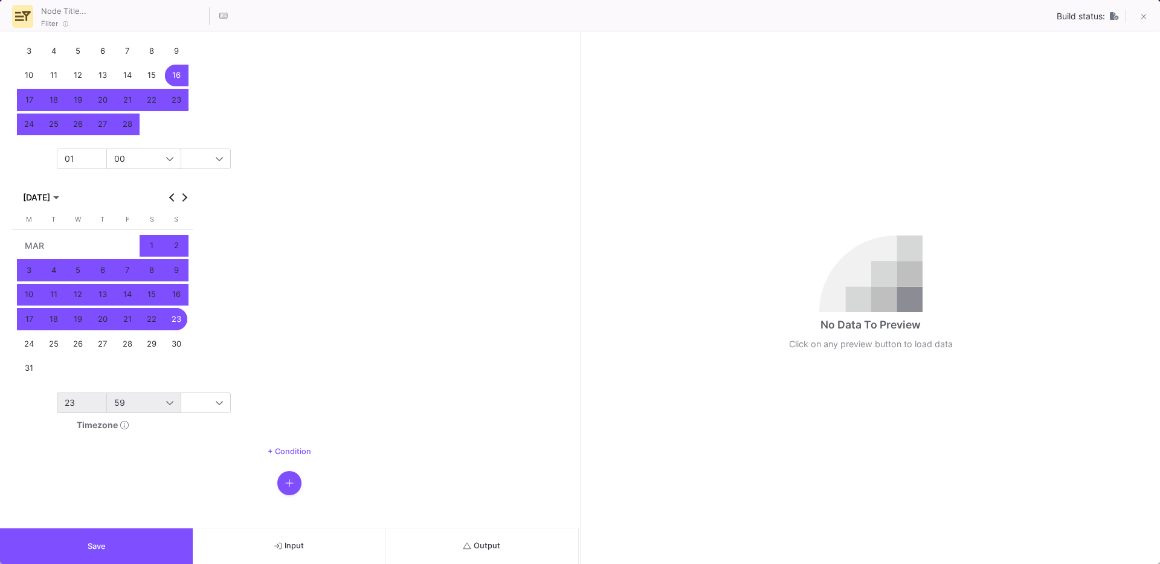
click at [77, 410] on div "23" at bounding box center [119, 402] width 109 height 19
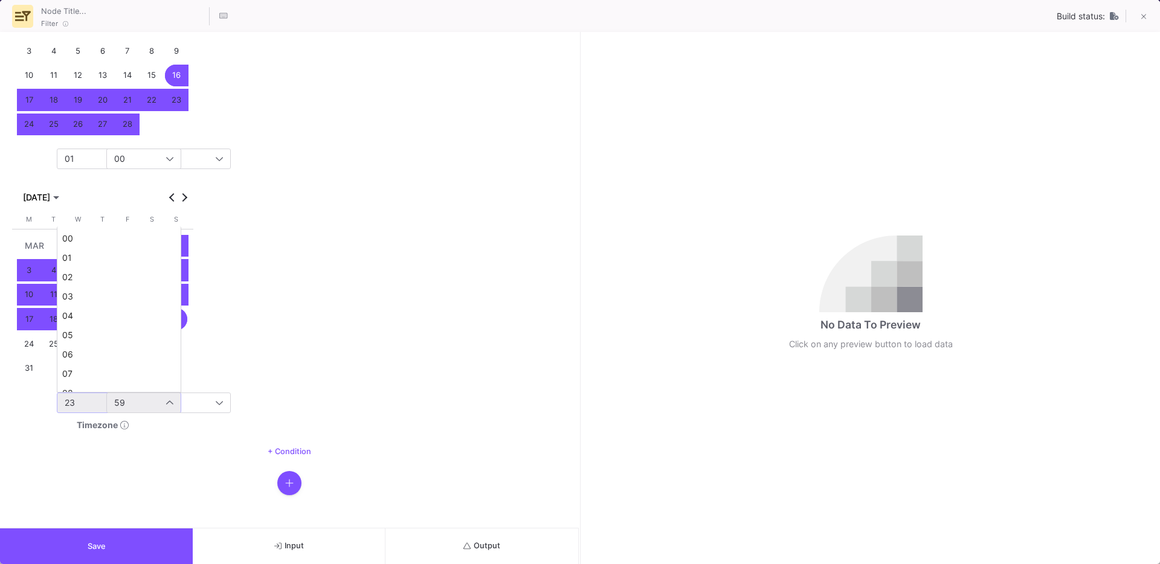
scroll to position [300, 0]
click at [102, 365] on span "22" at bounding box center [119, 364] width 114 height 10
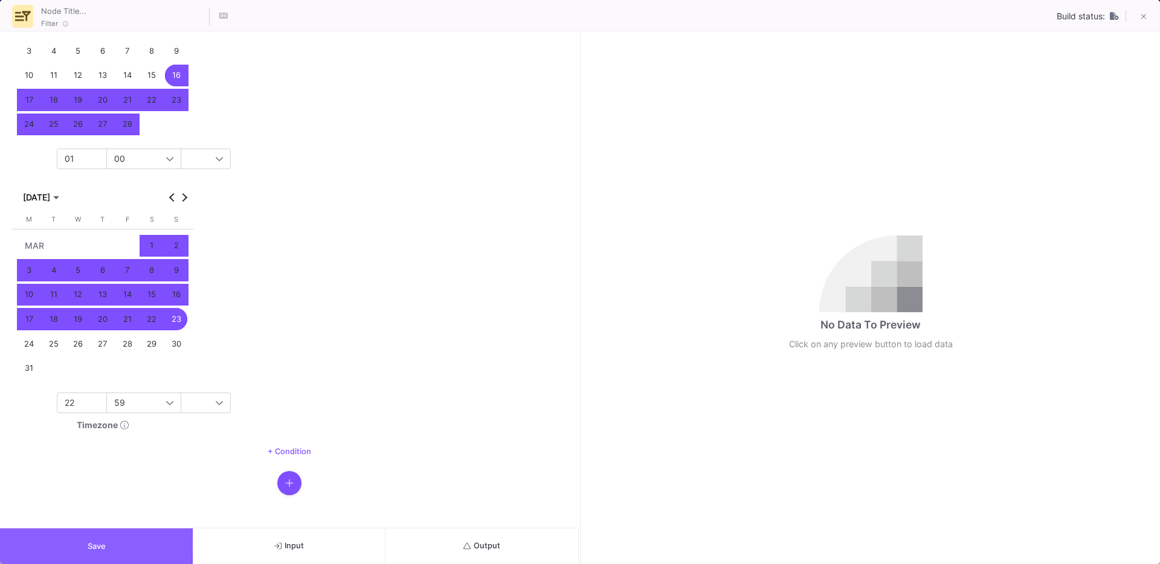
click at [85, 545] on button "Save" at bounding box center [96, 547] width 193 height 36
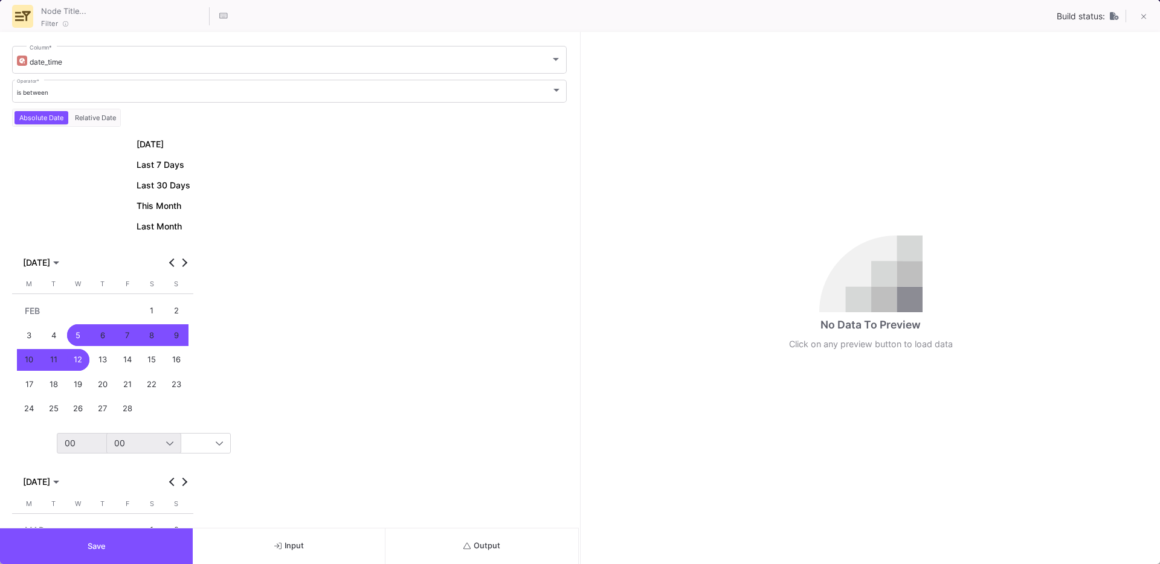
click at [86, 451] on div "00" at bounding box center [119, 443] width 109 height 19
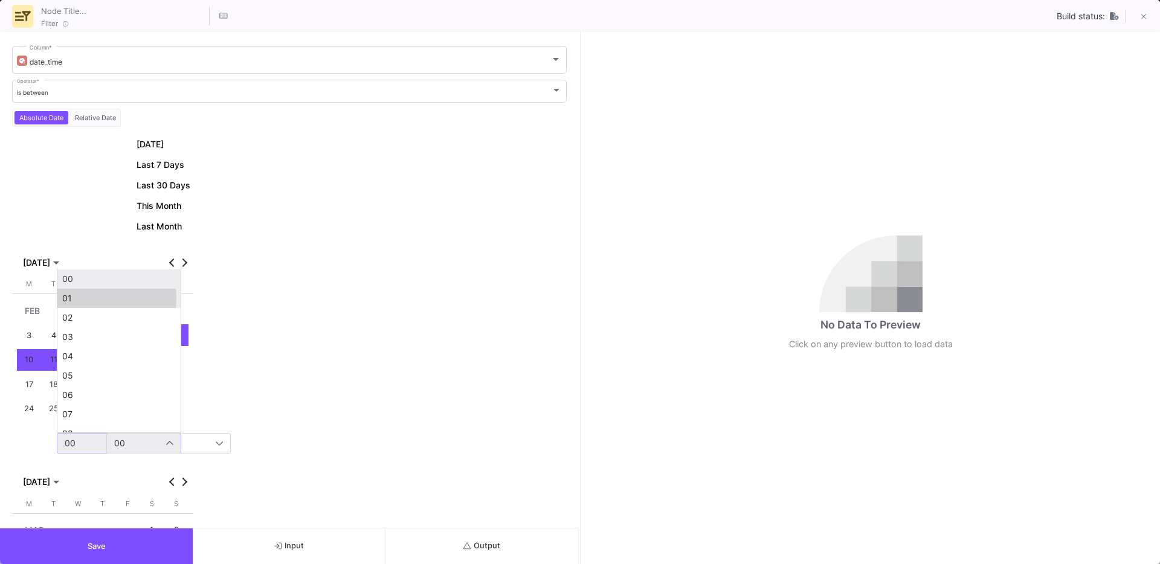
click at [66, 298] on span "01" at bounding box center [119, 299] width 114 height 10
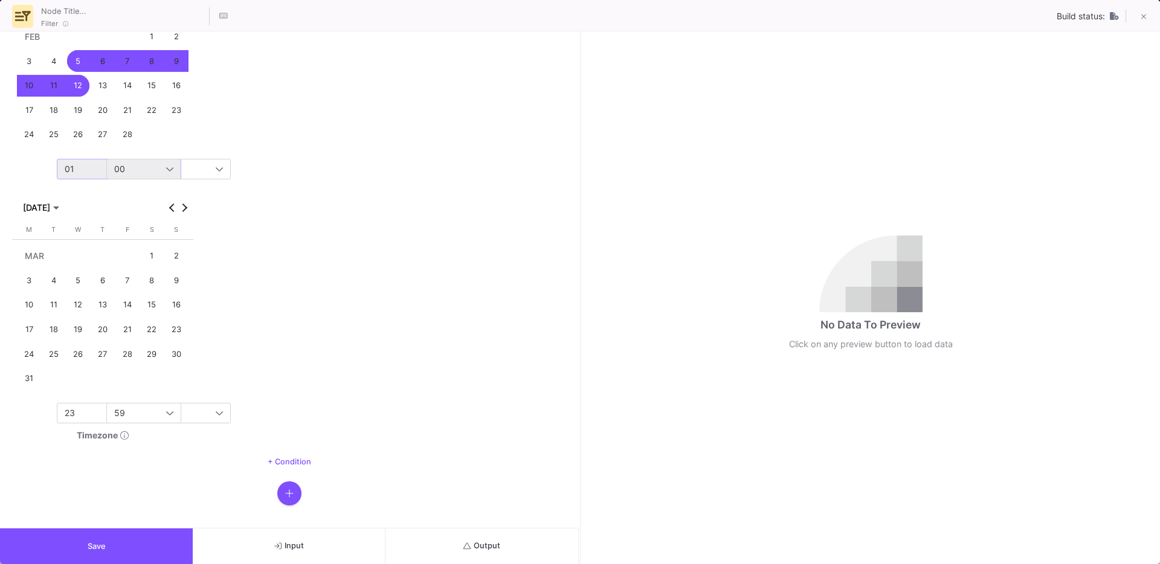
scroll to position [285, 0]
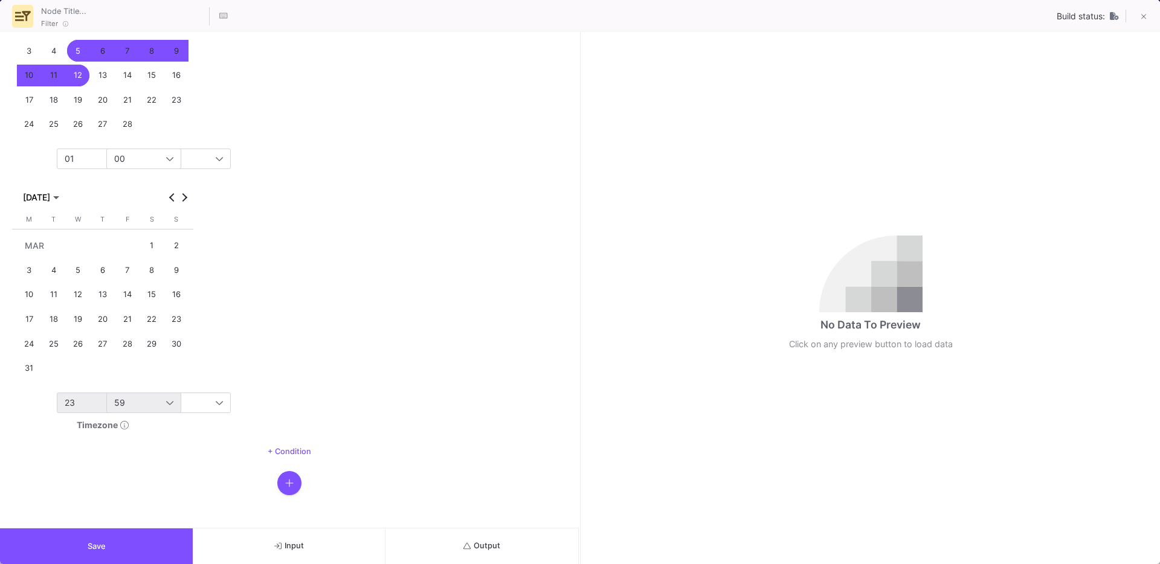
click at [82, 410] on div "23" at bounding box center [119, 402] width 109 height 19
click at [80, 371] on mat-option "22" at bounding box center [118, 363] width 123 height 19
click at [96, 539] on button "Save" at bounding box center [96, 547] width 193 height 36
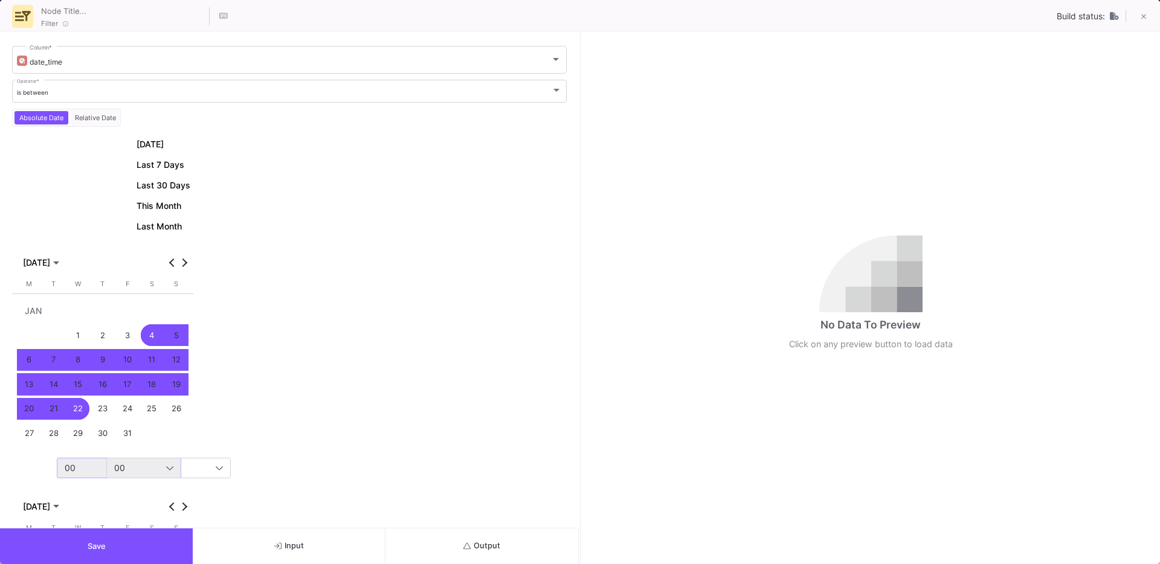
click at [82, 467] on div "00" at bounding box center [115, 468] width 101 height 10
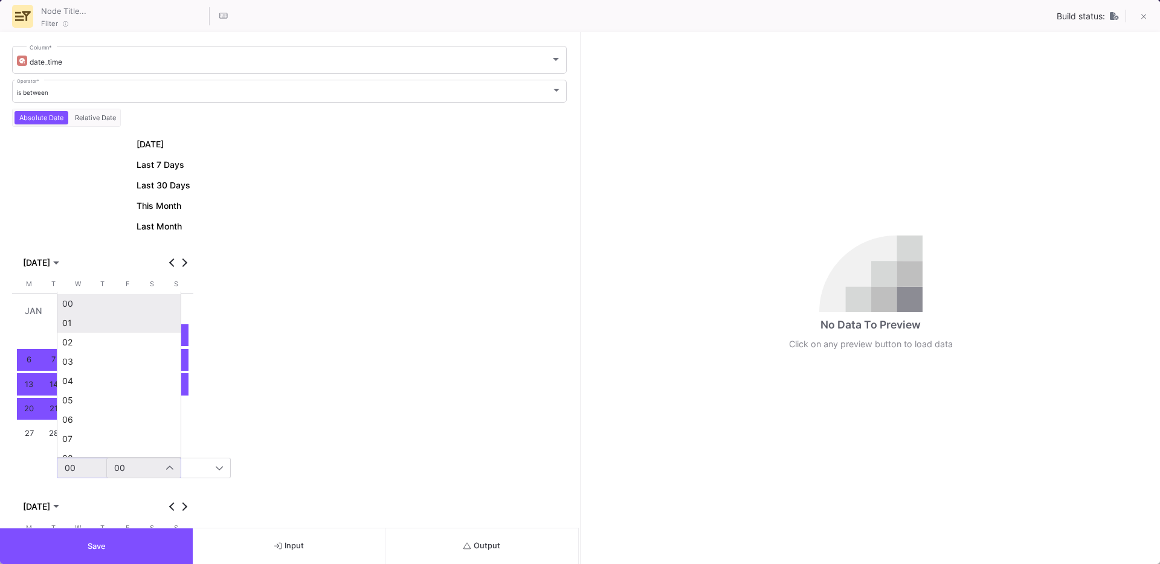
click at [72, 322] on span "01" at bounding box center [119, 323] width 114 height 10
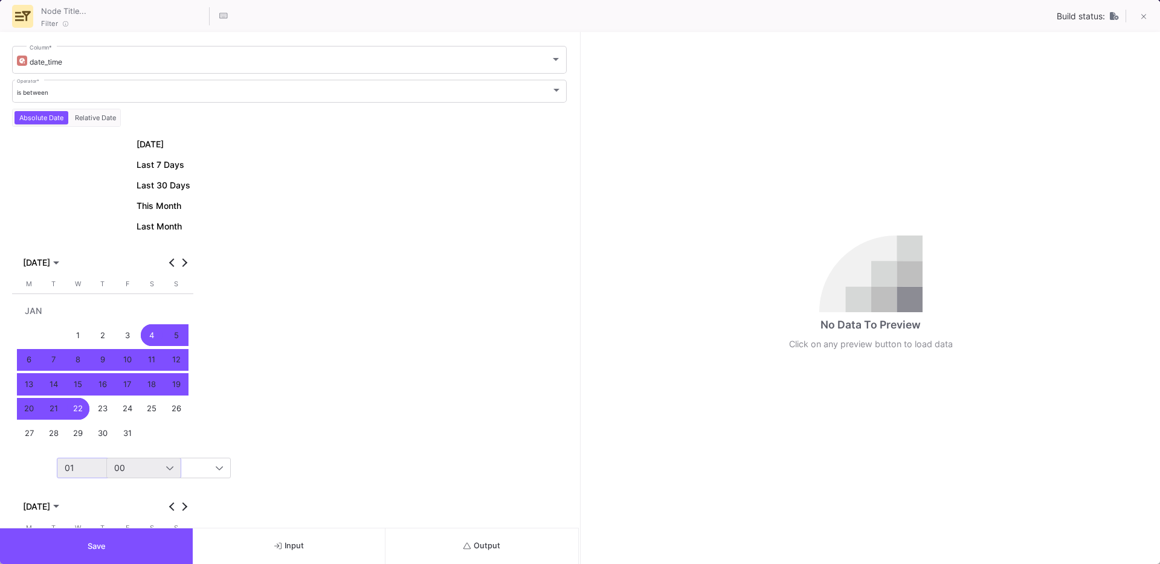
scroll to position [285, 0]
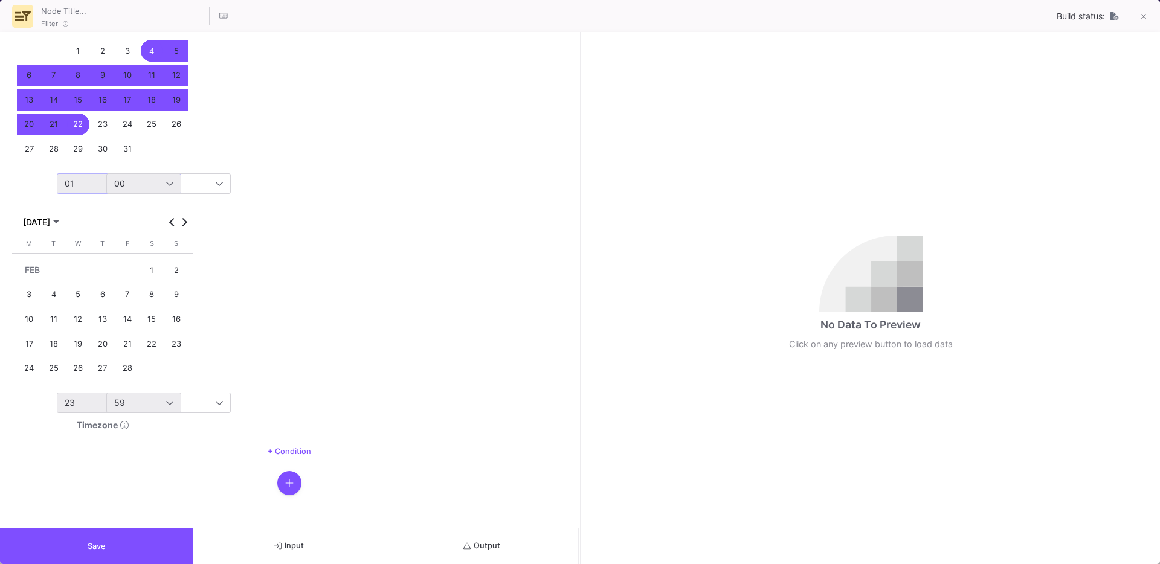
click at [59, 400] on div "23" at bounding box center [119, 403] width 124 height 21
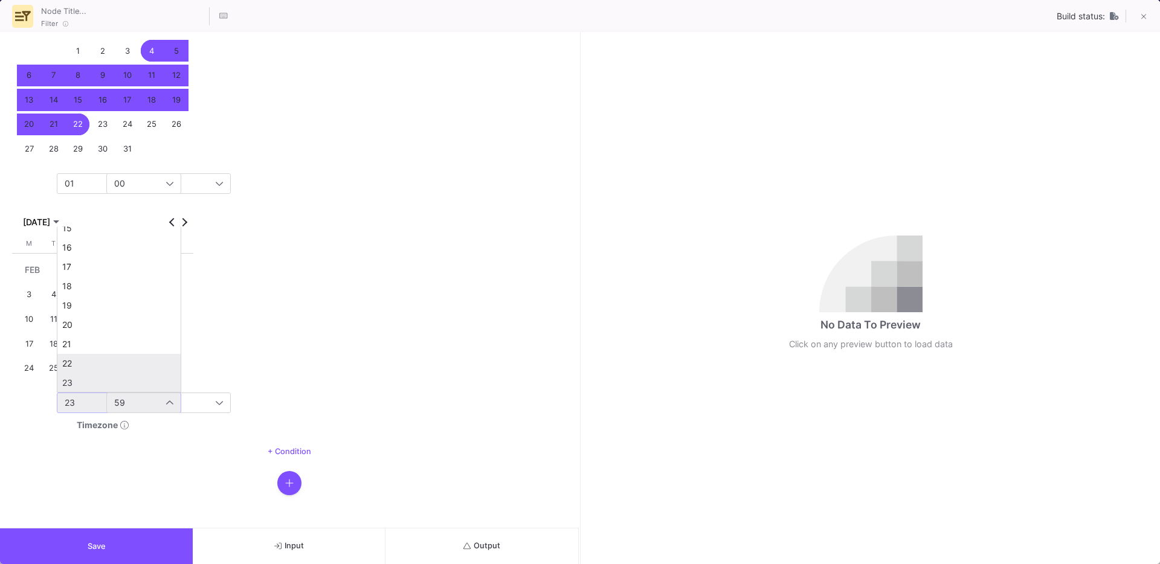
click at [83, 363] on span "22" at bounding box center [119, 364] width 114 height 10
click at [88, 535] on button "Save" at bounding box center [96, 547] width 193 height 36
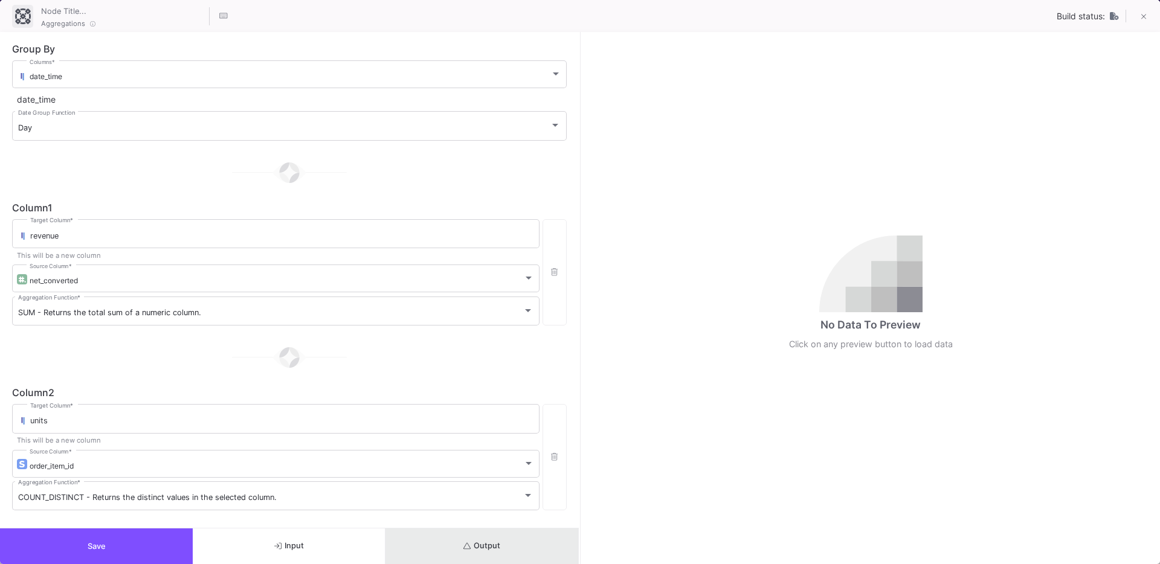
click at [510, 546] on button "Output" at bounding box center [481, 547] width 193 height 36
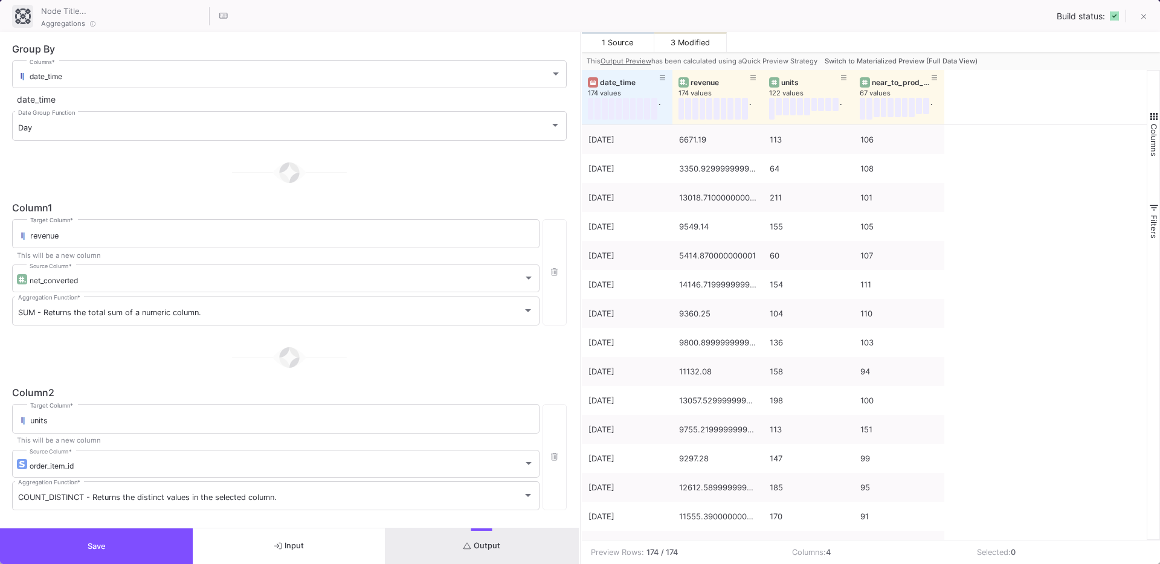
click at [451, 550] on button "Output" at bounding box center [481, 547] width 193 height 36
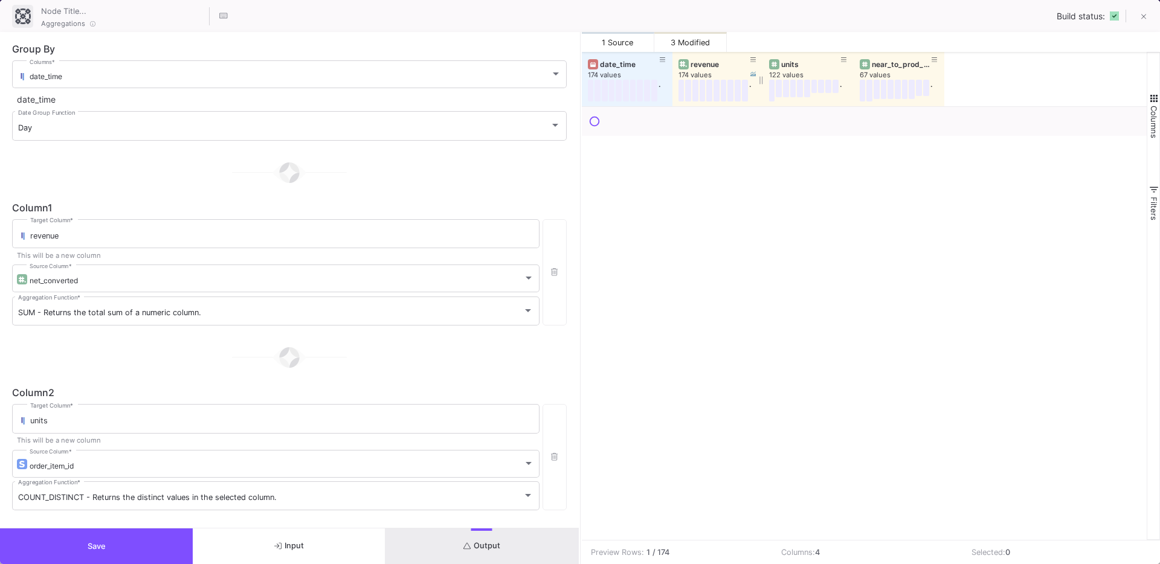
click at [696, 66] on div "revenue" at bounding box center [720, 64] width 60 height 9
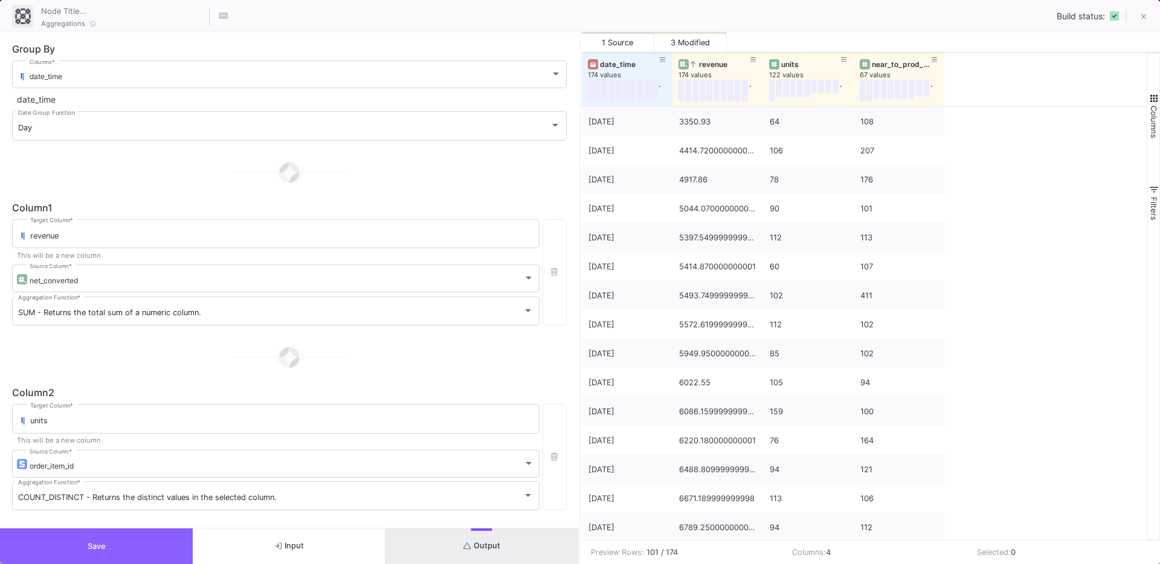
click at [117, 549] on button "Save" at bounding box center [96, 547] width 193 height 36
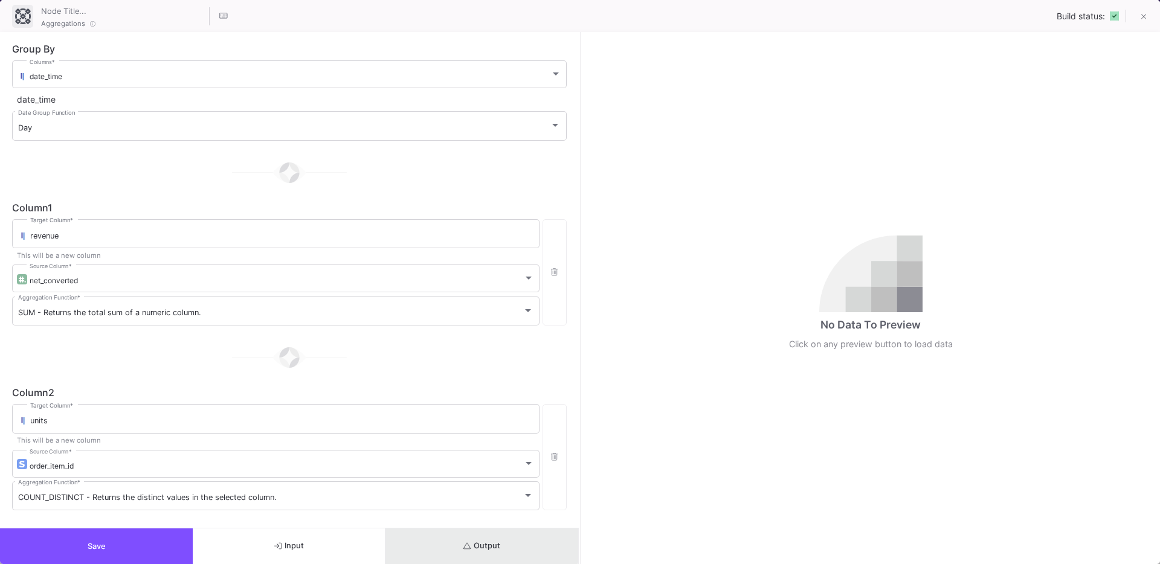
click at [449, 537] on button "Output" at bounding box center [481, 547] width 193 height 36
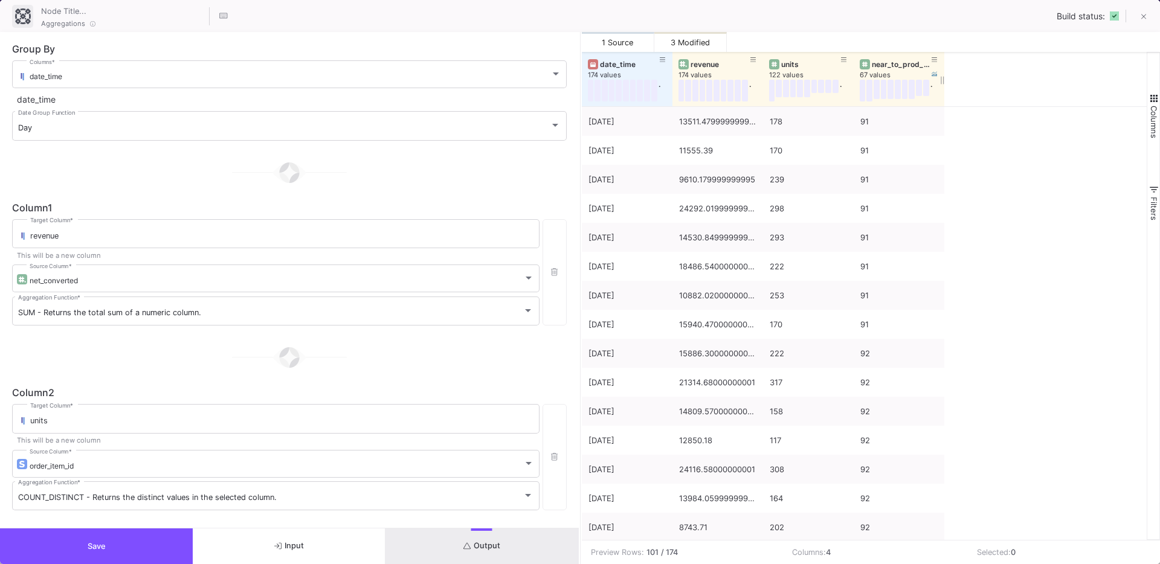
click at [879, 62] on div "near_to_prod_release" at bounding box center [902, 64] width 60 height 9
click at [893, 63] on div "near_to_prod_release" at bounding box center [902, 64] width 60 height 9
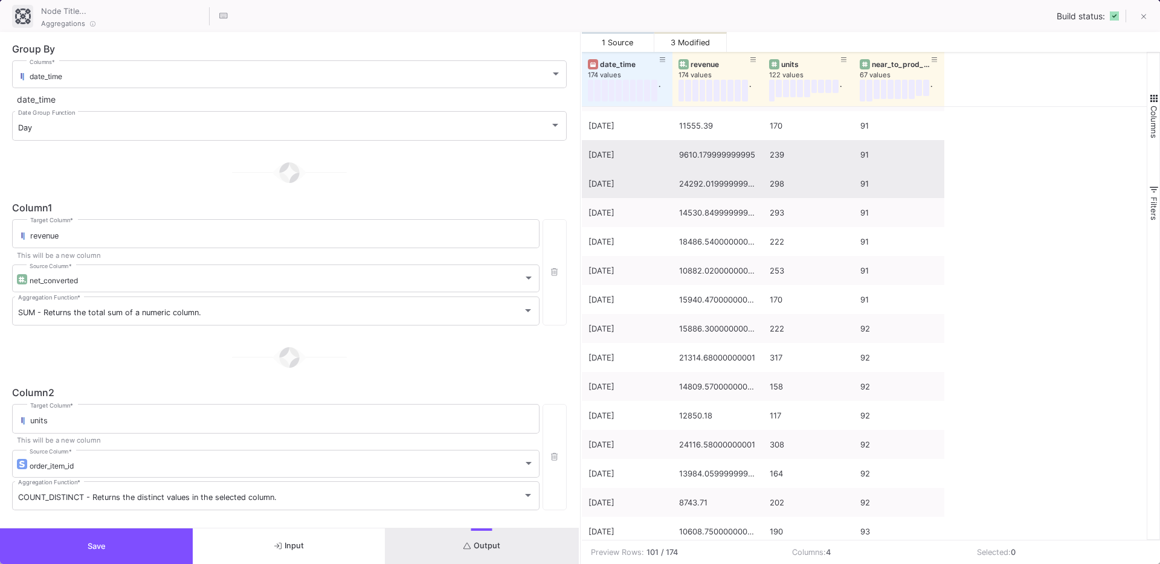
scroll to position [0, 0]
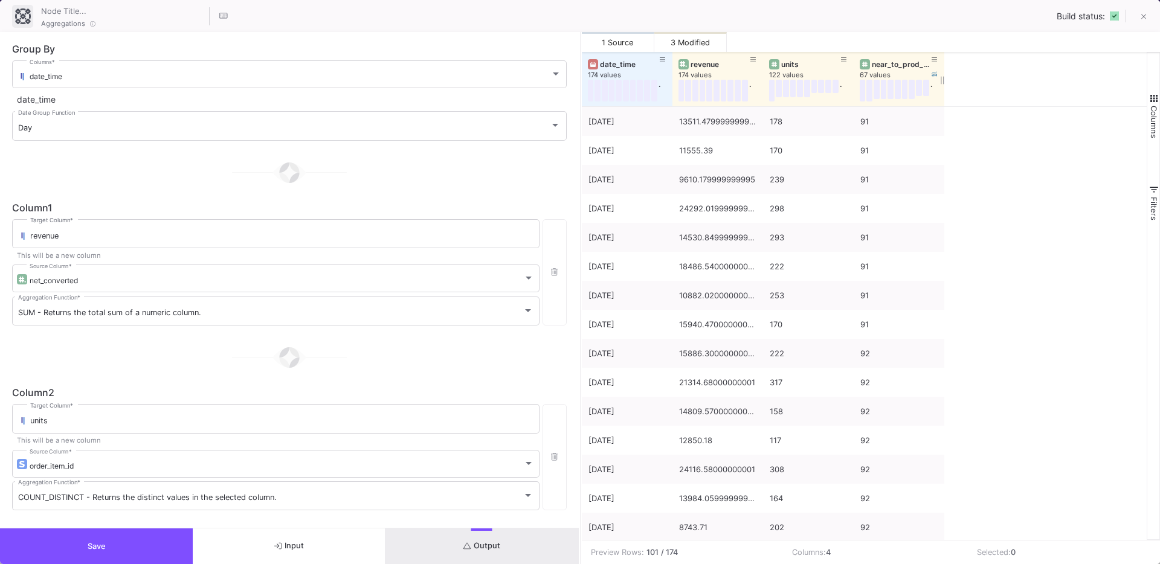
click at [878, 63] on div "near_to_prod_release" at bounding box center [902, 64] width 60 height 9
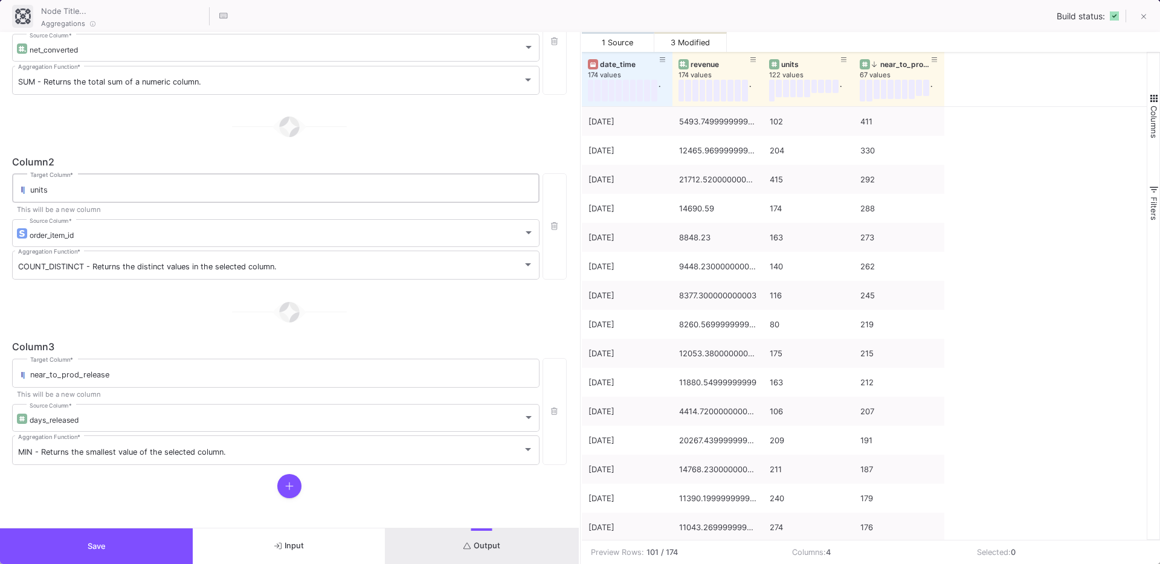
scroll to position [231, 0]
click at [890, 65] on div "near_to_prod_release" at bounding box center [902, 64] width 60 height 9
click at [139, 550] on button "Save" at bounding box center [96, 547] width 193 height 36
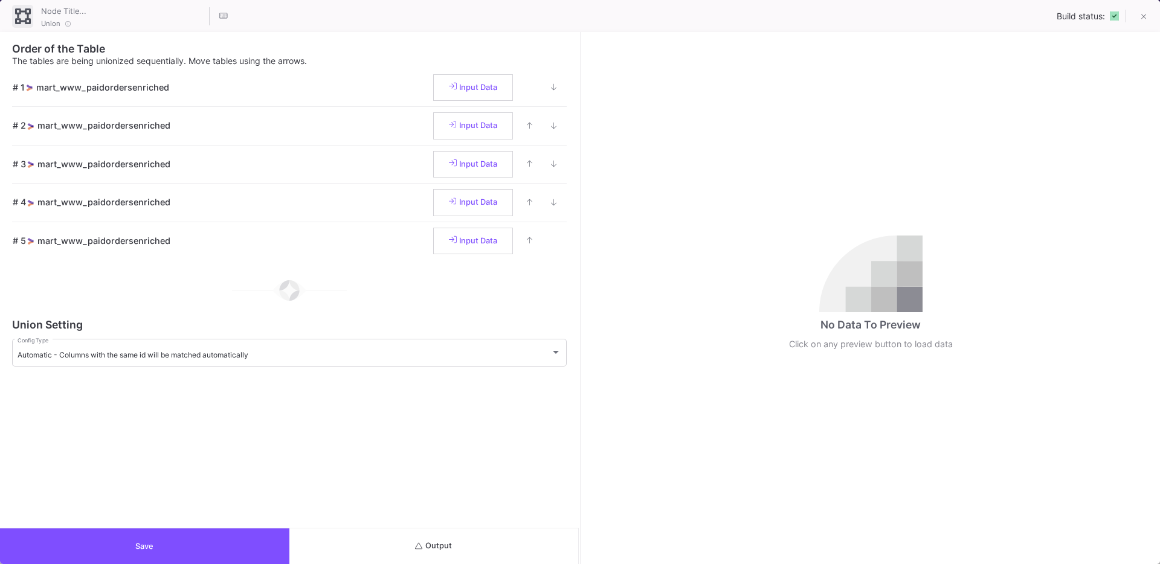
click at [471, 545] on button "Output" at bounding box center [433, 547] width 289 height 36
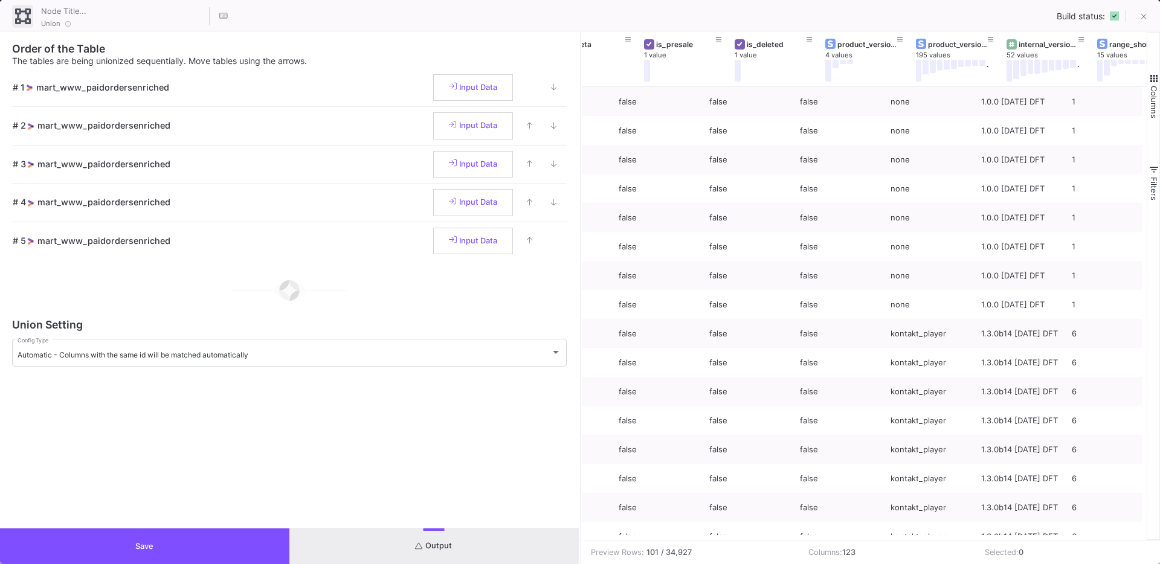
scroll to position [0, 5116]
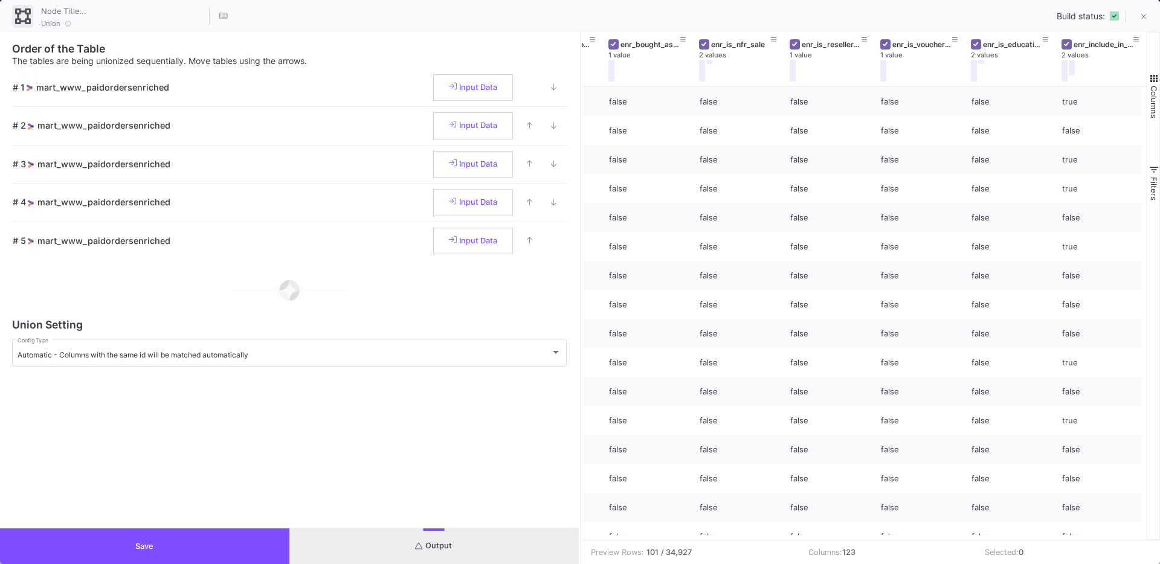
click at [164, 538] on button "Save" at bounding box center [144, 547] width 289 height 36
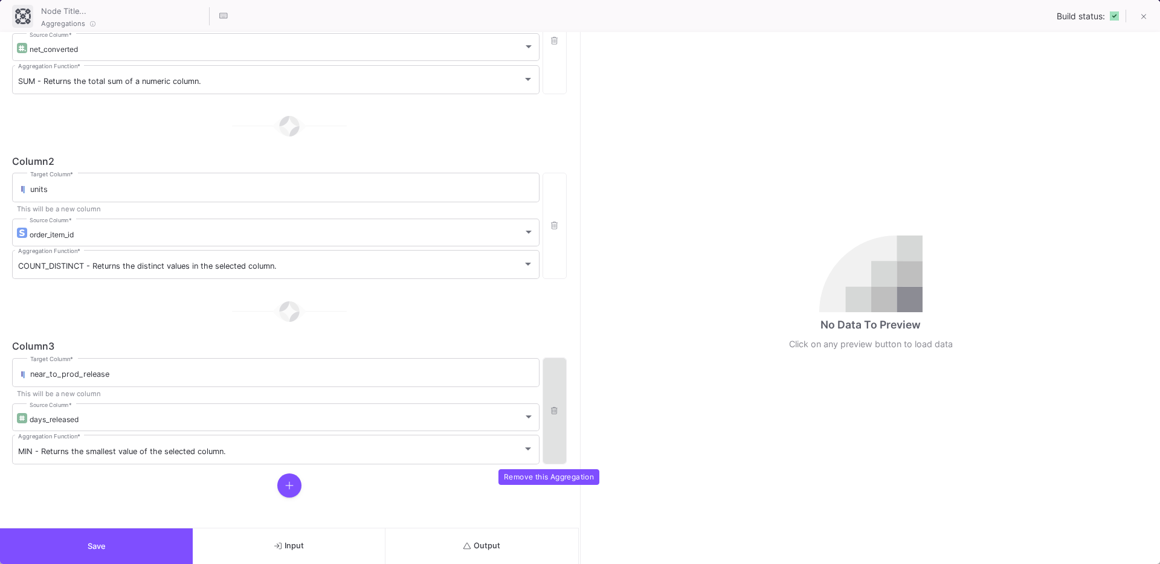
click at [554, 416] on button "button" at bounding box center [554, 411] width 24 height 106
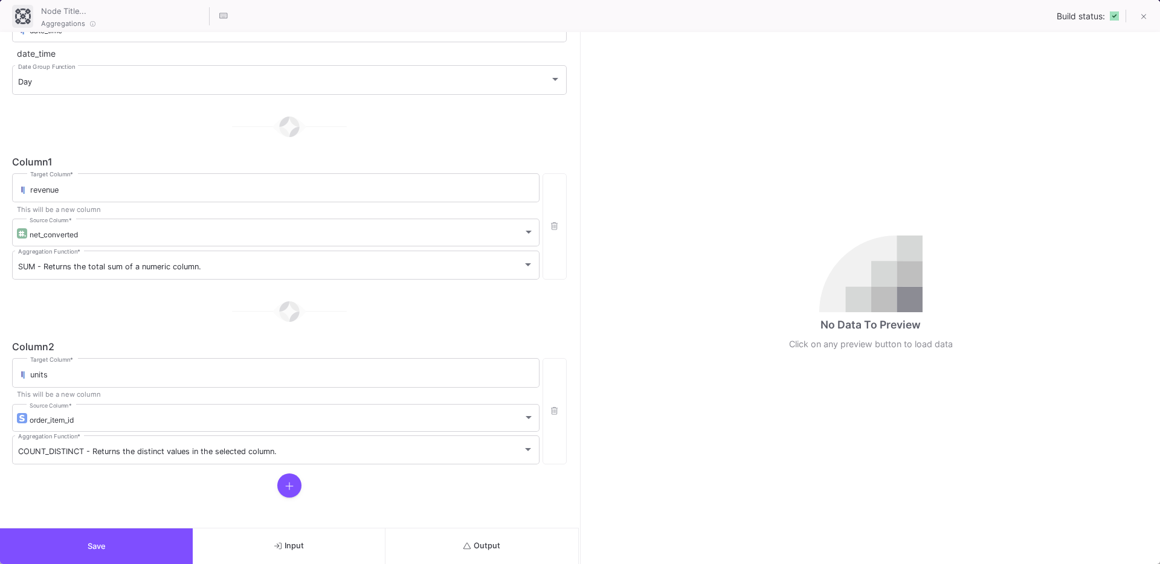
click at [91, 554] on button "Save" at bounding box center [96, 547] width 193 height 36
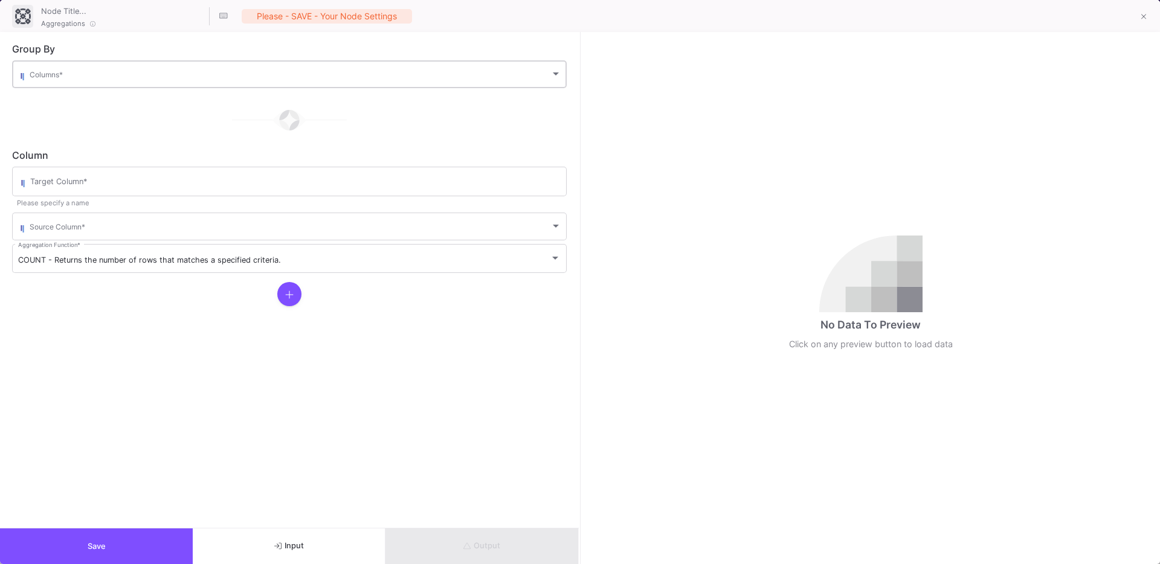
click at [88, 59] on div "Columns *" at bounding box center [296, 74] width 532 height 30
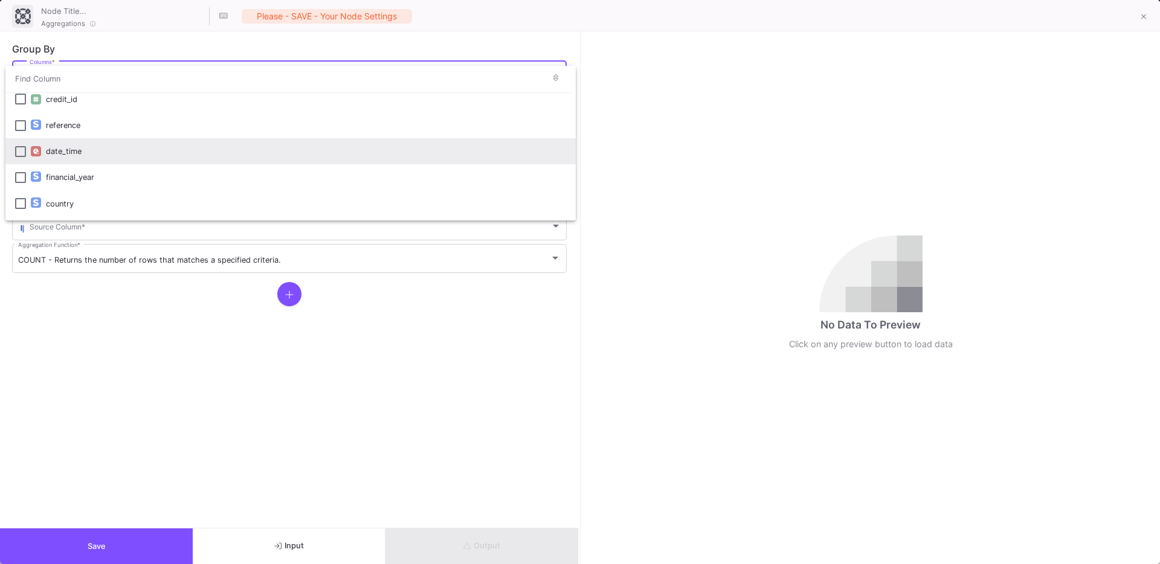
click at [51, 148] on div "date_time" at bounding box center [306, 151] width 520 height 26
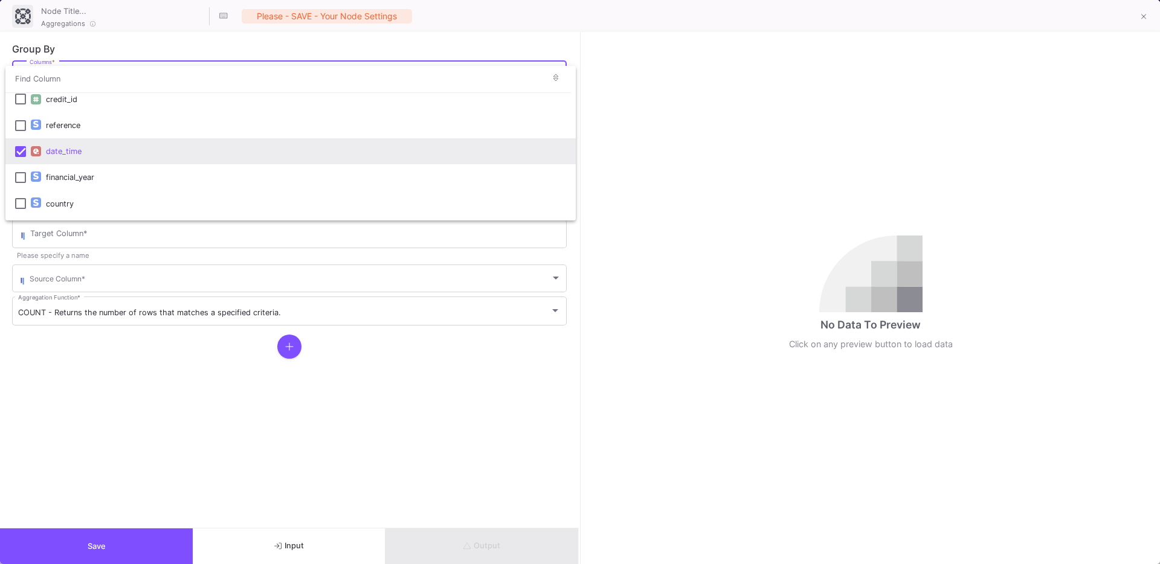
click at [128, 385] on div at bounding box center [580, 282] width 1160 height 564
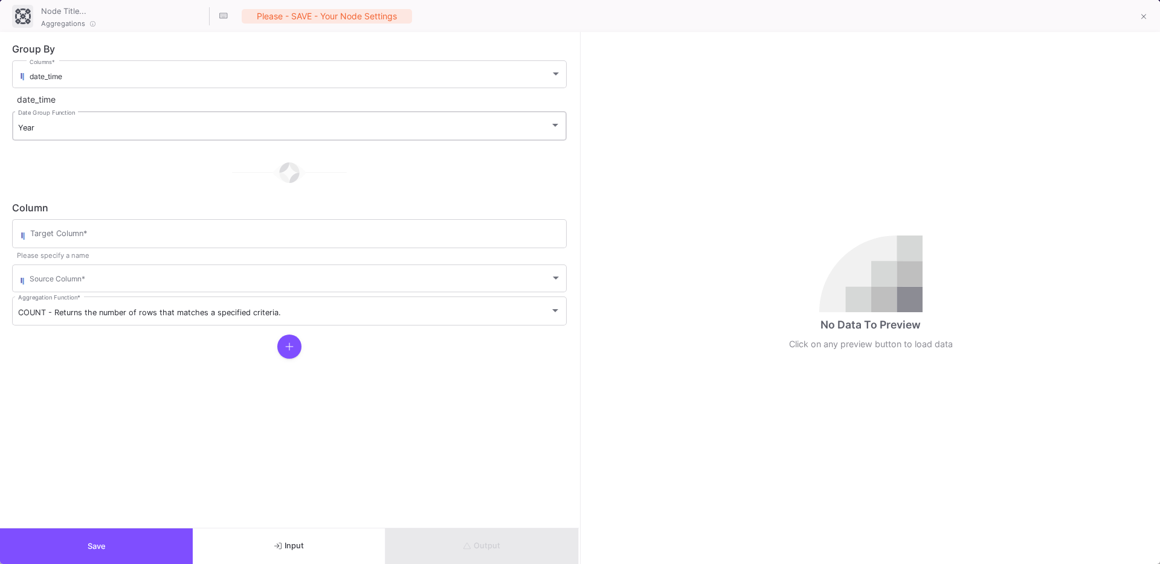
click at [83, 114] on div "Year Date Group Function" at bounding box center [289, 124] width 542 height 31
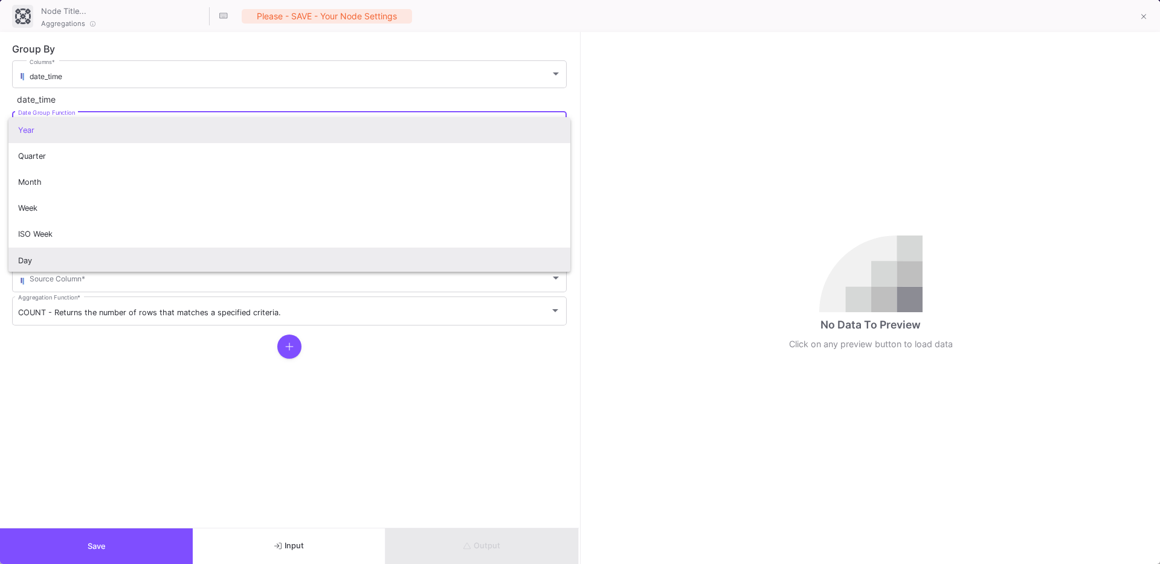
click at [33, 251] on span "Day" at bounding box center [289, 261] width 542 height 26
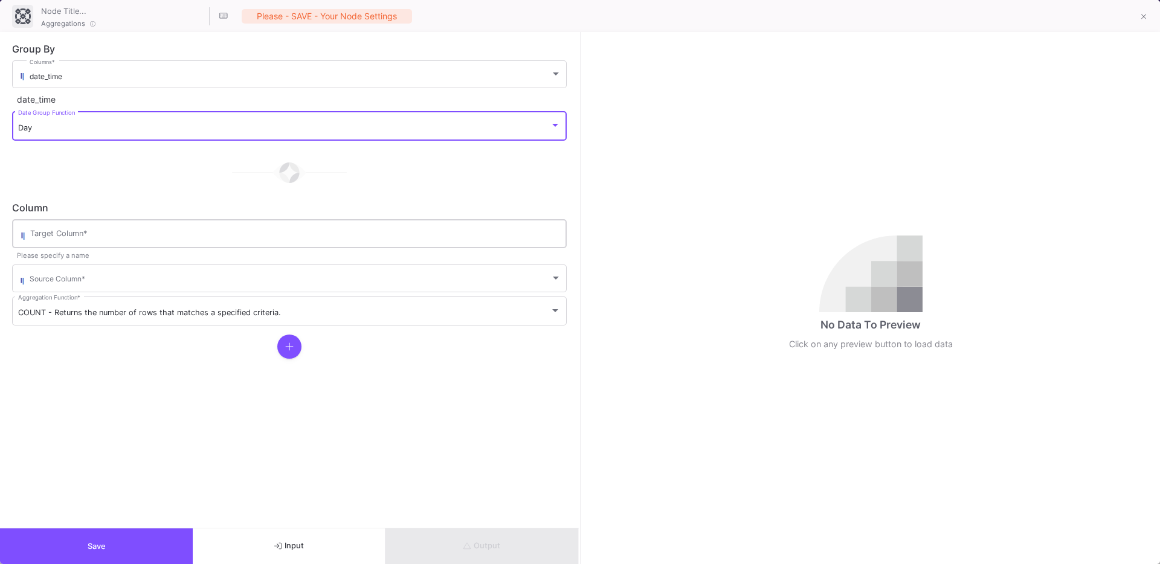
click at [63, 234] on input "Target Column *" at bounding box center [295, 236] width 530 height 10
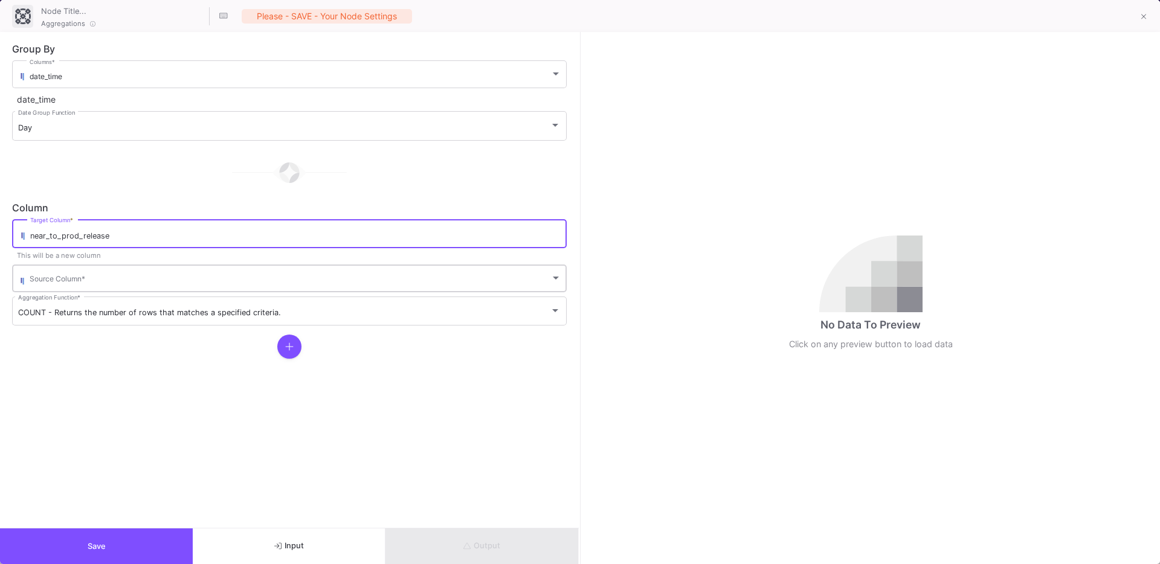
type input "near_to_prod_release"
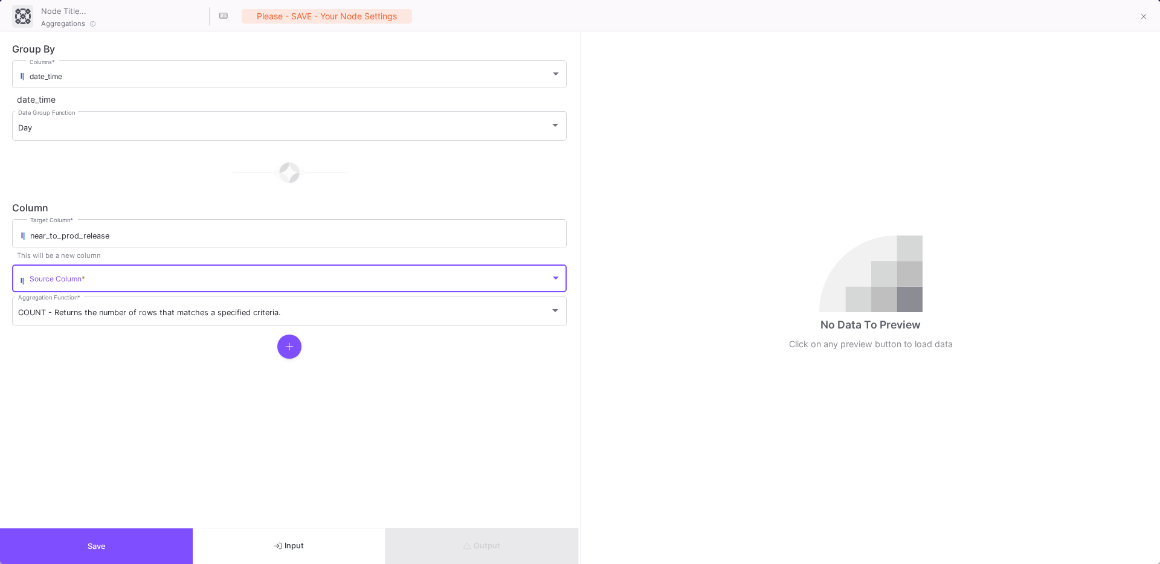
click at [71, 281] on span at bounding box center [290, 280] width 521 height 9
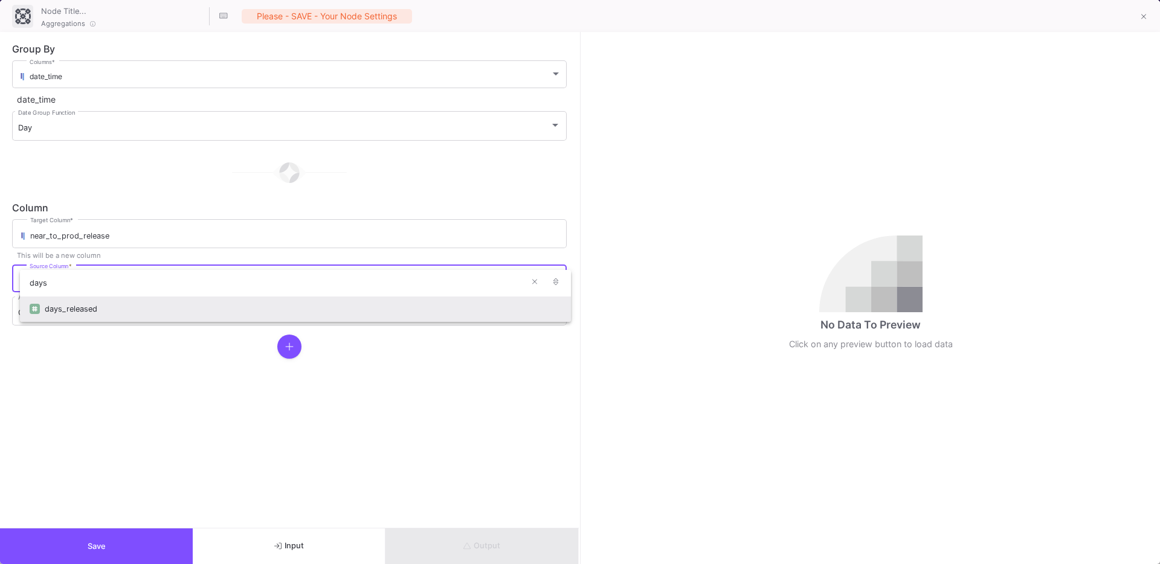
type input "days"
click at [54, 316] on div "days_released" at bounding box center [303, 309] width 516 height 26
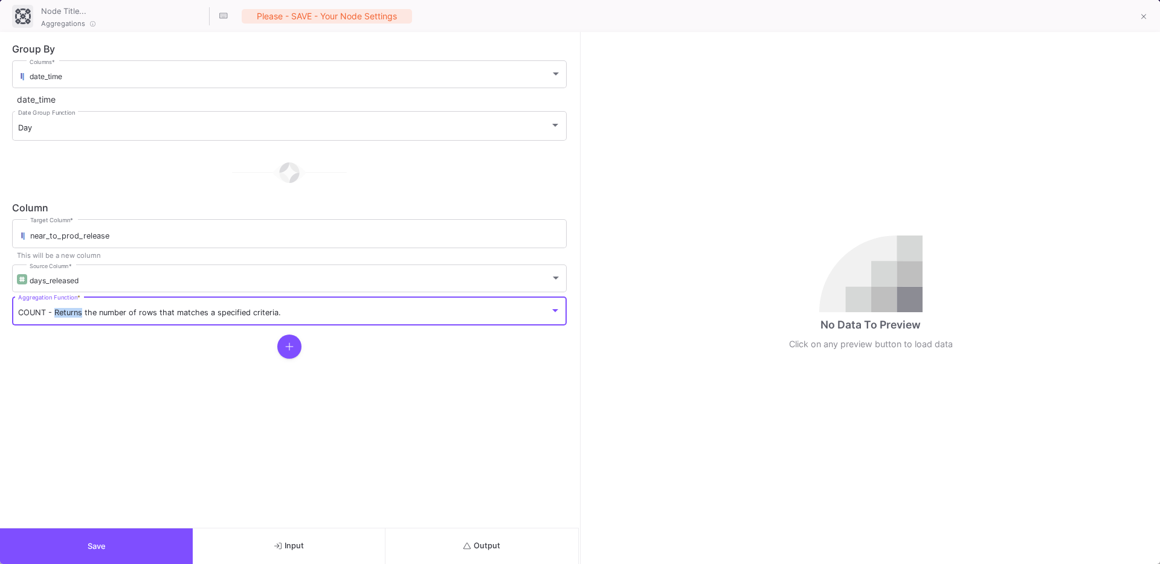
click at [54, 316] on span "COUNT - Returns the number of rows that matches a specified criteria." at bounding box center [149, 312] width 263 height 9
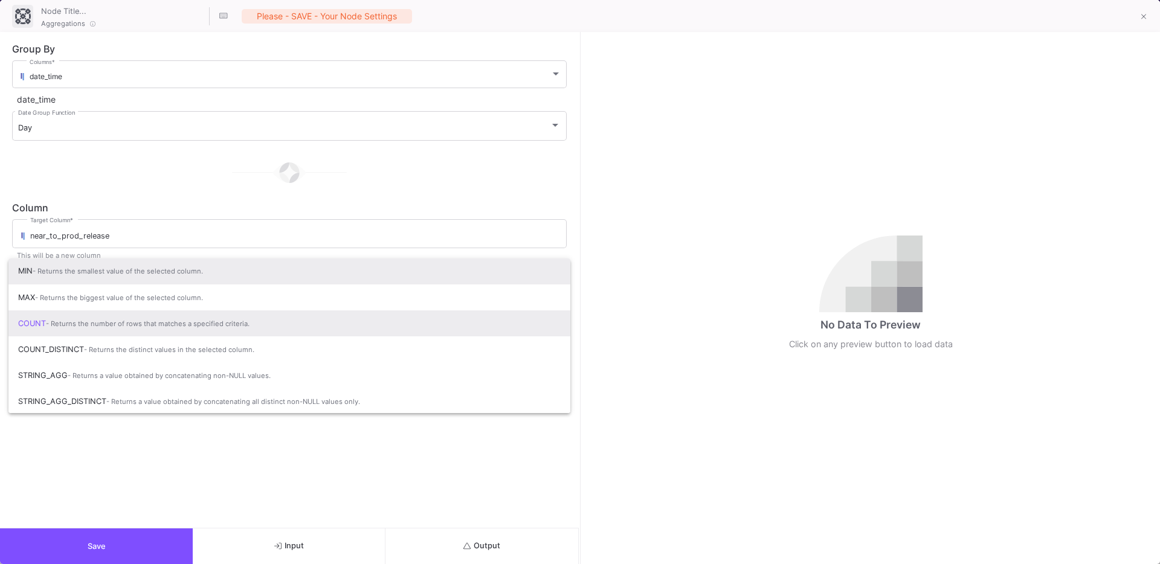
click at [82, 280] on span "MIN - Returns the smallest value of the selected column." at bounding box center [289, 271] width 542 height 27
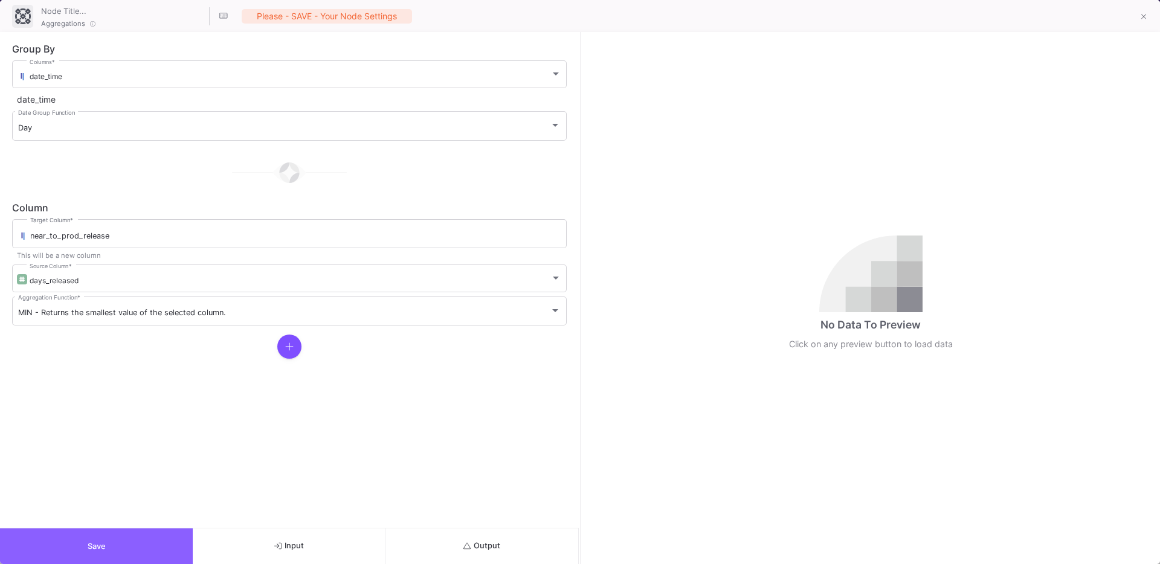
click at [64, 550] on button "Save" at bounding box center [96, 547] width 193 height 36
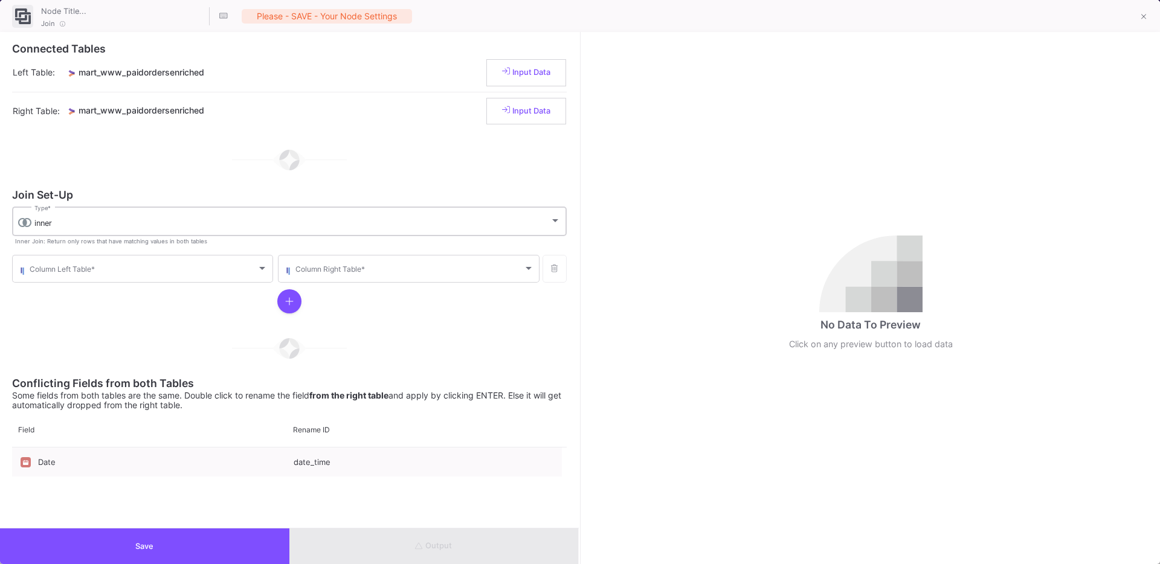
click at [111, 235] on div "inner Type *" at bounding box center [297, 220] width 526 height 31
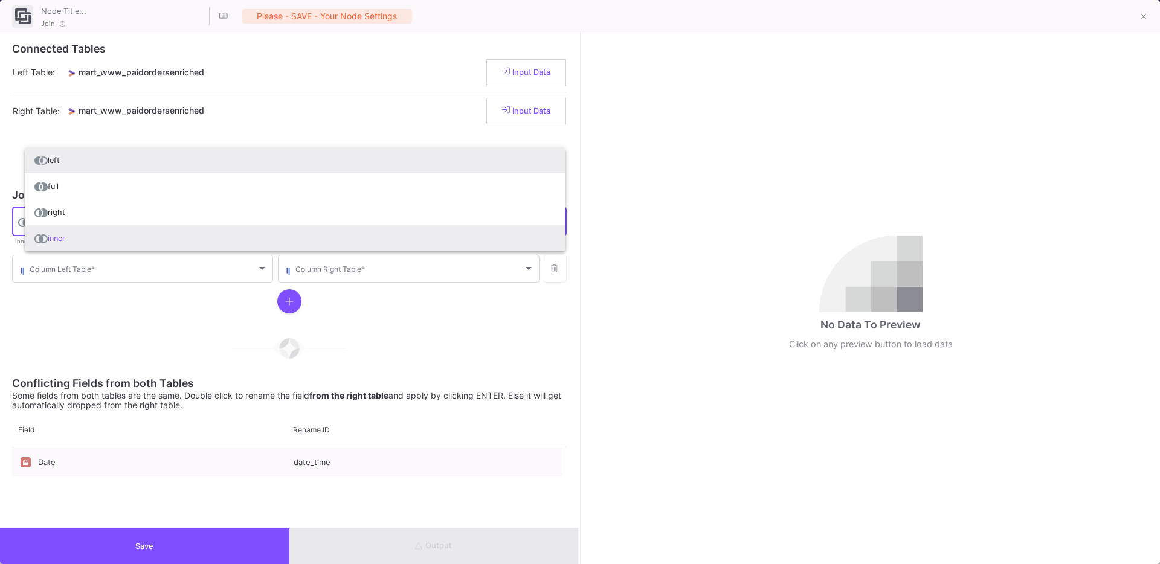
click at [71, 165] on span "left" at bounding box center [294, 160] width 521 height 26
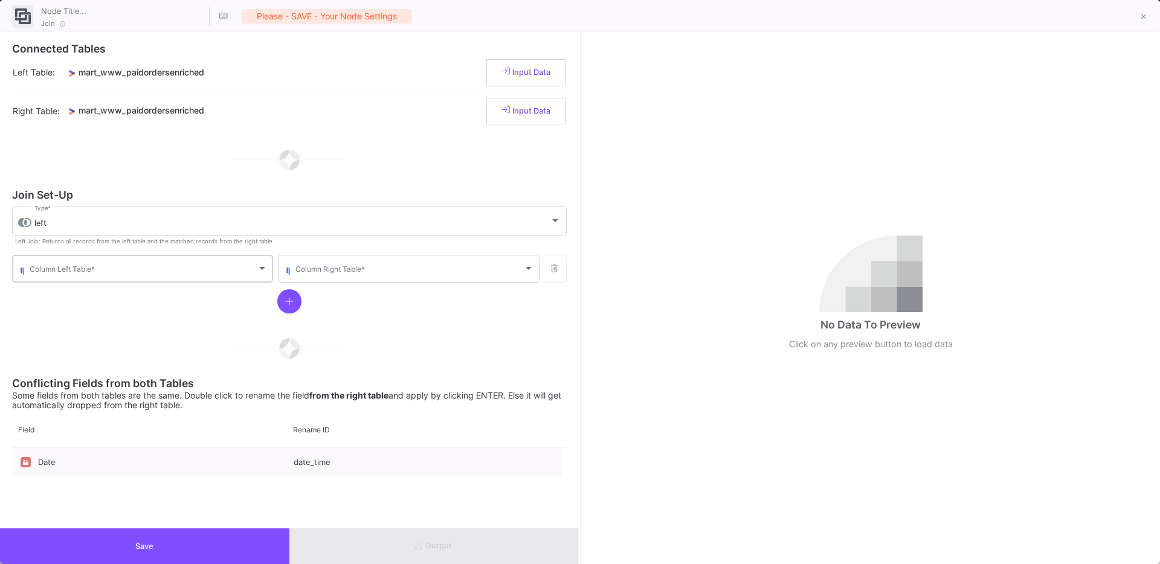
click at [104, 278] on div "Column Left Table *" at bounding box center [149, 268] width 238 height 30
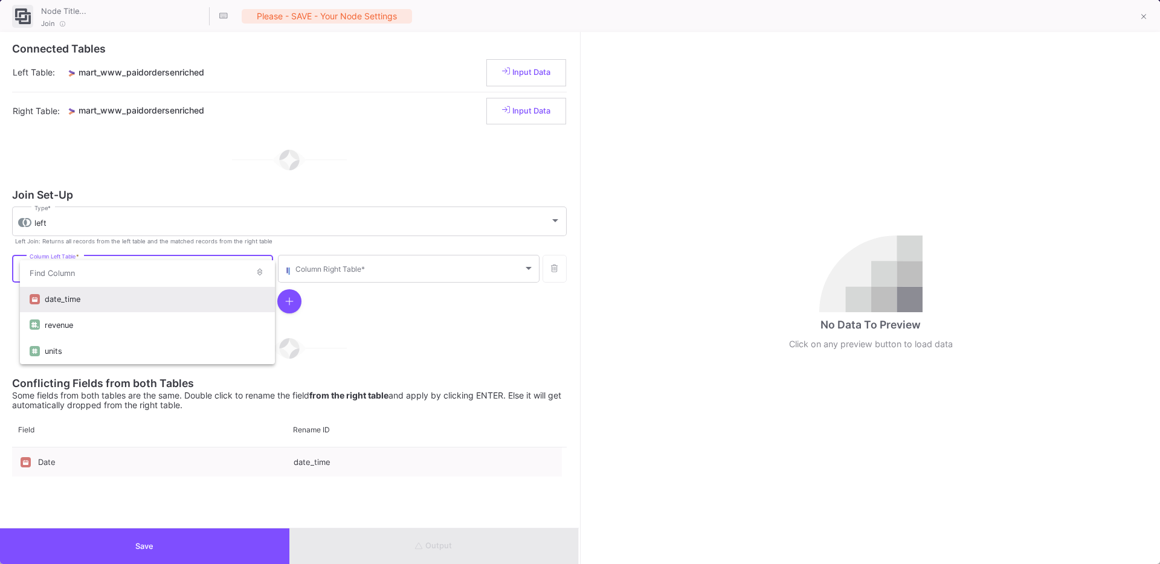
click at [84, 300] on div "date_time" at bounding box center [155, 299] width 220 height 26
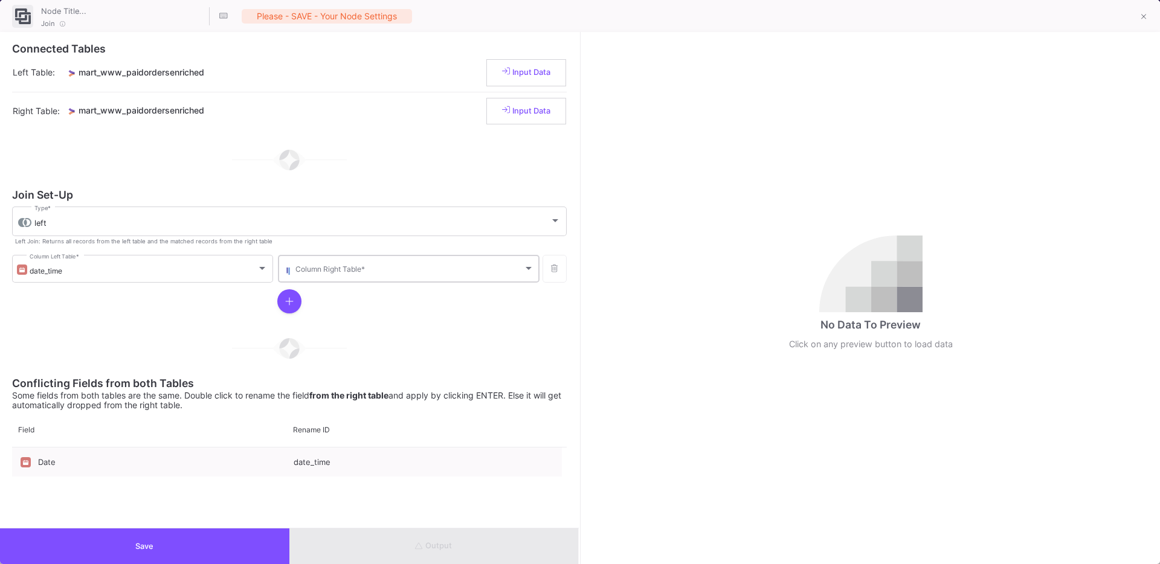
click at [385, 262] on div "Column Right Table *" at bounding box center [414, 268] width 238 height 30
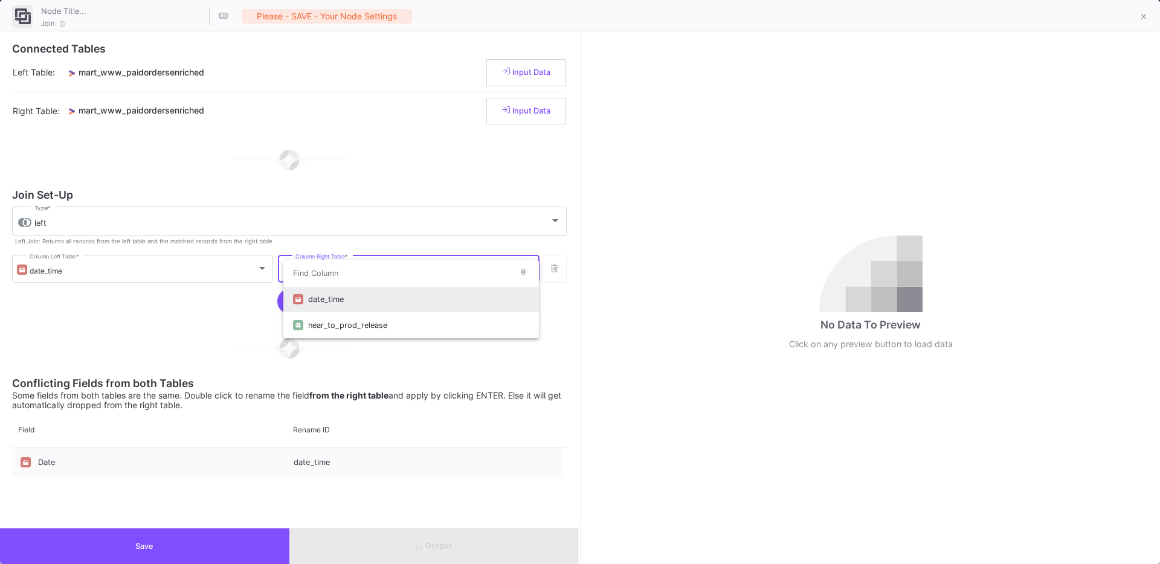
click at [331, 304] on div "date_time" at bounding box center [418, 299] width 220 height 26
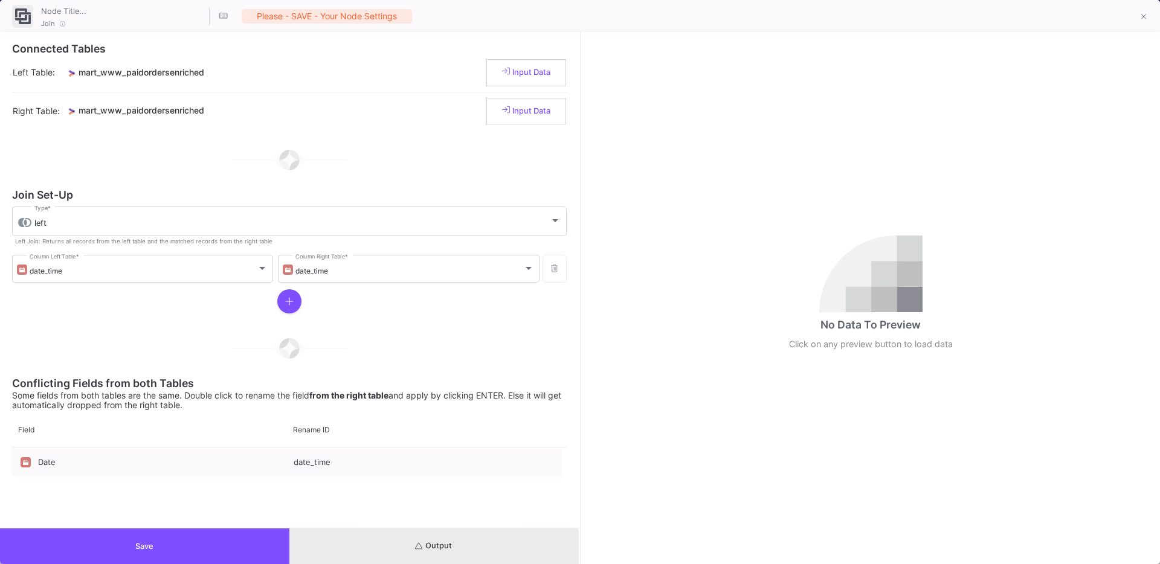
click at [396, 553] on button "Output" at bounding box center [433, 547] width 289 height 36
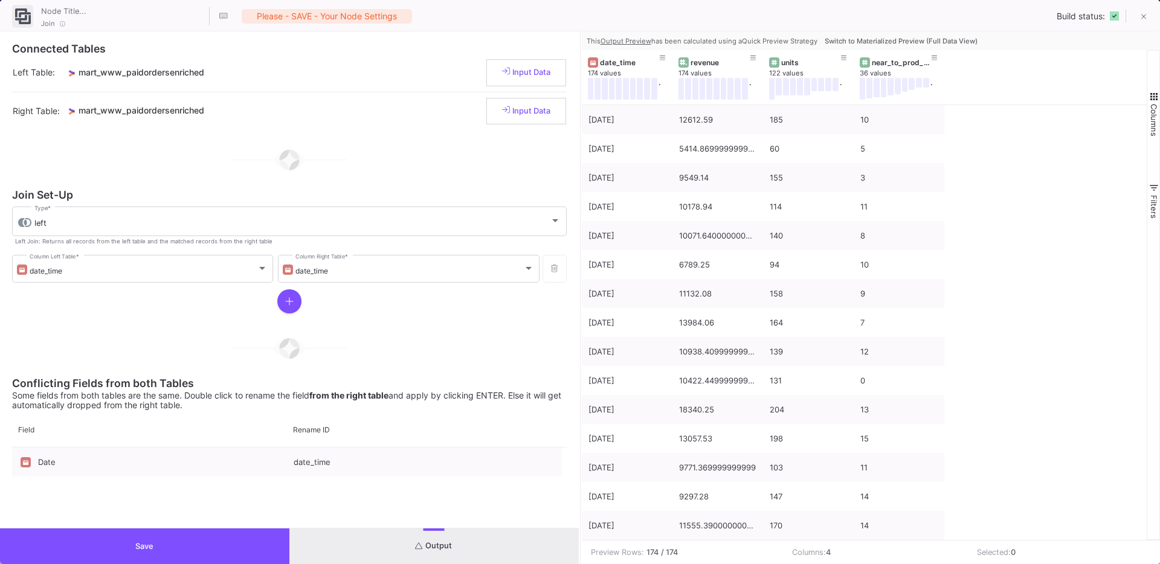
click at [895, 46] on button "Switch to Materialized Preview (Full Data View)" at bounding box center [901, 41] width 158 height 18
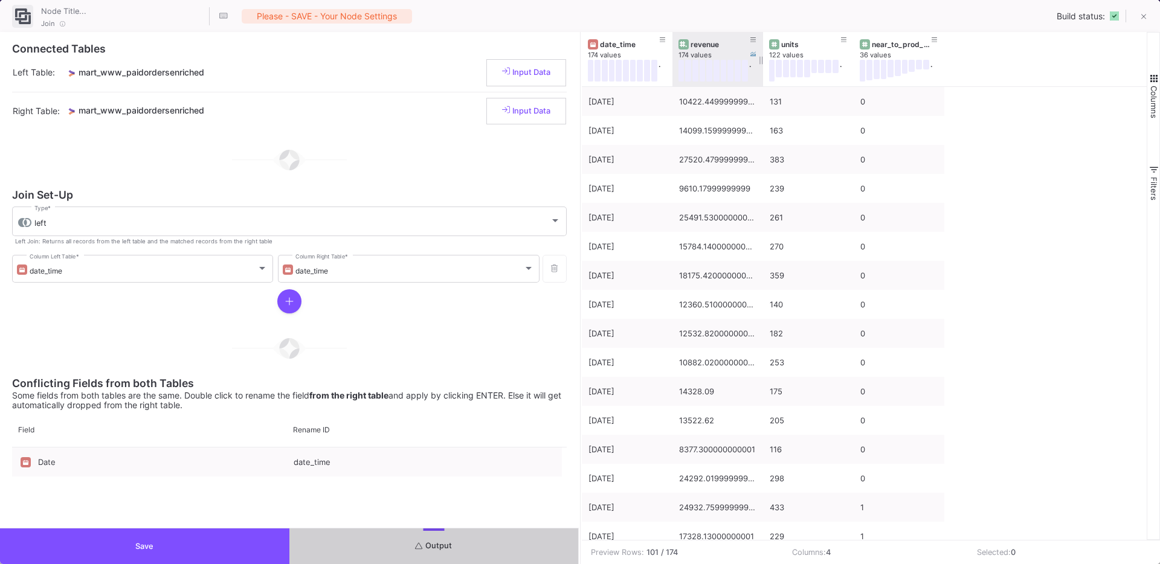
click at [693, 47] on div "revenue" at bounding box center [720, 44] width 60 height 9
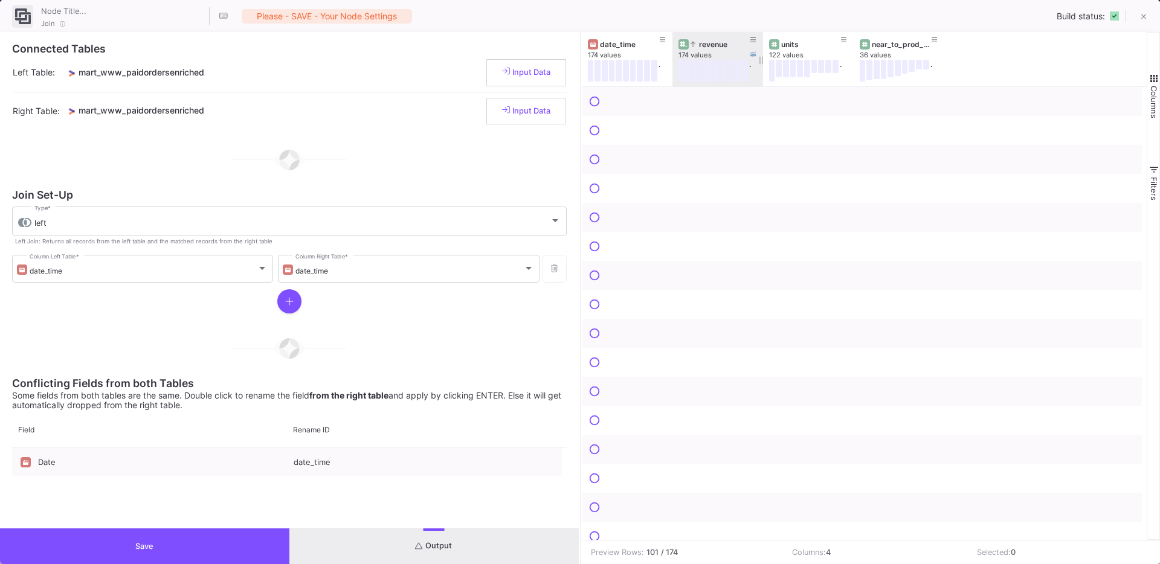
click at [693, 47] on icon at bounding box center [692, 44] width 5 height 7
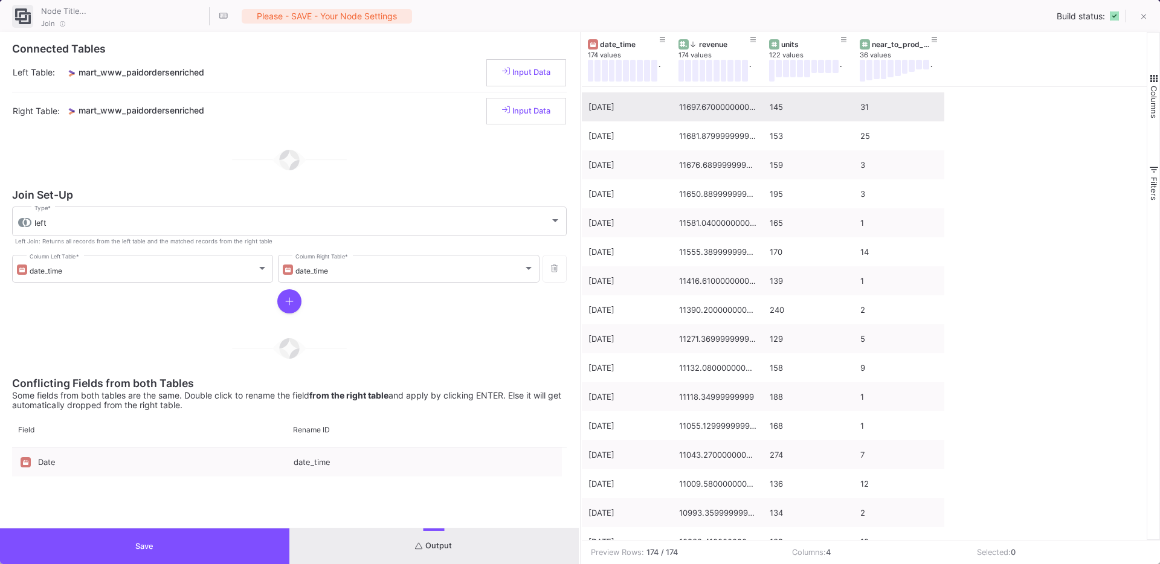
scroll to position [2783, 0]
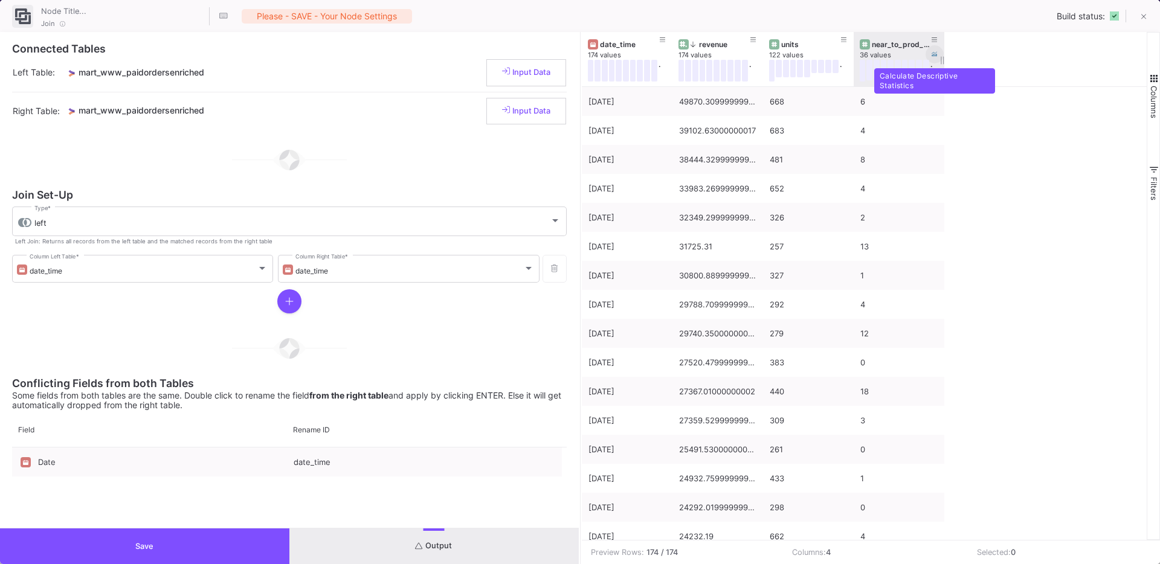
click at [935, 62] on button at bounding box center [934, 54] width 18 height 18
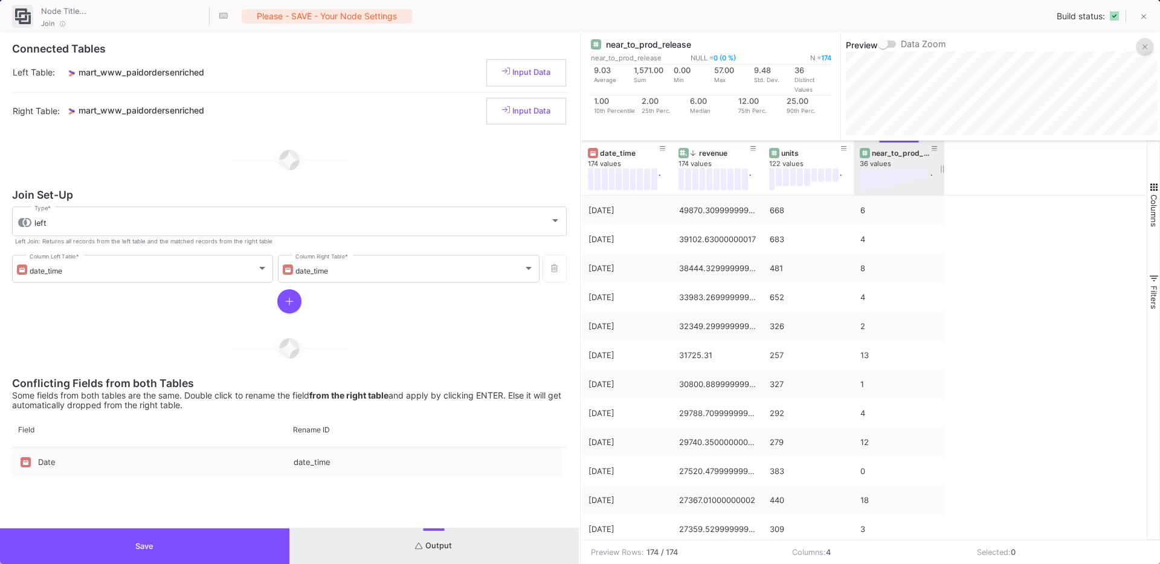
click at [1145, 51] on fa-icon at bounding box center [1144, 47] width 5 height 9
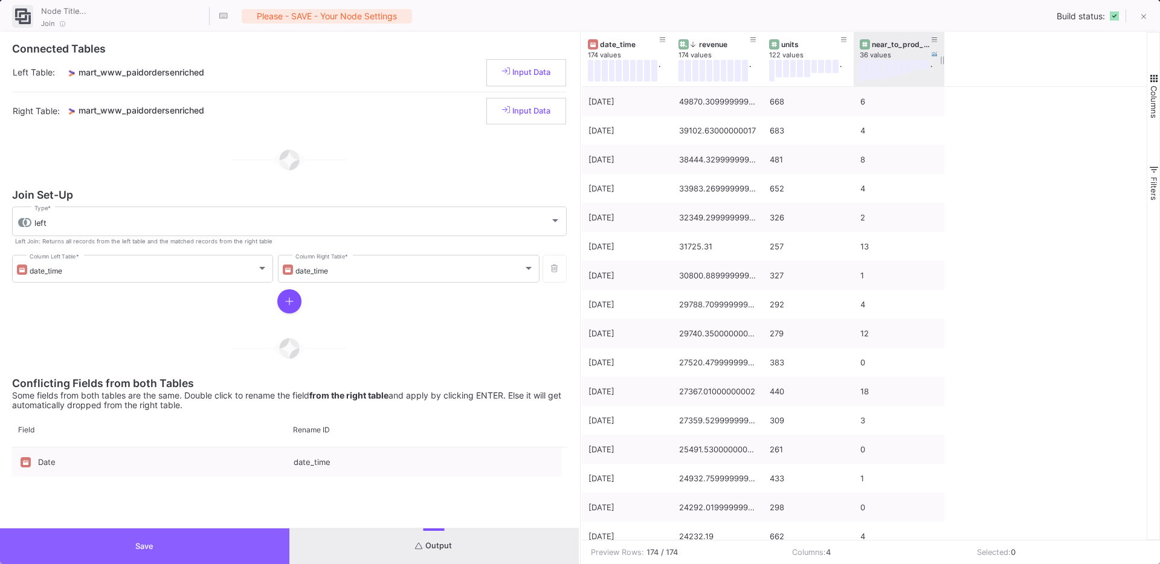
click at [173, 532] on button "Save" at bounding box center [144, 547] width 289 height 36
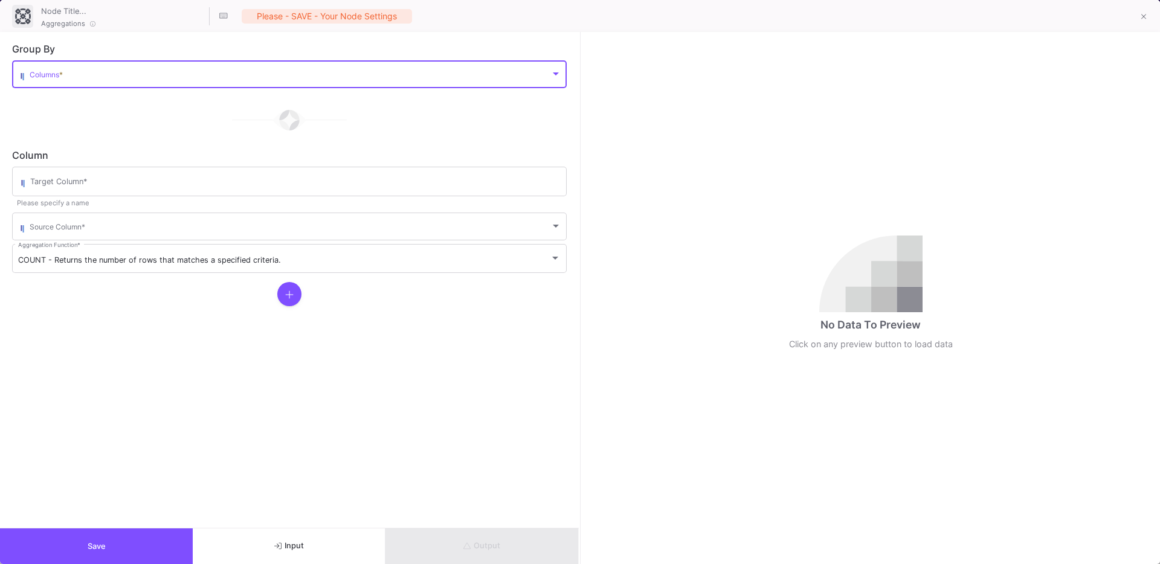
click at [72, 79] on span at bounding box center [290, 76] width 521 height 9
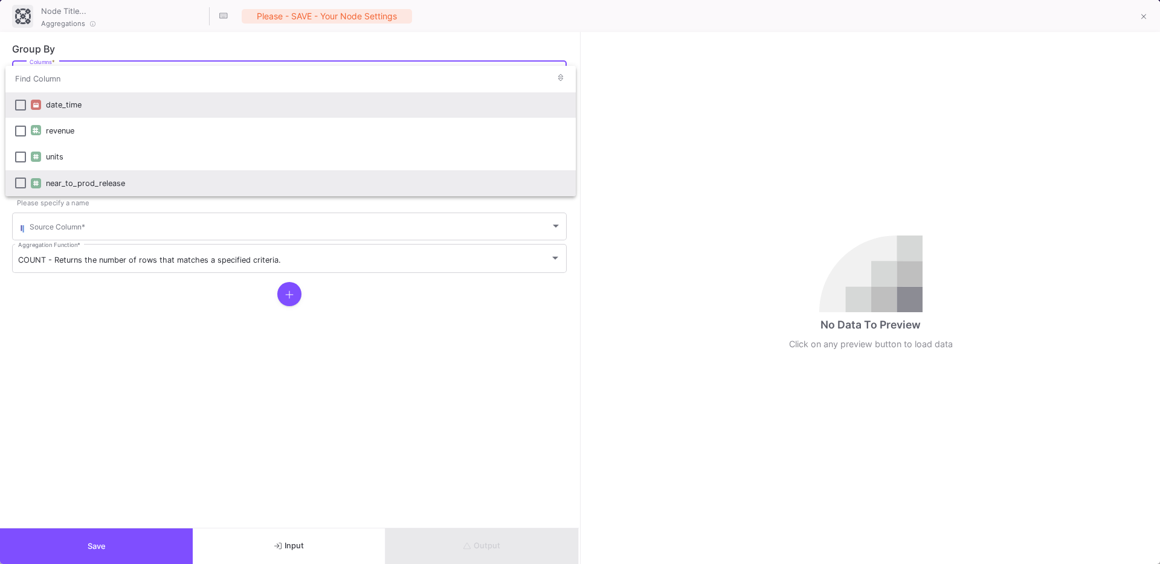
click at [83, 178] on div "near_to_prod_release" at bounding box center [306, 183] width 520 height 26
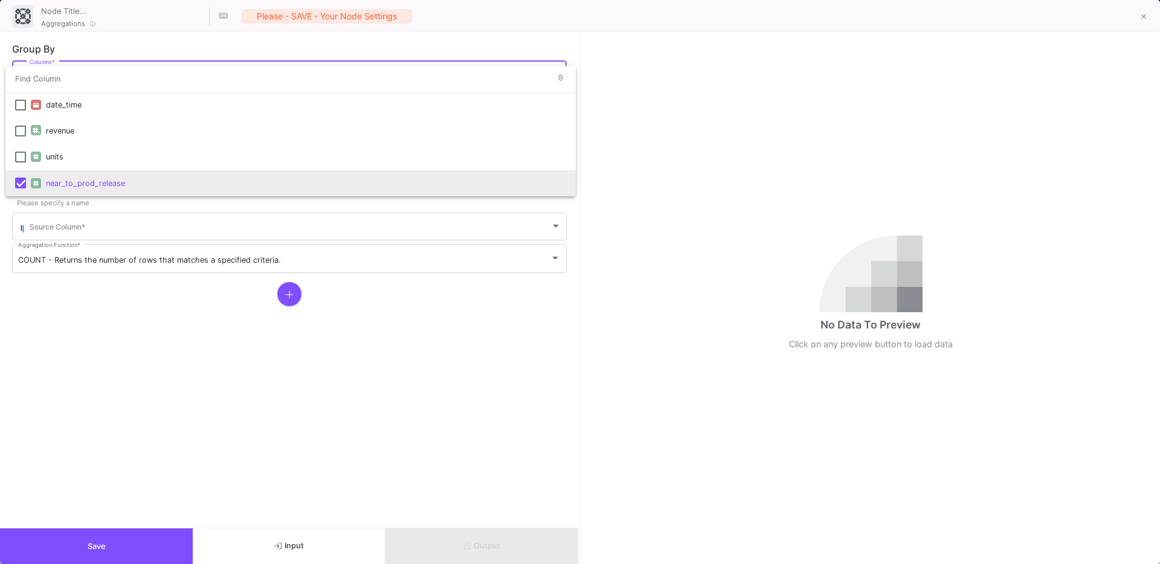
click at [82, 292] on div at bounding box center [580, 282] width 1160 height 564
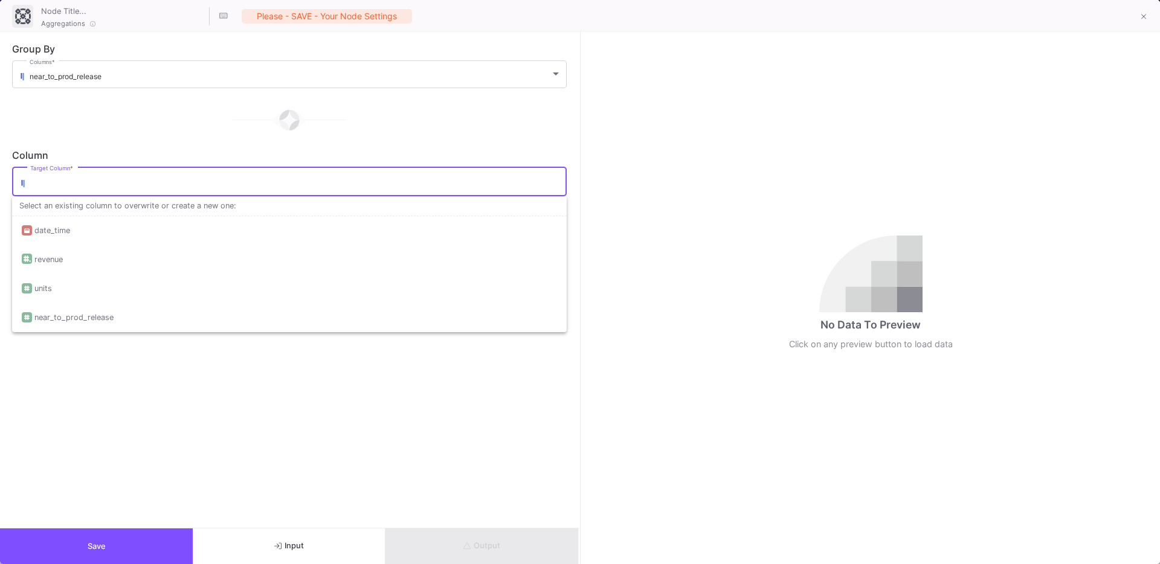
click at [52, 184] on input "Target Column *" at bounding box center [295, 184] width 530 height 10
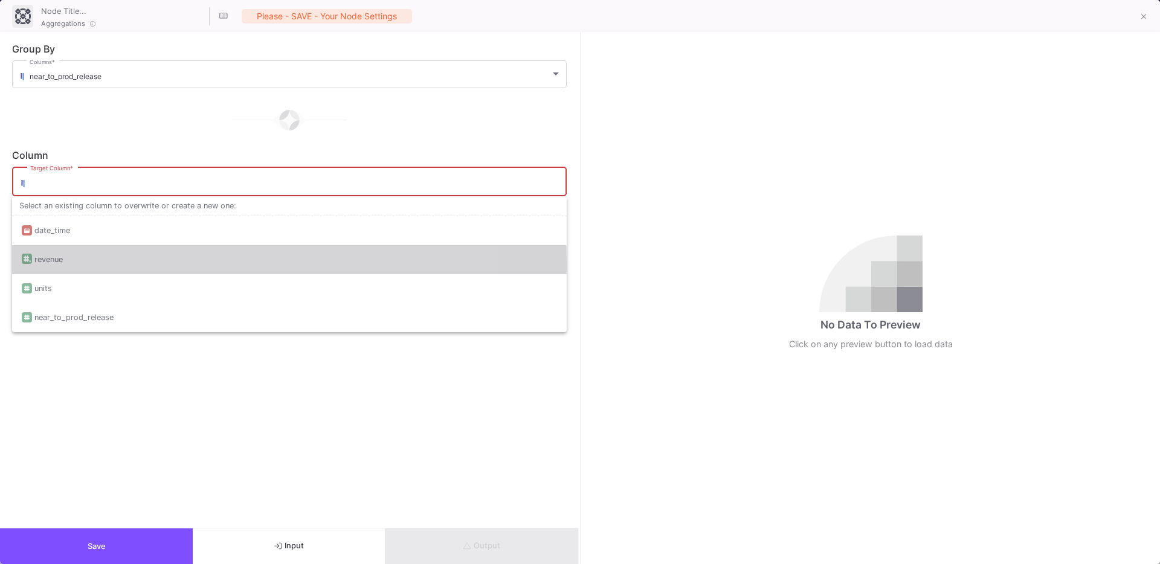
click at [71, 265] on div "revenue" at bounding box center [289, 259] width 535 height 29
type input "revenue"
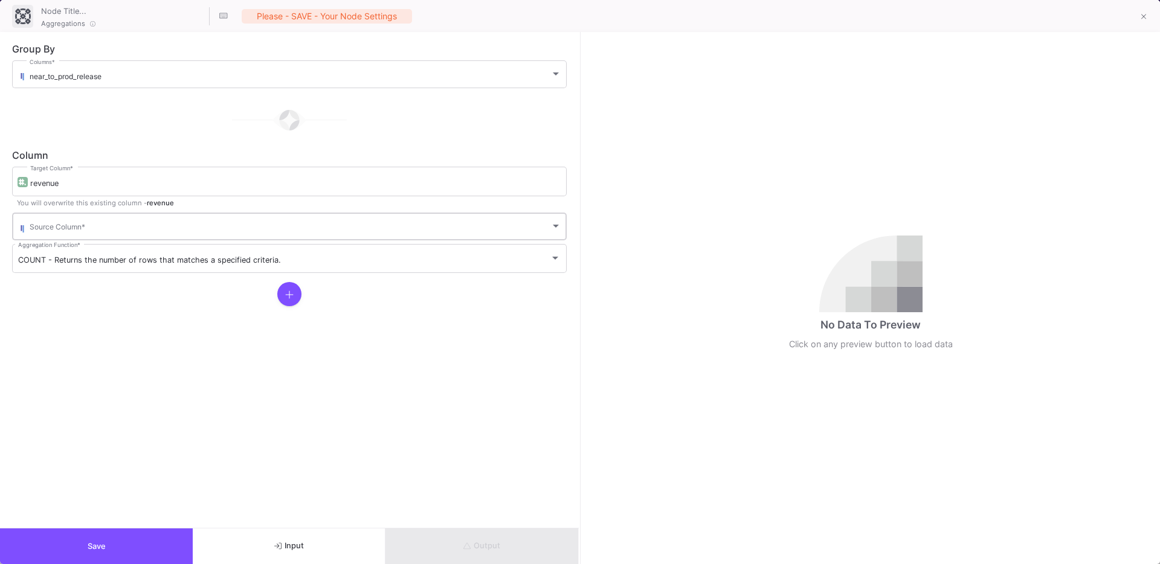
click at [103, 235] on div "Source Column *" at bounding box center [296, 226] width 532 height 30
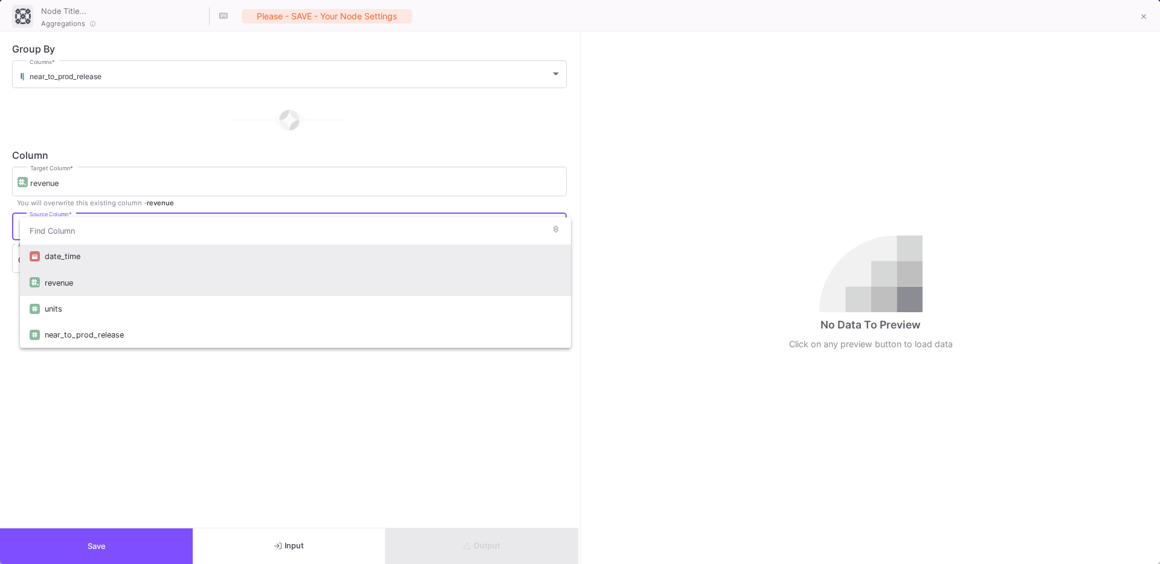
click at [84, 290] on div "revenue" at bounding box center [303, 283] width 516 height 26
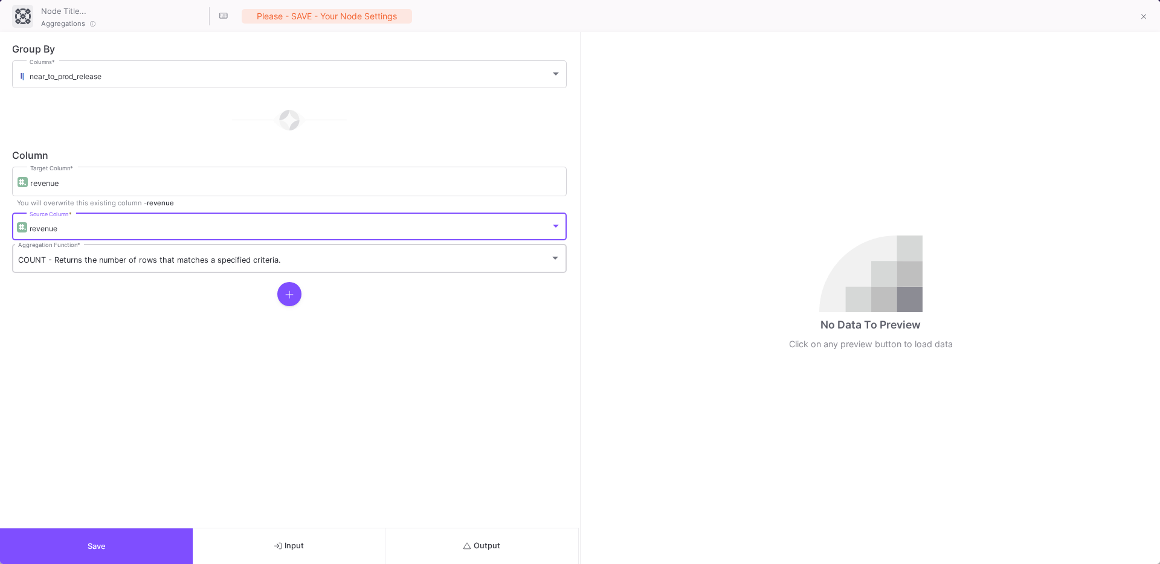
click at [58, 268] on div "COUNT - Returns the number of rows that matches a specified criteria. Aggregati…" at bounding box center [289, 257] width 542 height 31
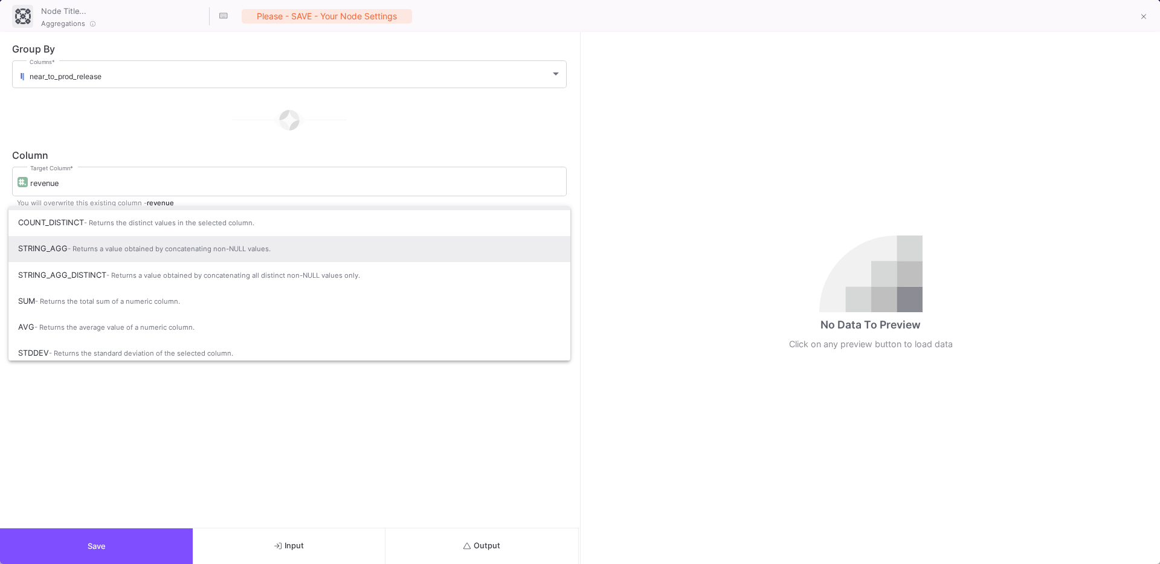
scroll to position [80, 0]
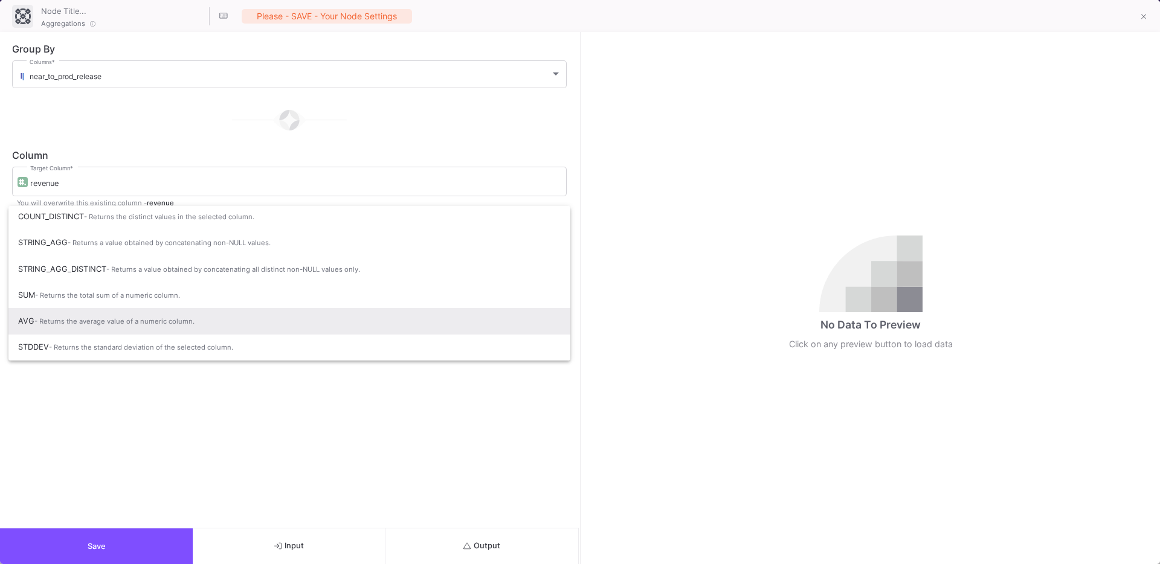
click at [52, 323] on span "- Returns the average value of a numeric column." at bounding box center [114, 321] width 160 height 8
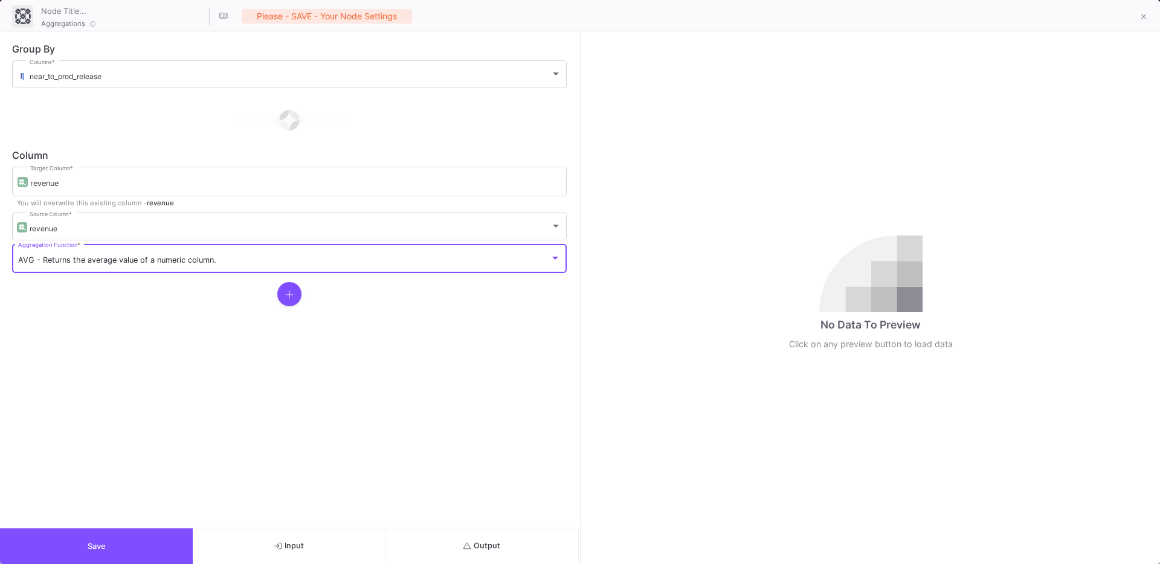
click at [284, 293] on button at bounding box center [289, 294] width 24 height 24
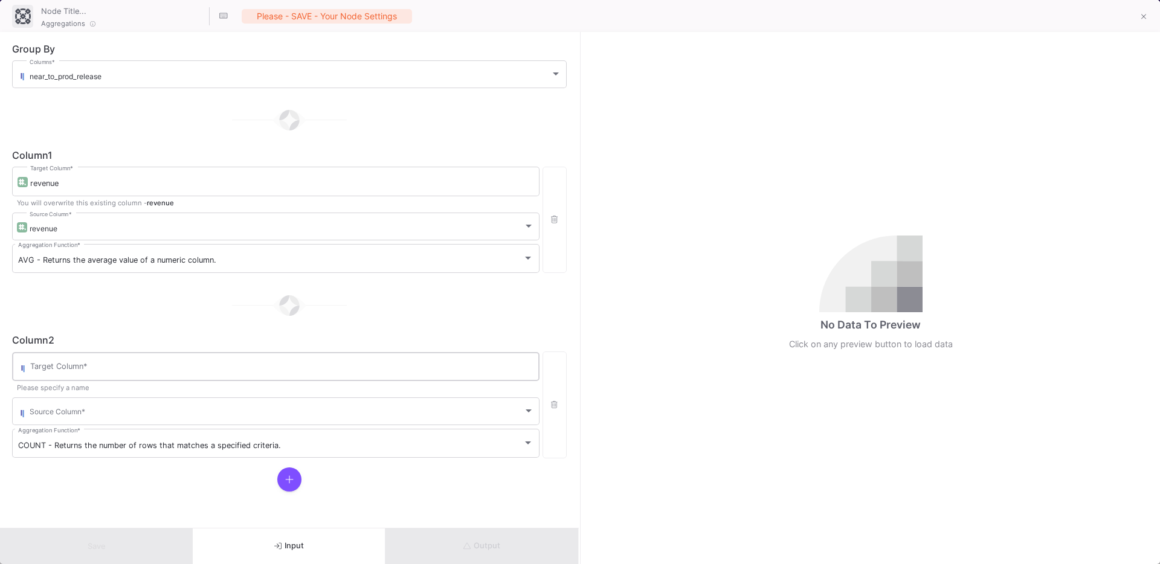
click at [91, 350] on div "Target Column *" at bounding box center [281, 365] width 503 height 31
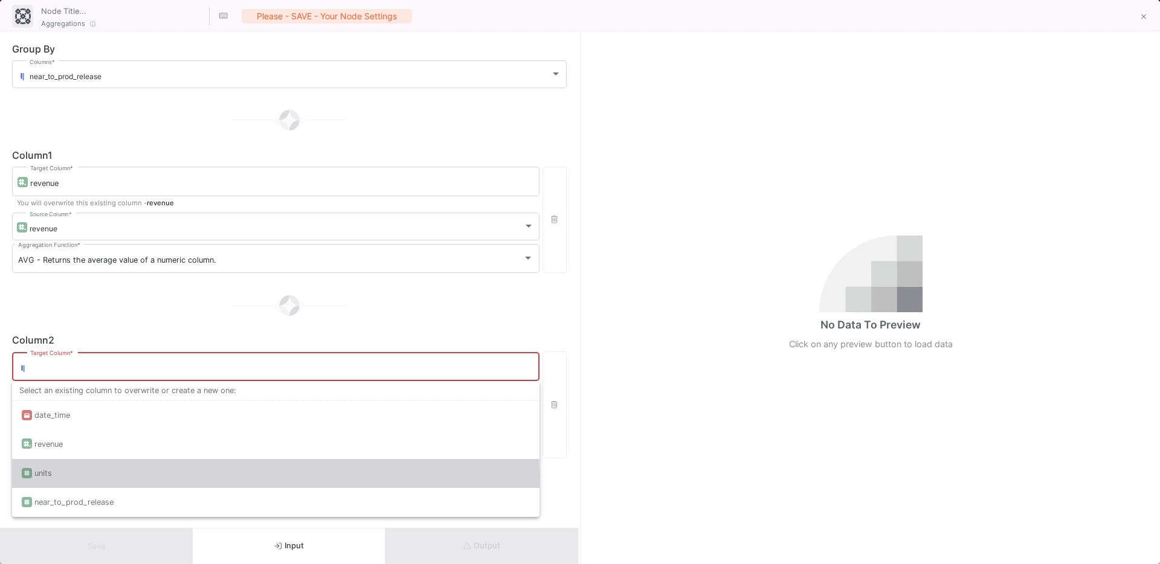
click at [72, 478] on div "units" at bounding box center [276, 473] width 508 height 29
type input "units"
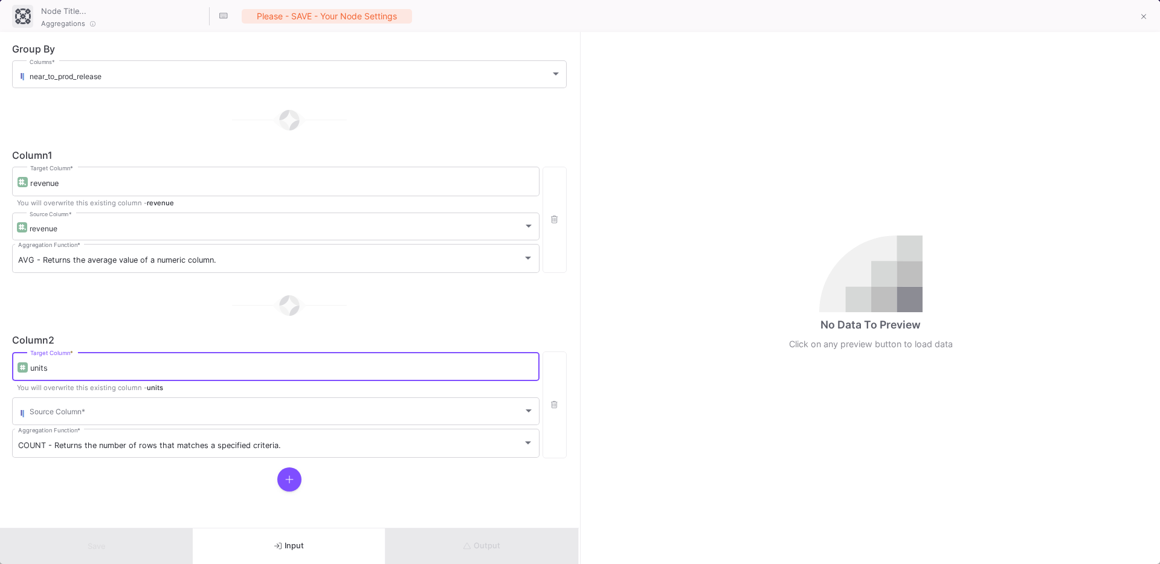
click at [84, 425] on mat-form-field "Source Column *" at bounding box center [275, 411] width 527 height 31
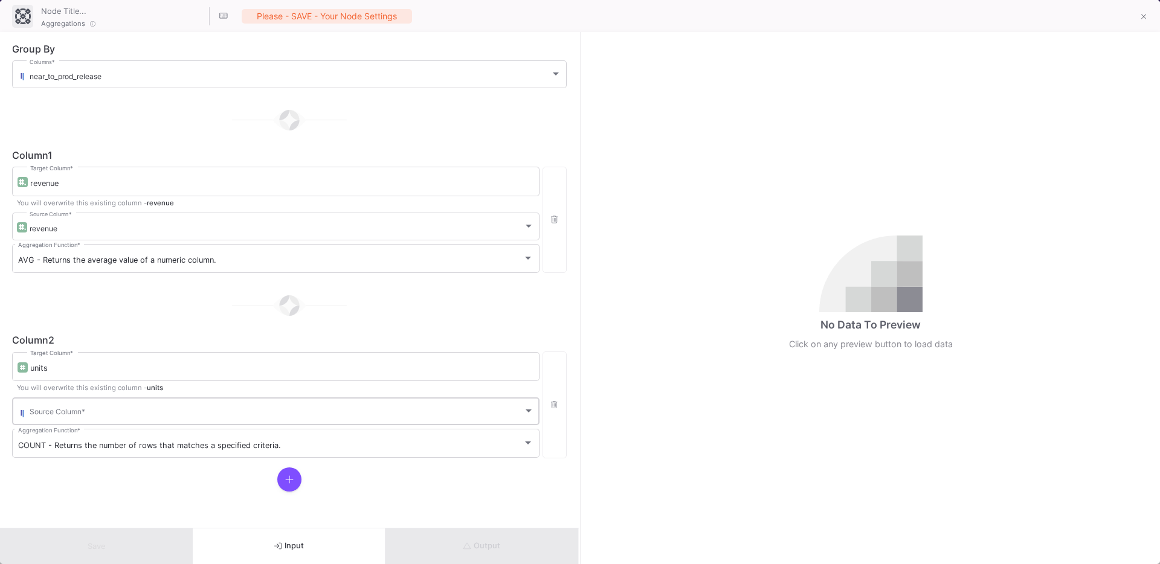
click at [80, 420] on div "Source Column *" at bounding box center [282, 411] width 504 height 30
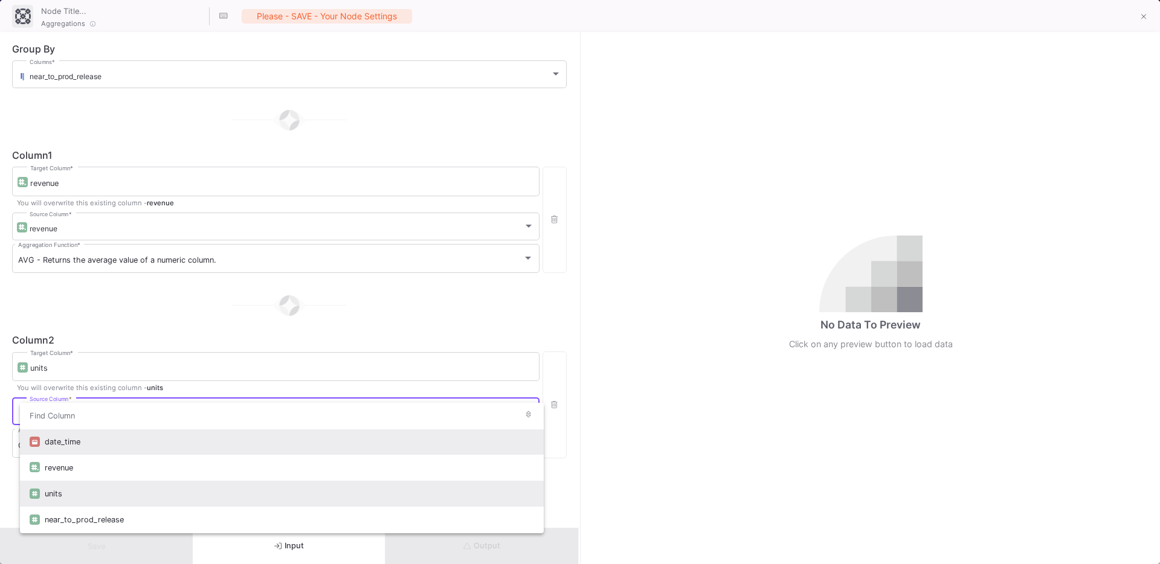
click at [103, 499] on div "units" at bounding box center [289, 494] width 489 height 26
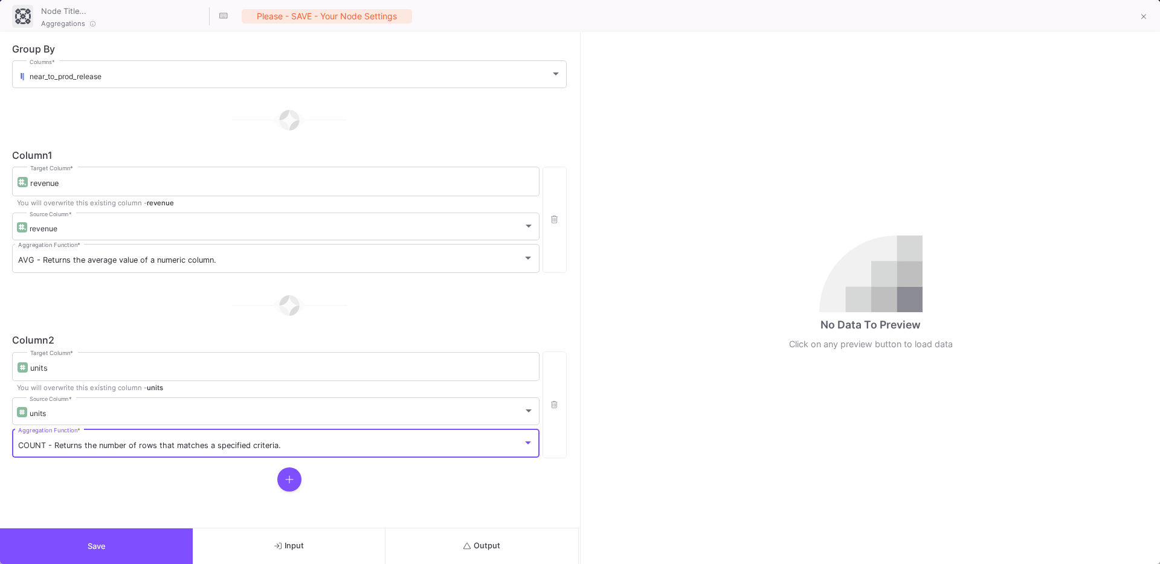
click at [56, 444] on span "COUNT - Returns the number of rows that matches a specified criteria." at bounding box center [149, 445] width 263 height 9
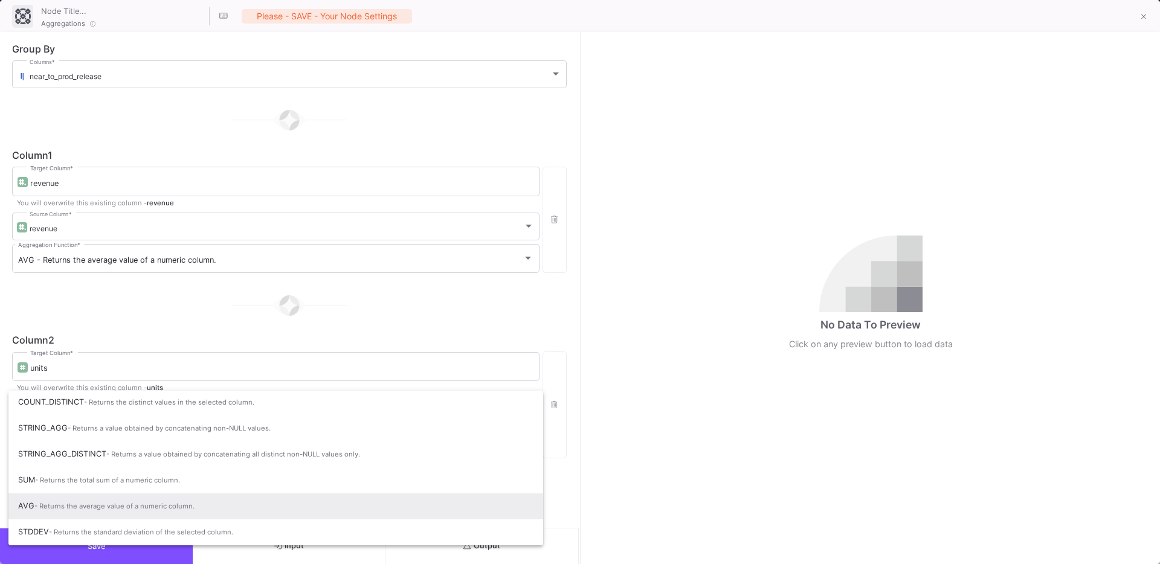
click at [66, 497] on span "AVG - Returns the average value of a numeric column." at bounding box center [275, 506] width 515 height 27
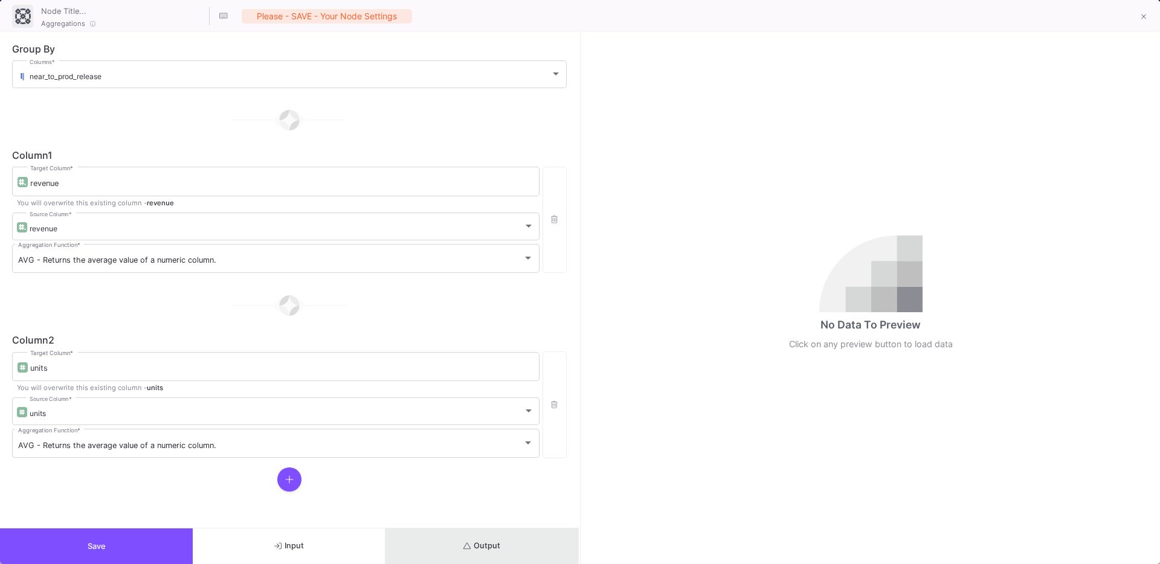
click at [454, 537] on button "Output" at bounding box center [481, 547] width 193 height 36
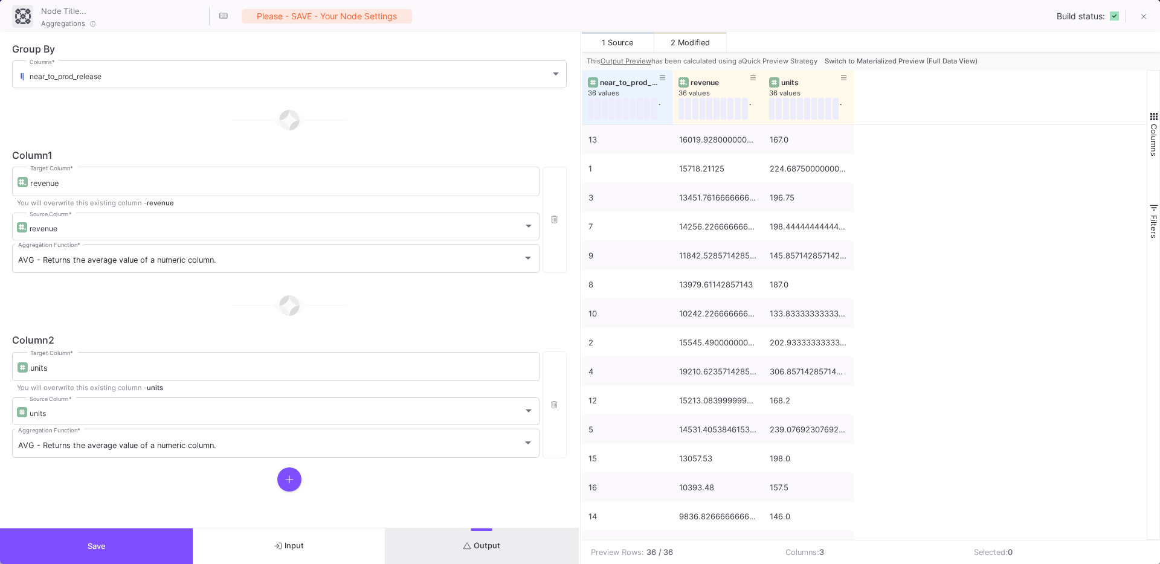
click at [878, 69] on button "Switch to Materialized Preview (Full Data View)" at bounding box center [901, 61] width 158 height 18
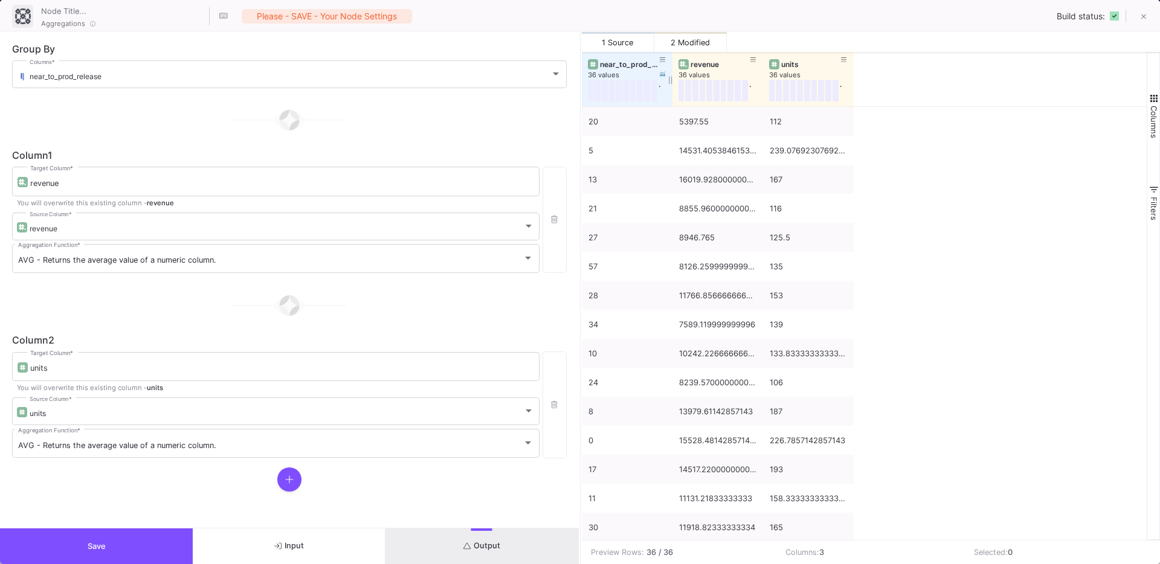
click at [618, 62] on div "near_to_prod_release" at bounding box center [630, 64] width 60 height 9
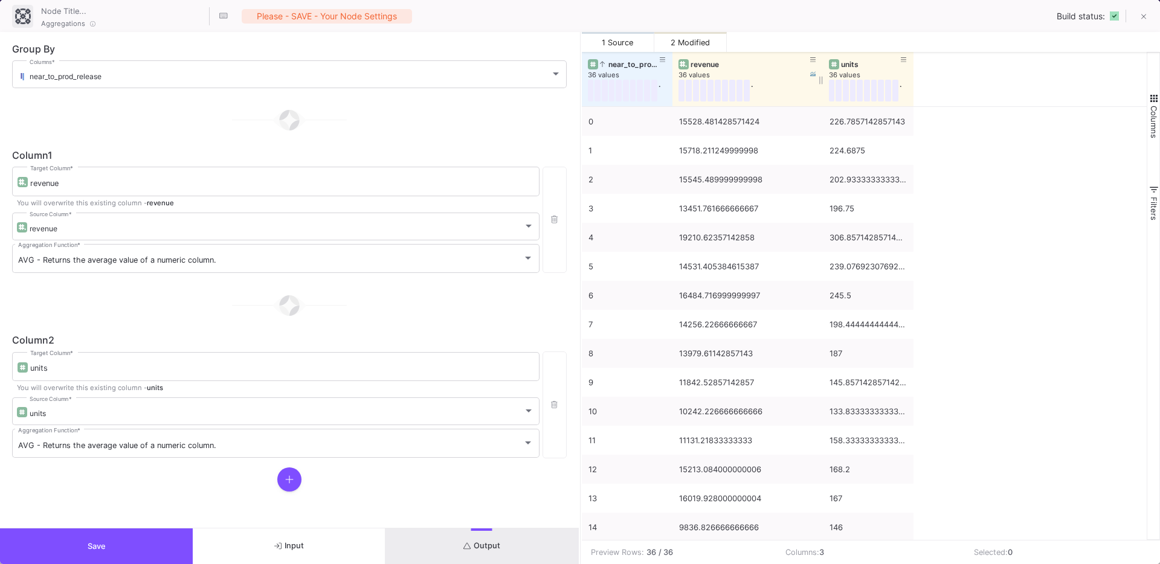
drag, startPoint x: 761, startPoint y: 99, endPoint x: 821, endPoint y: 105, distance: 60.1
click at [821, 105] on div at bounding box center [822, 79] width 5 height 54
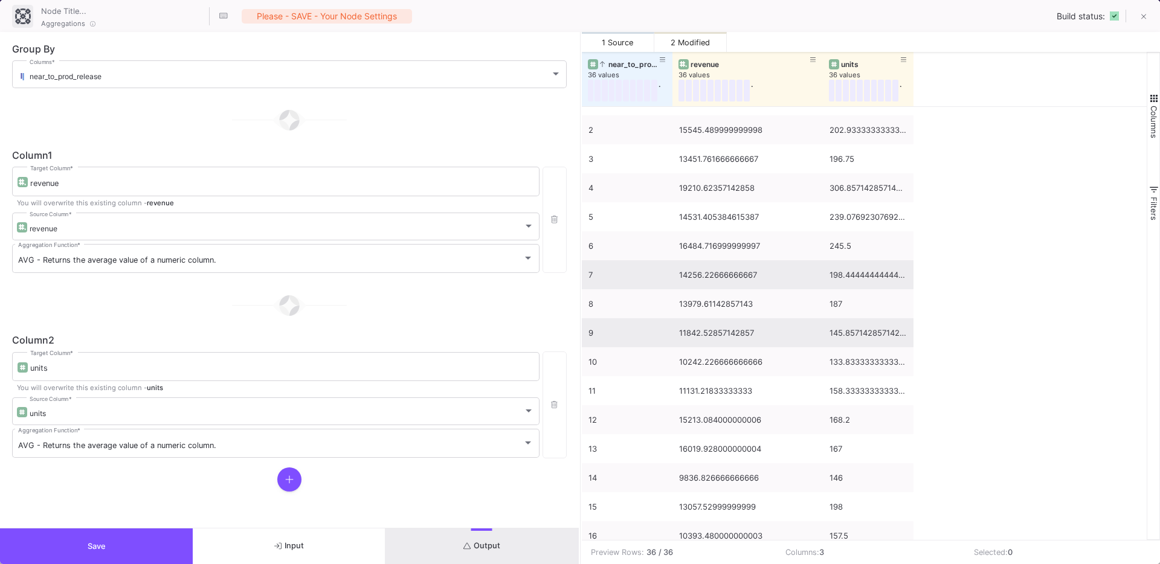
scroll to position [72, 0]
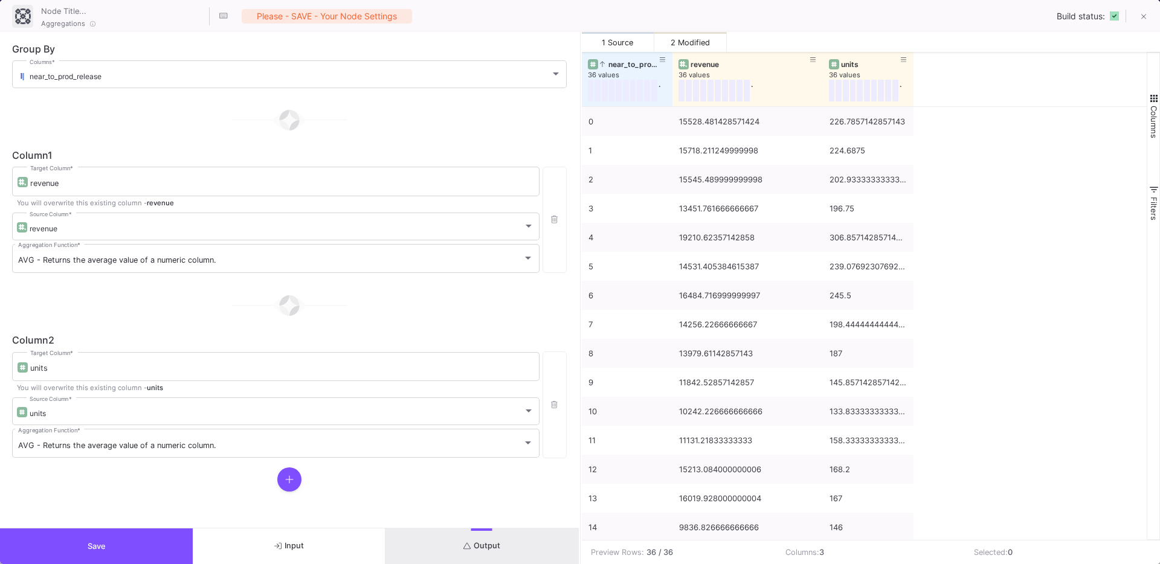
click at [93, 539] on button "Save" at bounding box center [96, 547] width 193 height 36
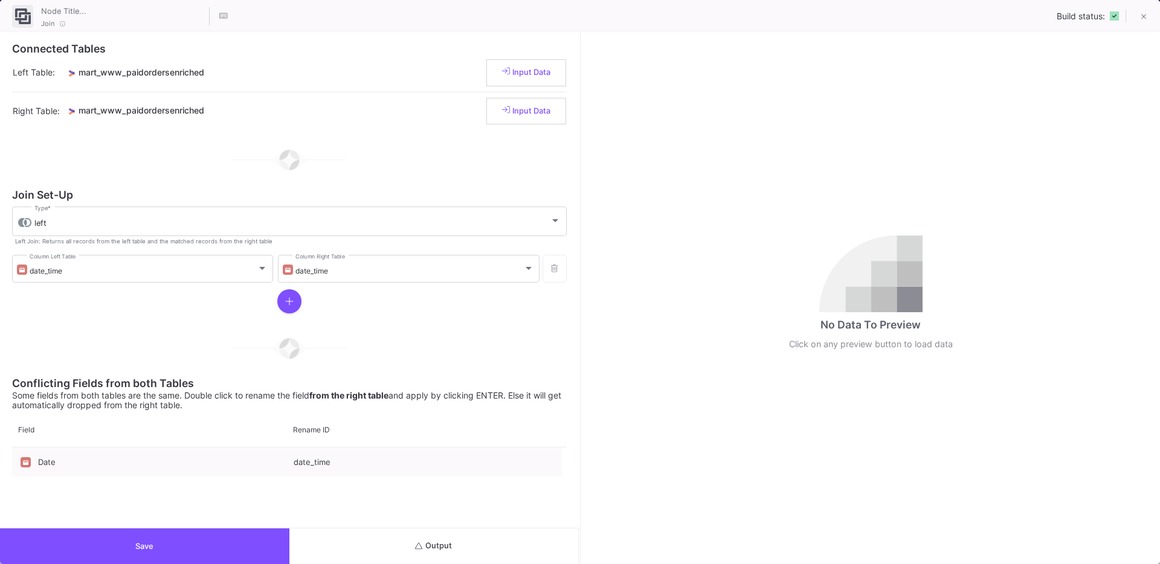
click at [474, 550] on button "Output" at bounding box center [433, 547] width 289 height 36
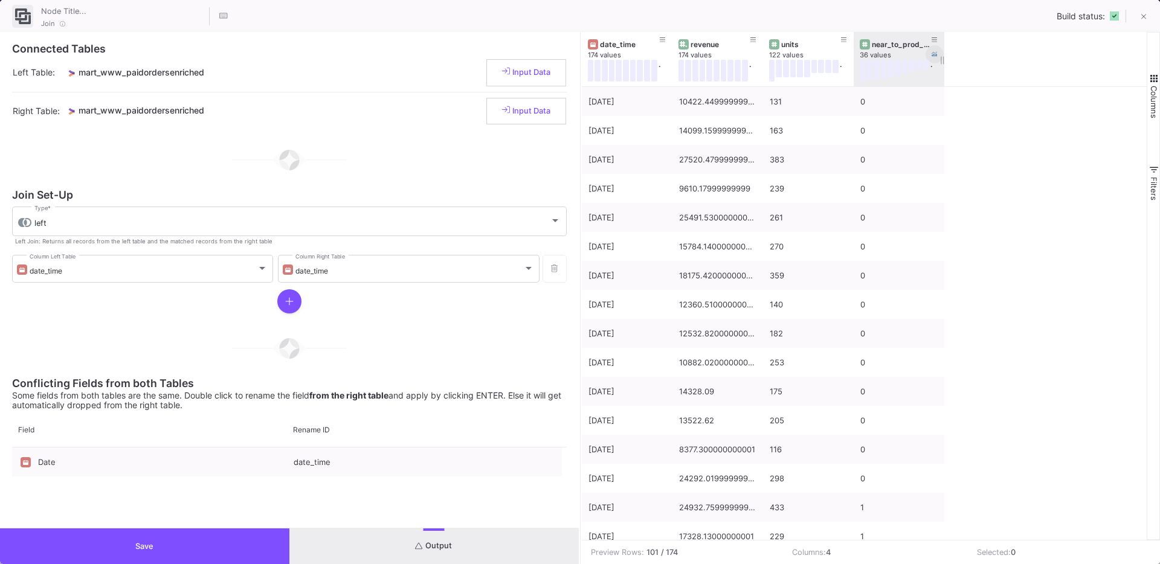
click at [937, 56] on button at bounding box center [934, 54] width 18 height 18
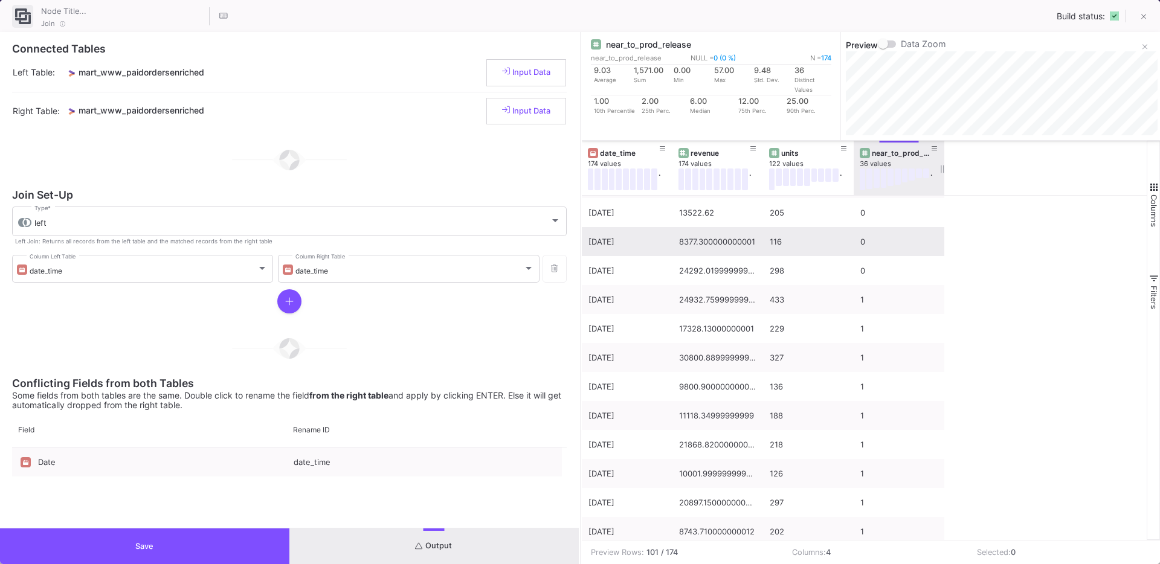
scroll to position [379, 0]
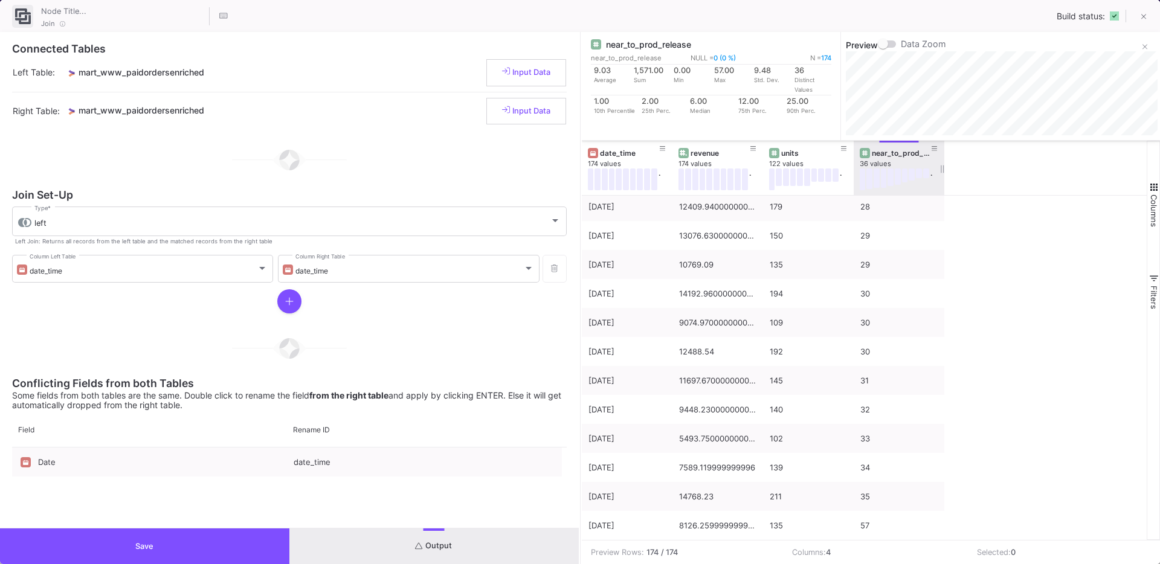
click at [161, 548] on button "Save" at bounding box center [144, 547] width 289 height 36
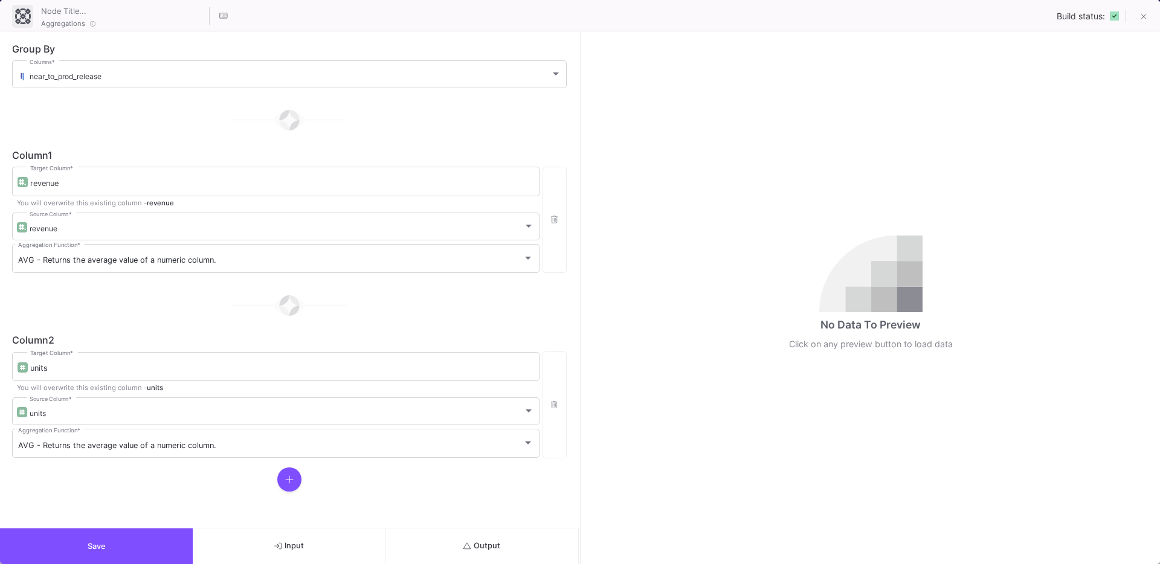
click at [504, 548] on button "Output" at bounding box center [481, 547] width 193 height 36
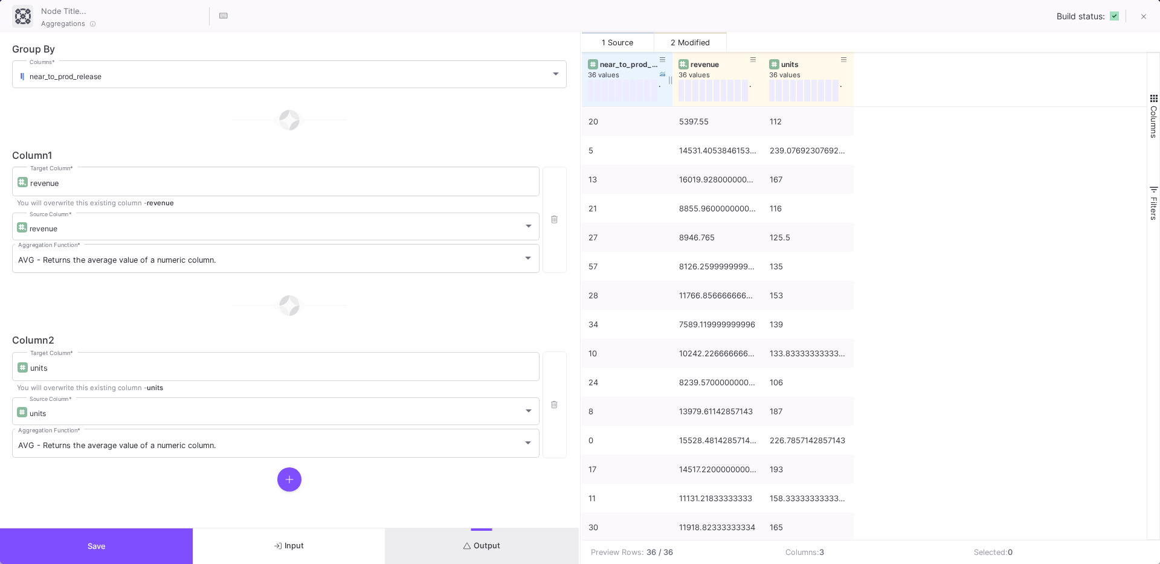
click at [628, 72] on div "36 values" at bounding box center [633, 75] width 91 height 9
click at [623, 71] on div "36 values" at bounding box center [633, 75] width 91 height 9
click at [614, 66] on div "near_to_prod_release" at bounding box center [630, 64] width 60 height 9
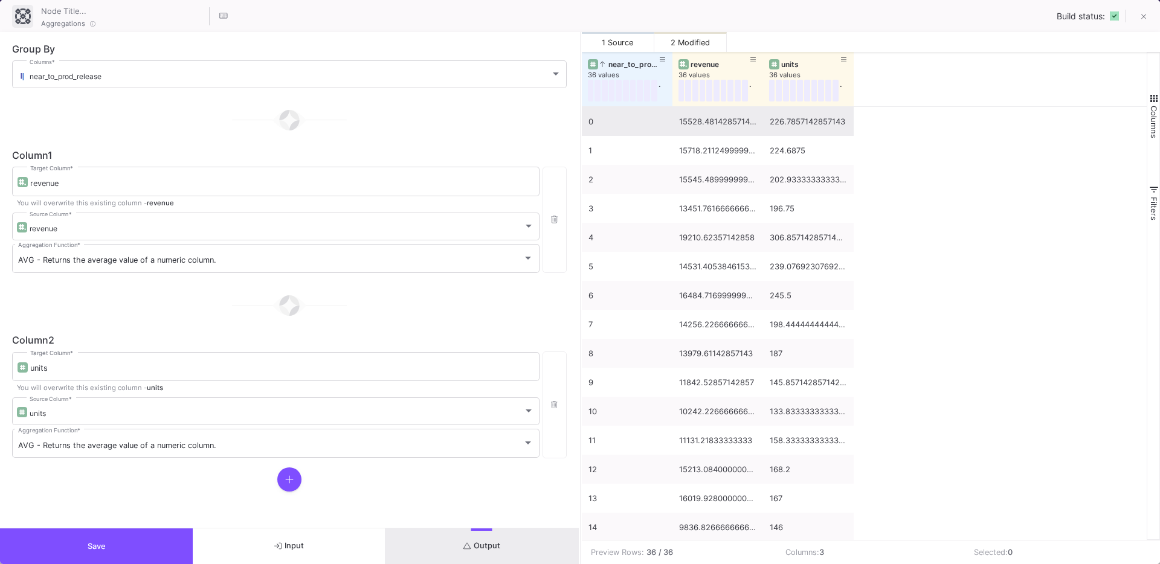
click at [609, 123] on div "0" at bounding box center [626, 122] width 77 height 28
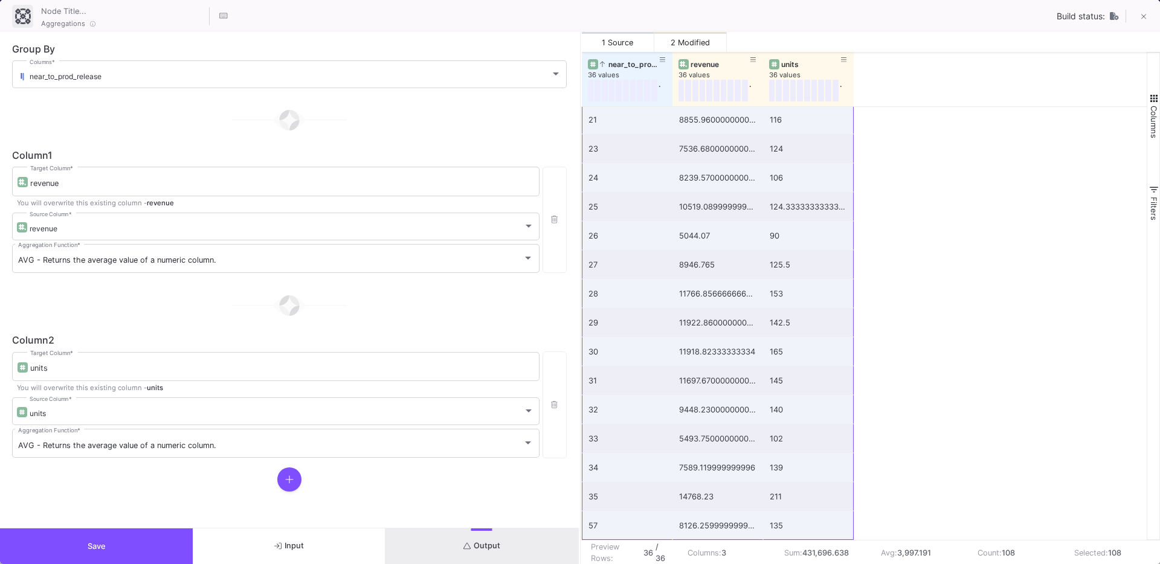
click at [63, 541] on button "Save" at bounding box center [96, 547] width 193 height 36
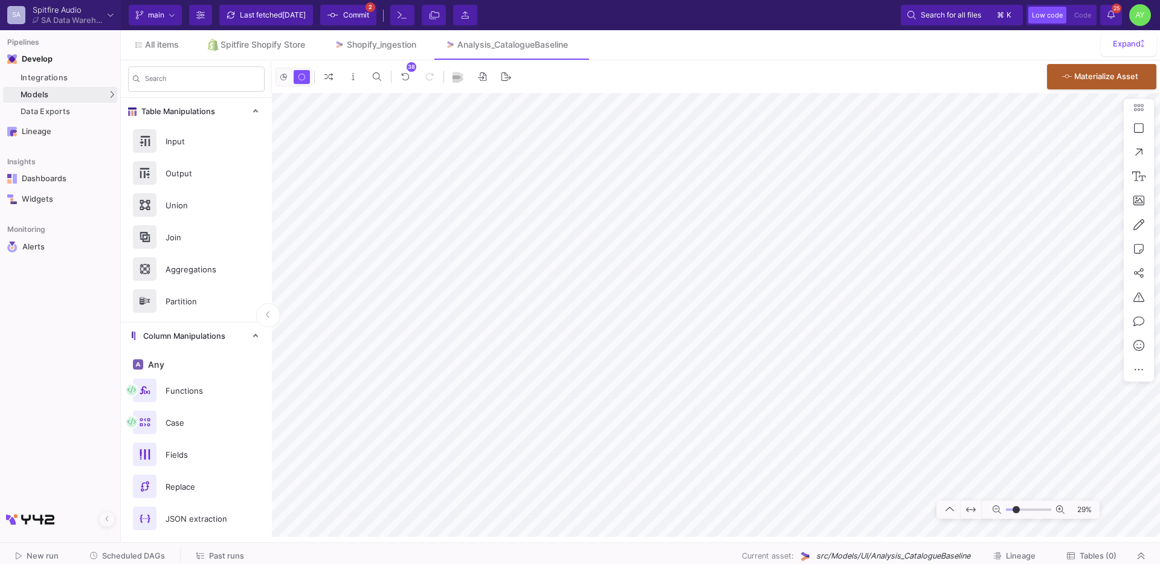
type input "-11"
